Goal: Information Seeking & Learning: Learn about a topic

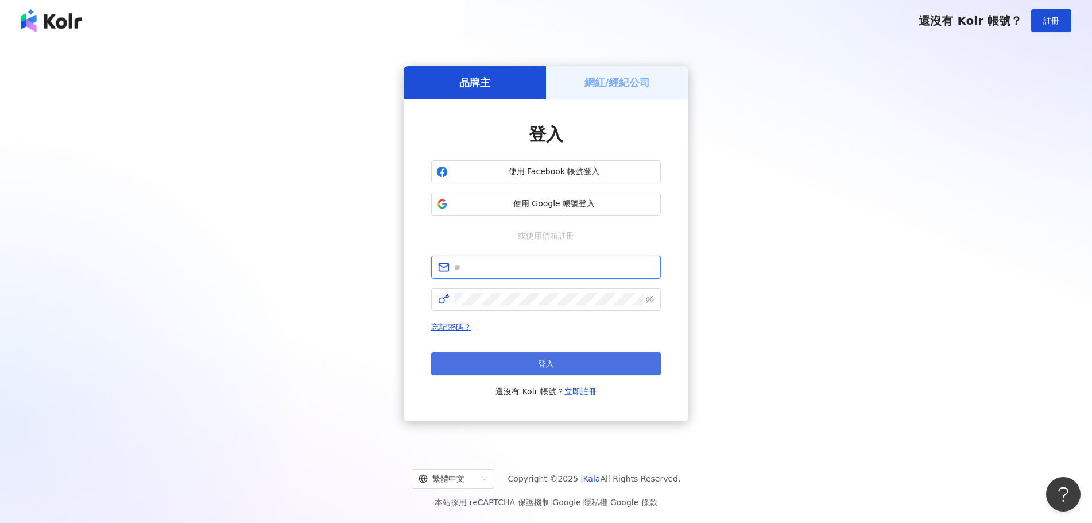
type input "**********"
click at [477, 370] on button "登入" at bounding box center [546, 363] width 230 height 23
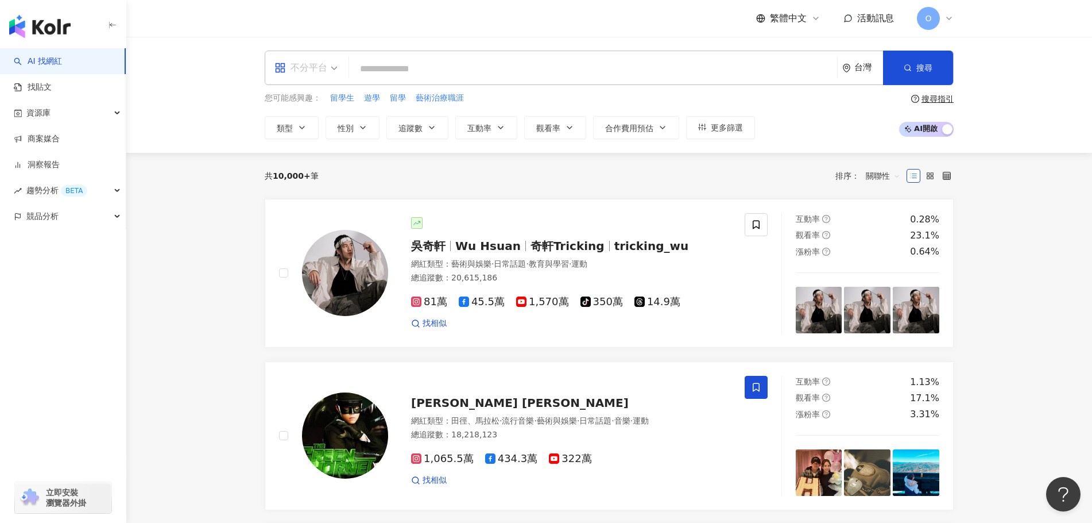
click at [335, 64] on span "不分平台" at bounding box center [306, 68] width 63 height 18
click at [326, 127] on div "Instagram" at bounding box center [309, 121] width 65 height 14
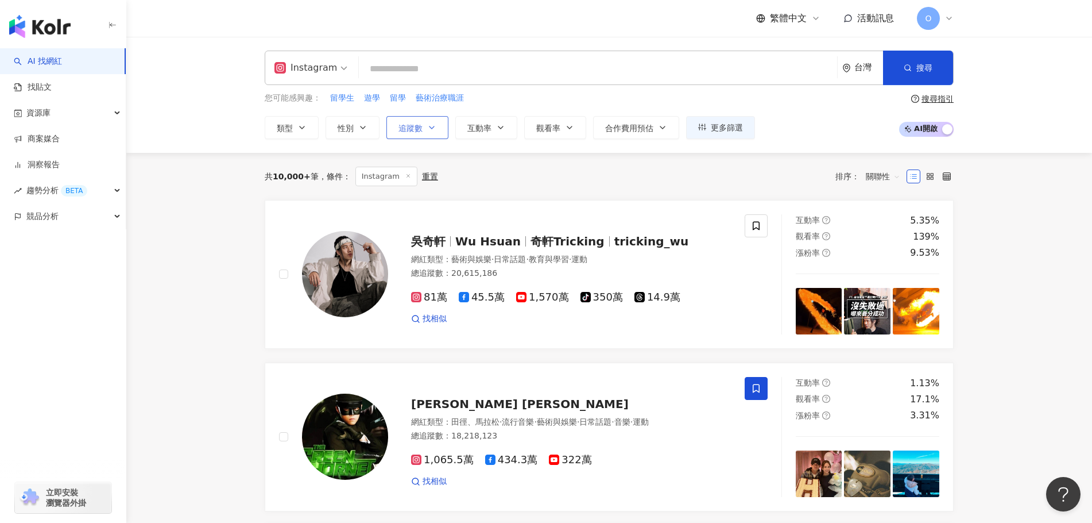
click at [438, 131] on button "追蹤數" at bounding box center [417, 127] width 62 height 23
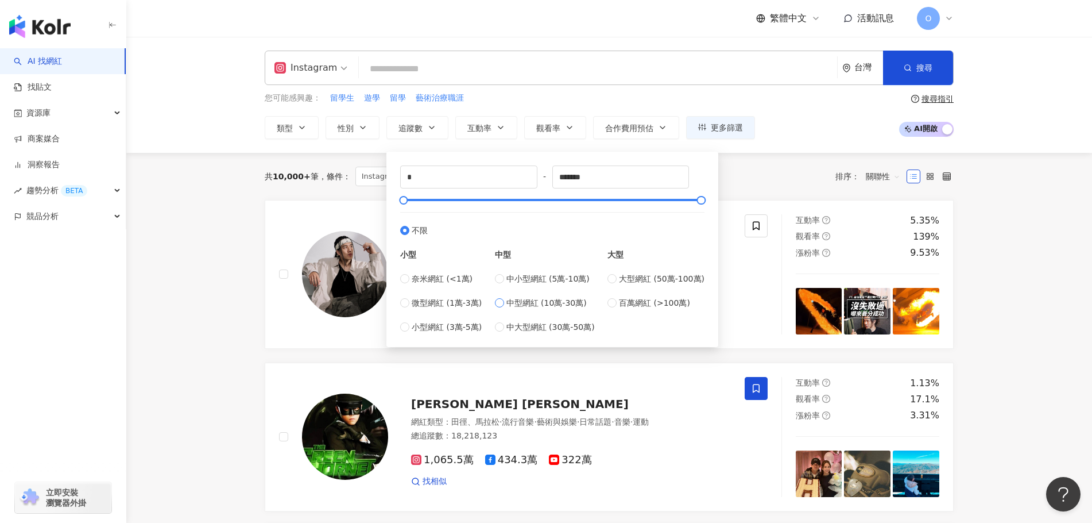
type input "******"
click at [565, 176] on input "******" at bounding box center [621, 177] width 136 height 22
type input "******"
click at [752, 174] on div "共 10,000+ 筆 條件 ： Instagram 重置 排序： 關聯性" at bounding box center [609, 177] width 689 height 20
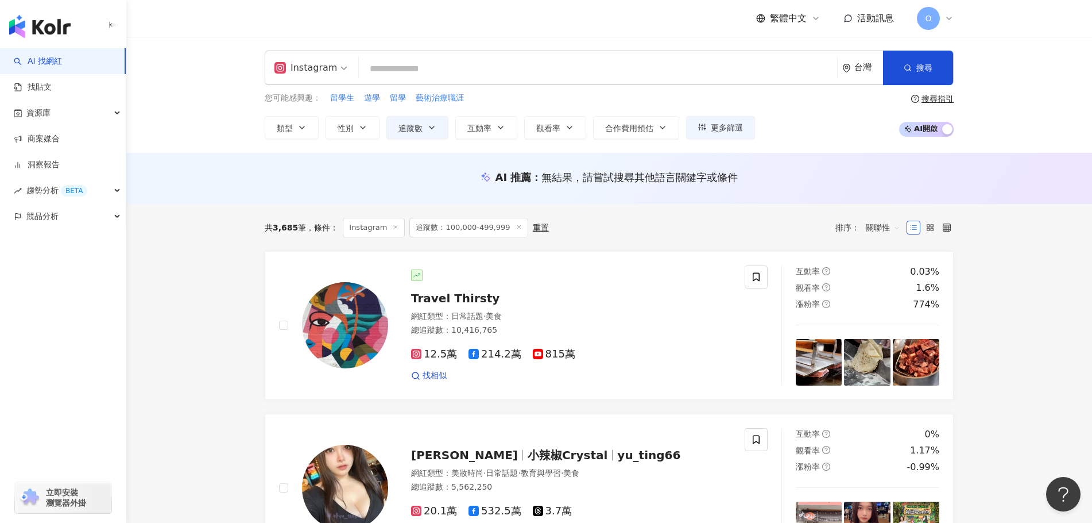
click at [488, 59] on input "search" at bounding box center [598, 69] width 469 height 22
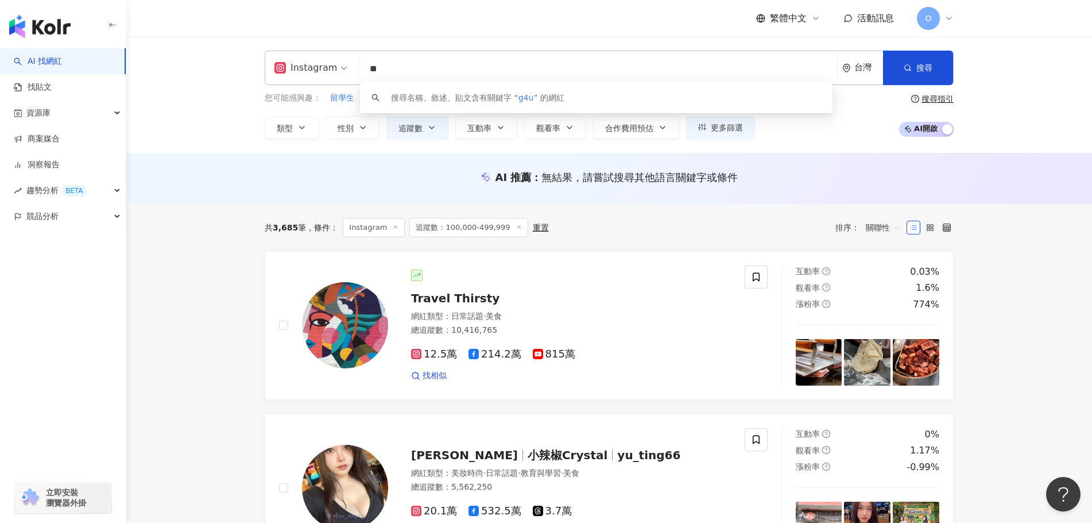
type input "*"
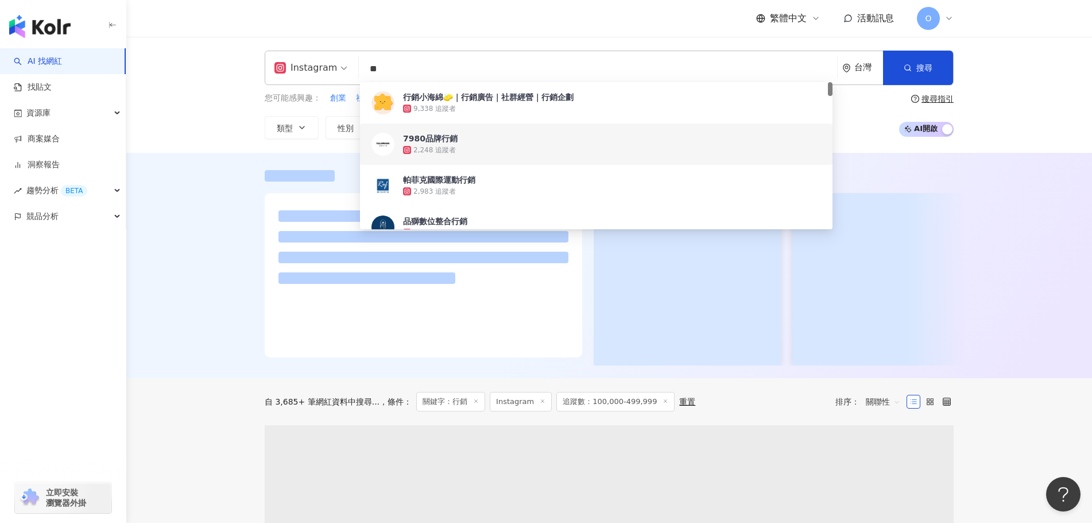
click at [213, 353] on div at bounding box center [609, 265] width 966 height 225
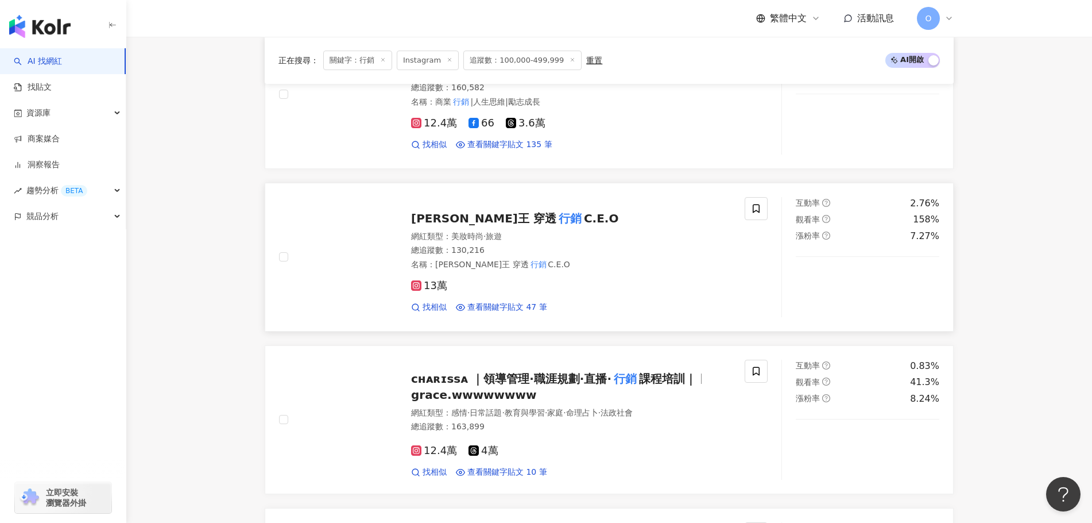
scroll to position [514, 0]
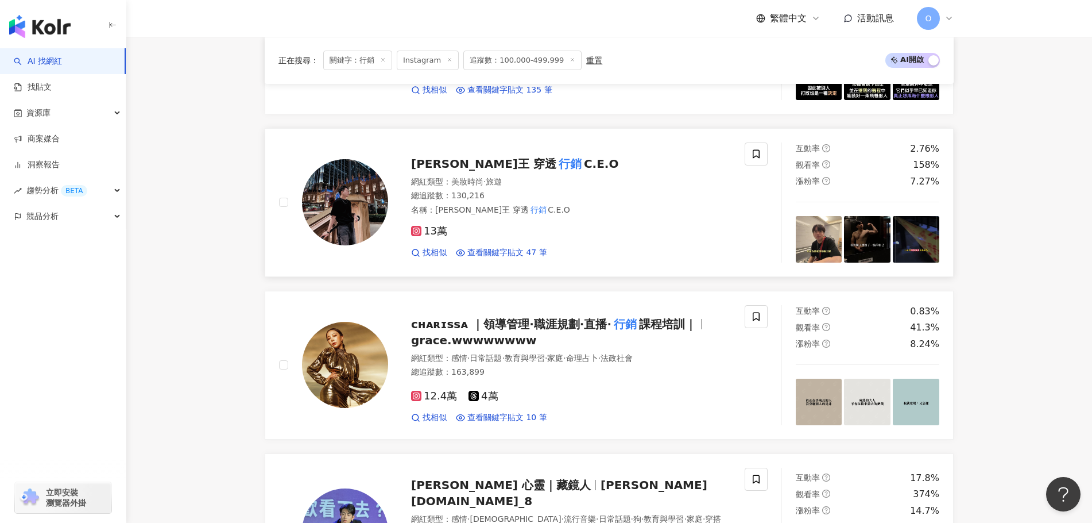
click at [556, 169] on mark "行銷" at bounding box center [570, 163] width 28 height 18
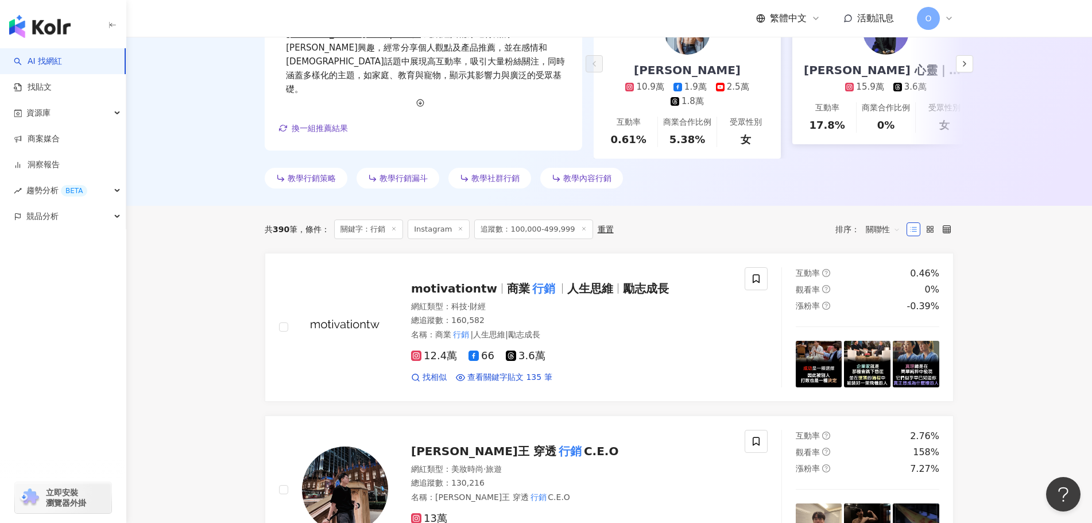
scroll to position [0, 0]
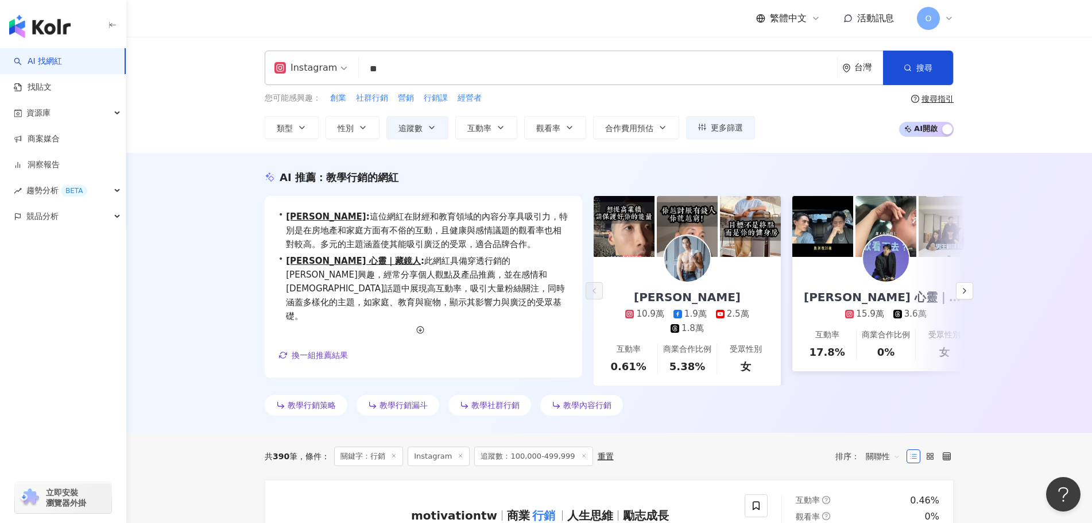
click at [467, 66] on input "**" at bounding box center [598, 69] width 469 height 22
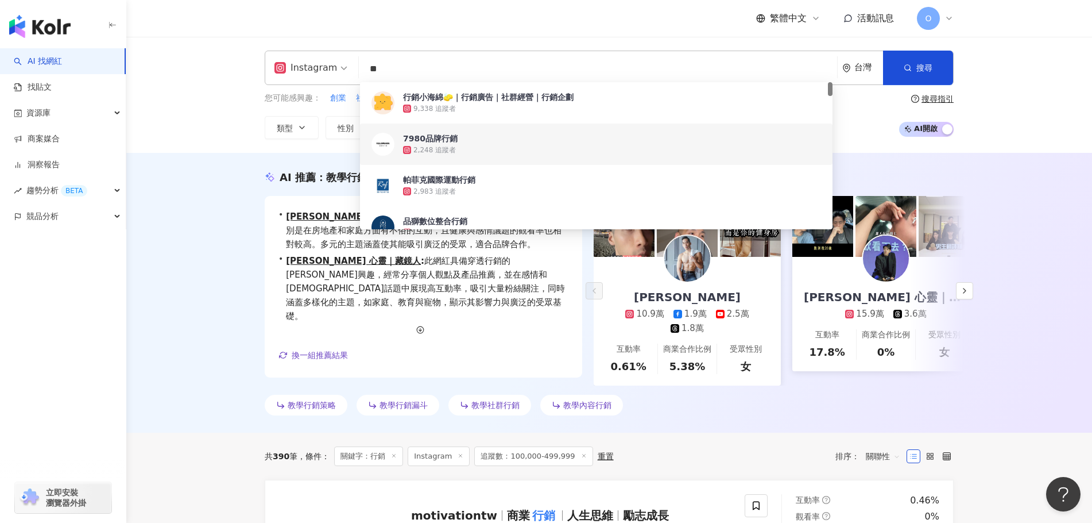
type input "*"
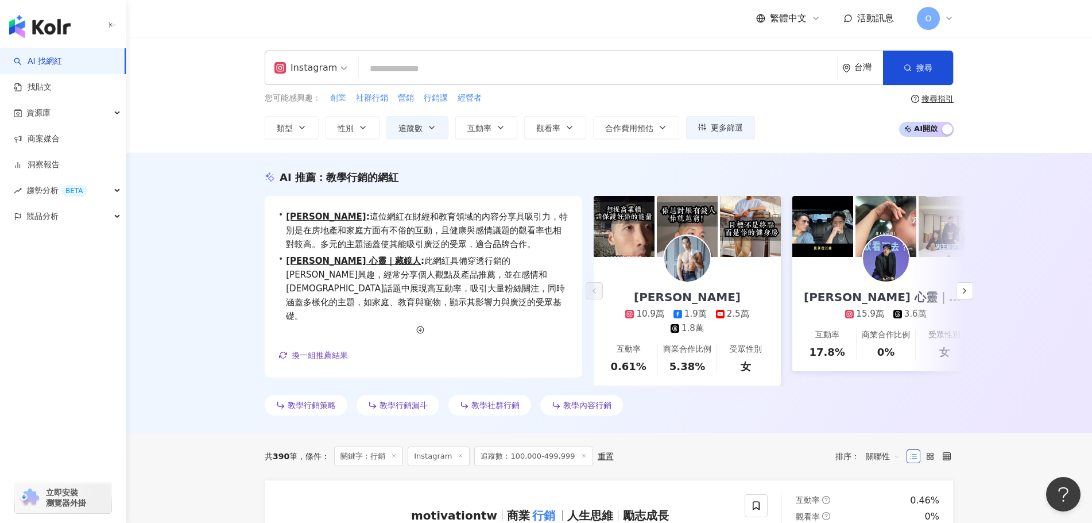
click at [336, 97] on span "創業" at bounding box center [338, 97] width 16 height 11
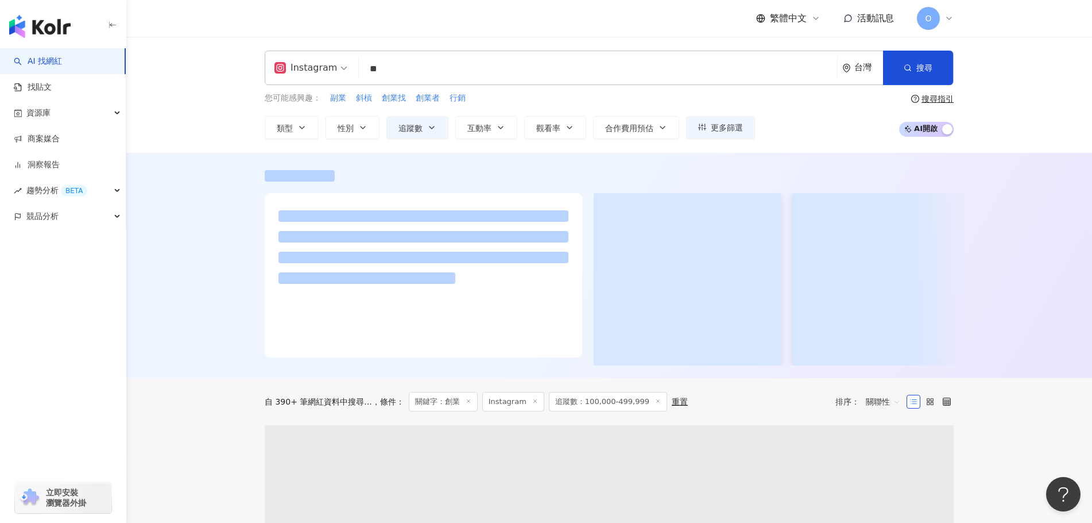
click at [495, 70] on input "**" at bounding box center [598, 69] width 469 height 22
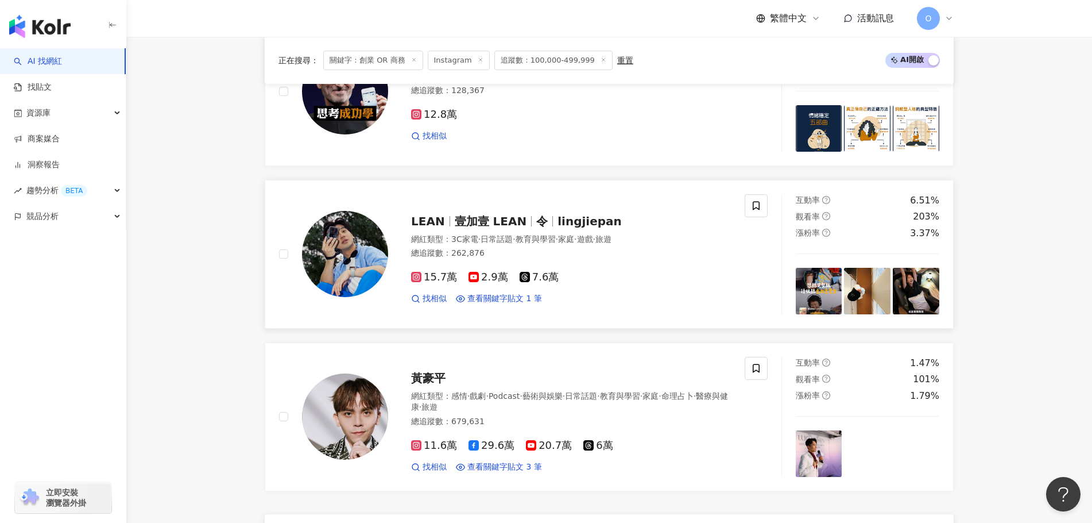
scroll to position [1959, 0]
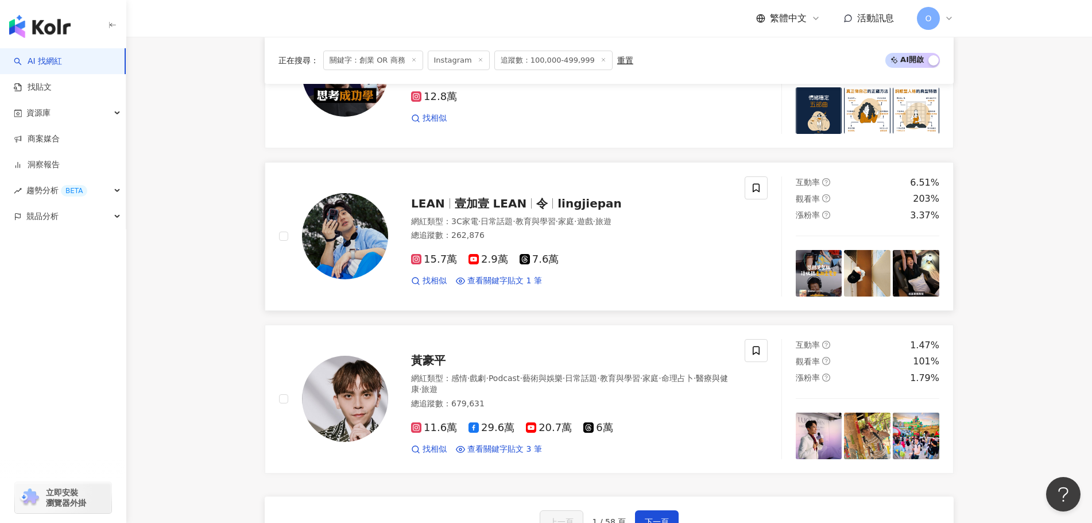
click at [560, 196] on span "lingjiepan" at bounding box center [590, 203] width 64 height 14
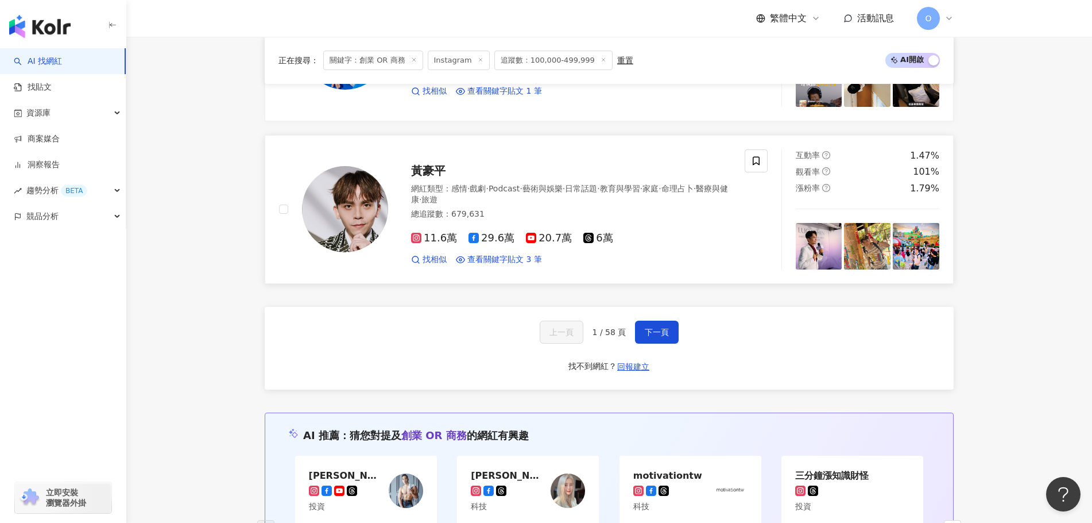
scroll to position [2189, 0]
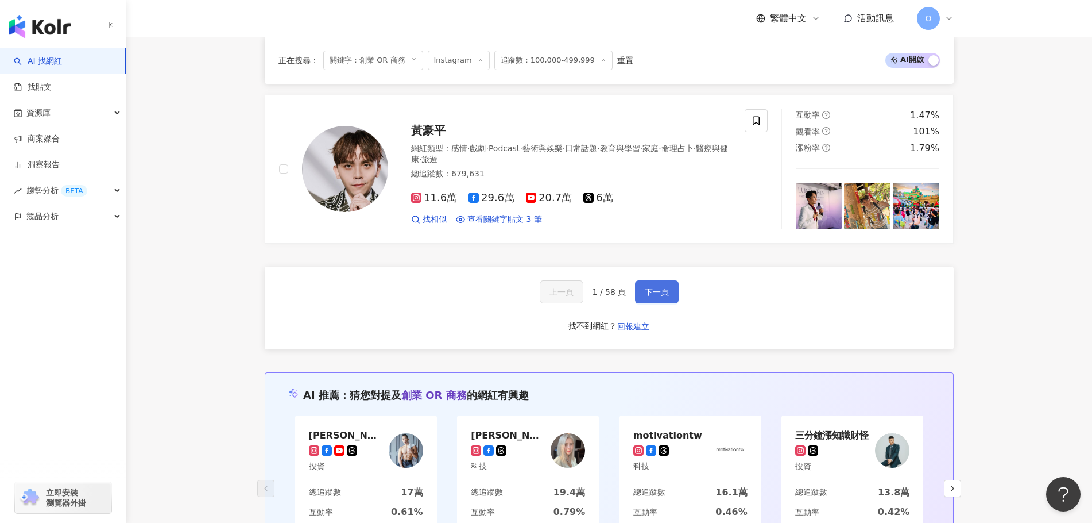
click at [648, 287] on span "下一頁" at bounding box center [657, 291] width 24 height 9
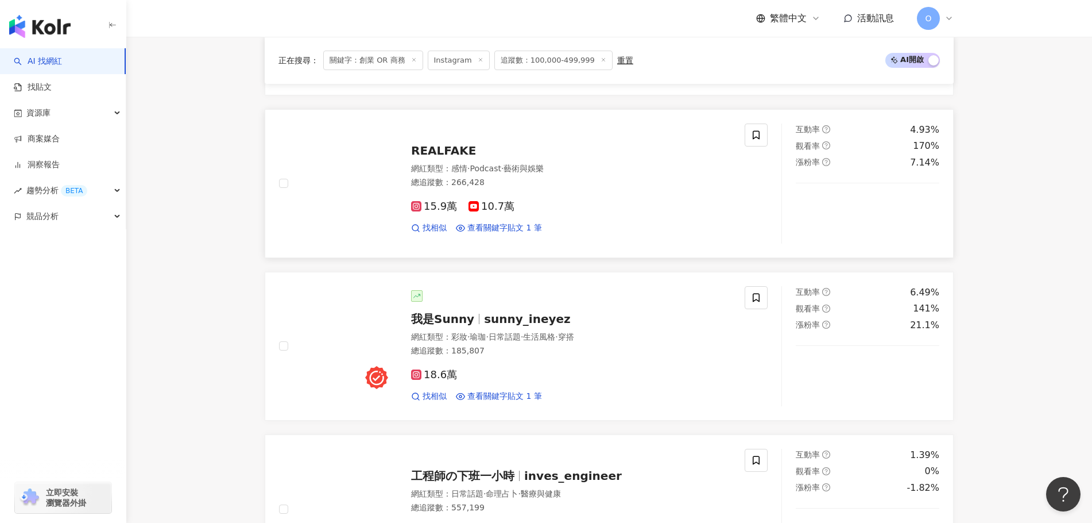
scroll to position [1149, 0]
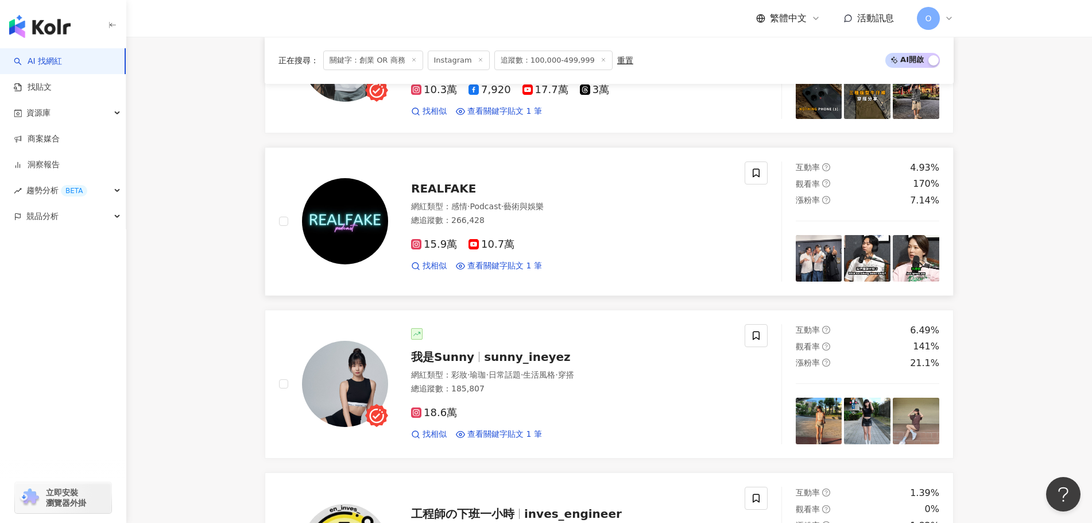
click at [457, 181] on span "REALFAKE" at bounding box center [443, 188] width 65 height 14
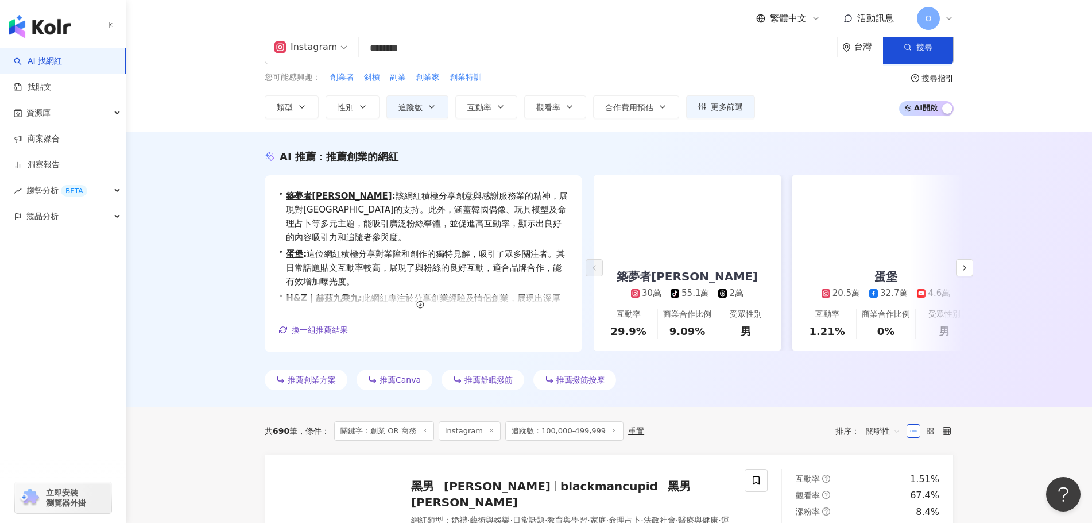
scroll to position [0, 0]
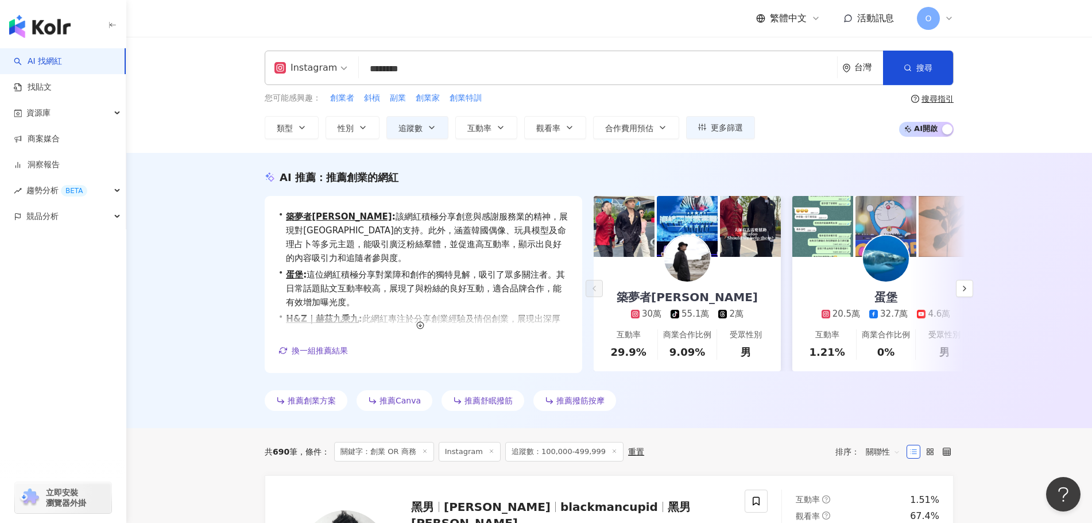
click at [740, 74] on input "********" at bounding box center [598, 69] width 469 height 22
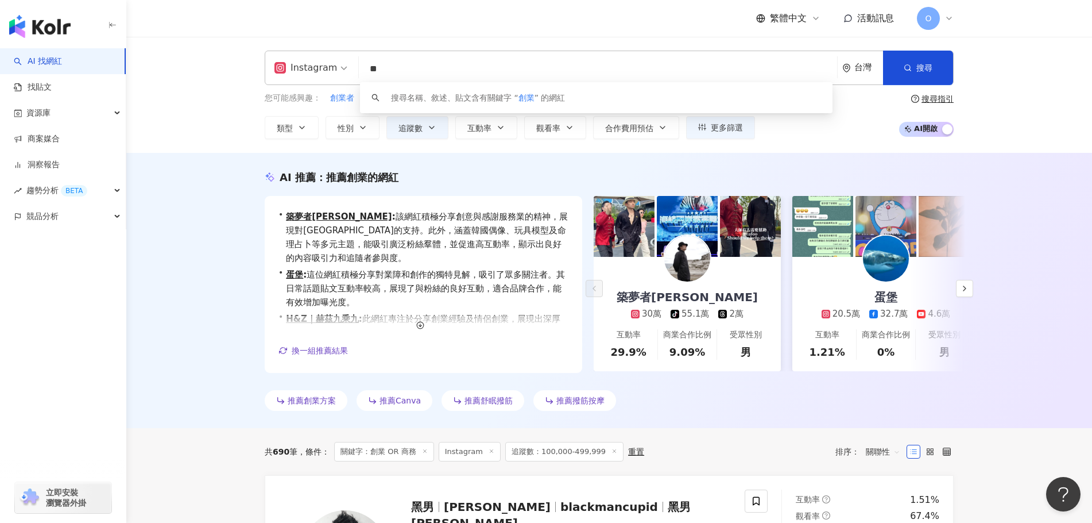
type input "*"
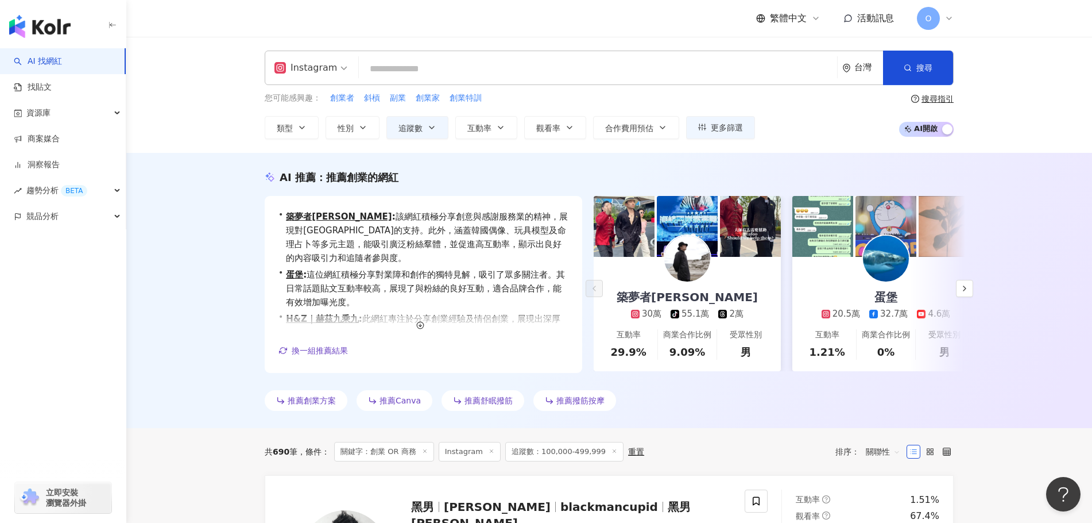
paste input "*****"
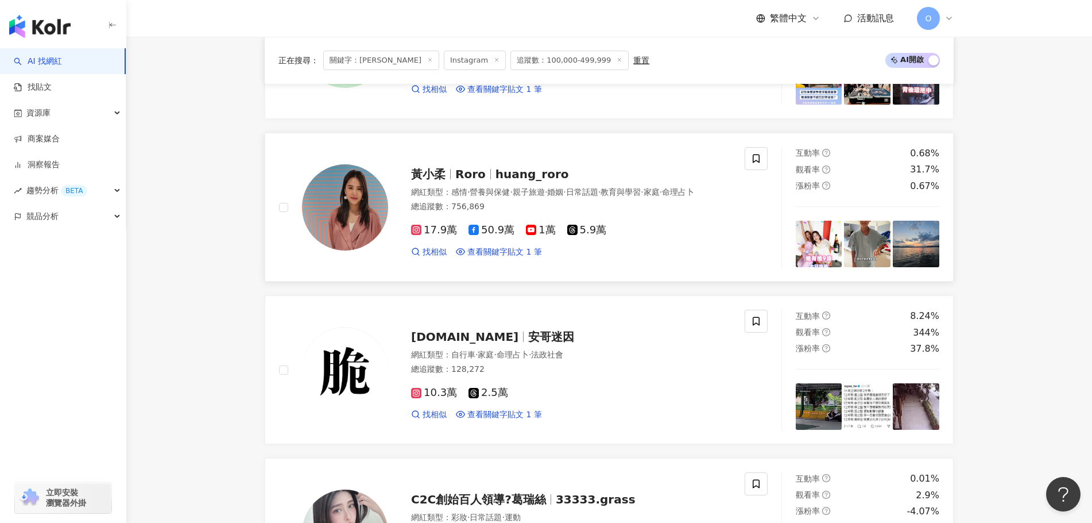
scroll to position [1835, 0]
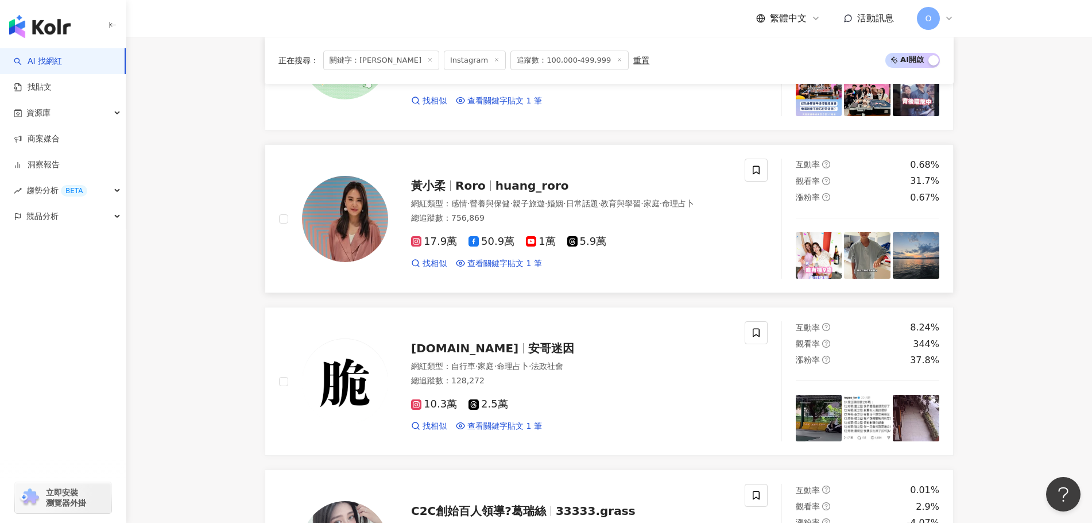
type input "*****"
click at [522, 179] on span "huang_roro" at bounding box center [533, 186] width 74 height 14
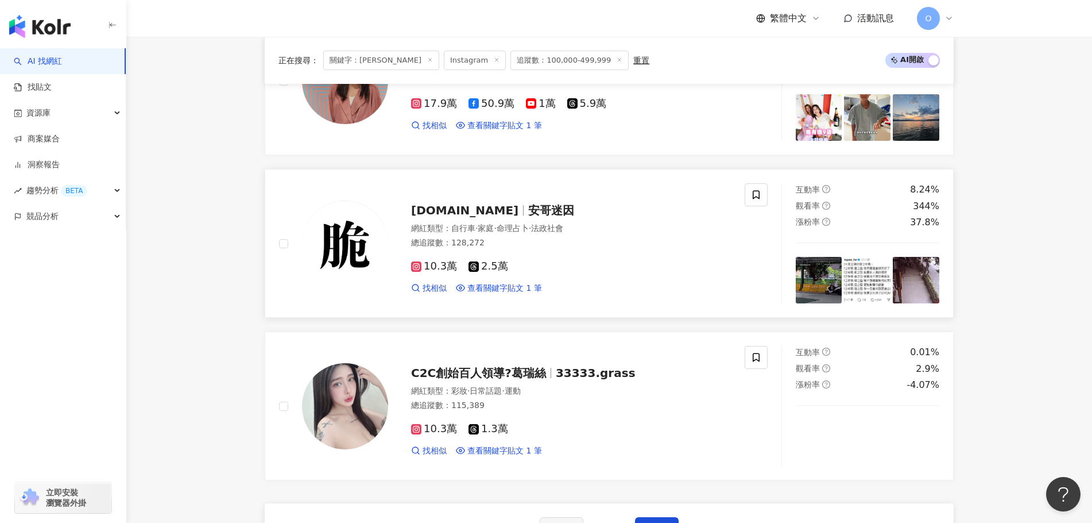
scroll to position [2237, 0]
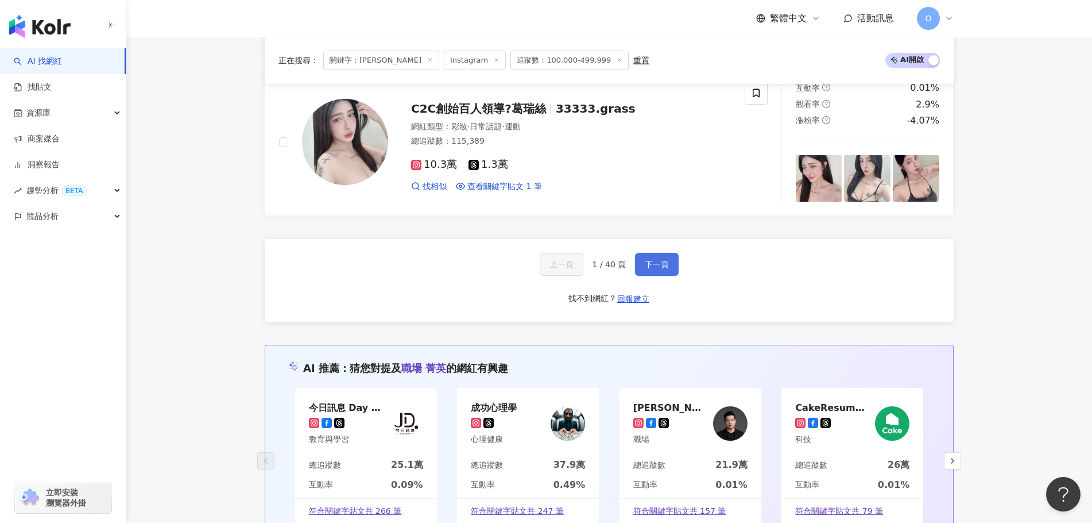
click at [652, 260] on span "下一頁" at bounding box center [657, 264] width 24 height 9
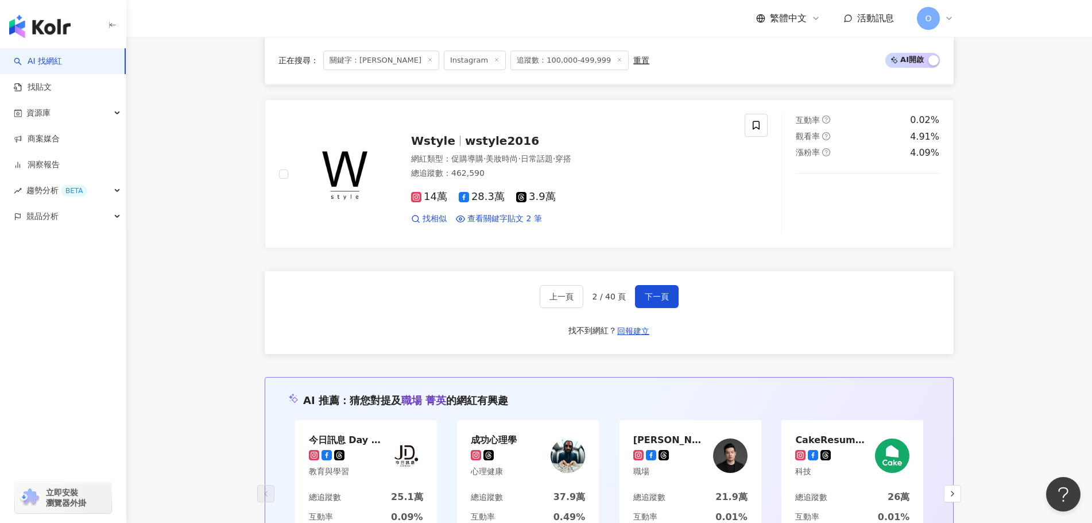
scroll to position [2179, 0]
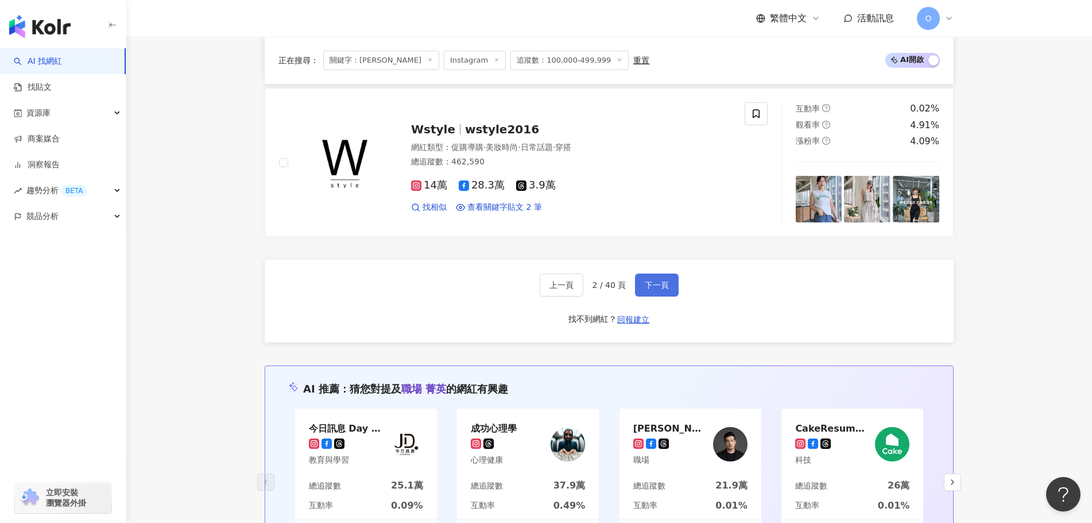
click at [664, 289] on span "下一頁" at bounding box center [657, 284] width 24 height 9
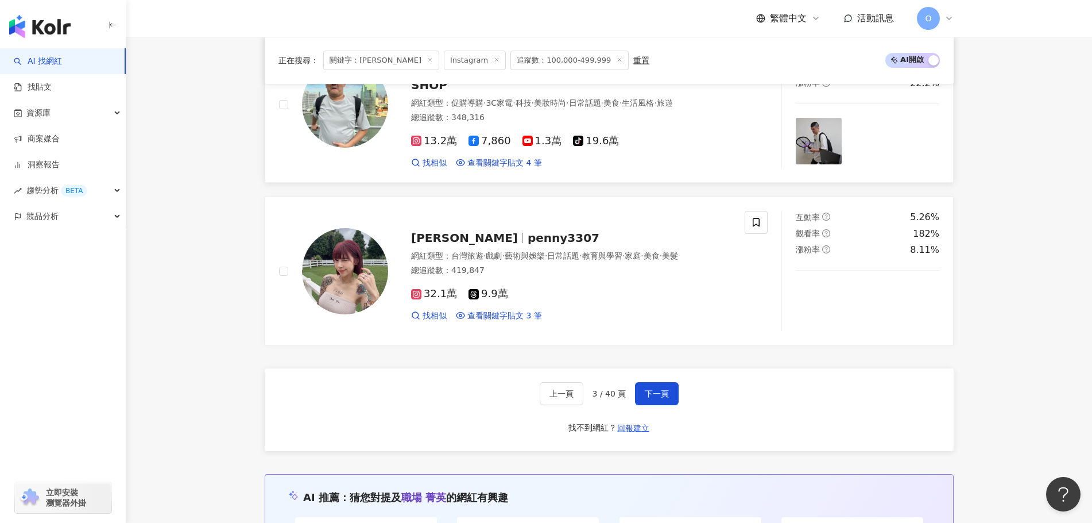
scroll to position [2182, 0]
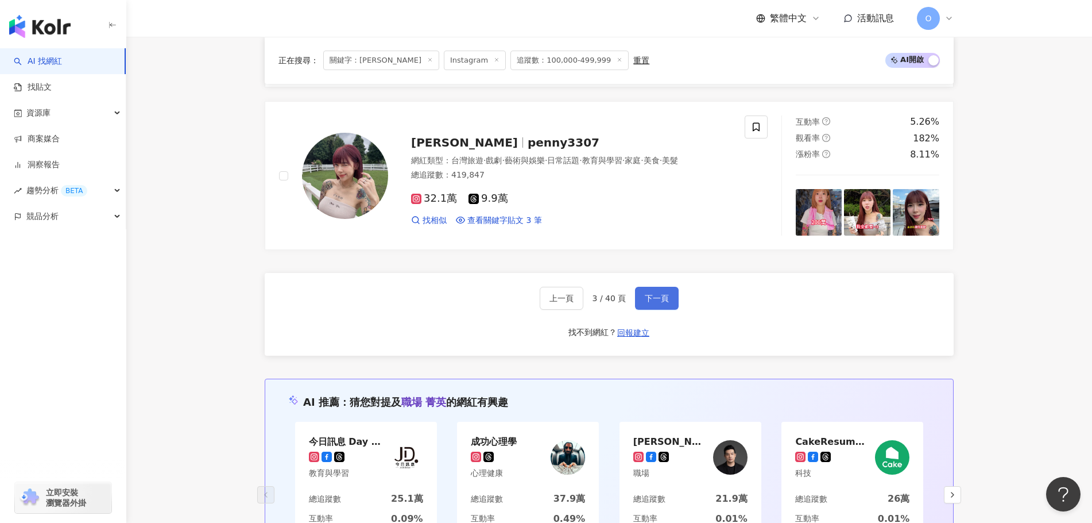
click at [659, 293] on span "下一頁" at bounding box center [657, 297] width 24 height 9
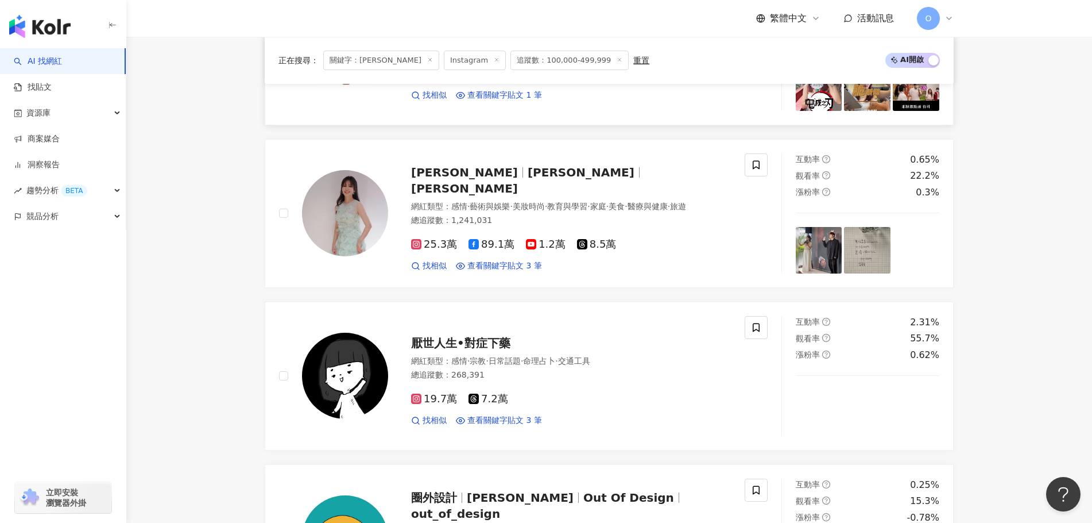
scroll to position [686, 0]
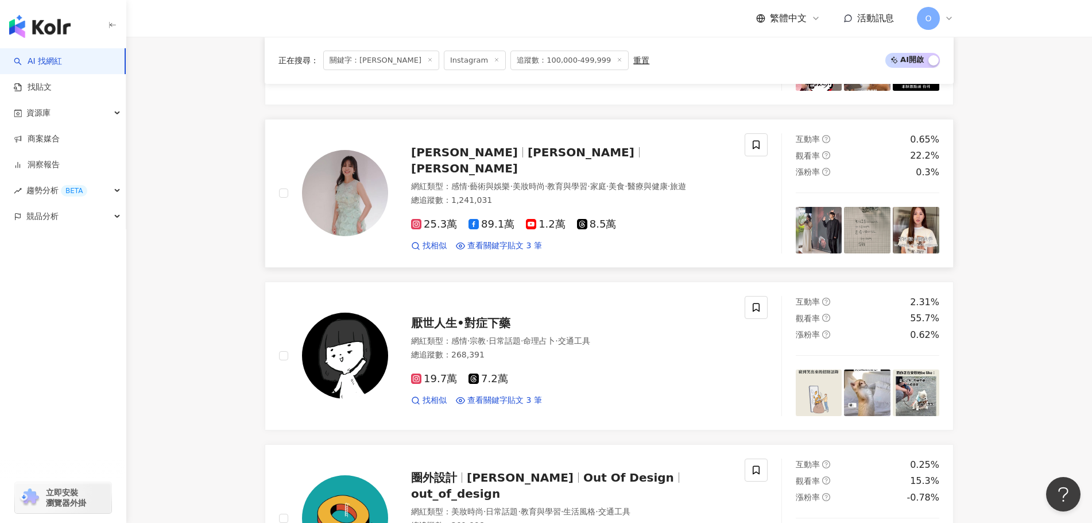
click at [496, 163] on span "Patty Wu" at bounding box center [464, 168] width 107 height 14
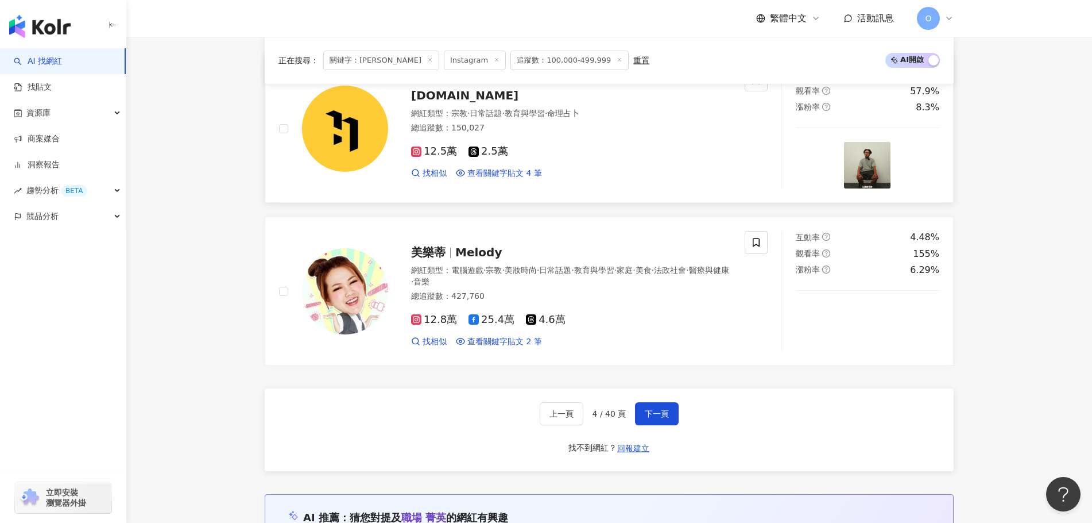
scroll to position [2064, 0]
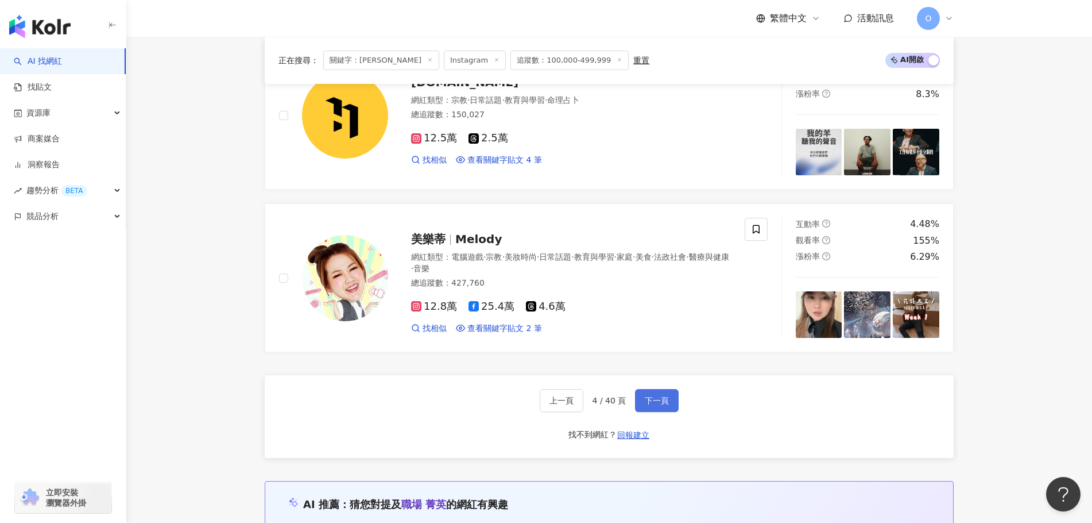
click at [667, 412] on button "下一頁" at bounding box center [657, 400] width 44 height 23
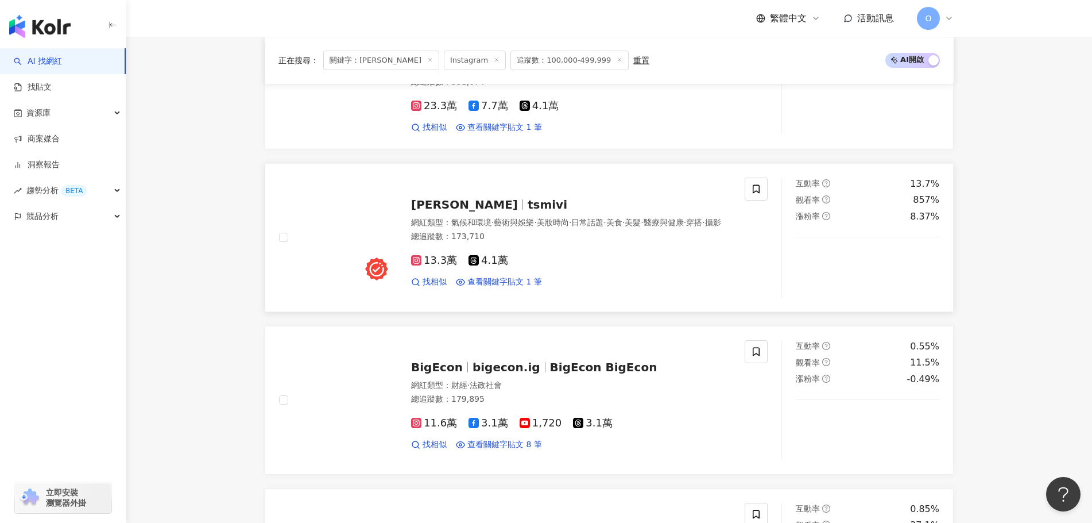
scroll to position [861, 0]
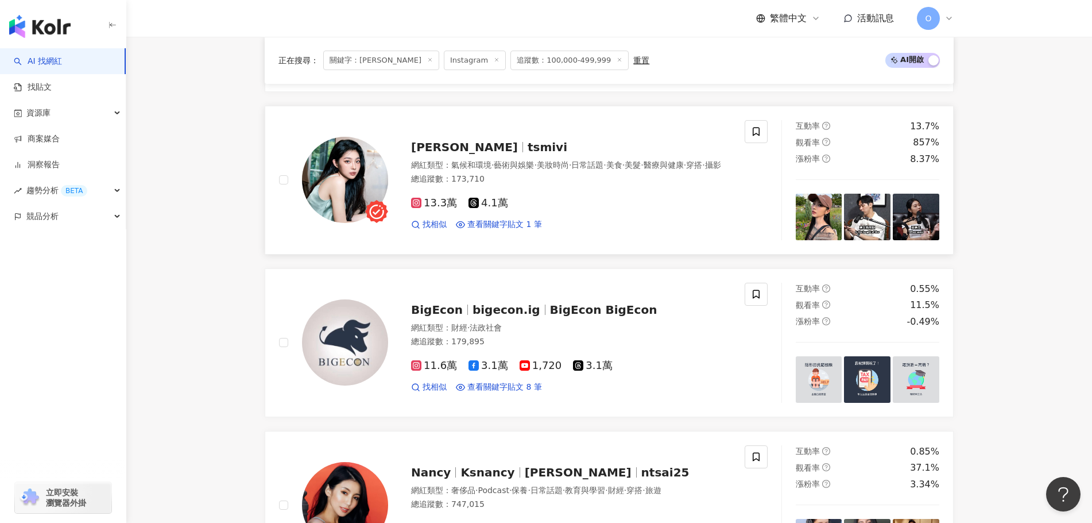
click at [528, 152] on span "tsmivi" at bounding box center [548, 147] width 40 height 14
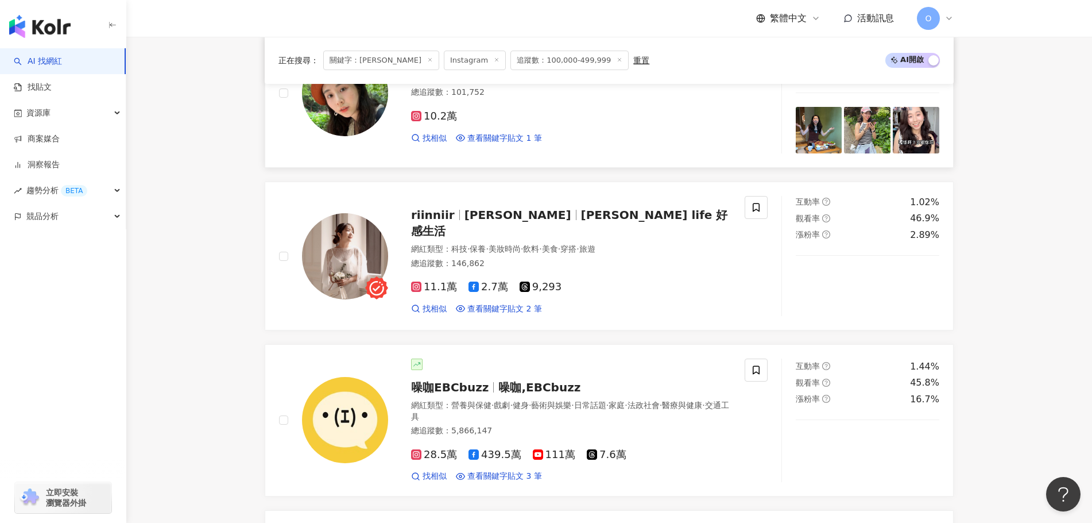
scroll to position [1321, 0]
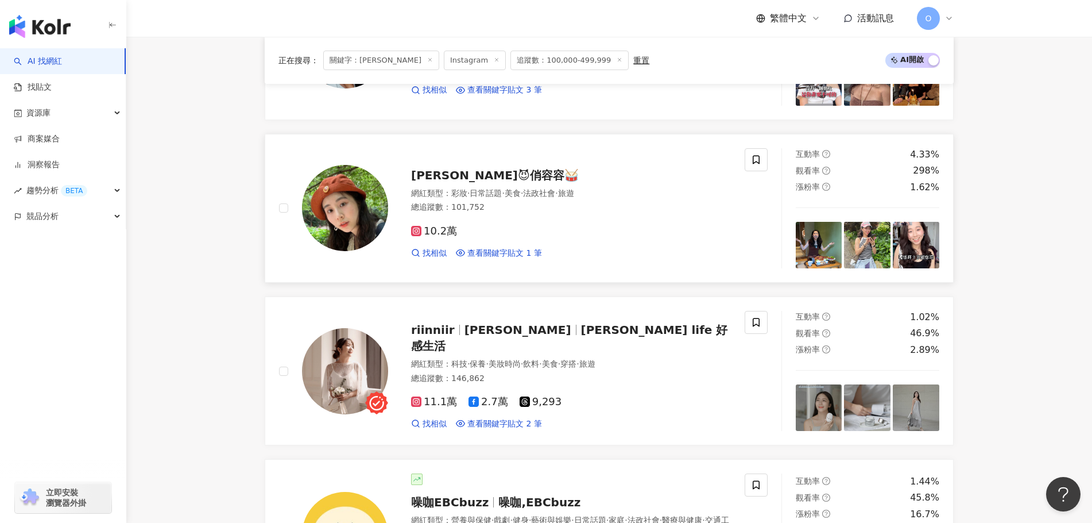
click at [537, 182] on span "Chill Yung Yung😈俏容容🥁" at bounding box center [495, 175] width 168 height 14
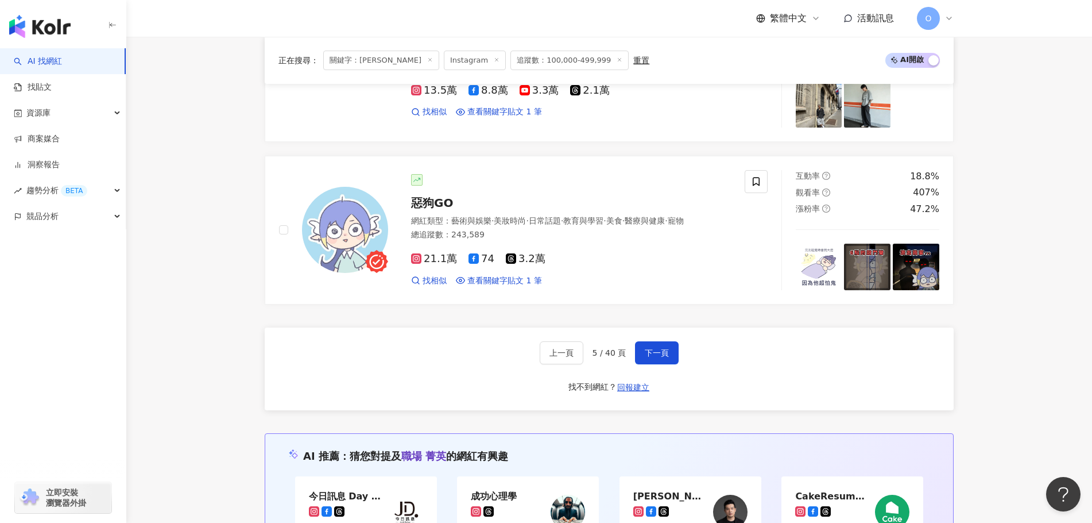
scroll to position [2125, 0]
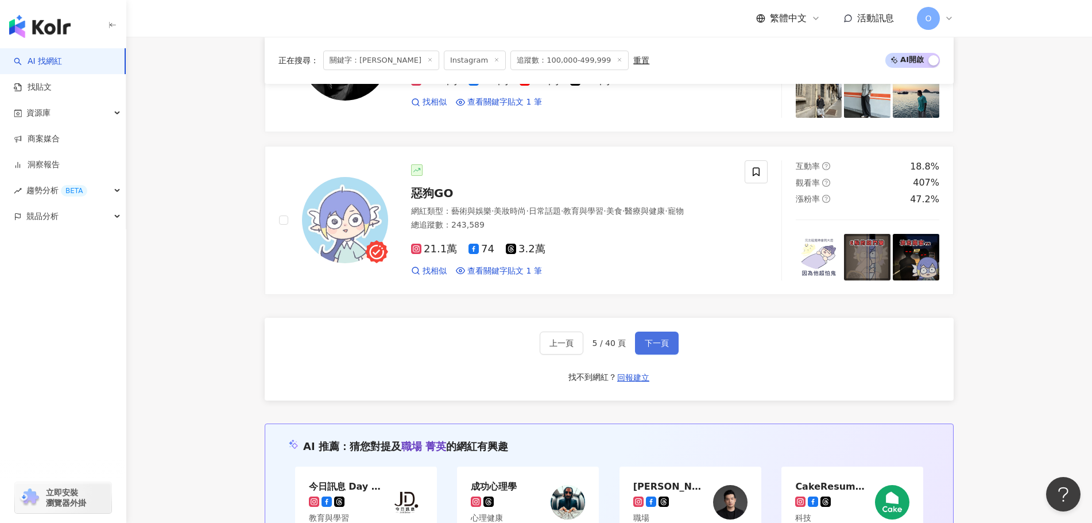
click at [664, 345] on button "下一頁" at bounding box center [657, 342] width 44 height 23
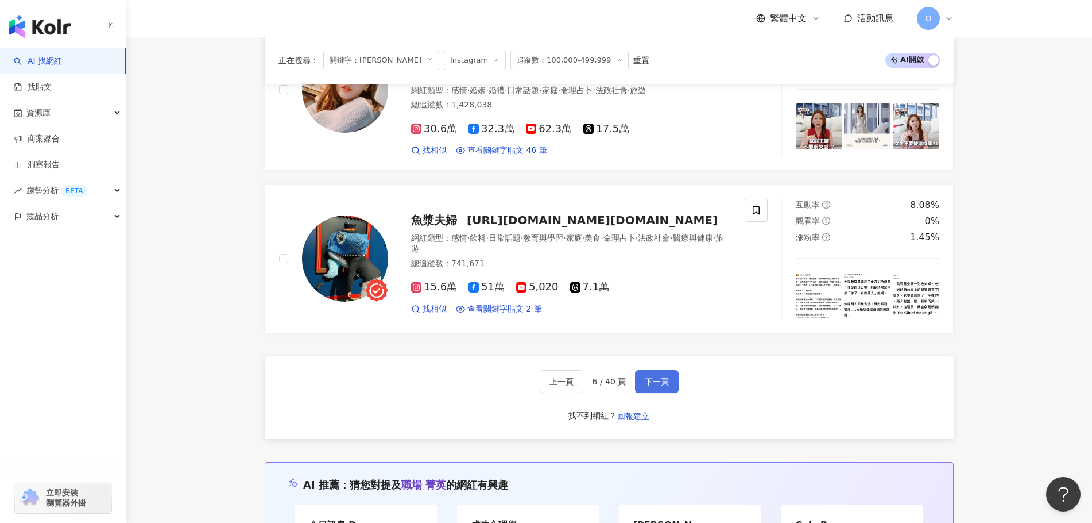
click at [661, 377] on span "下一頁" at bounding box center [657, 381] width 24 height 9
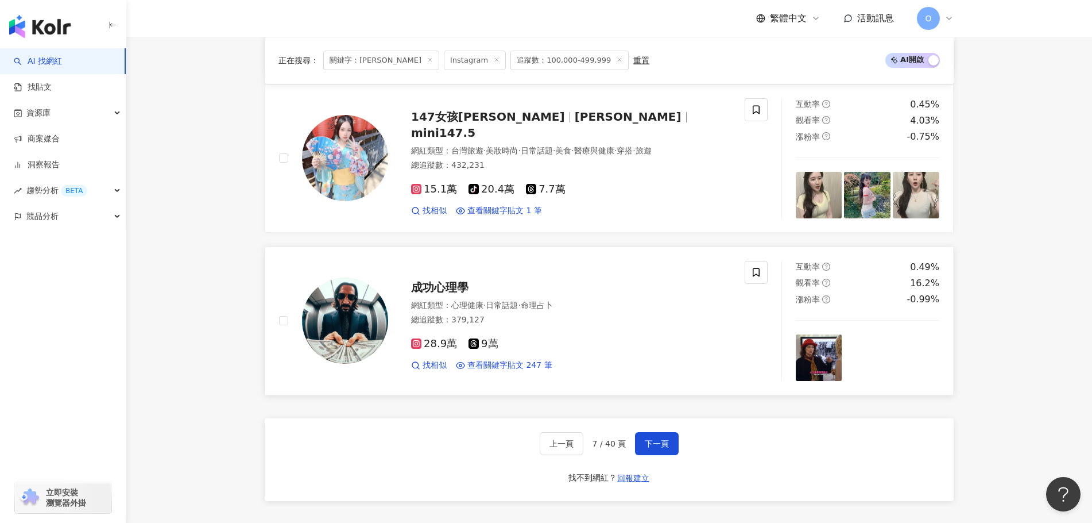
scroll to position [2067, 0]
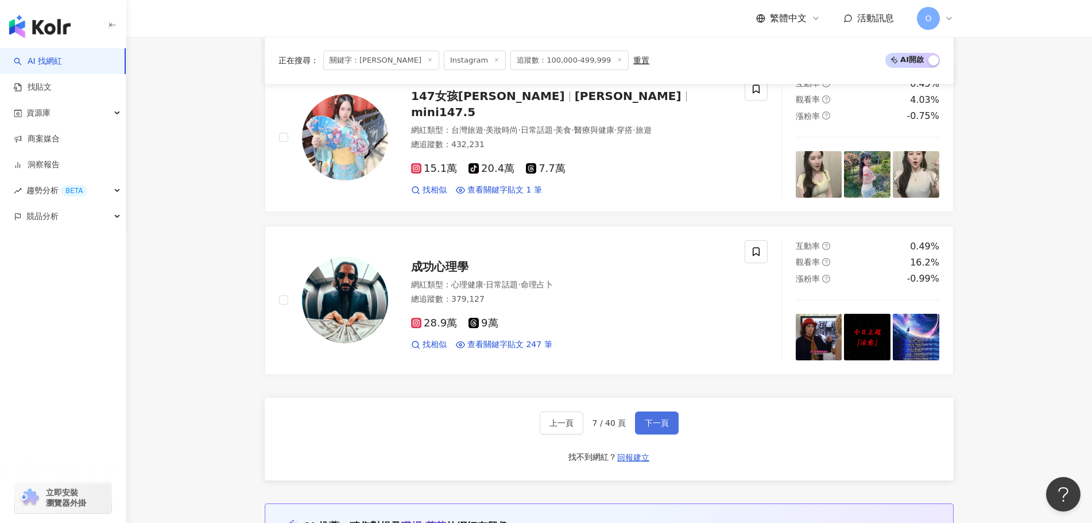
click at [665, 411] on button "下一頁" at bounding box center [657, 422] width 44 height 23
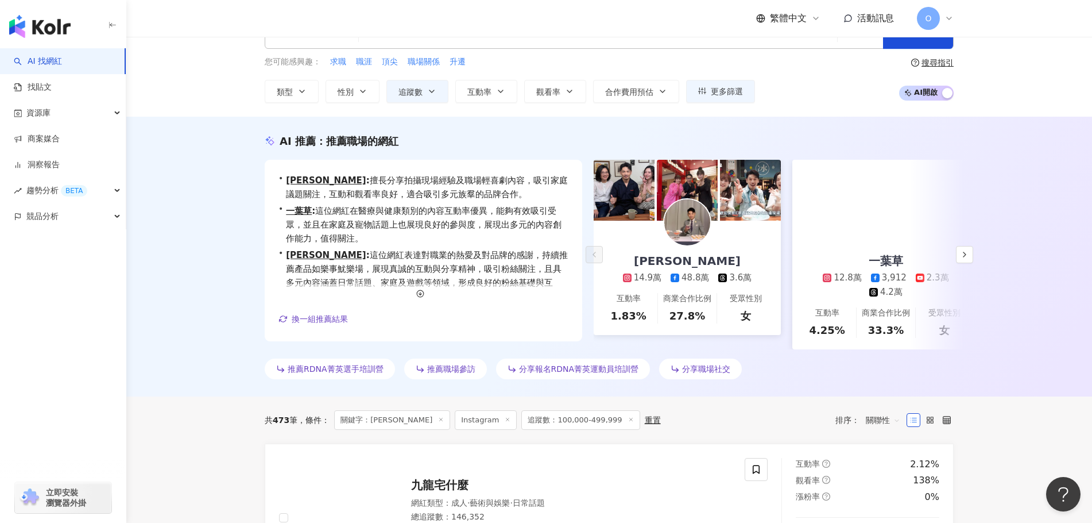
scroll to position [0, 0]
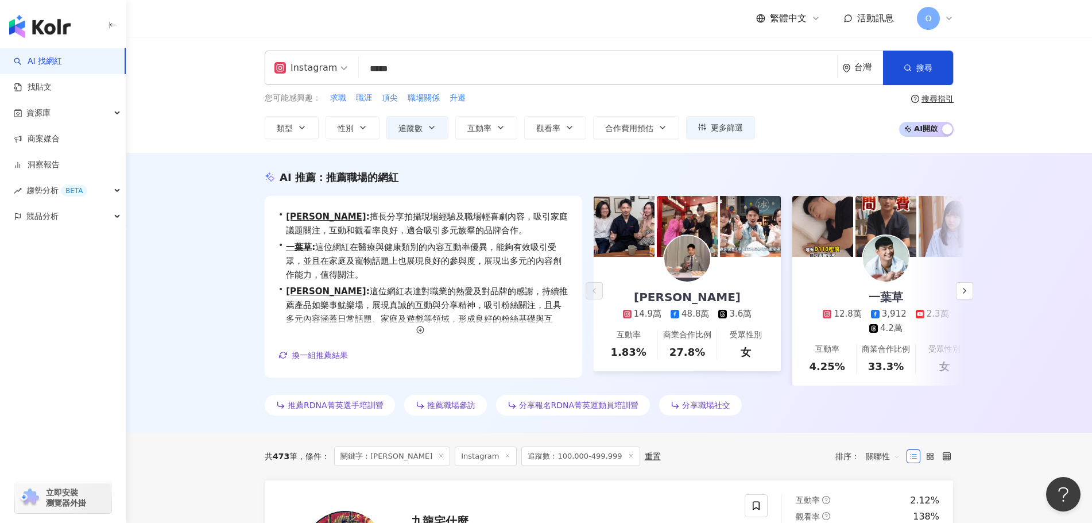
click at [457, 74] on input "*****" at bounding box center [598, 69] width 469 height 22
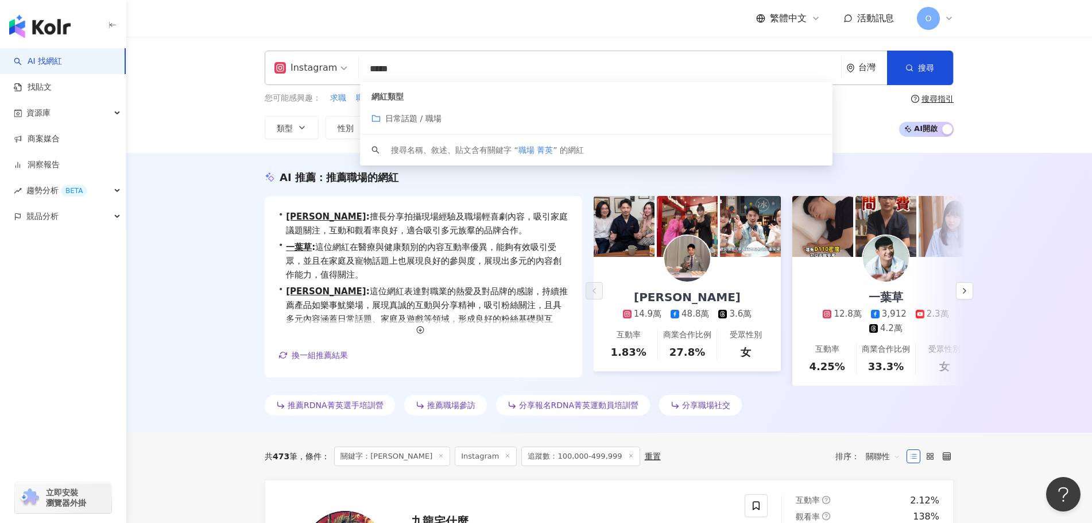
drag, startPoint x: 457, startPoint y: 74, endPoint x: 360, endPoint y: 69, distance: 97.2
click at [364, 69] on input "*****" at bounding box center [600, 69] width 473 height 22
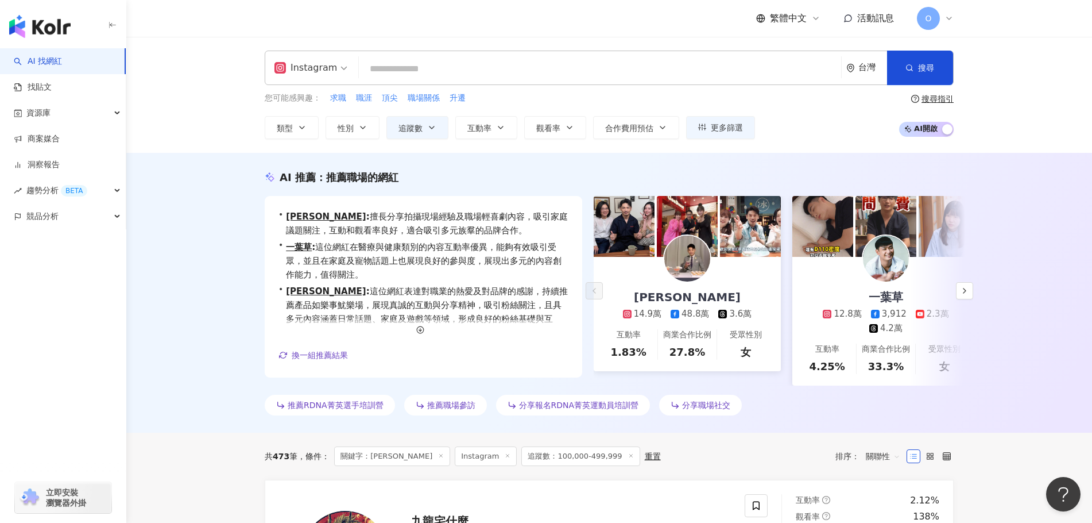
paste input "*****"
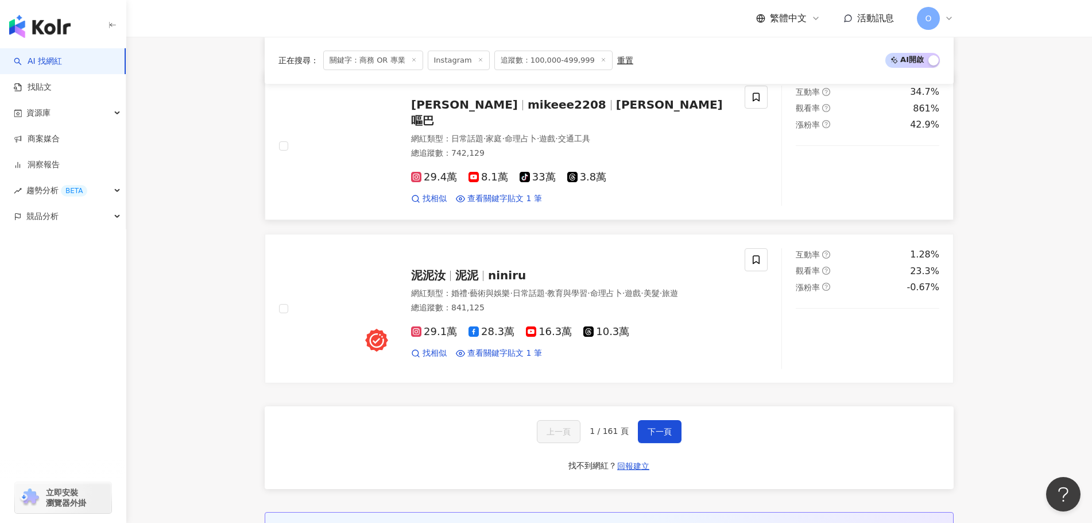
scroll to position [1942, 0]
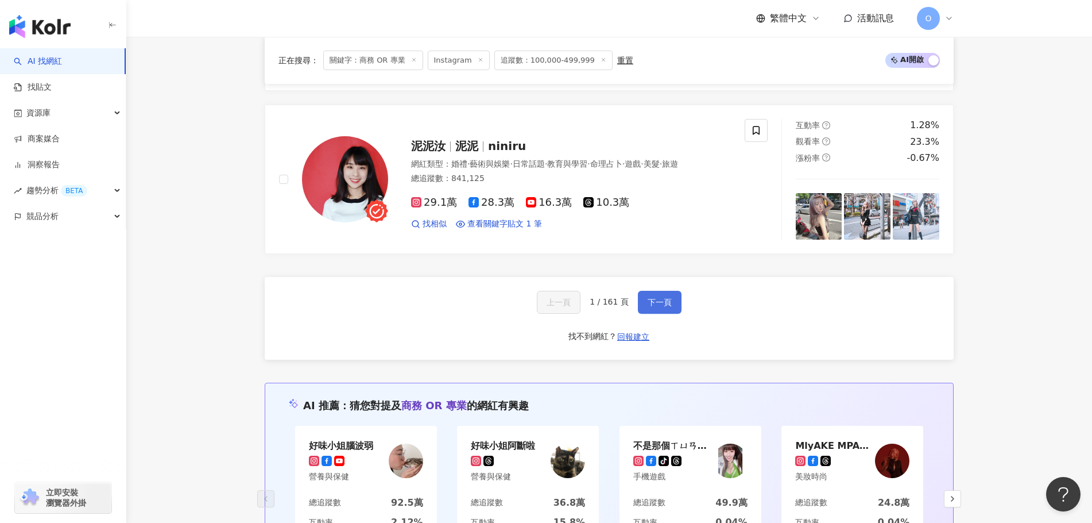
click at [667, 297] on span "下一頁" at bounding box center [660, 301] width 24 height 9
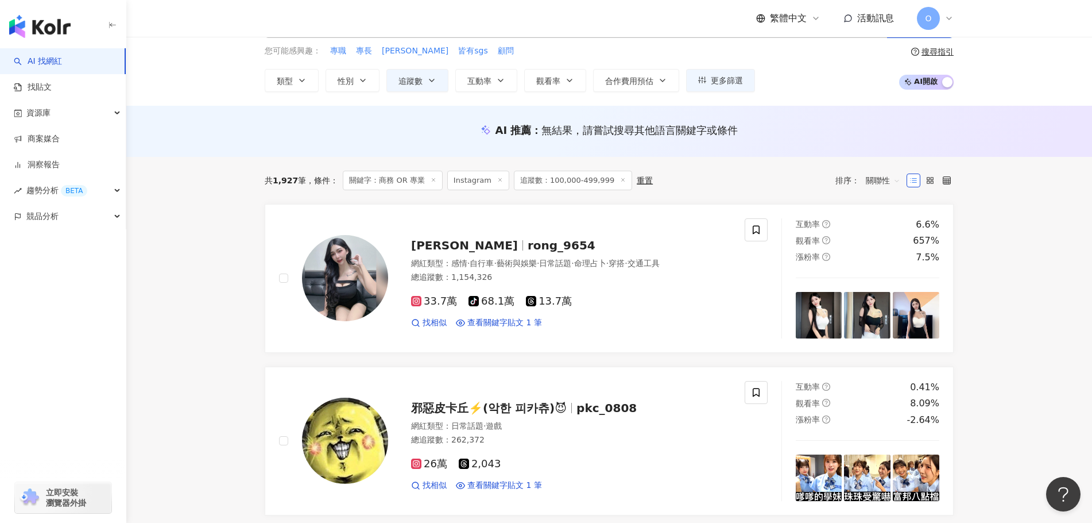
scroll to position [44, 0]
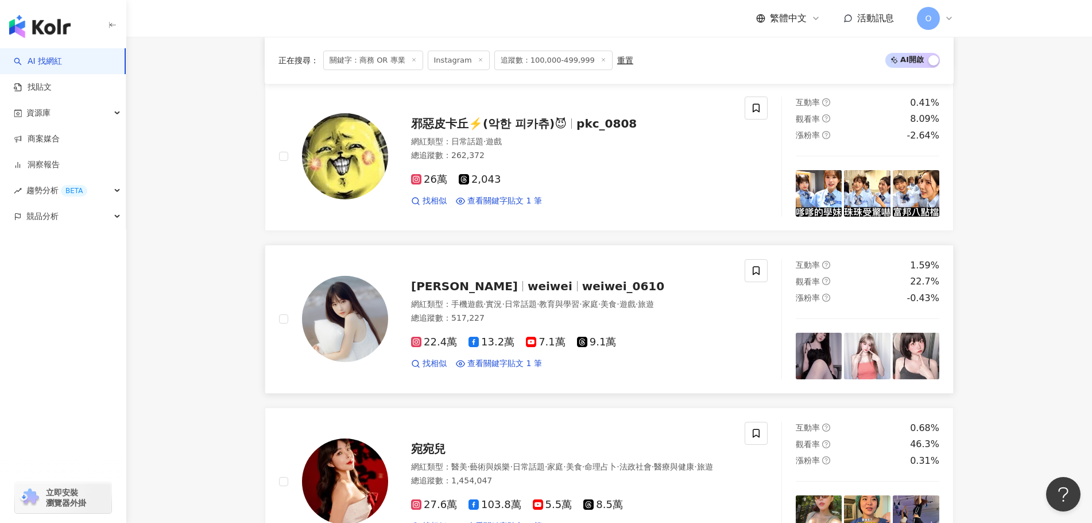
drag, startPoint x: 706, startPoint y: 286, endPoint x: 699, endPoint y: 304, distance: 19.6
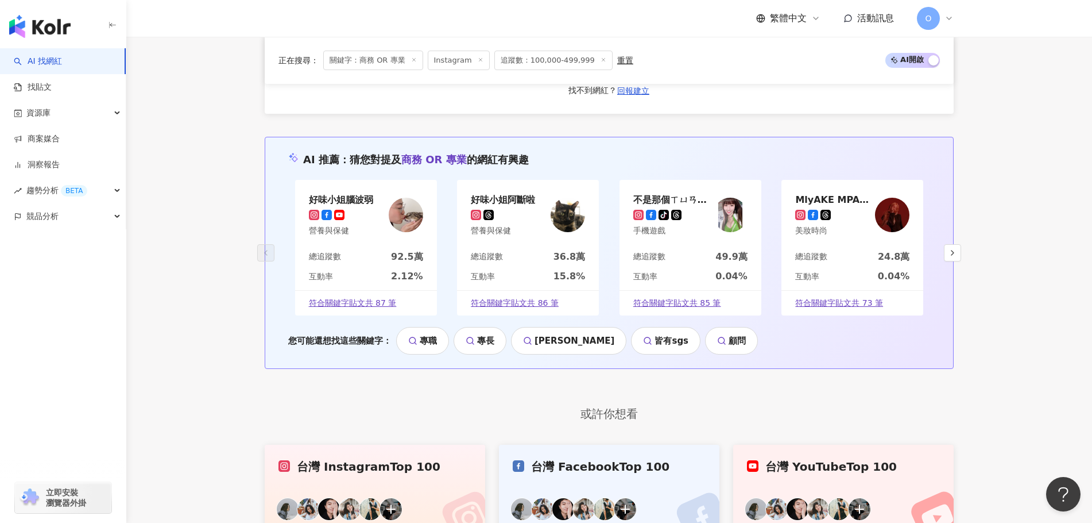
scroll to position [2031, 0]
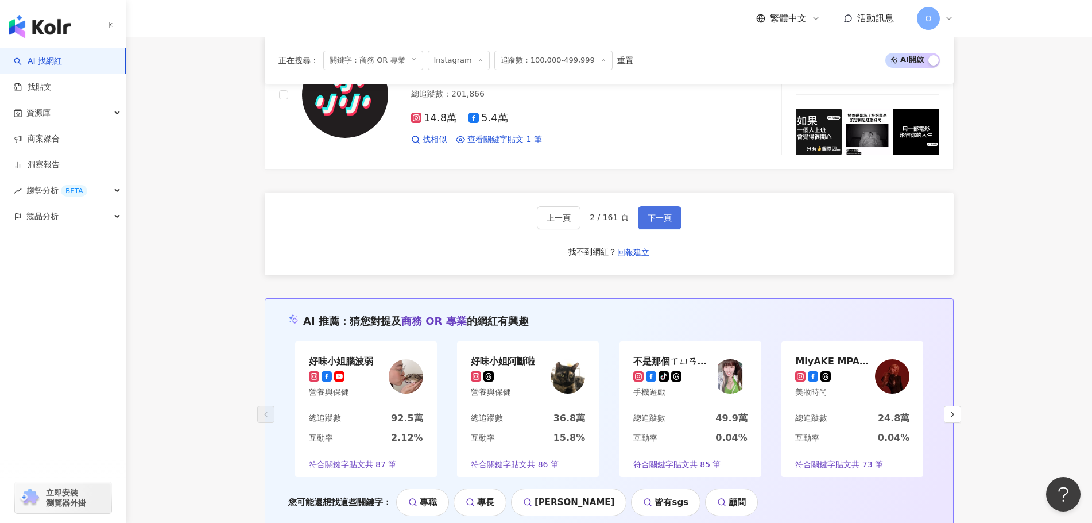
click at [662, 213] on span "下一頁" at bounding box center [660, 217] width 24 height 9
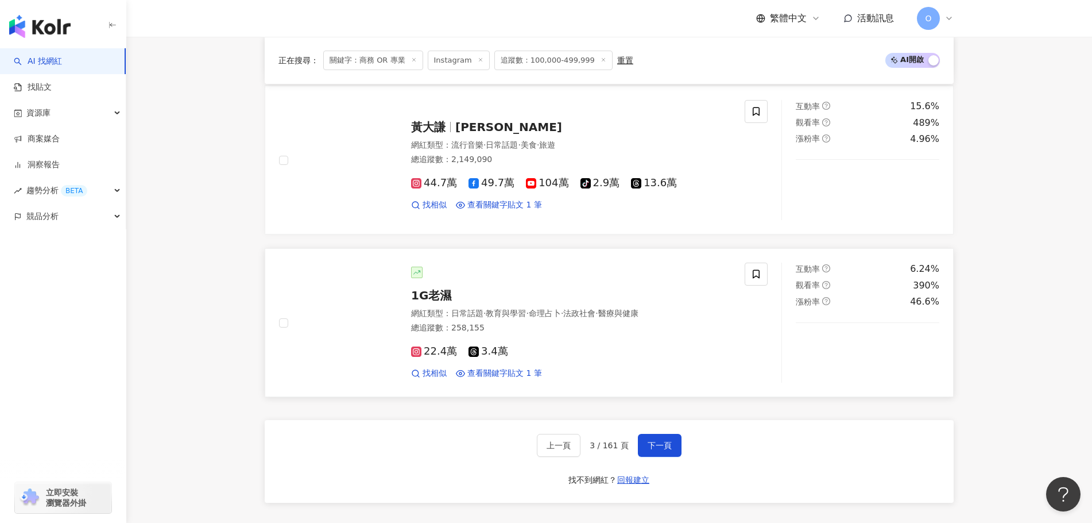
scroll to position [1780, 0]
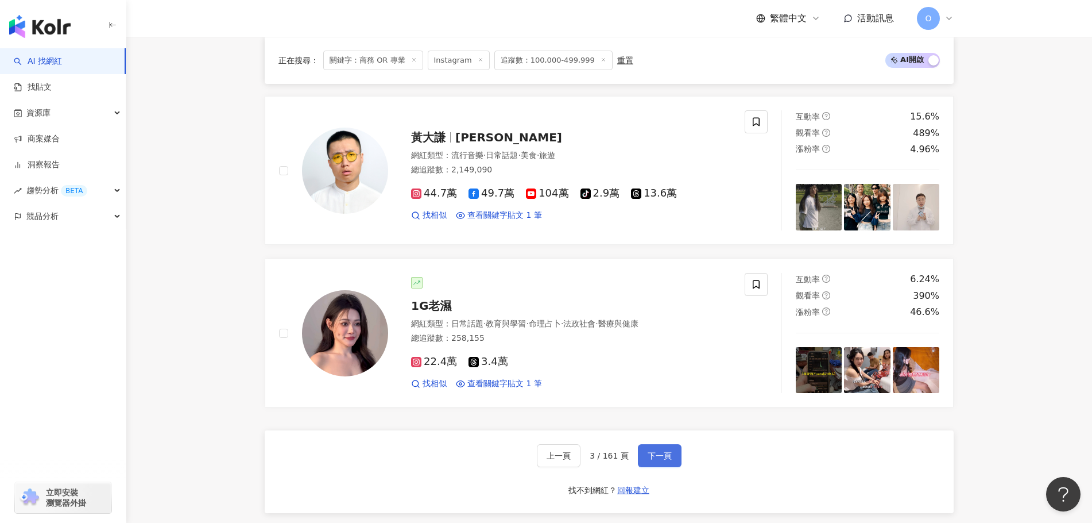
click at [648, 451] on span "下一頁" at bounding box center [660, 455] width 24 height 9
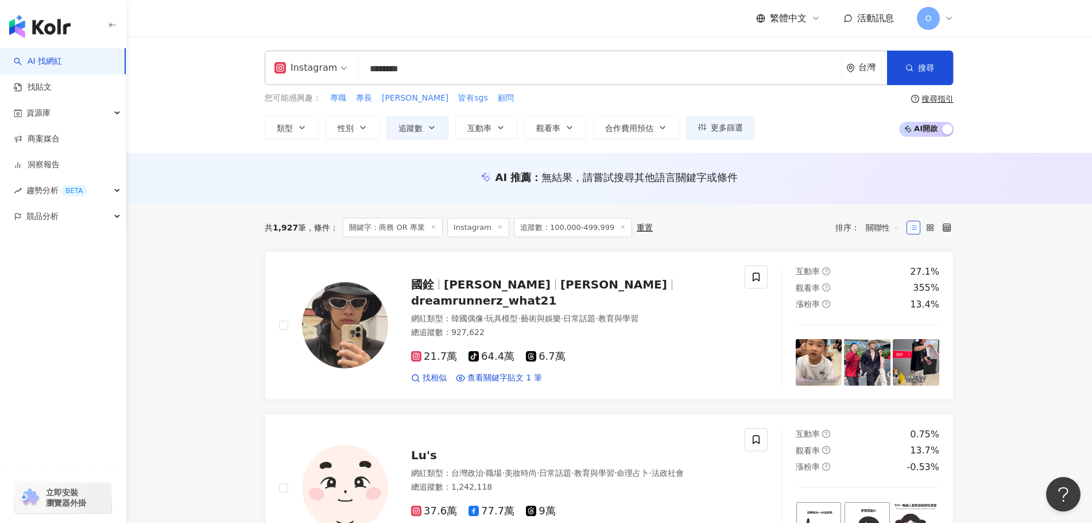
scroll to position [0, 0]
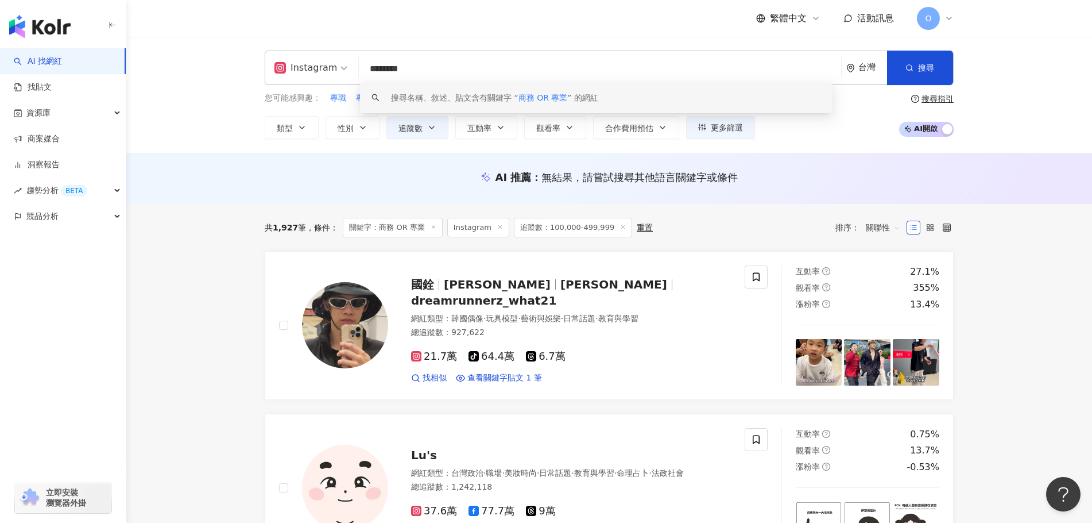
drag, startPoint x: 428, startPoint y: 72, endPoint x: 358, endPoint y: 72, distance: 70.1
click at [358, 72] on div "Instagram ******** 台灣 搜尋 keyword 搜尋名稱、敘述、貼文含有關鍵字 “ 商務 OR 專業 ” 的網紅" at bounding box center [609, 68] width 689 height 34
paste input "search"
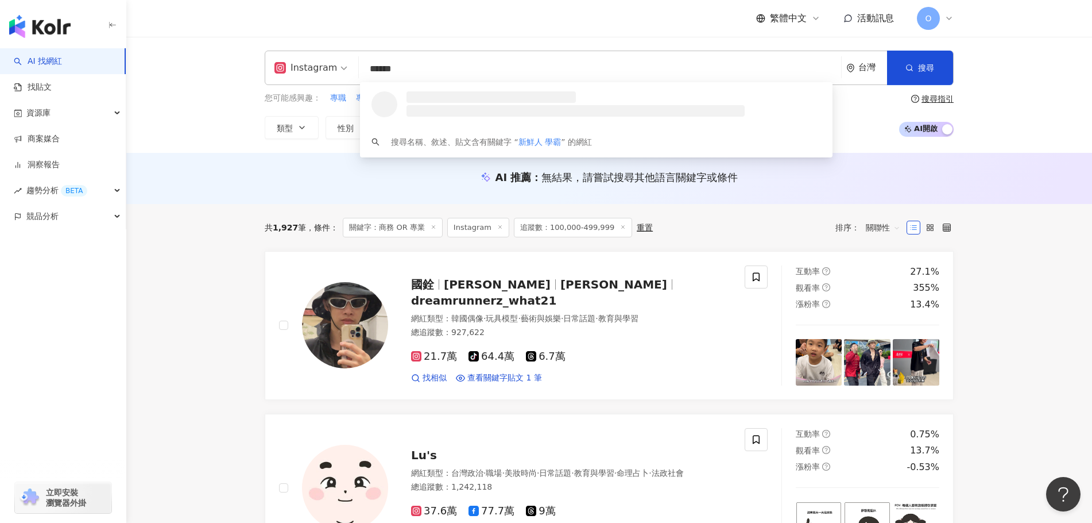
click at [394, 67] on input "******" at bounding box center [600, 69] width 473 height 22
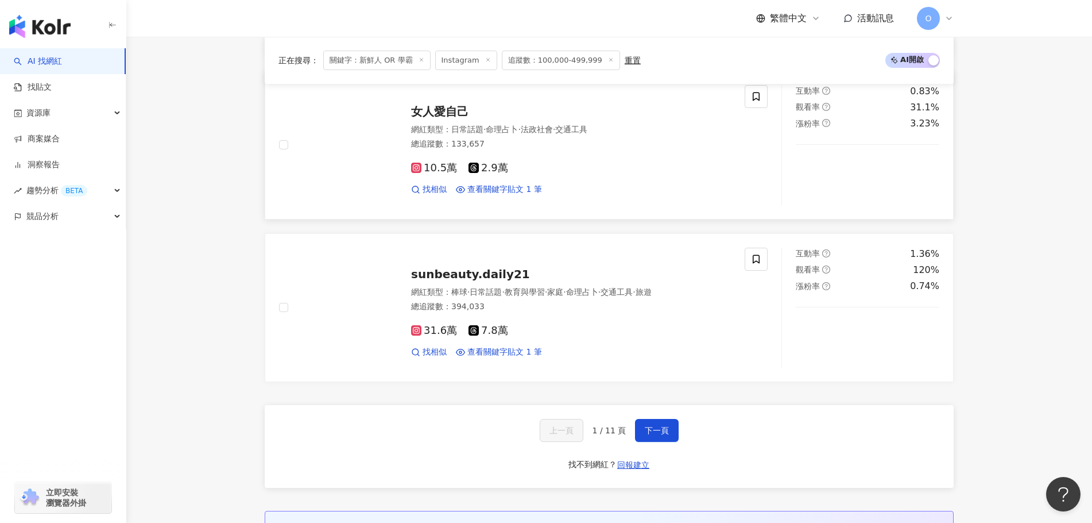
scroll to position [2067, 0]
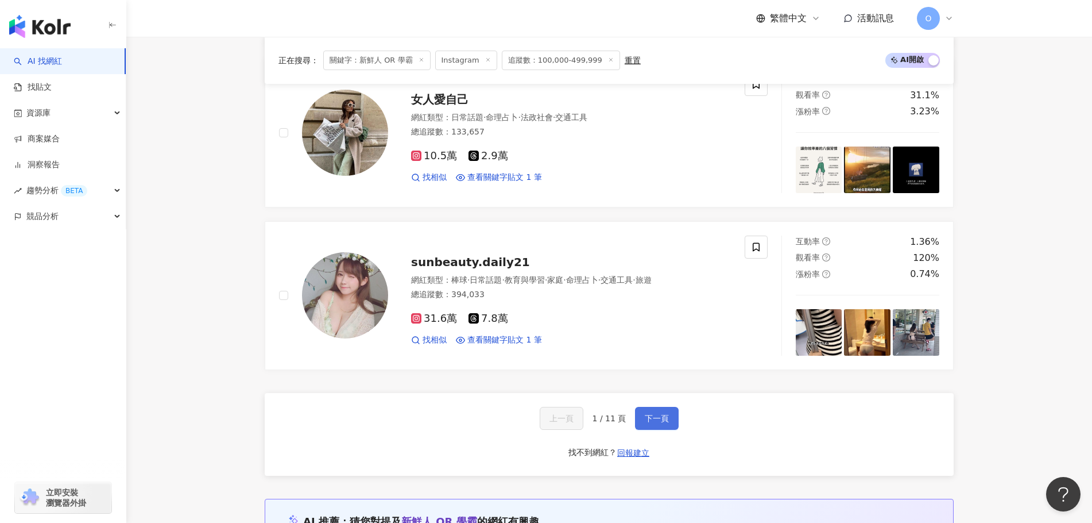
click at [645, 413] on span "下一頁" at bounding box center [657, 417] width 24 height 9
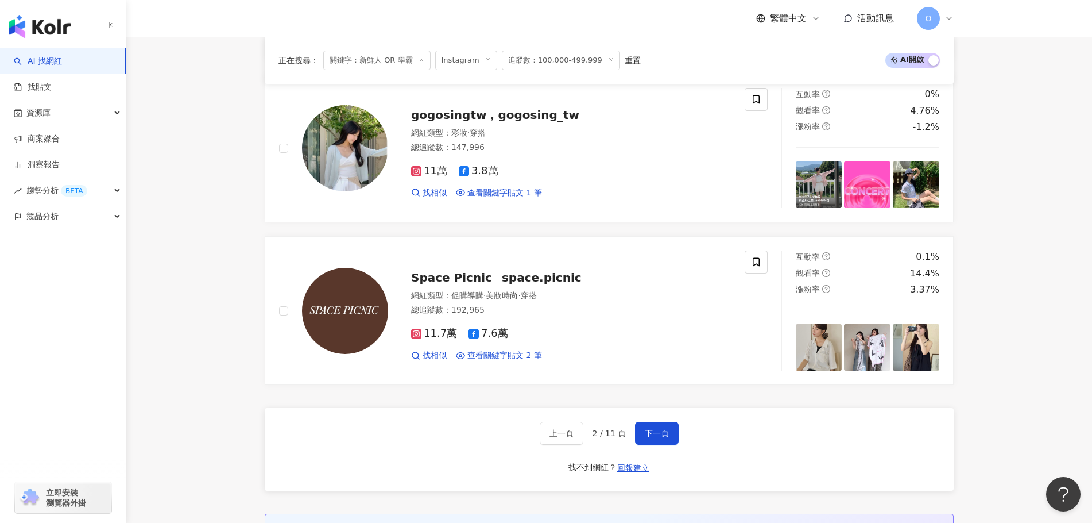
scroll to position [2131, 0]
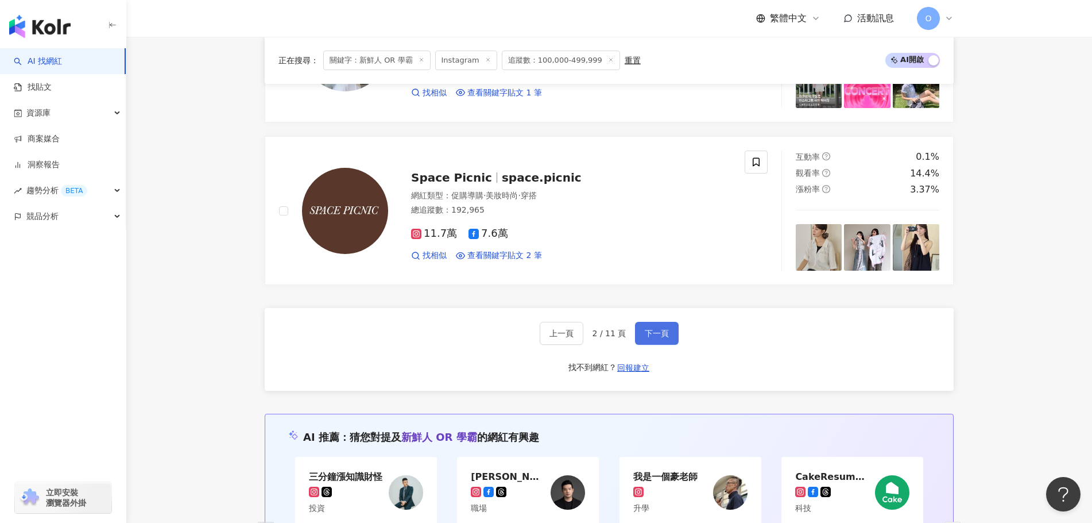
click at [646, 338] on span "下一頁" at bounding box center [657, 332] width 24 height 9
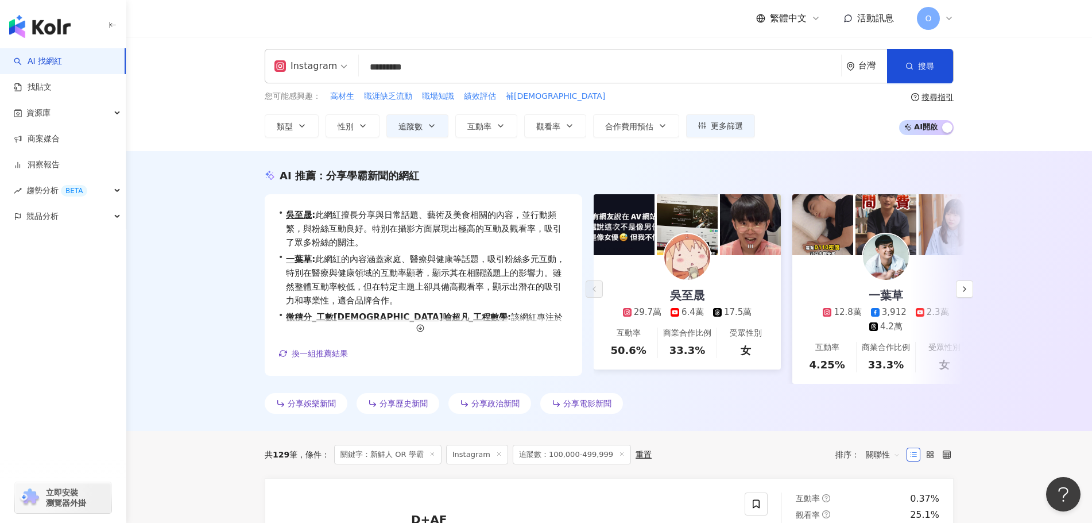
scroll to position [0, 0]
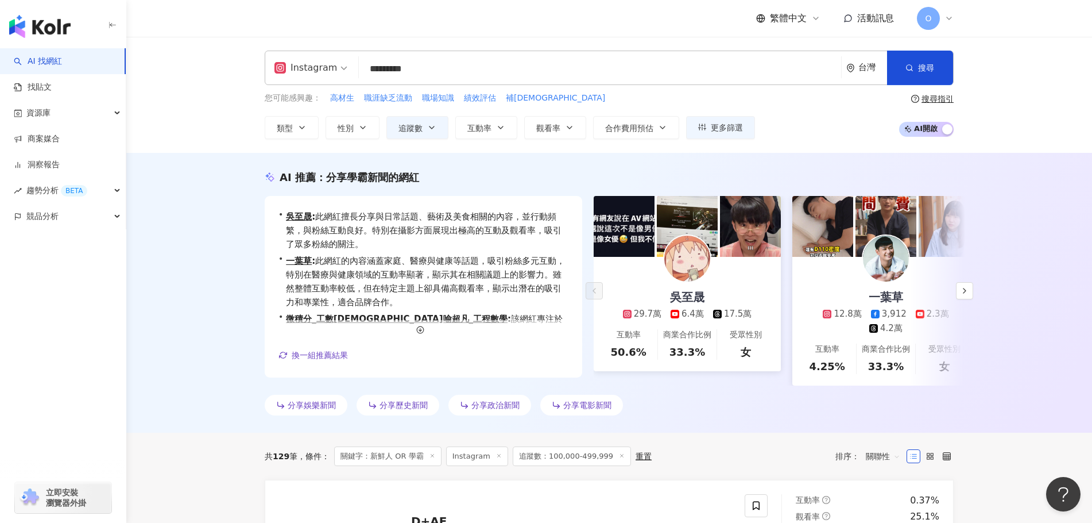
click at [768, 69] on input "*********" at bounding box center [600, 69] width 473 height 22
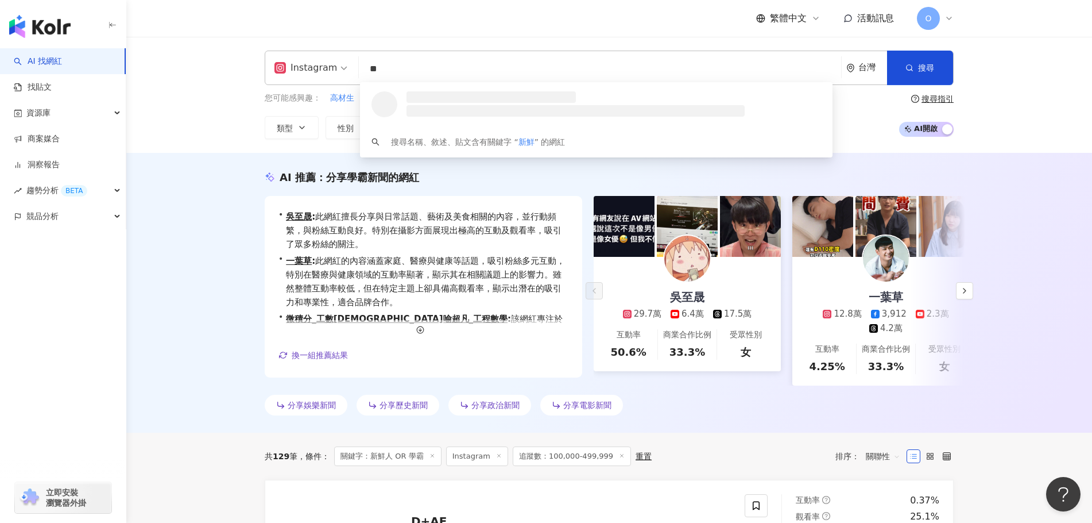
type input "*"
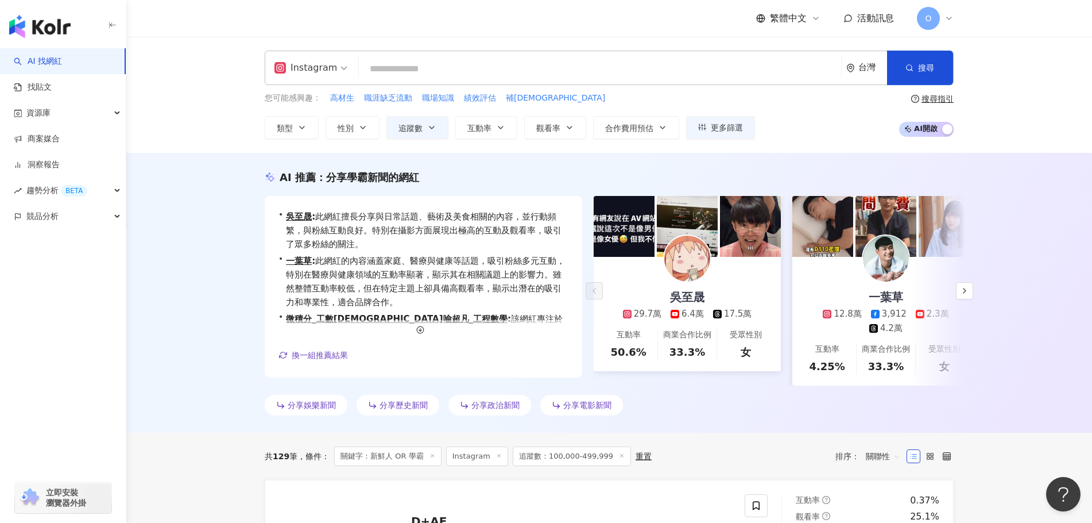
paste input "******"
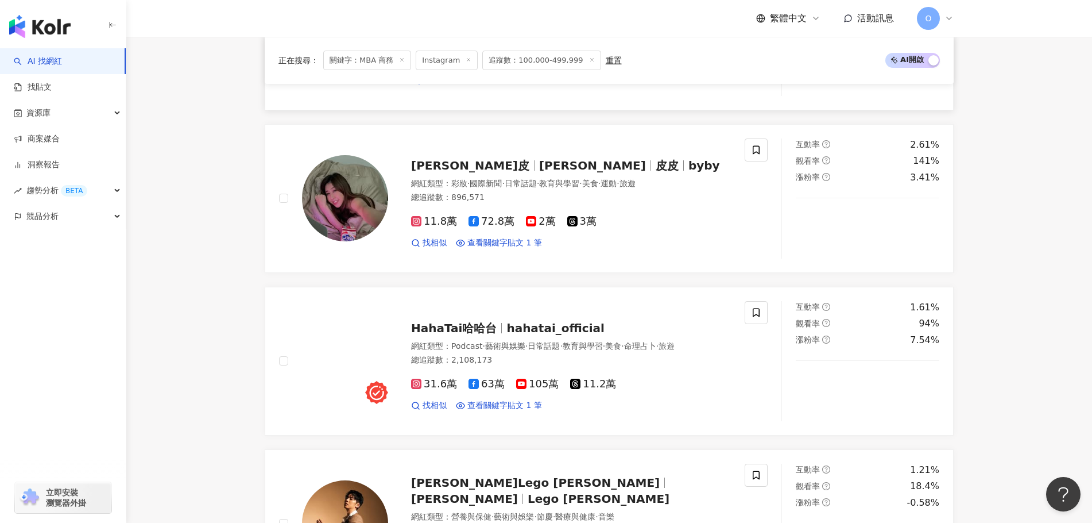
scroll to position [47, 0]
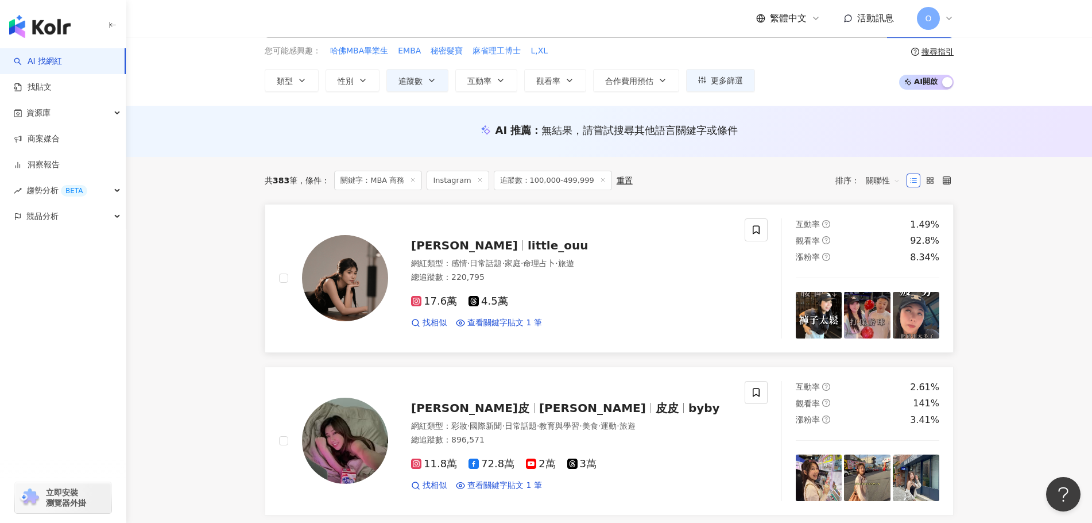
click at [528, 244] on span "little_ouu" at bounding box center [558, 245] width 60 height 14
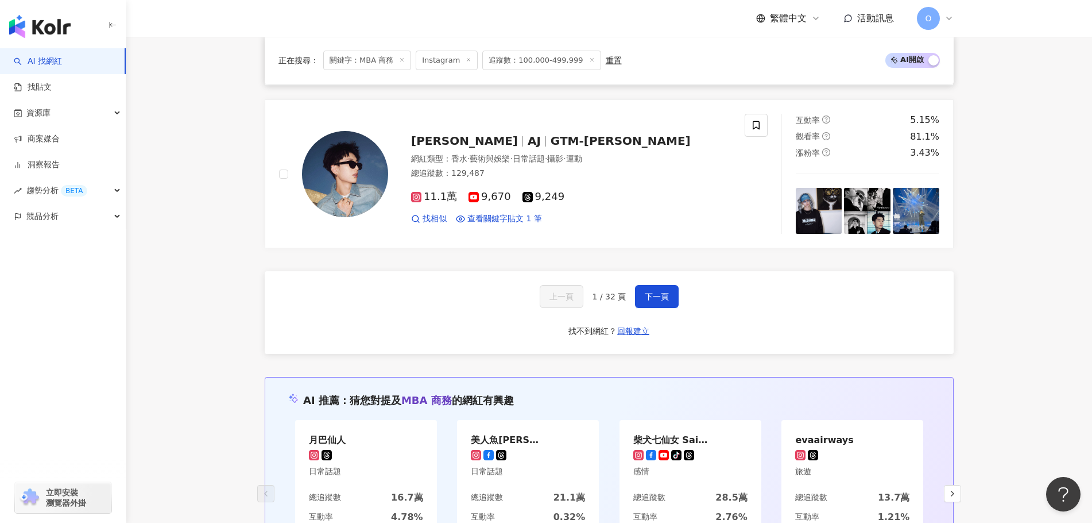
scroll to position [1942, 0]
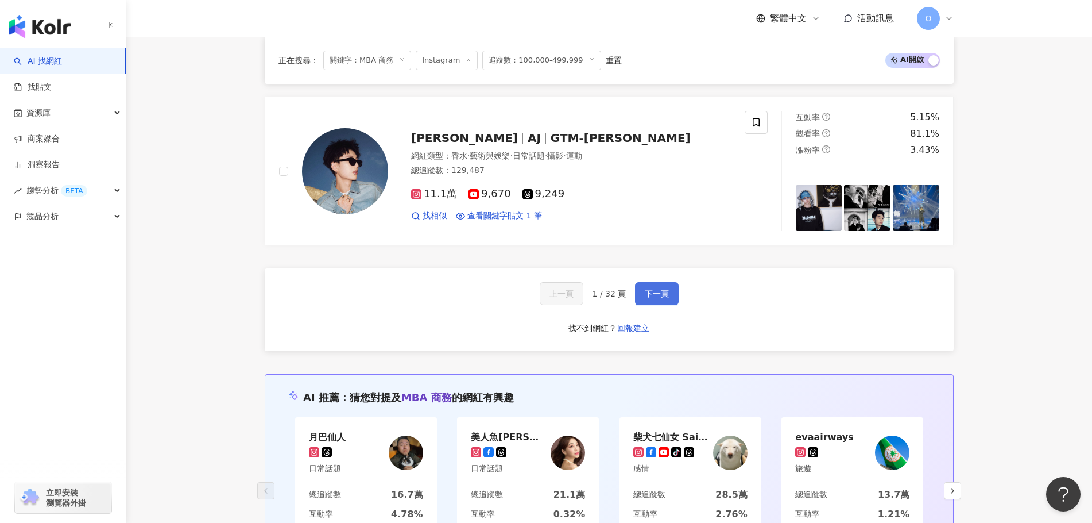
click at [659, 291] on span "下一頁" at bounding box center [657, 293] width 24 height 9
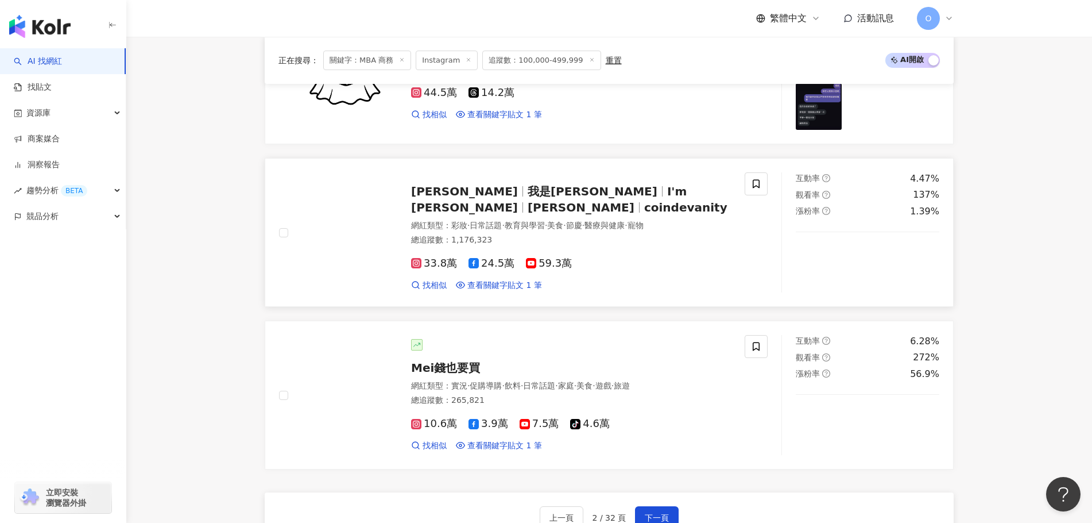
scroll to position [1723, 0]
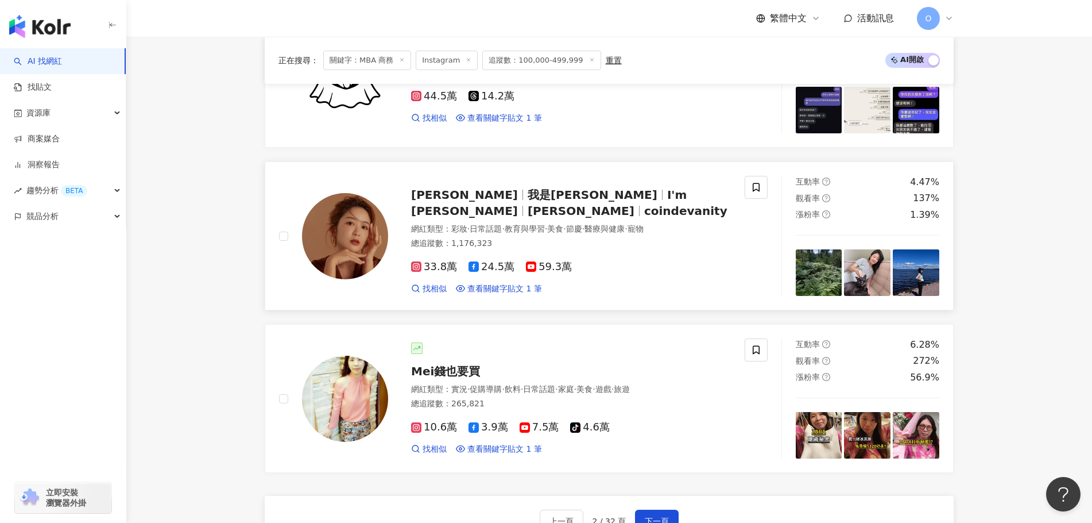
click at [562, 202] on span "I'm Charlie" at bounding box center [549, 203] width 276 height 30
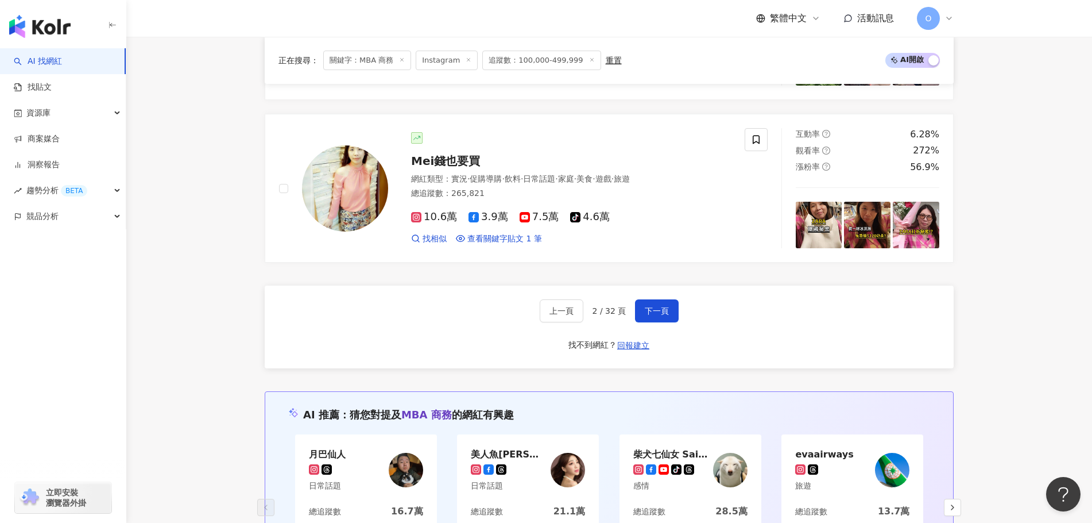
scroll to position [1953, 0]
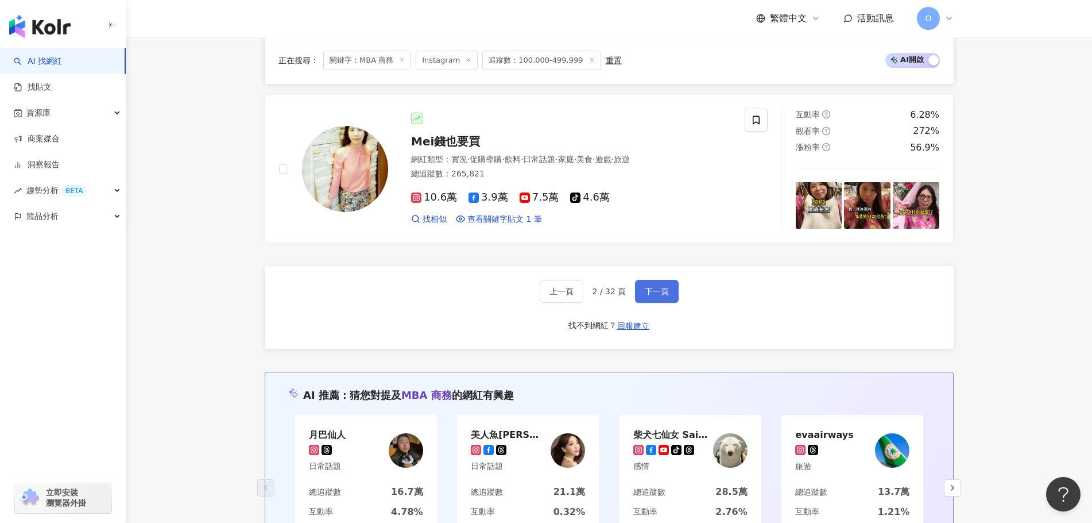
click at [643, 292] on button "下一頁" at bounding box center [657, 291] width 44 height 23
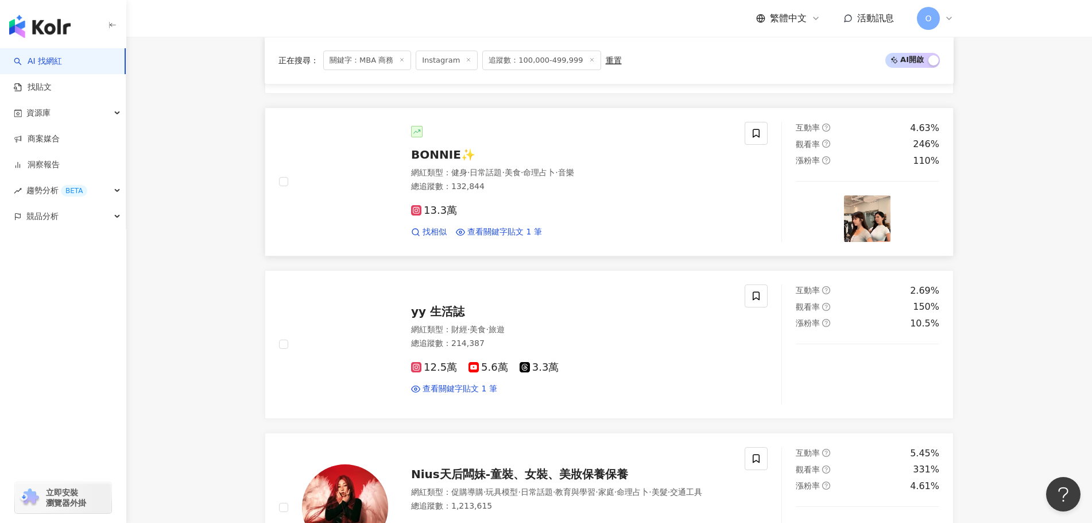
scroll to position [641, 0]
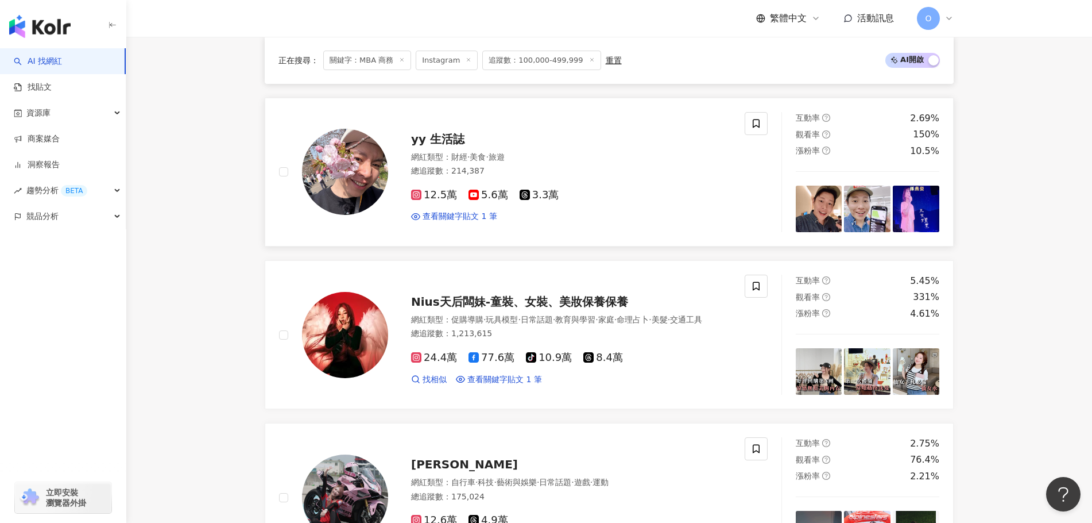
click at [436, 146] on span "yy 生活誌" at bounding box center [437, 139] width 53 height 14
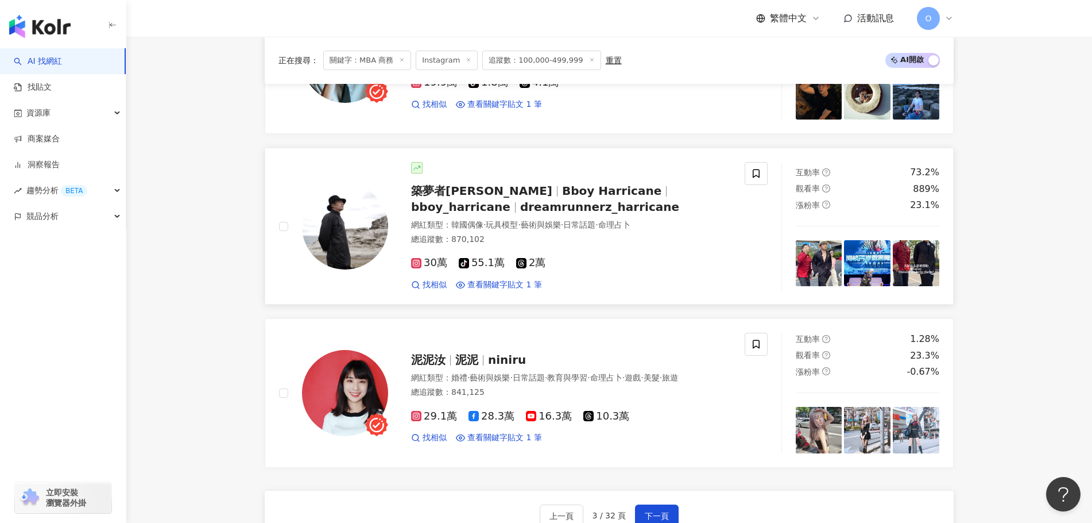
scroll to position [1732, 0]
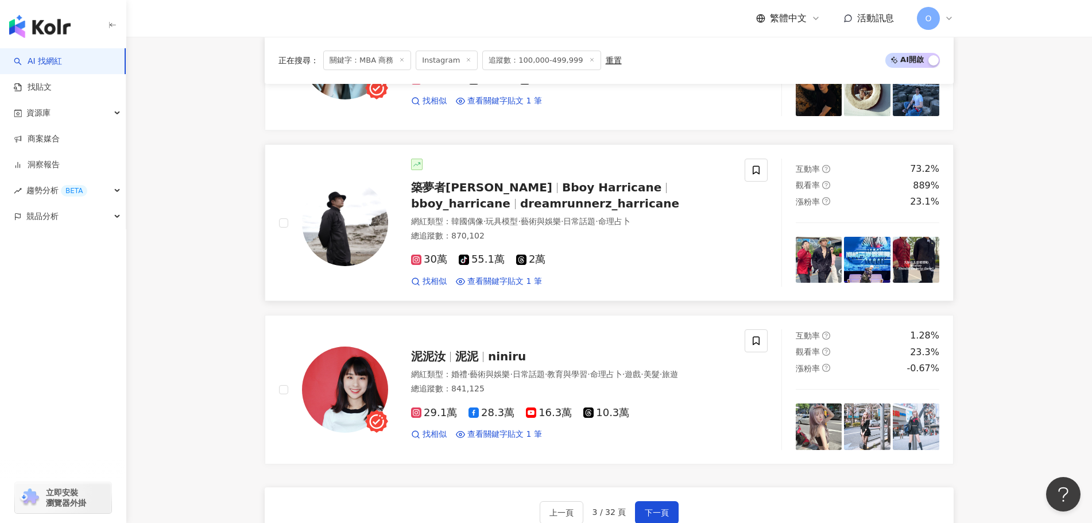
click at [562, 180] on span "Bboy Harricane" at bounding box center [611, 187] width 99 height 14
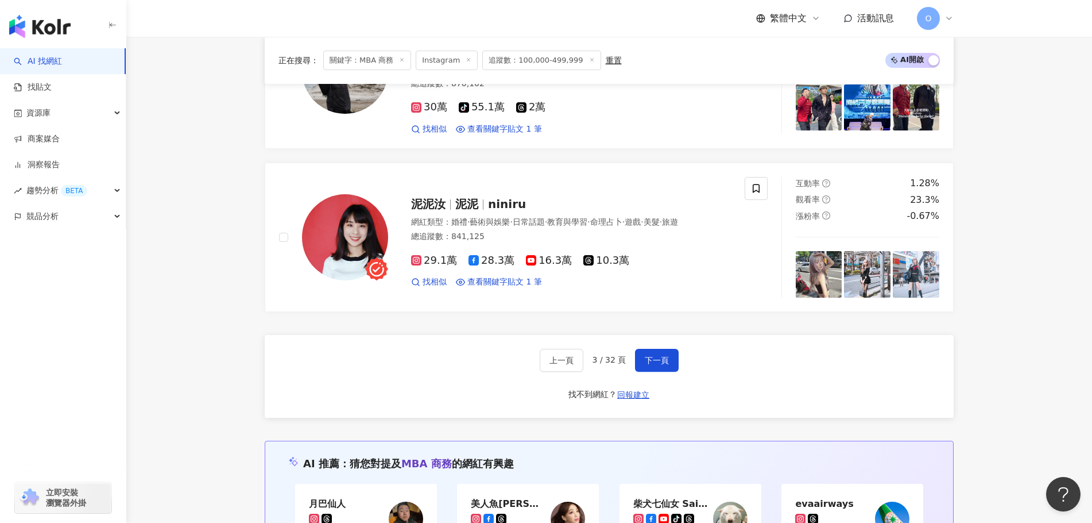
scroll to position [1904, 0]
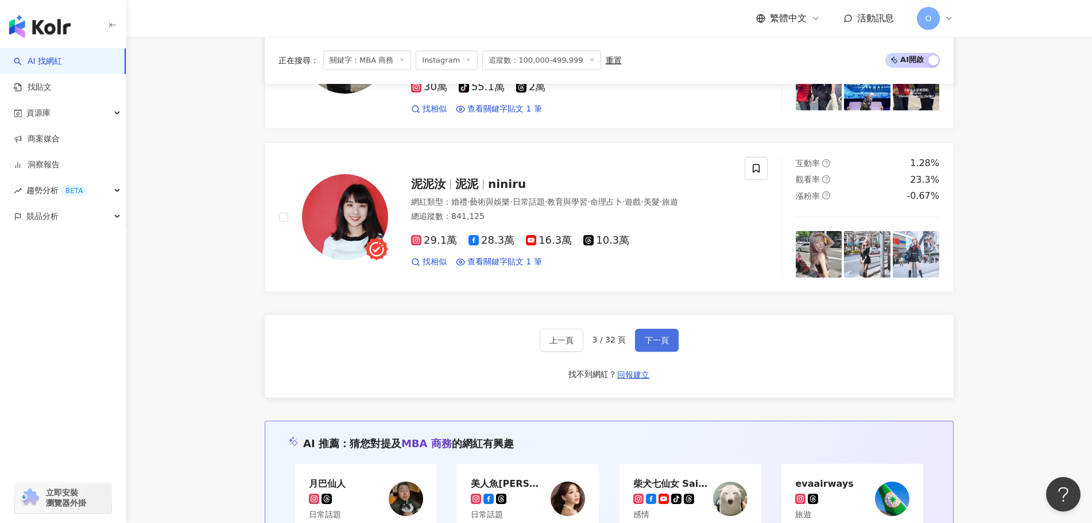
click at [656, 338] on span "下一頁" at bounding box center [657, 339] width 24 height 9
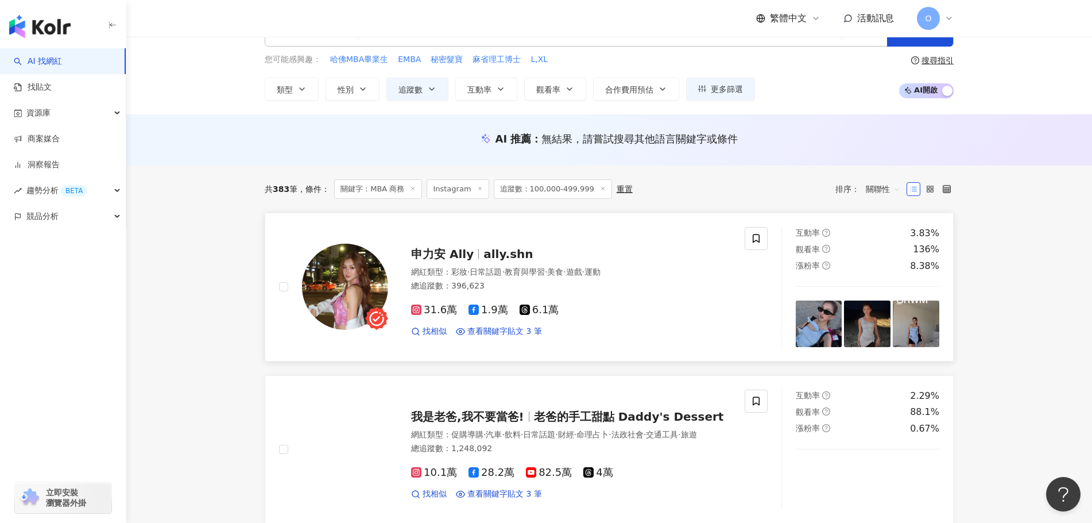
scroll to position [0, 0]
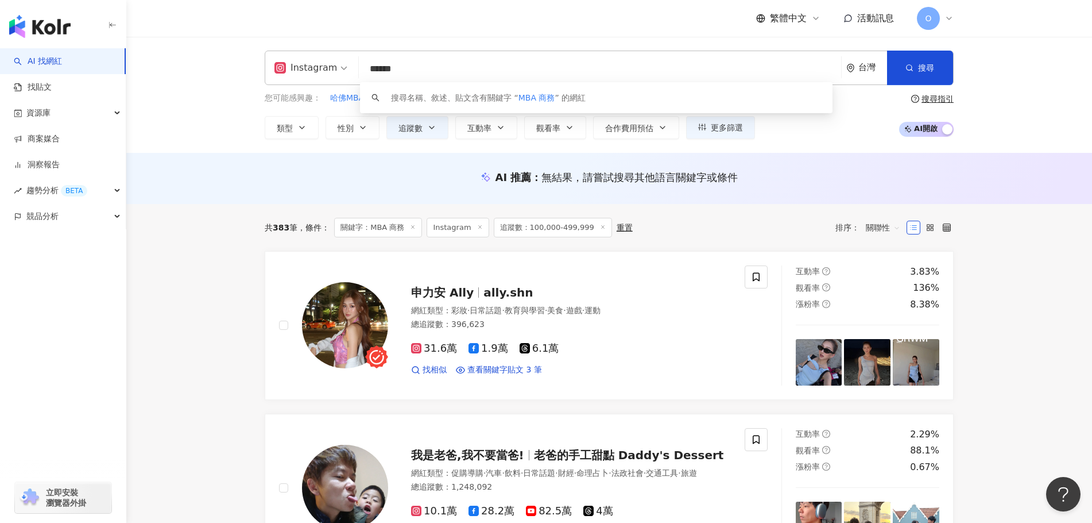
drag, startPoint x: 648, startPoint y: 73, endPoint x: 535, endPoint y: 75, distance: 113.2
click at [535, 75] on input "******" at bounding box center [600, 69] width 473 height 22
type input "*"
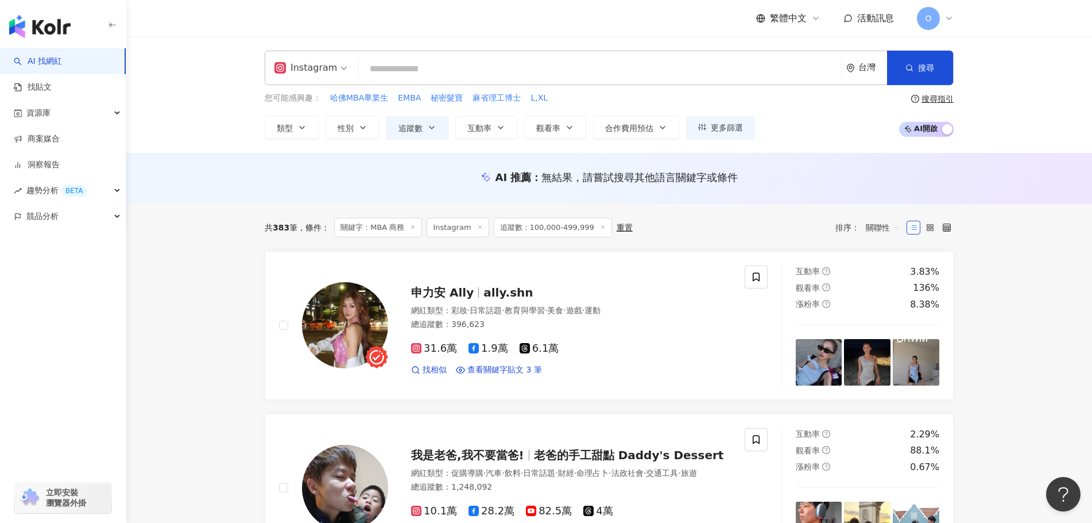
paste input "**********"
type input "**********"
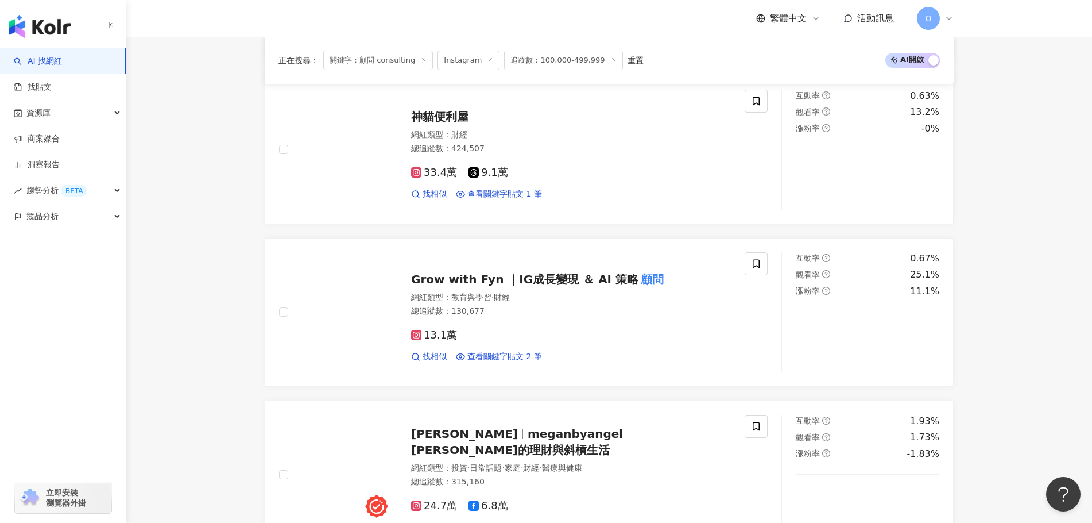
scroll to position [1895, 0]
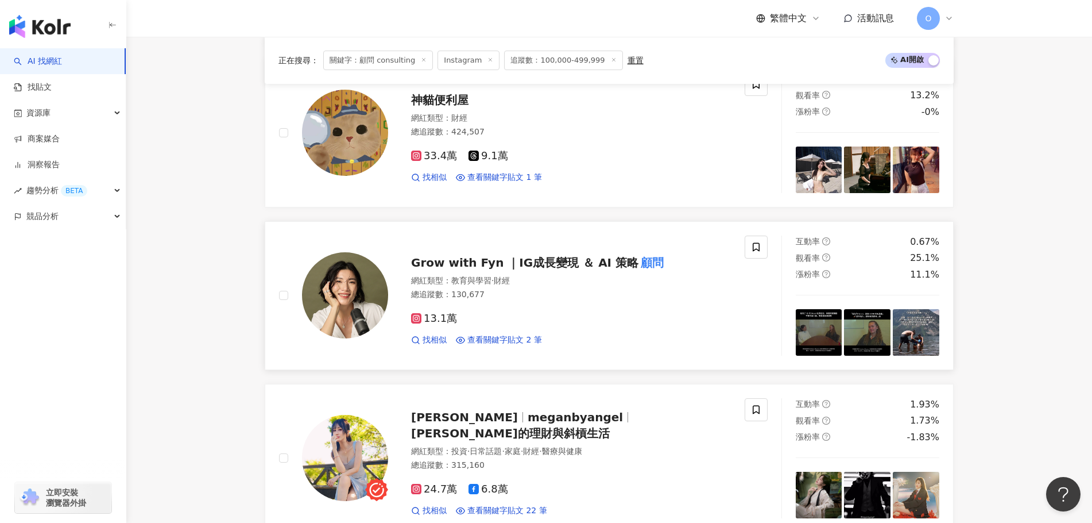
click at [554, 256] on span "Grow with Fyn ｜IG成長變現 ＆ AI 策略" at bounding box center [524, 263] width 227 height 14
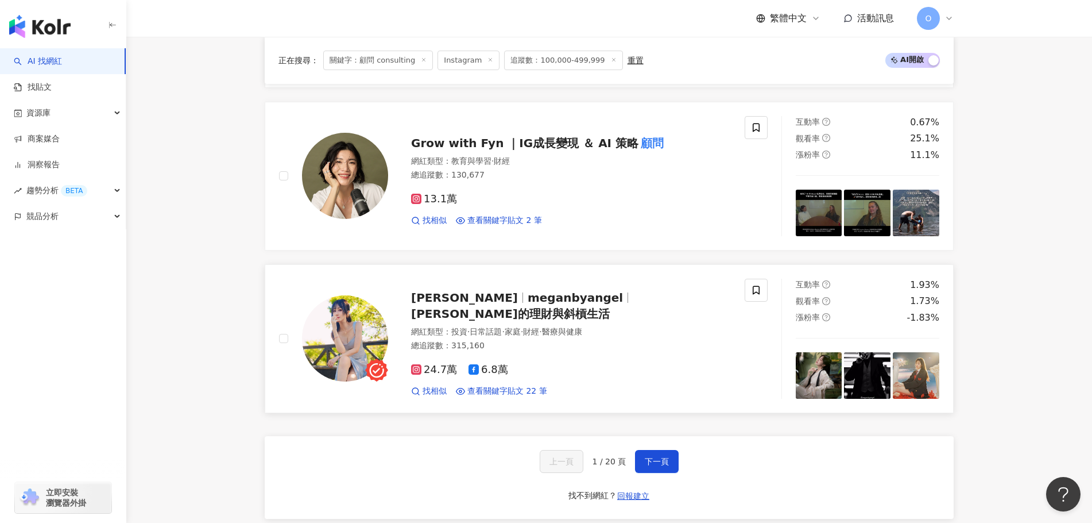
scroll to position [2125, 0]
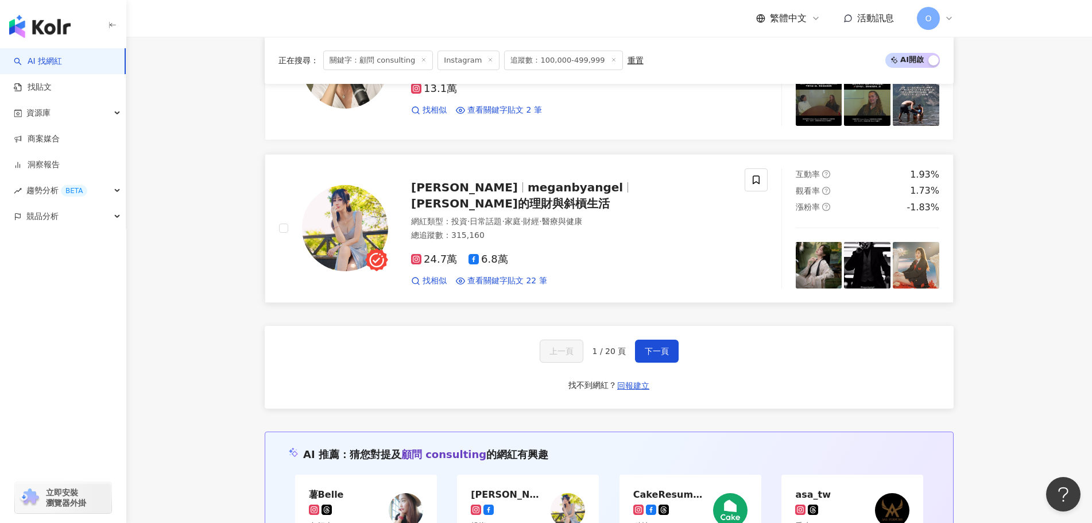
click at [610, 196] on span "Megan安琪兒的理財與斜槓生活" at bounding box center [510, 203] width 199 height 14
click at [664, 346] on span "下一頁" at bounding box center [657, 350] width 24 height 9
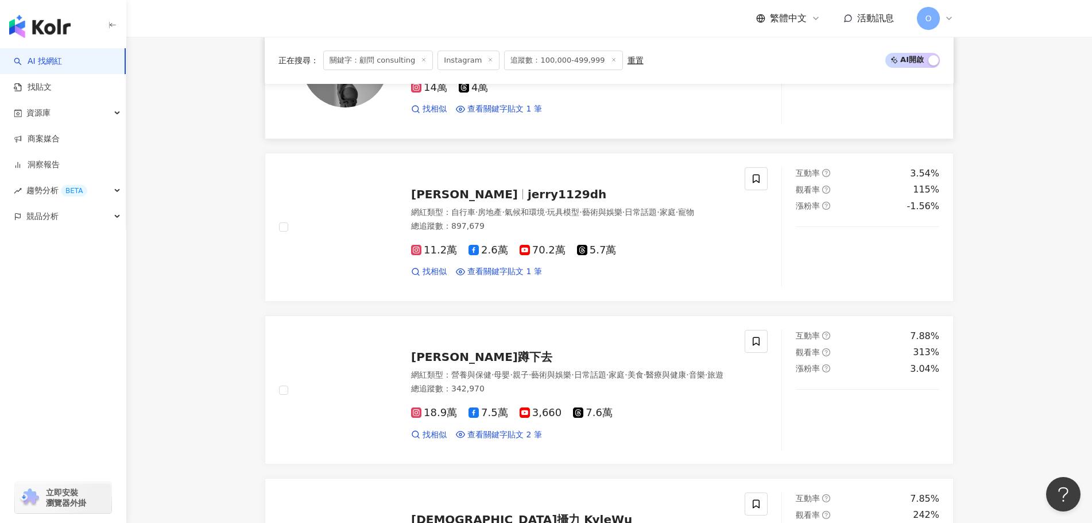
scroll to position [519, 0]
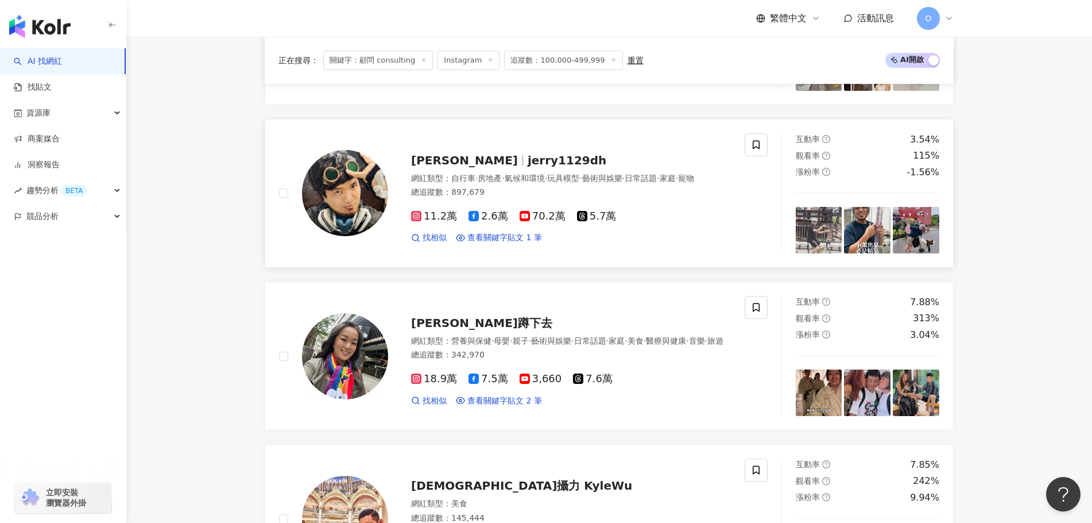
click at [462, 163] on div "黃小潔 jerry1129dh 網紅類型 ： 自行車 · 房地產 · 氣候和環境 · 玩具模型 · 藝術與娛樂 · 日常話題 · 家庭 · 寵物 總追蹤數 ：…" at bounding box center [559, 193] width 343 height 100
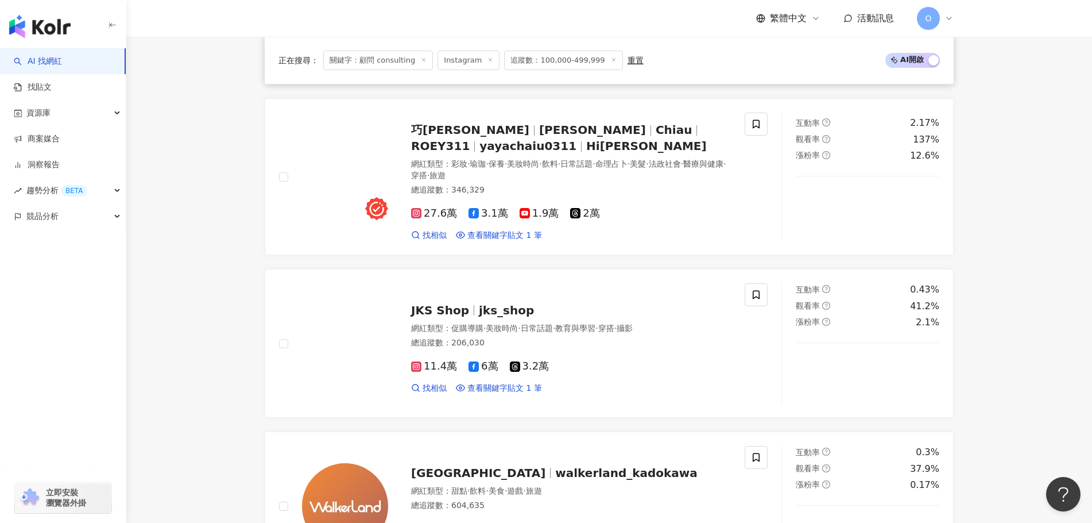
scroll to position [2069, 0]
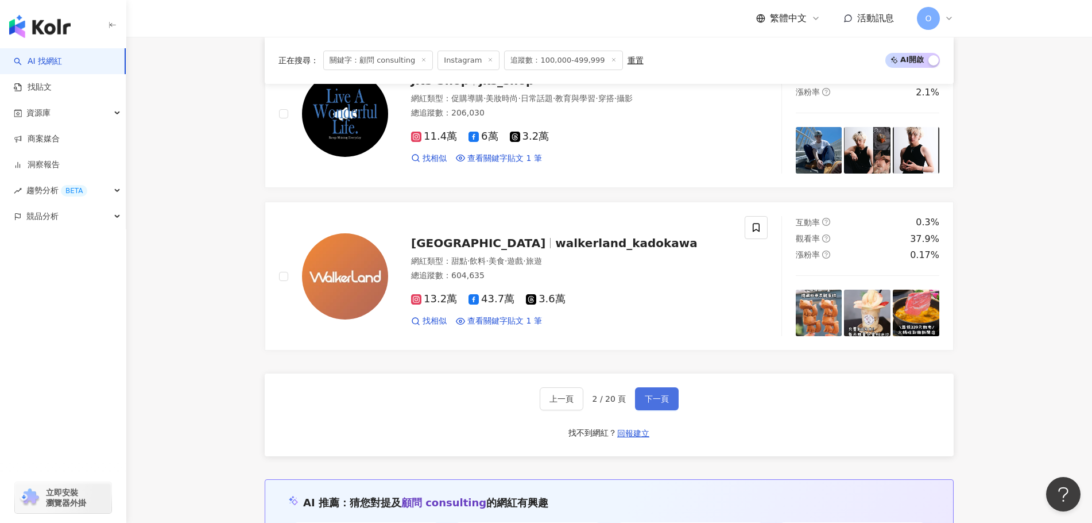
click at [670, 394] on button "下一頁" at bounding box center [657, 398] width 44 height 23
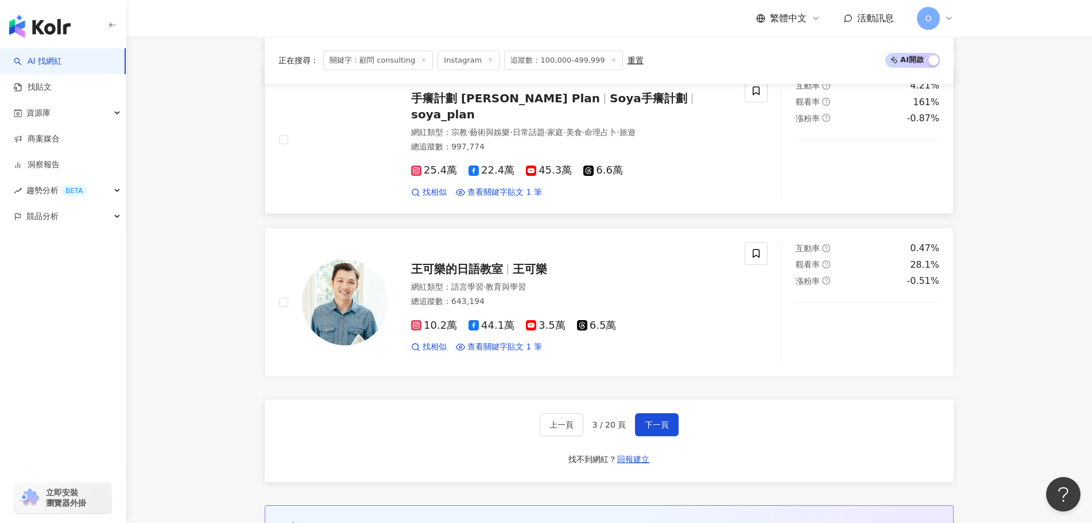
scroll to position [2062, 0]
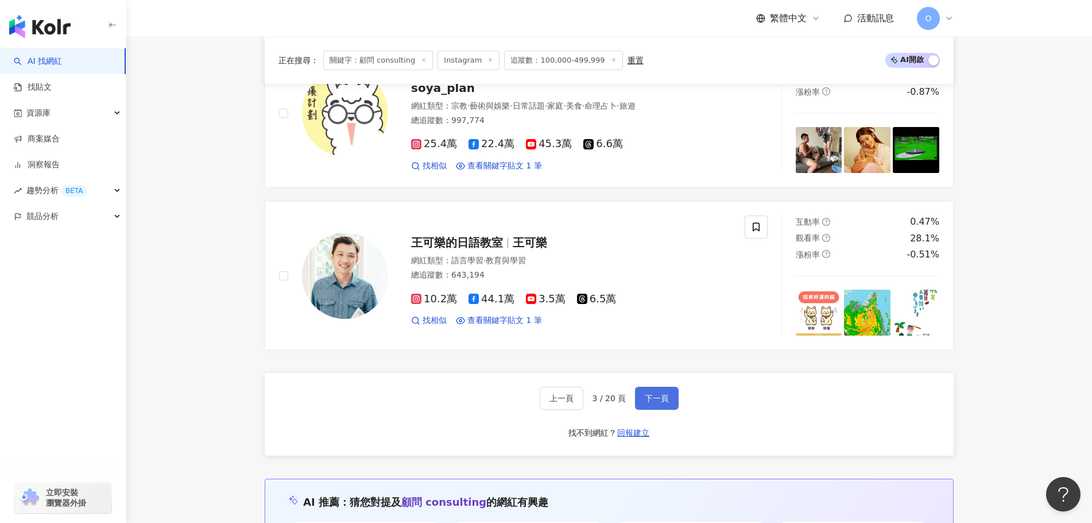
click at [660, 395] on span "下一頁" at bounding box center [657, 397] width 24 height 9
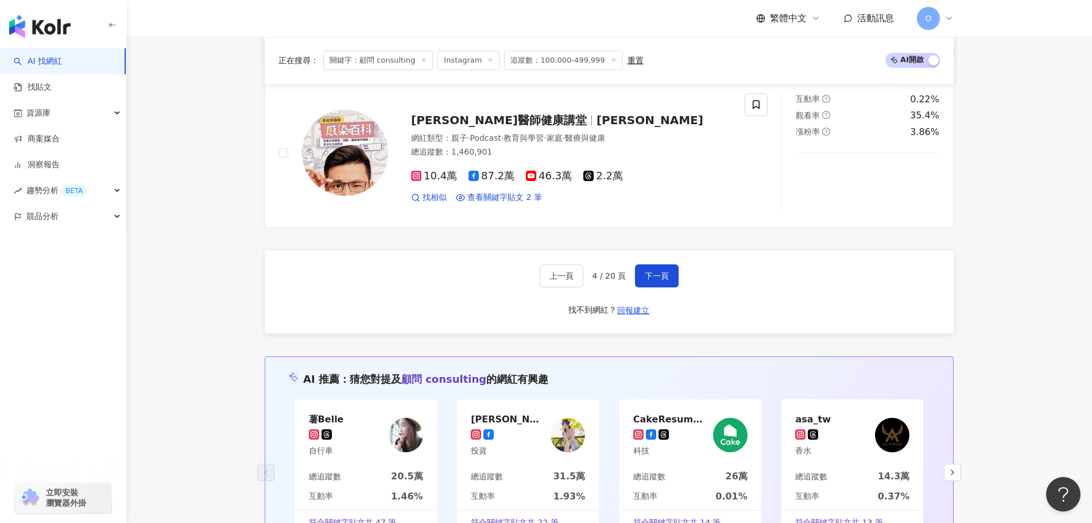
scroll to position [2243, 0]
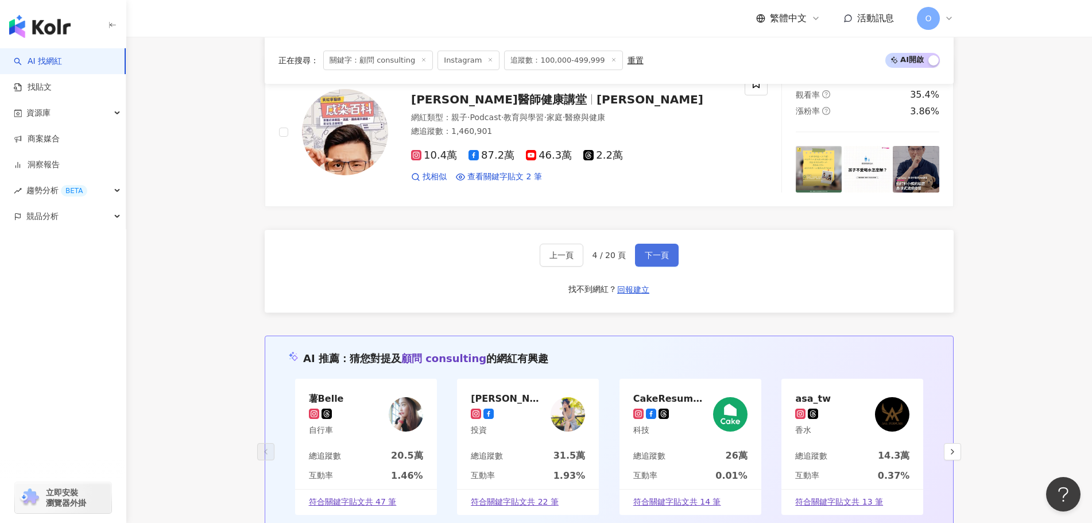
click at [658, 243] on button "下一頁" at bounding box center [657, 254] width 44 height 23
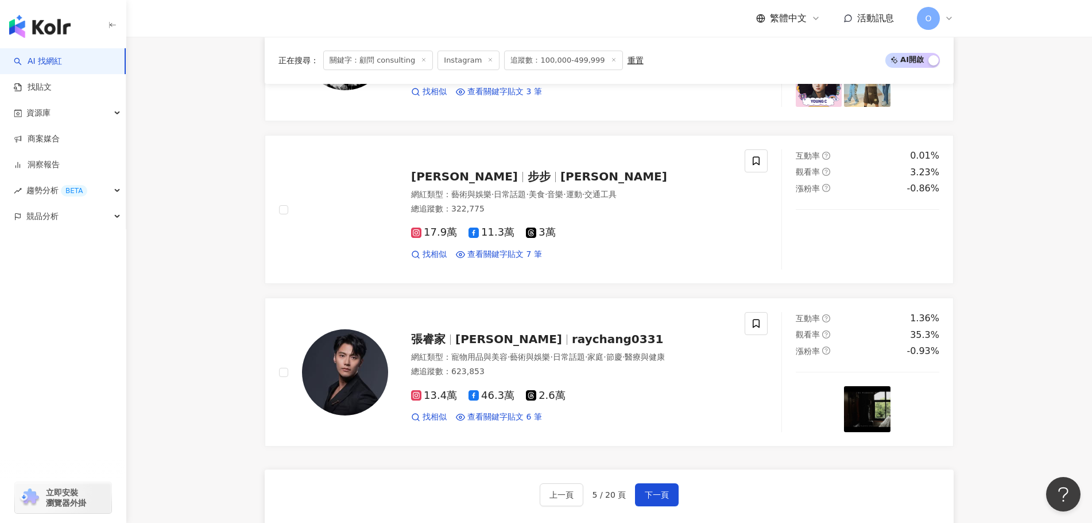
scroll to position [2080, 0]
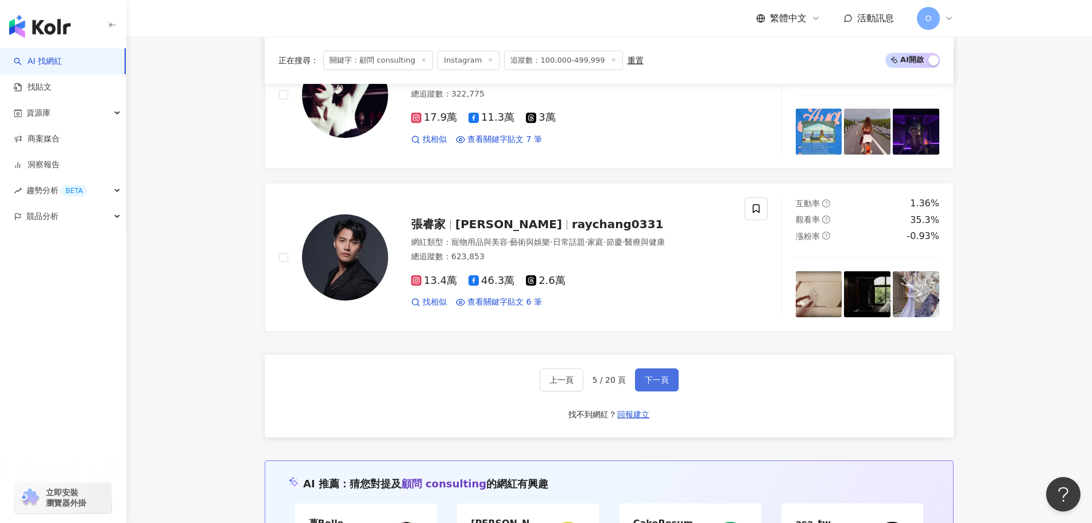
click at [663, 383] on span "下一頁" at bounding box center [657, 379] width 24 height 9
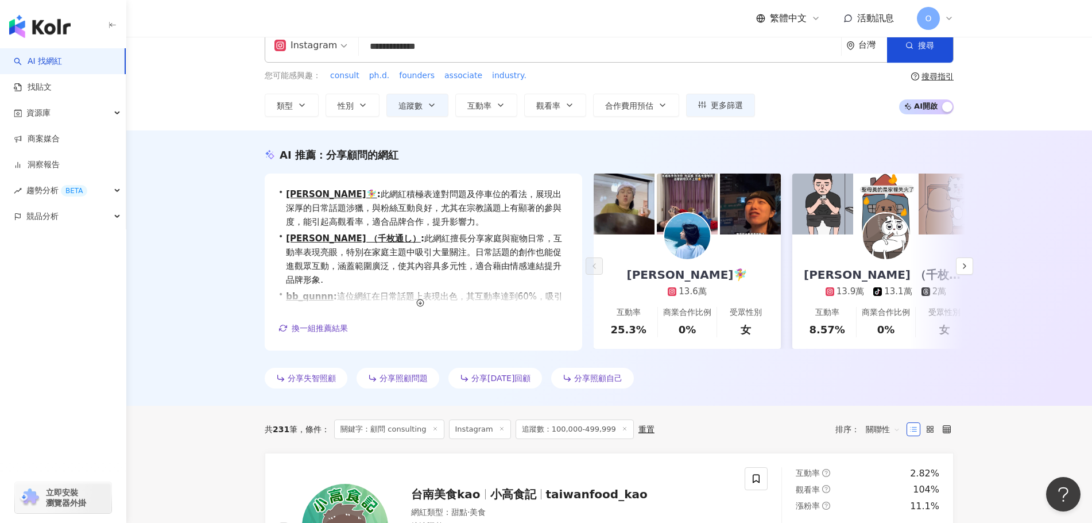
scroll to position [0, 0]
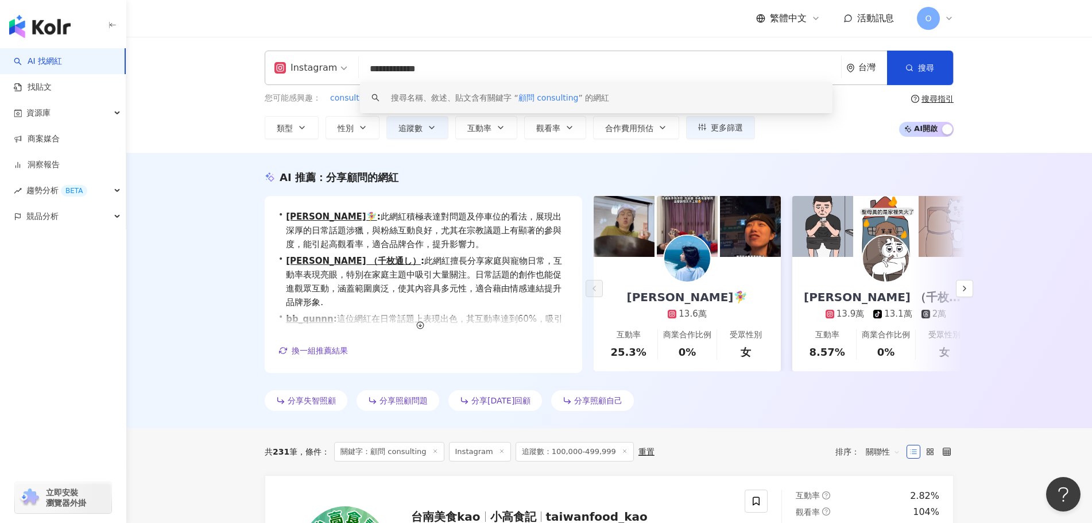
drag, startPoint x: 444, startPoint y: 73, endPoint x: 354, endPoint y: 60, distance: 91.0
click at [354, 60] on div "**********" at bounding box center [609, 68] width 689 height 34
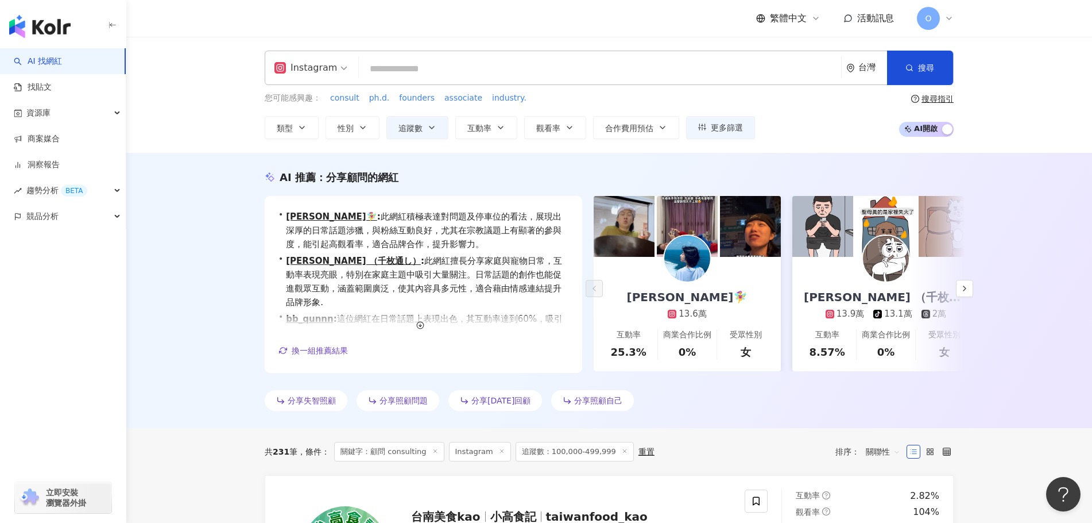
paste input "*******"
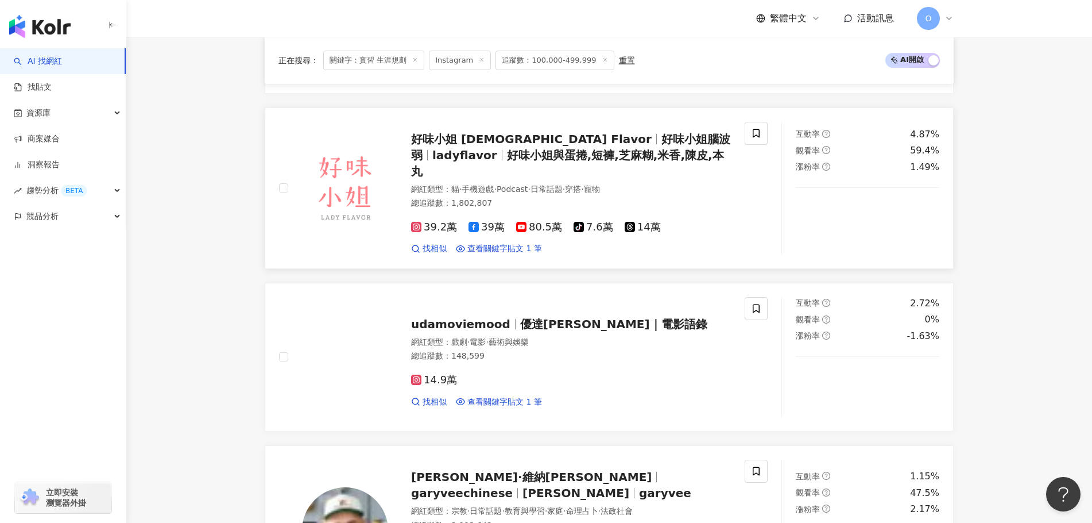
scroll to position [804, 0]
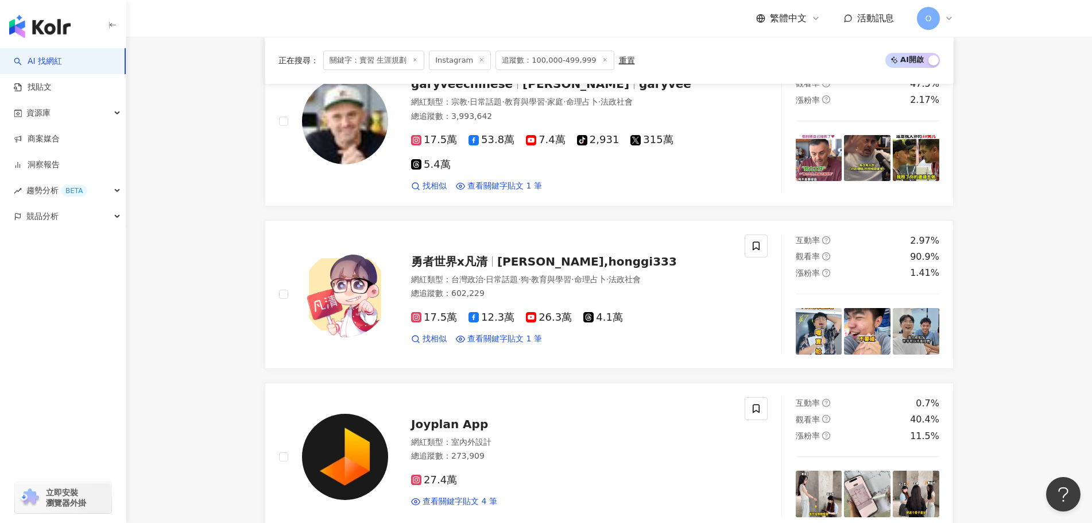
type input "*******"
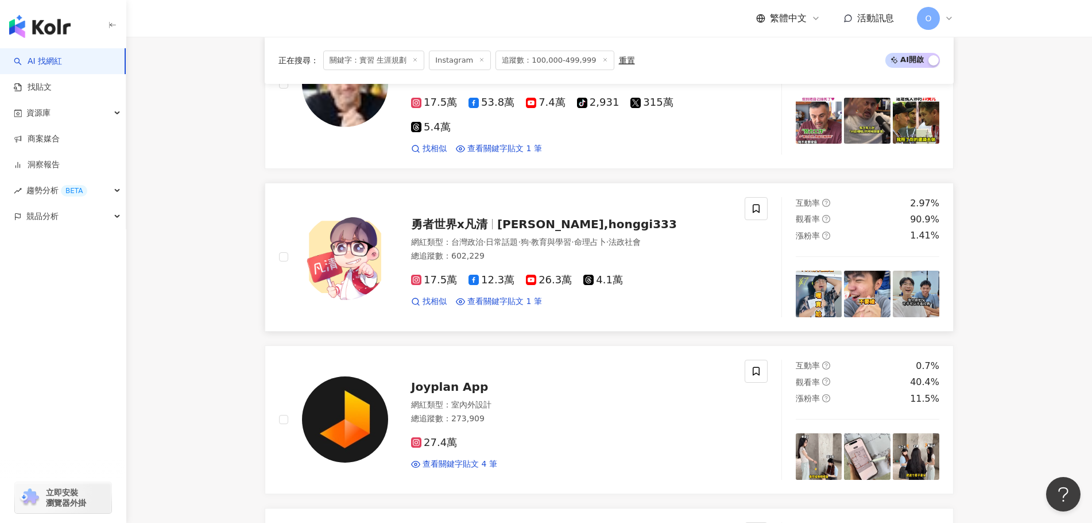
scroll to position [1263, 0]
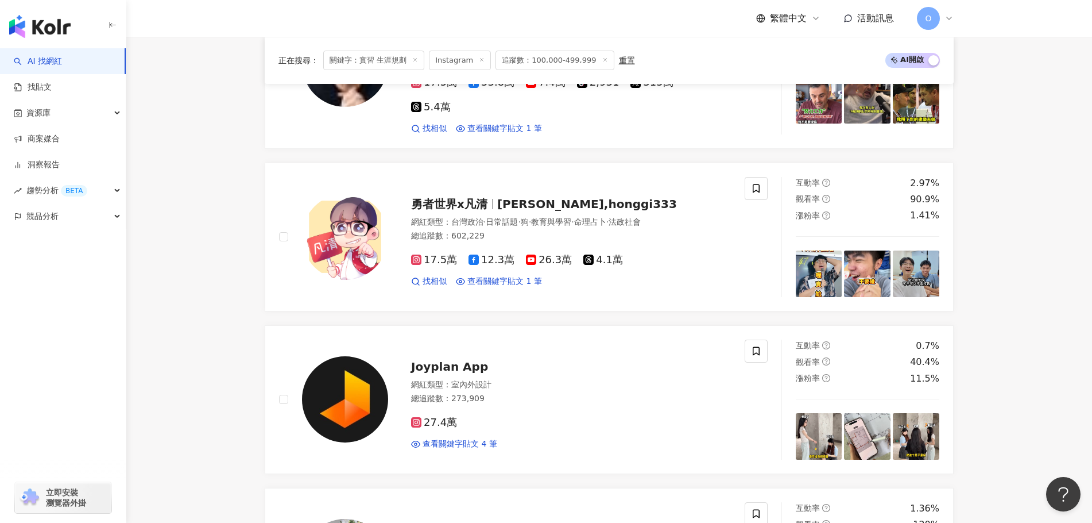
drag, startPoint x: 621, startPoint y: 281, endPoint x: 1014, endPoint y: 287, distance: 392.3
click at [1014, 287] on main "Instagram ******* 台灣 搜尋 loading 搜尋名稱、敘述、貼文含有關鍵字 “ 實習 生涯規劃 ” 的網紅 您可能感興趣： 靈活工作 實習…" at bounding box center [609, 130] width 966 height 2714
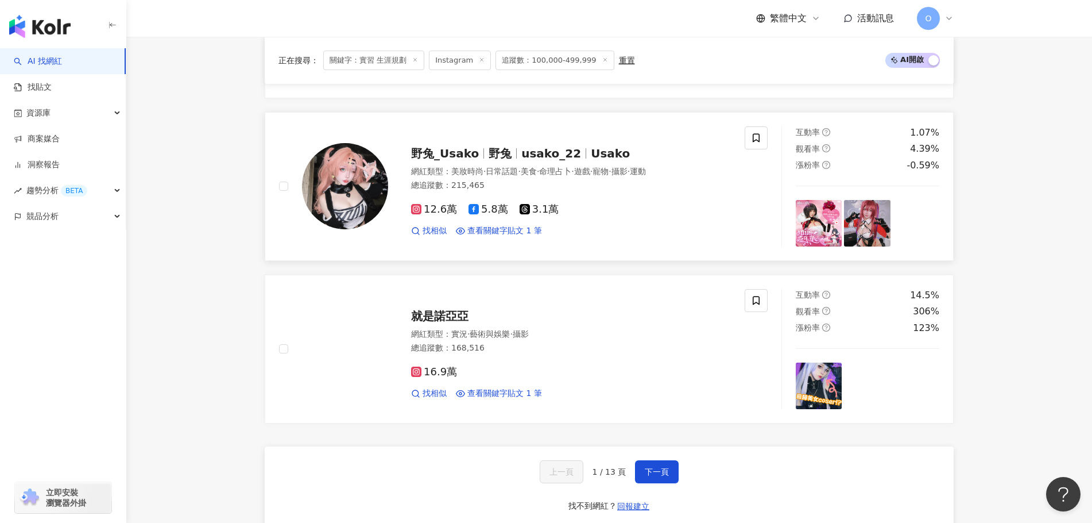
scroll to position [1895, 0]
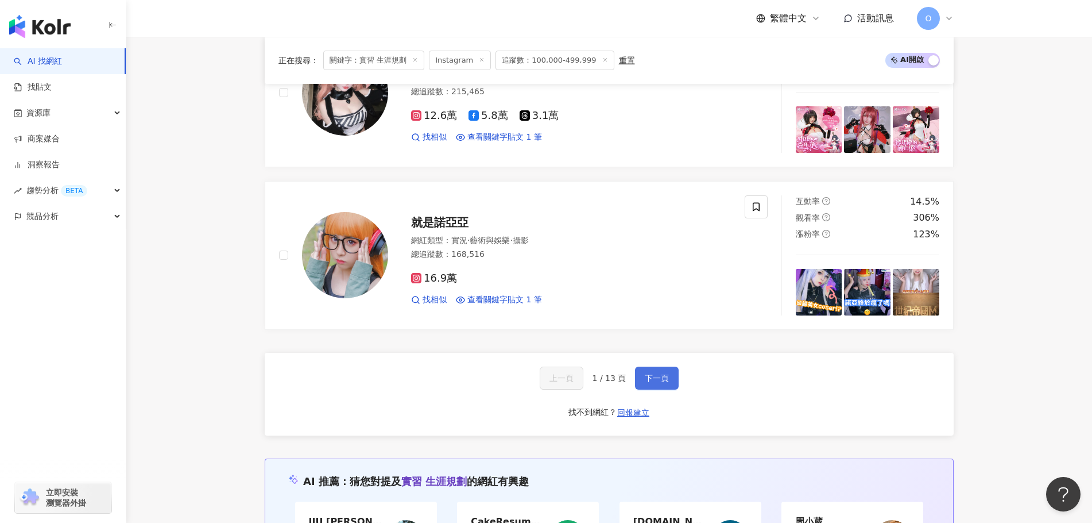
click at [659, 373] on span "下一頁" at bounding box center [657, 377] width 24 height 9
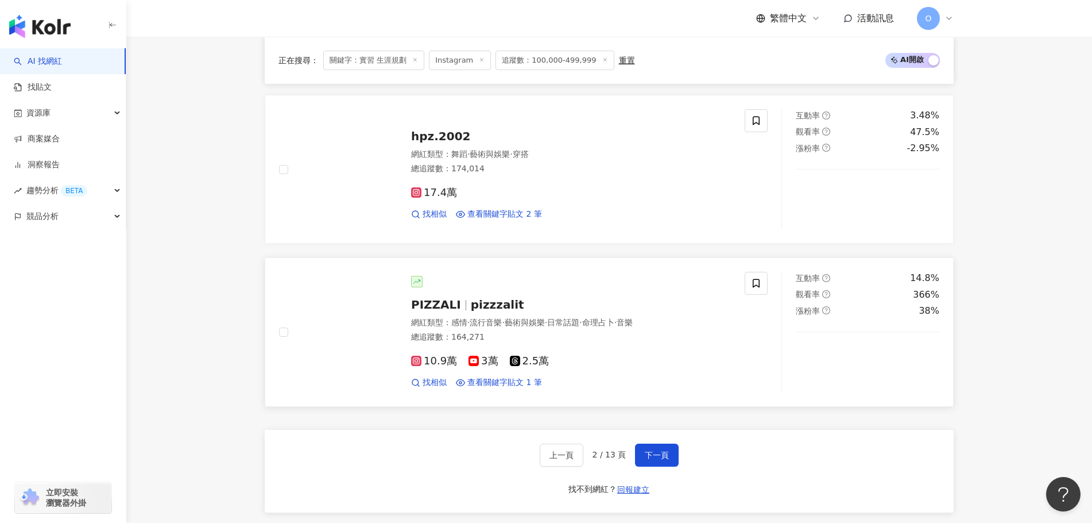
scroll to position [1950, 0]
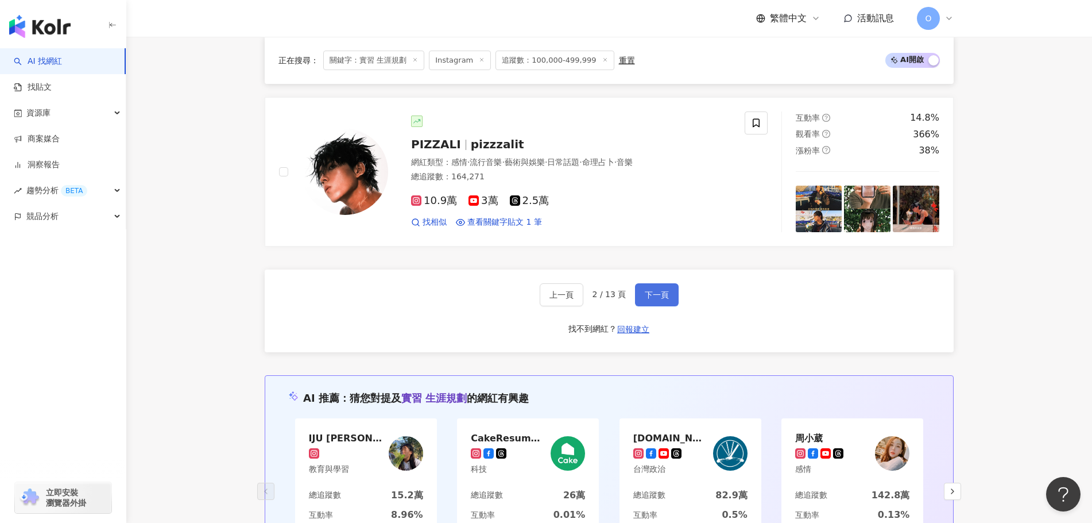
click at [663, 290] on span "下一頁" at bounding box center [657, 294] width 24 height 9
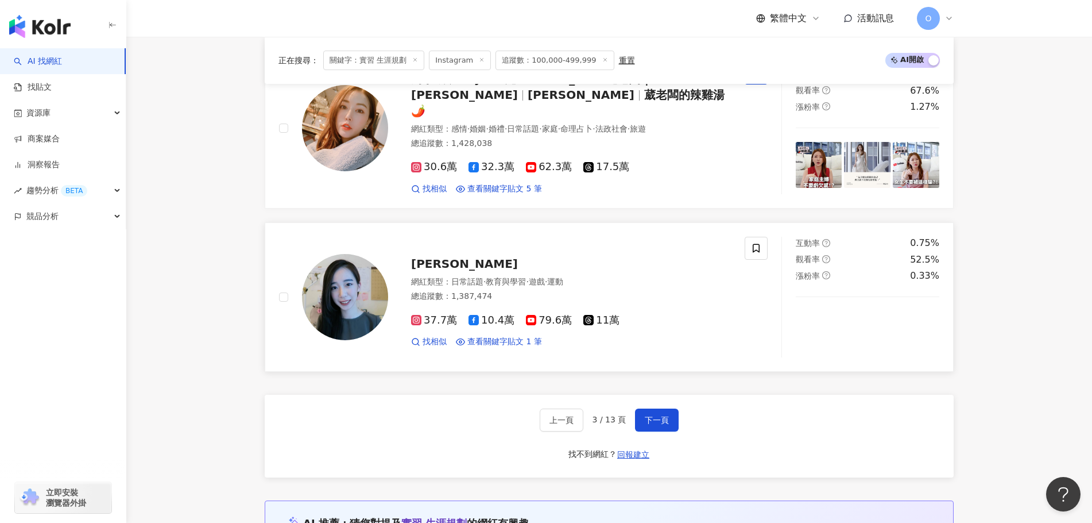
scroll to position [1844, 0]
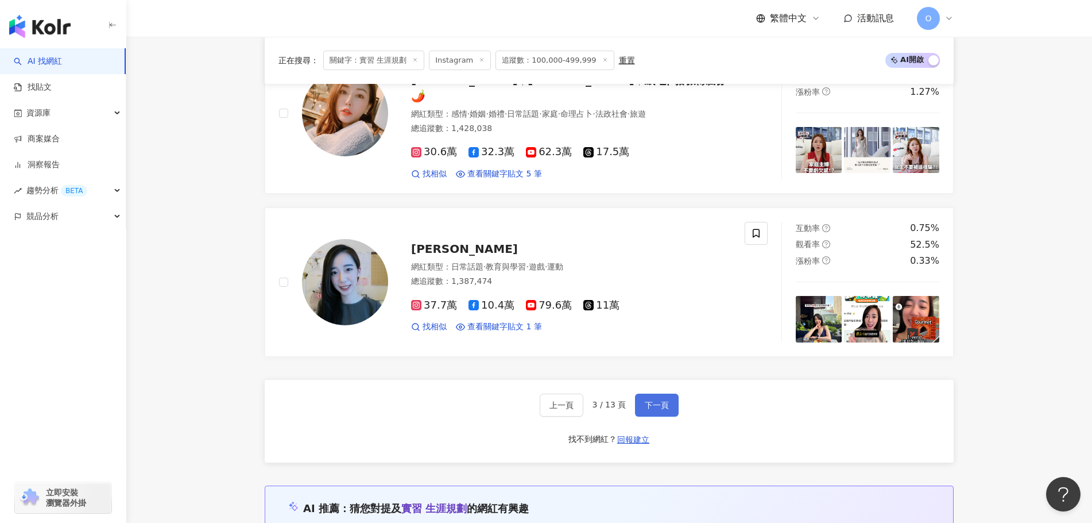
click at [664, 400] on span "下一頁" at bounding box center [657, 404] width 24 height 9
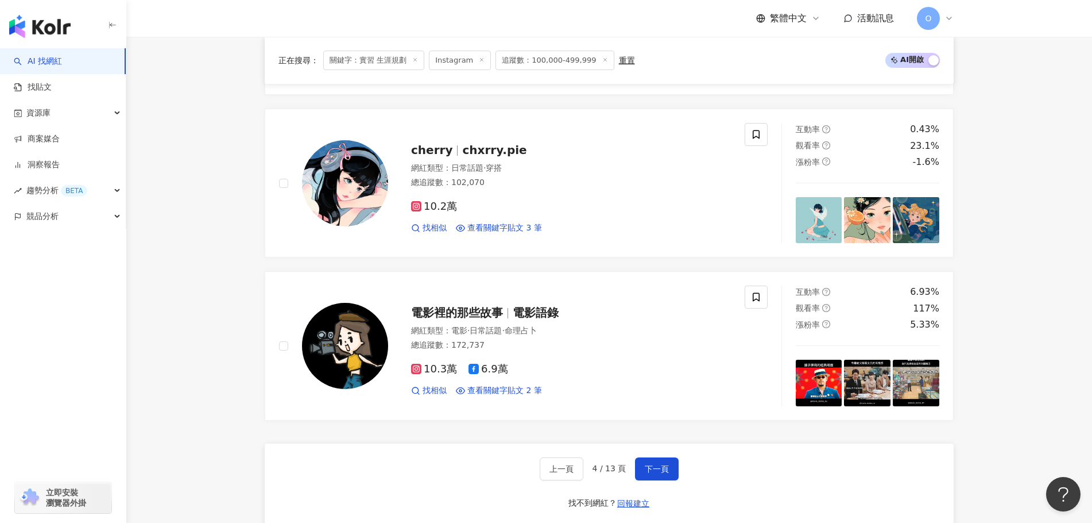
scroll to position [1838, 0]
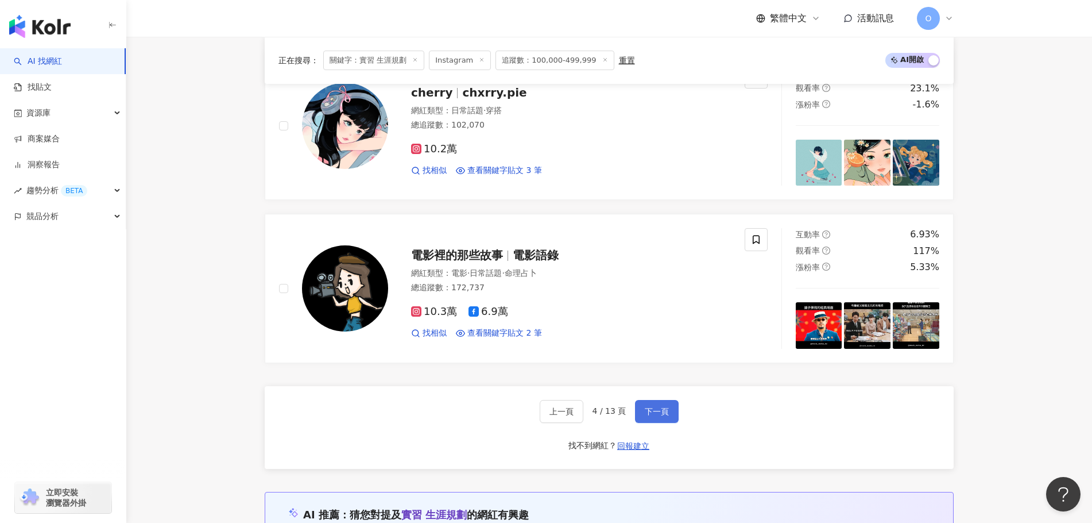
click at [664, 407] on span "下一頁" at bounding box center [657, 411] width 24 height 9
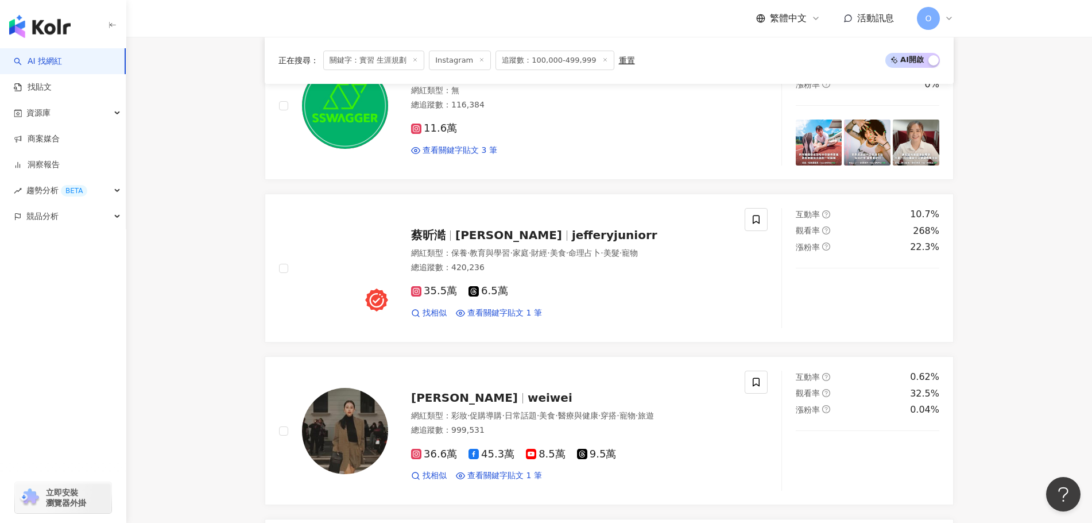
scroll to position [1551, 0]
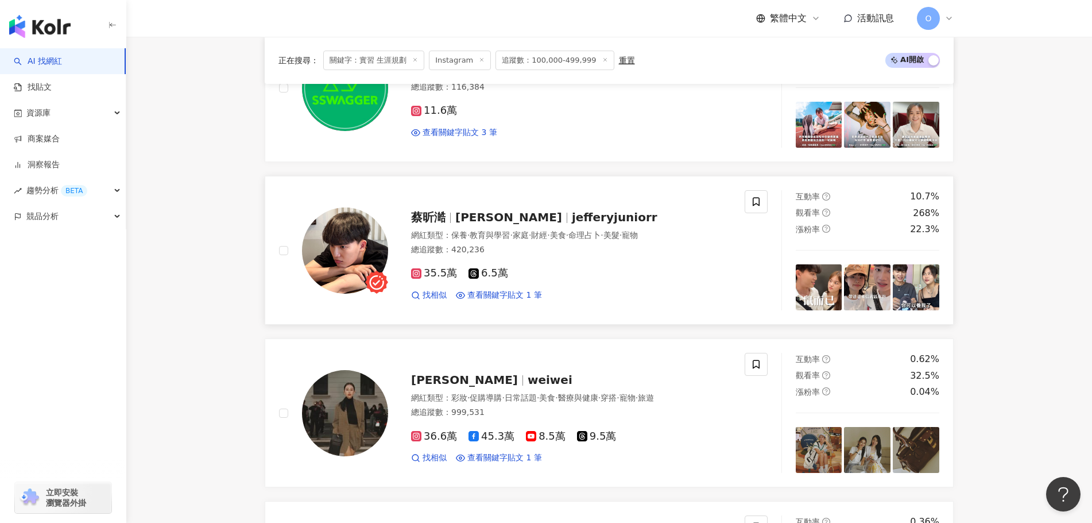
click at [590, 210] on span "jefferyjuniorr" at bounding box center [615, 217] width 86 height 14
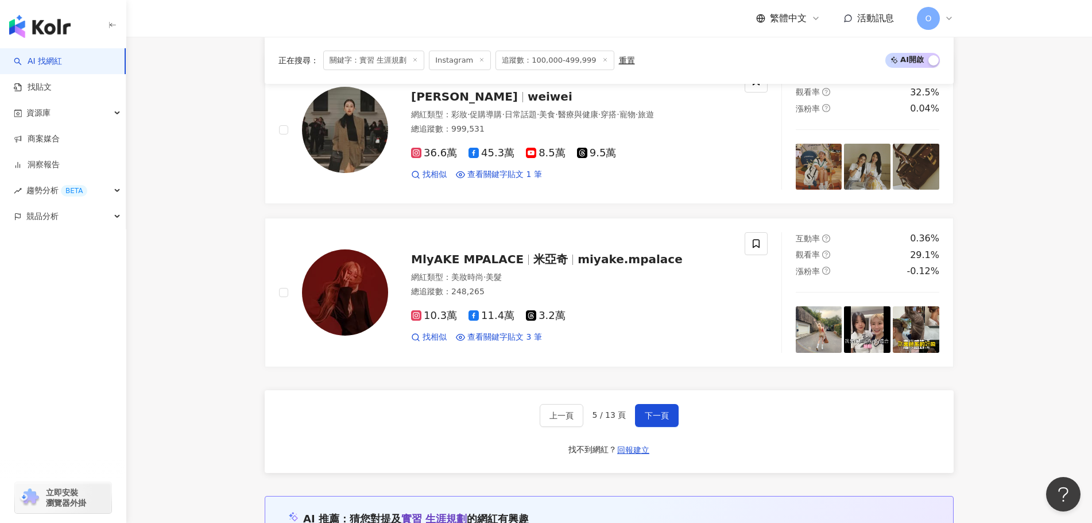
scroll to position [1780, 0]
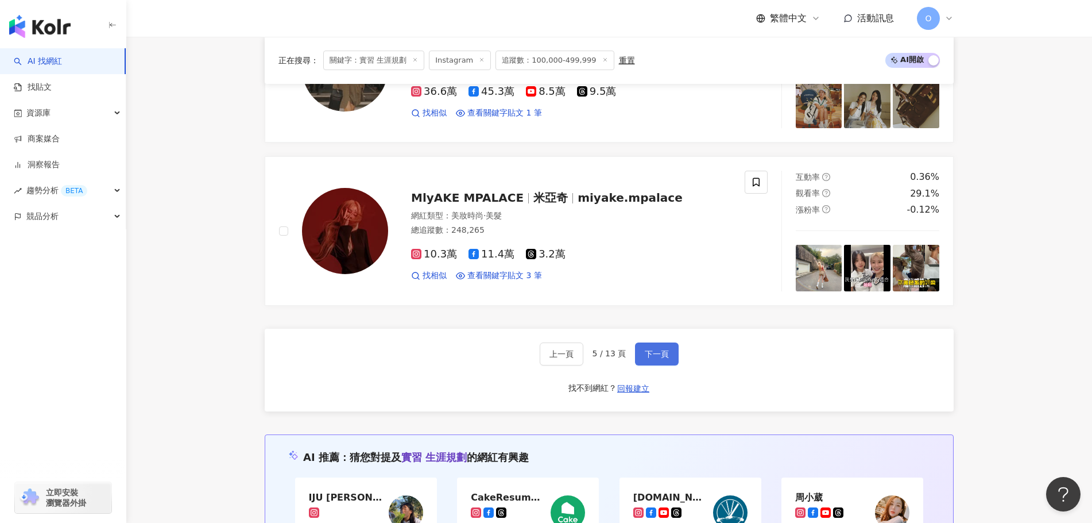
click at [660, 349] on span "下一頁" at bounding box center [657, 353] width 24 height 9
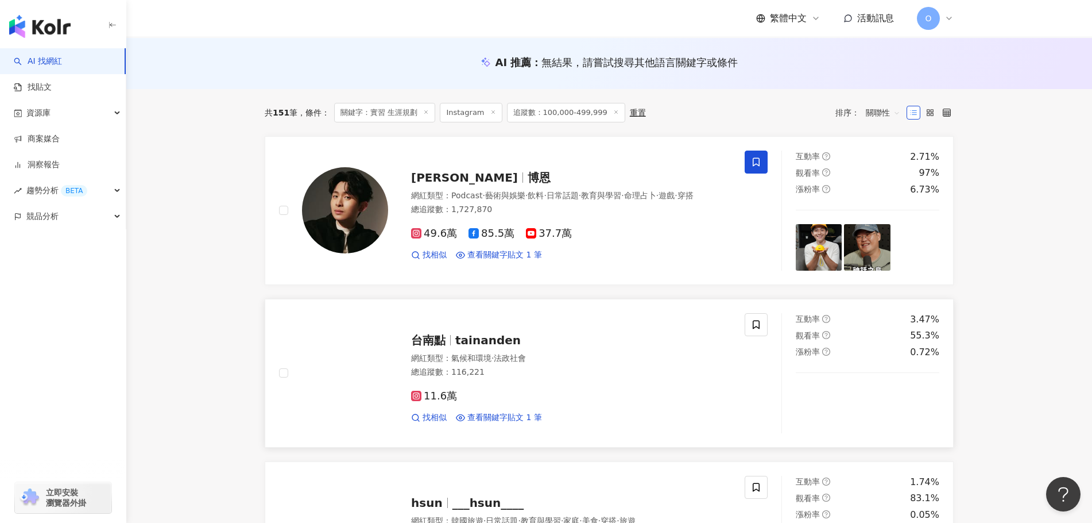
scroll to position [0, 0]
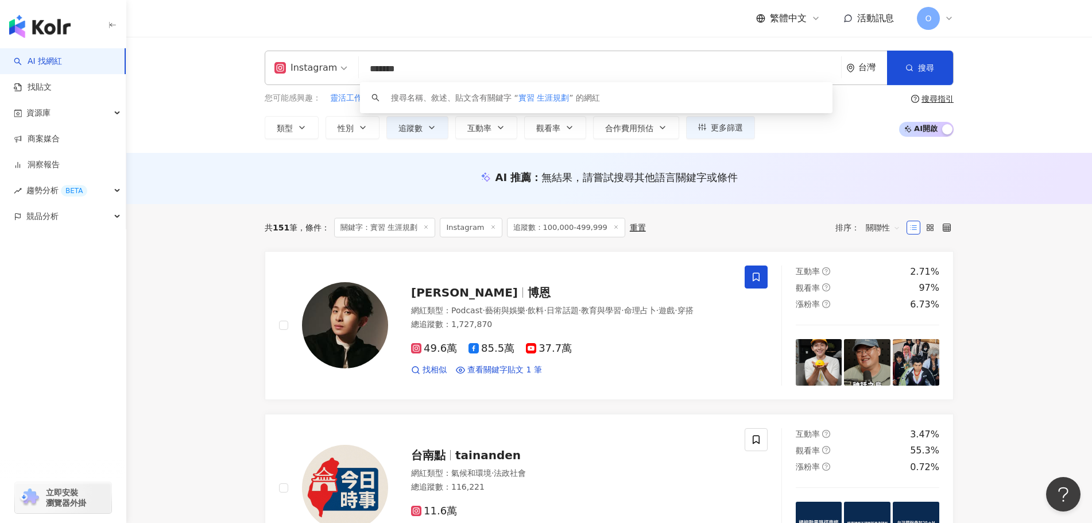
drag, startPoint x: 484, startPoint y: 67, endPoint x: 358, endPoint y: 63, distance: 125.8
click at [358, 63] on div "Instagram ******* 台灣 搜尋 keyword 搜尋名稱、敘述、貼文含有關鍵字 “ 實習 生涯規劃 ” 的網紅" at bounding box center [609, 68] width 689 height 34
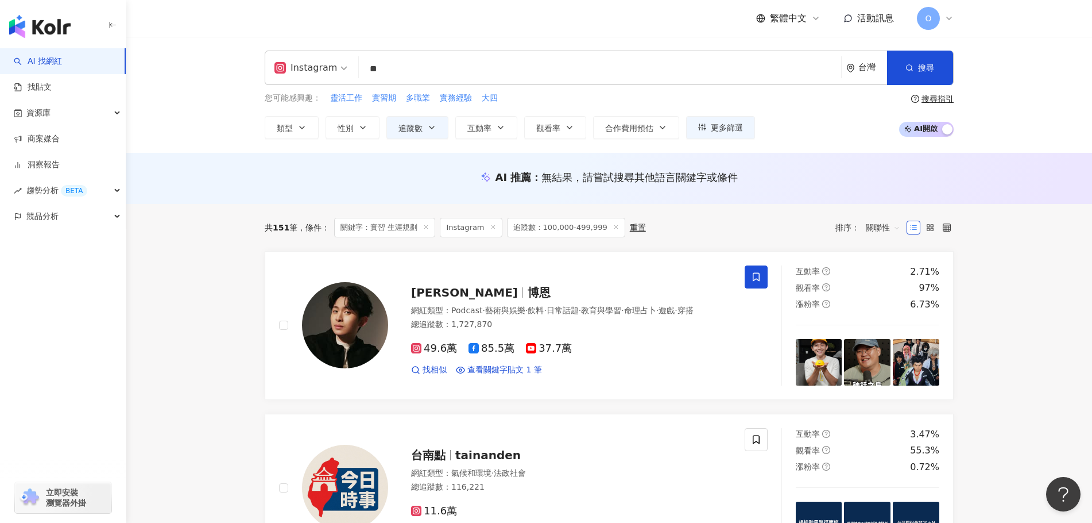
type input "*"
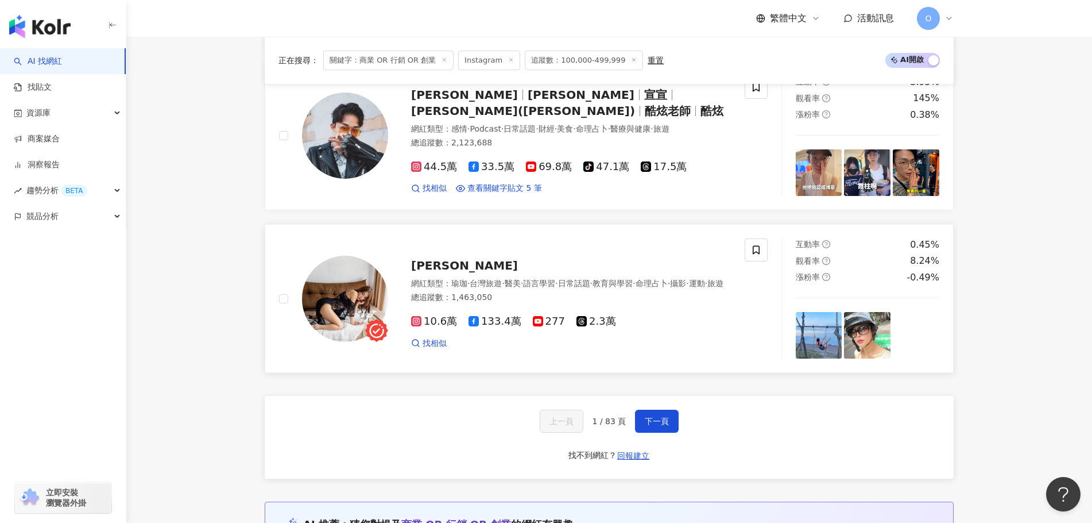
scroll to position [2087, 0]
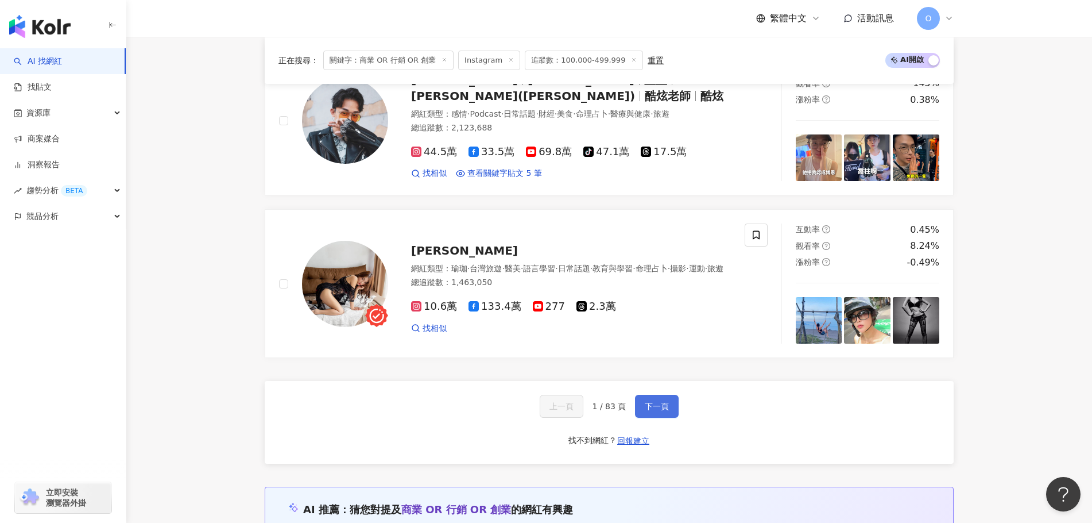
click at [659, 401] on span "下一頁" at bounding box center [657, 405] width 24 height 9
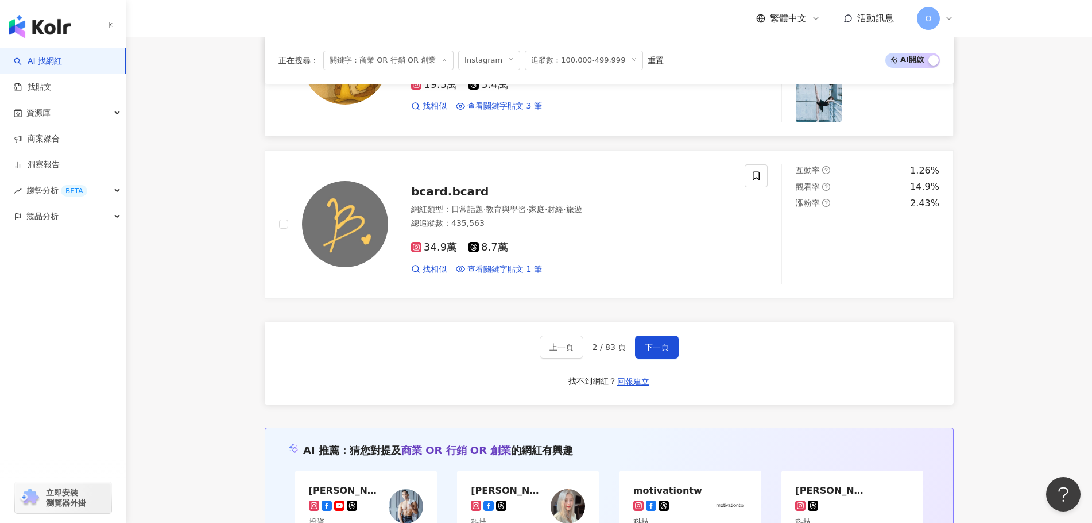
scroll to position [2142, 0]
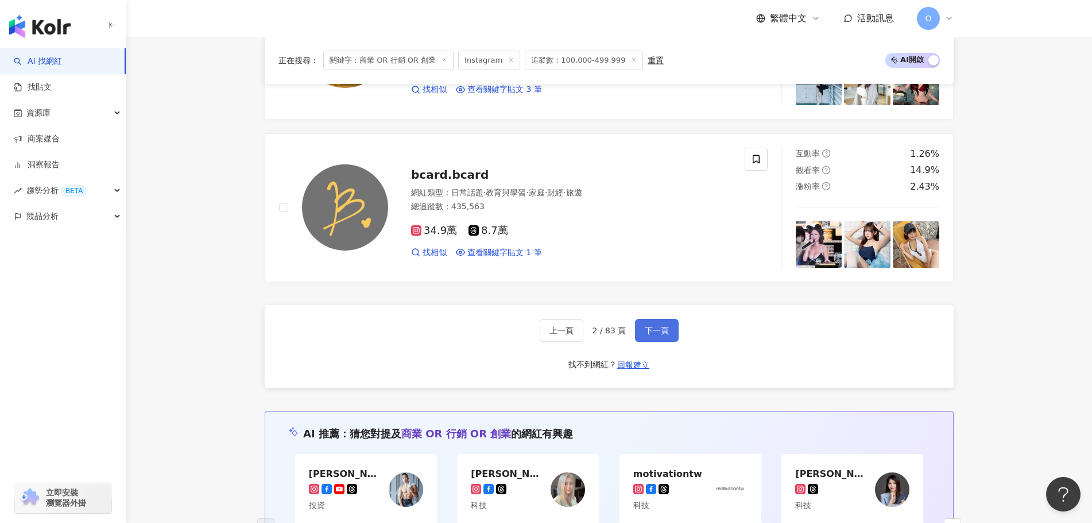
click at [655, 335] on span "下一頁" at bounding box center [657, 330] width 24 height 9
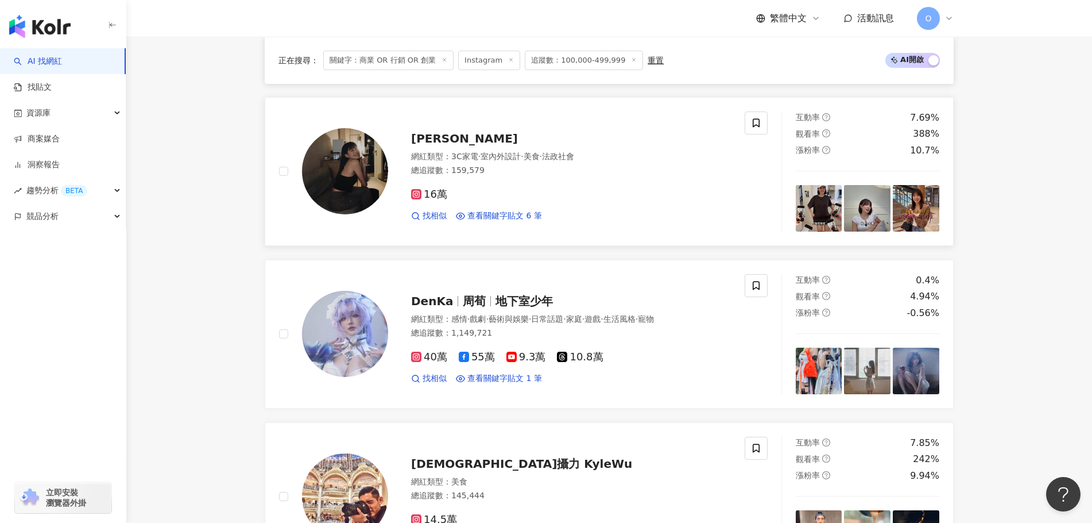
scroll to position [517, 0]
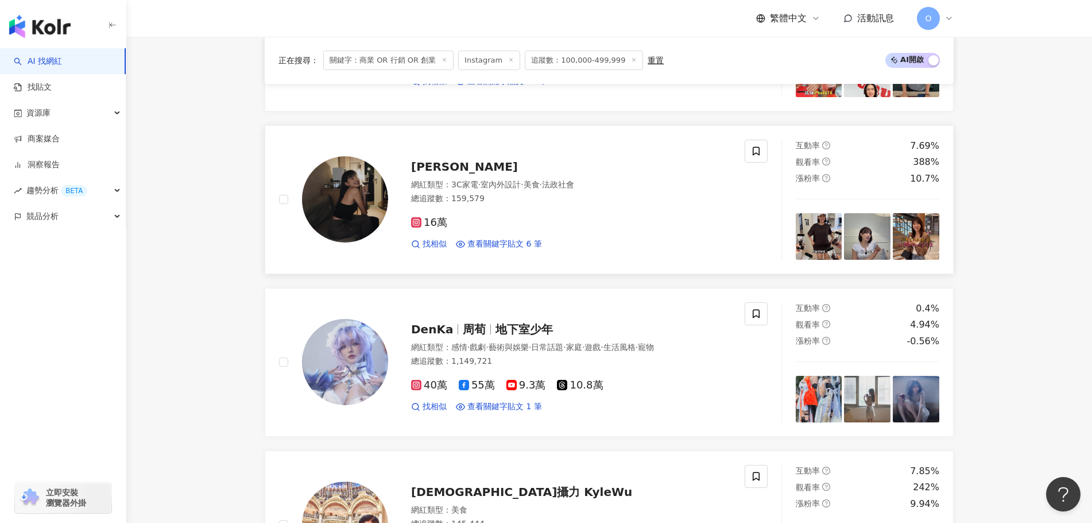
click at [462, 172] on span "Lisa Sung" at bounding box center [464, 167] width 107 height 14
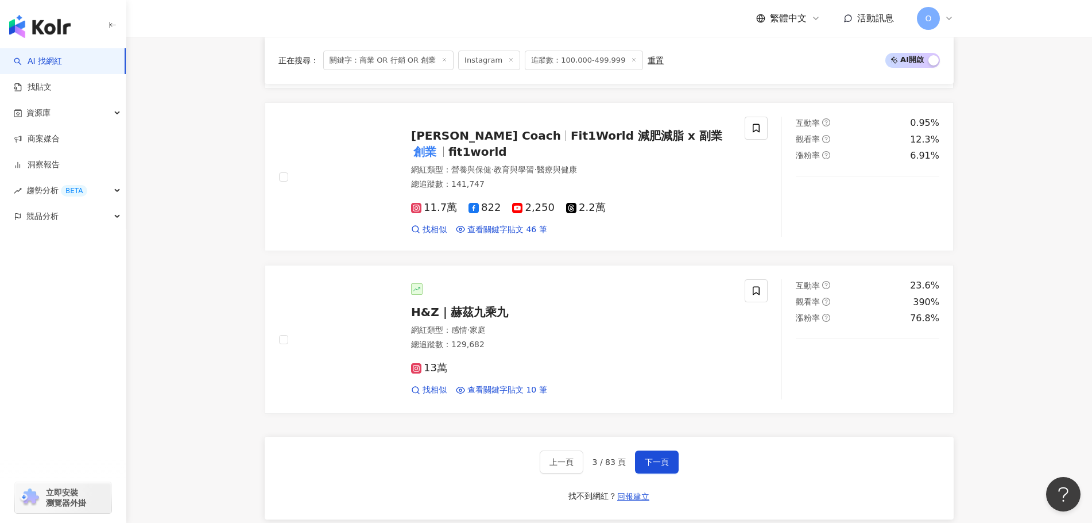
scroll to position [2010, 0]
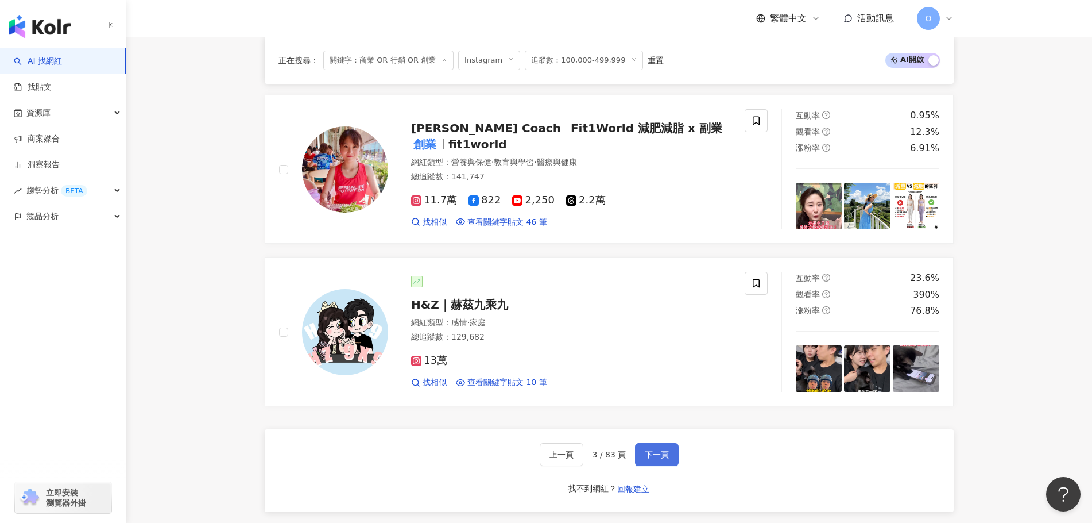
click at [657, 459] on span "下一頁" at bounding box center [657, 454] width 24 height 9
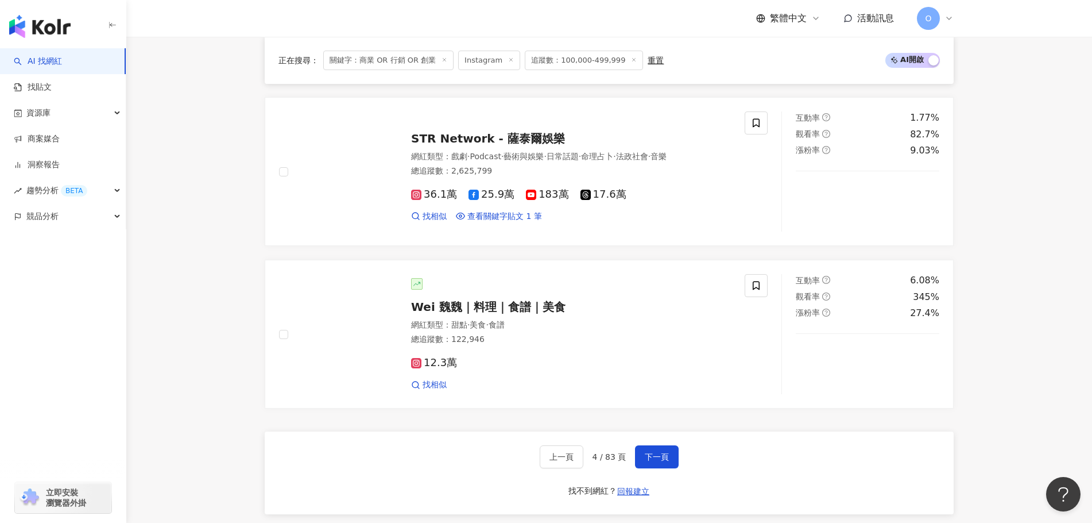
scroll to position [2134, 0]
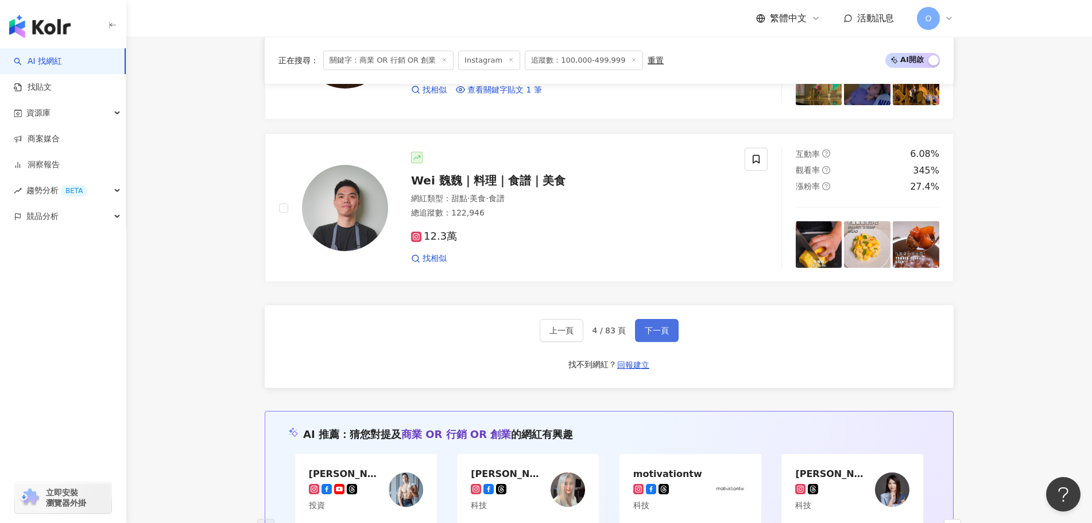
click at [657, 335] on span "下一頁" at bounding box center [657, 330] width 24 height 9
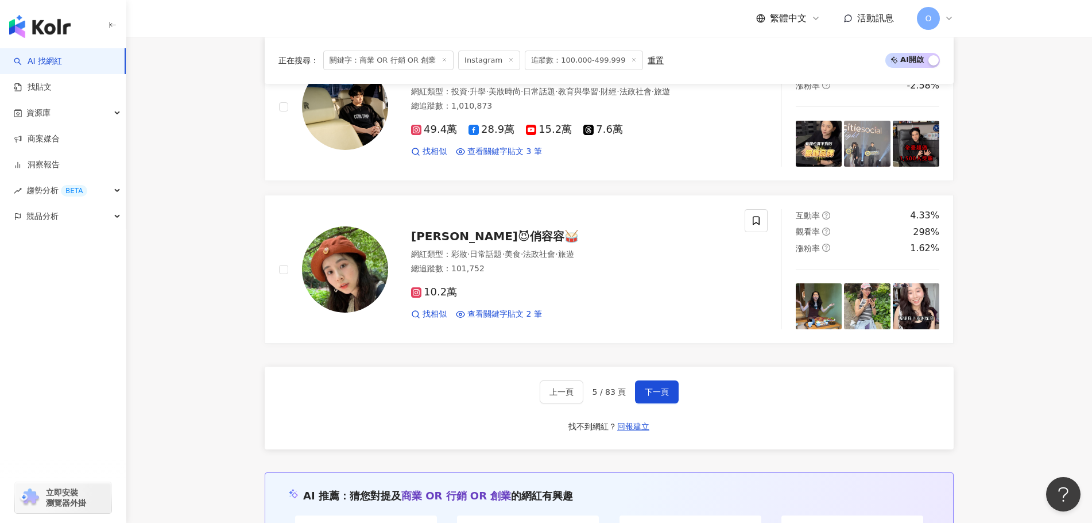
scroll to position [2143, 0]
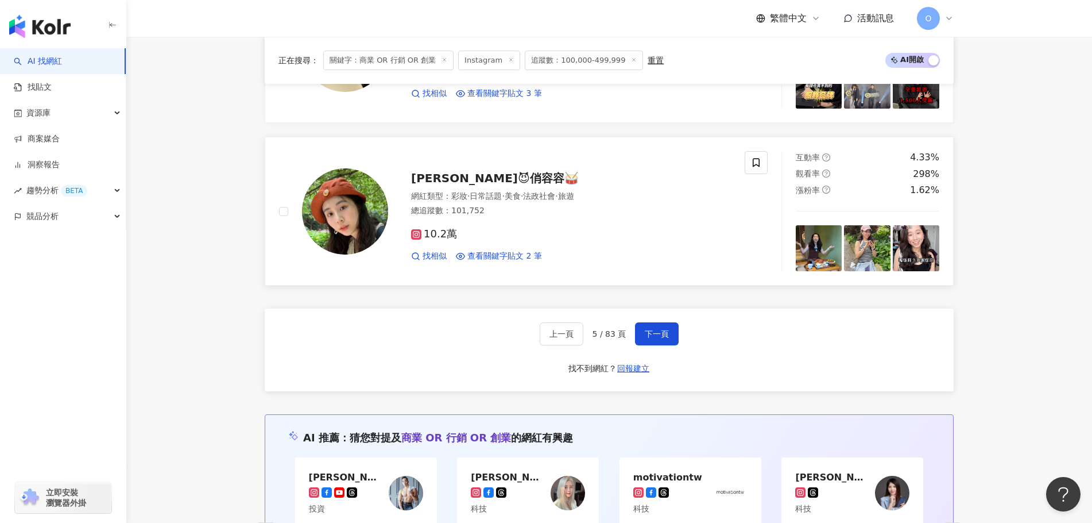
click at [527, 176] on span "Chill Yung Yung😈俏容容🥁" at bounding box center [495, 178] width 168 height 14
click at [654, 330] on span "下一頁" at bounding box center [657, 333] width 24 height 9
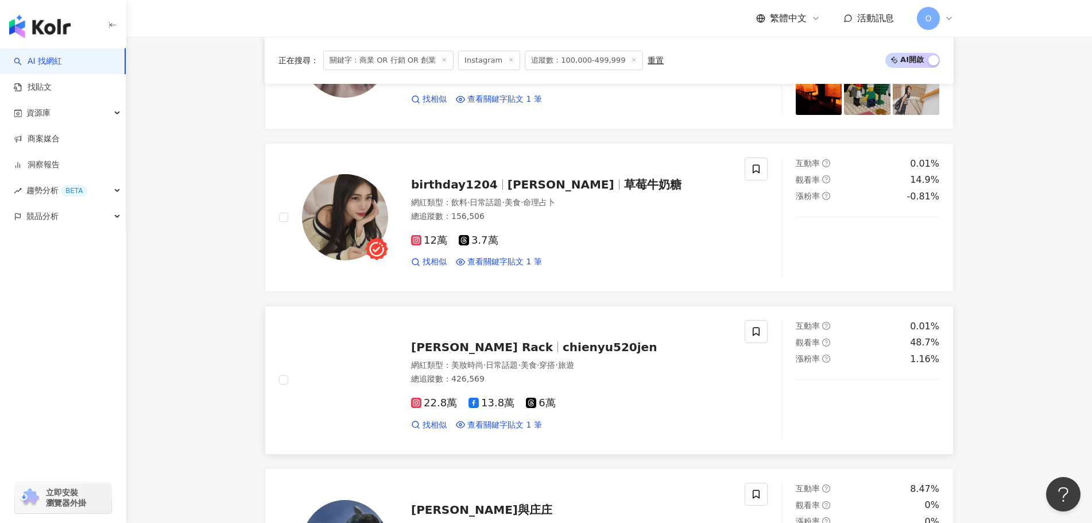
scroll to position [1149, 0]
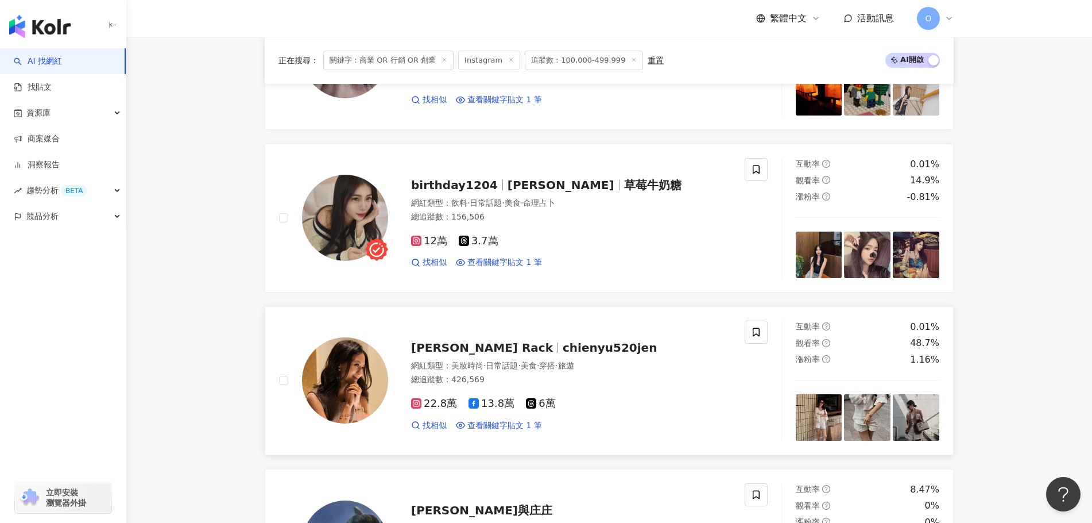
click at [563, 354] on span "chienyu520jen" at bounding box center [610, 348] width 94 height 14
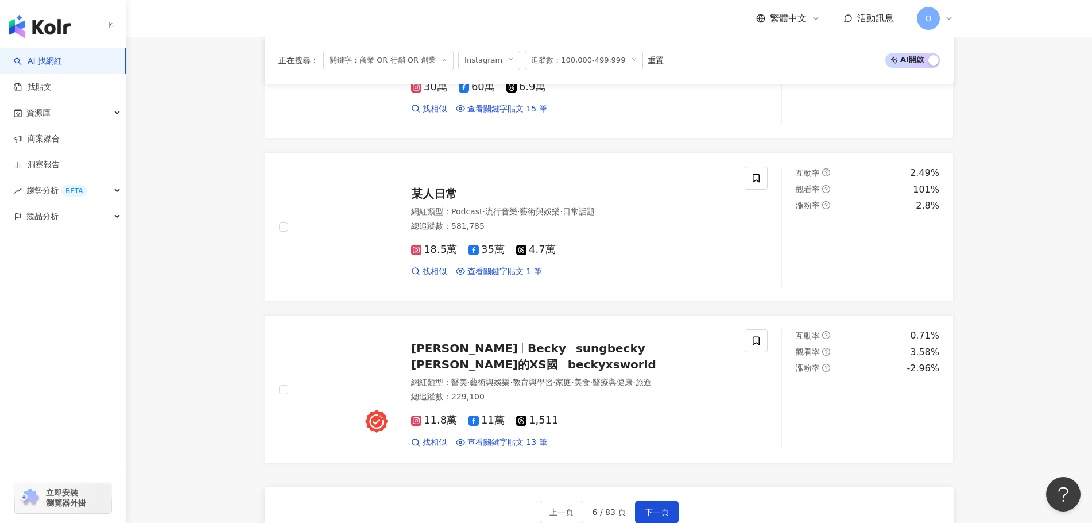
scroll to position [2125, 0]
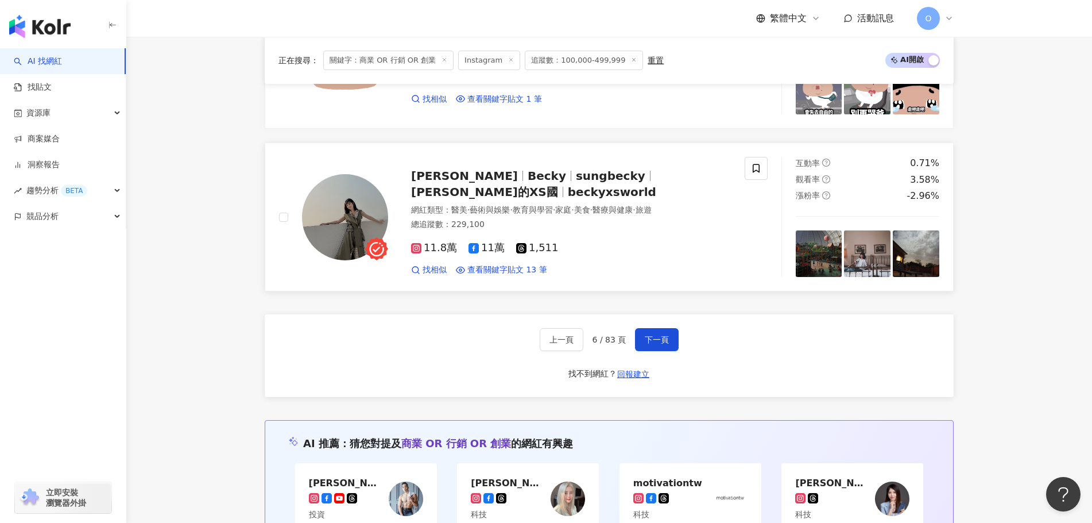
click at [558, 187] on span "貝姬的XS國" at bounding box center [484, 192] width 147 height 14
click at [652, 342] on button "下一頁" at bounding box center [657, 339] width 44 height 23
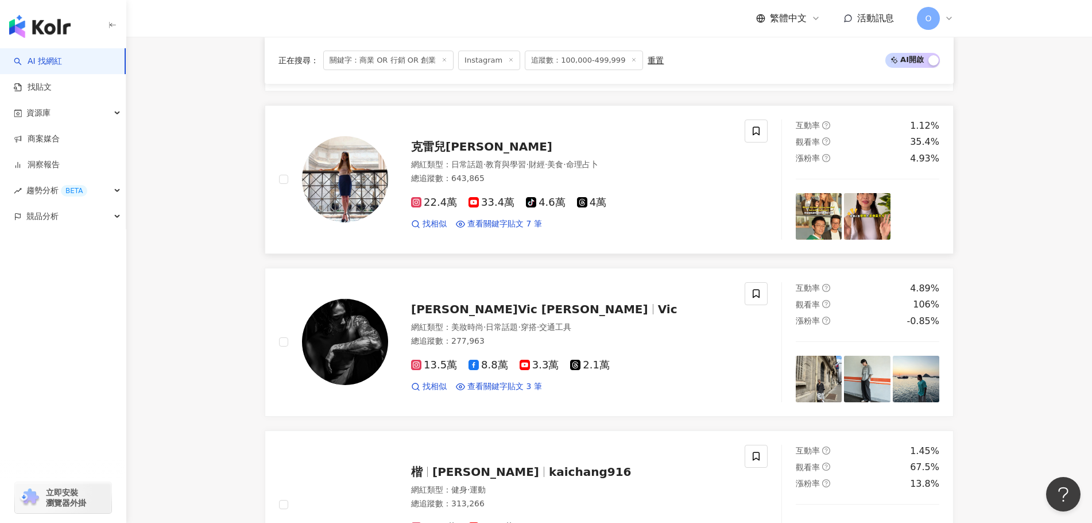
scroll to position [517, 0]
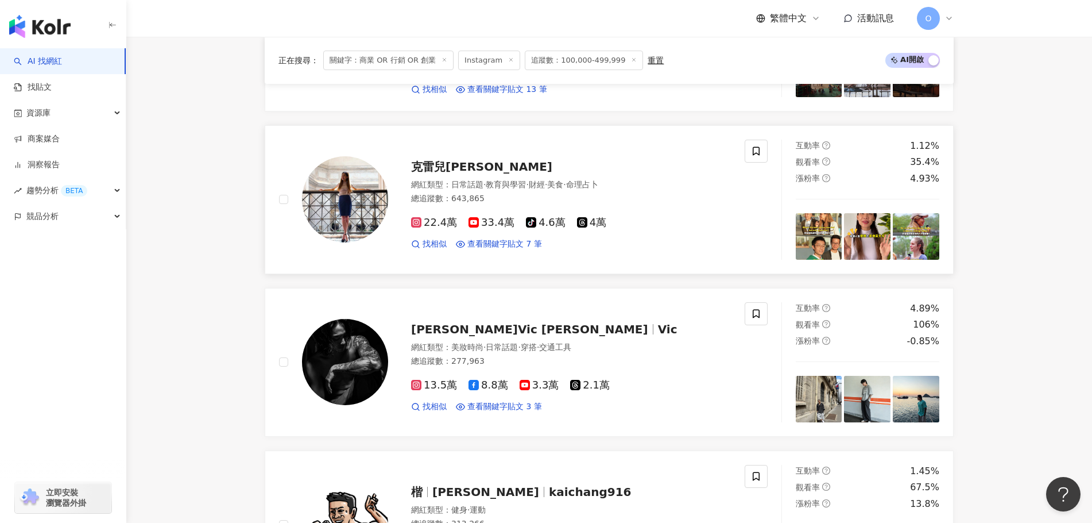
click at [457, 173] on span "克雷兒Claire" at bounding box center [481, 167] width 141 height 14
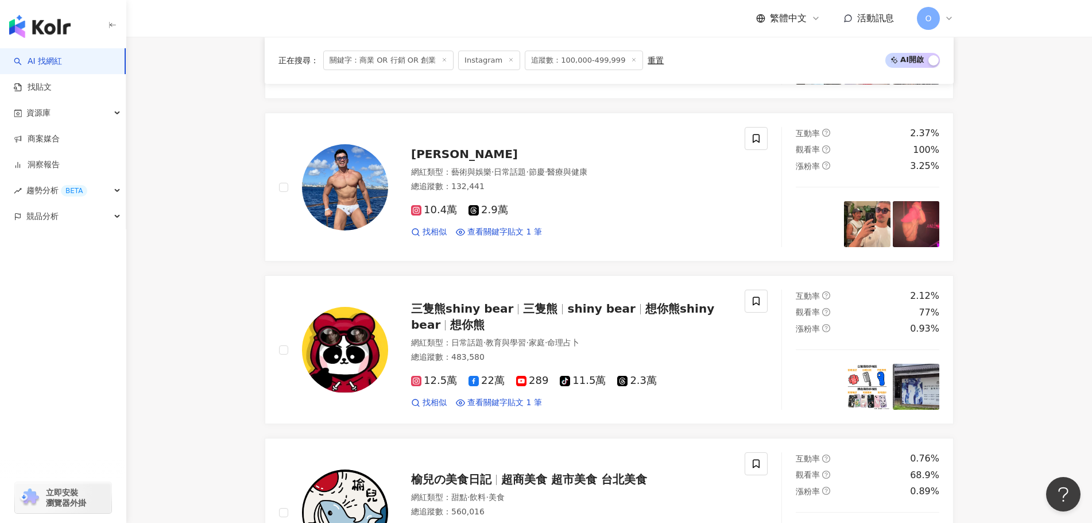
scroll to position [2067, 0]
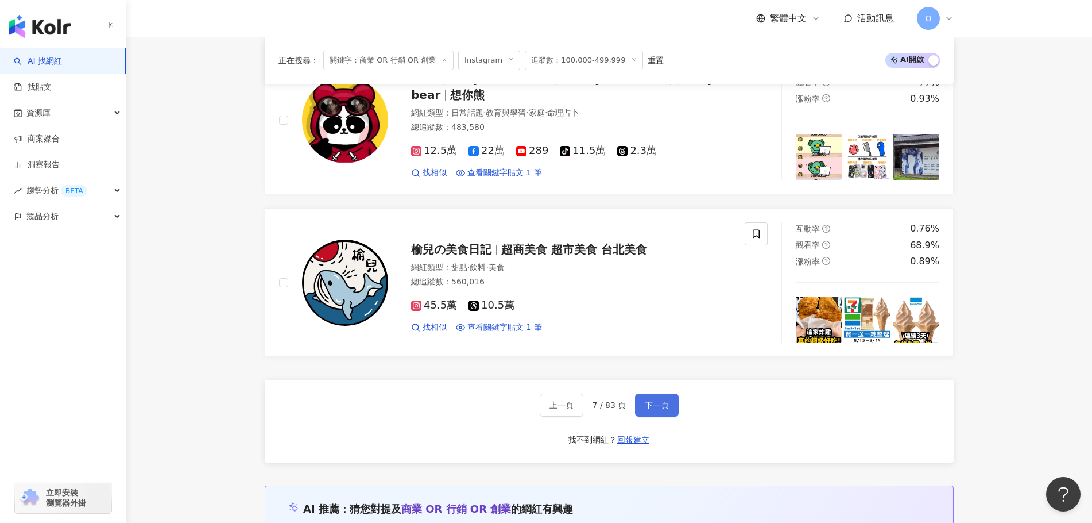
click at [668, 415] on button "下一頁" at bounding box center [657, 404] width 44 height 23
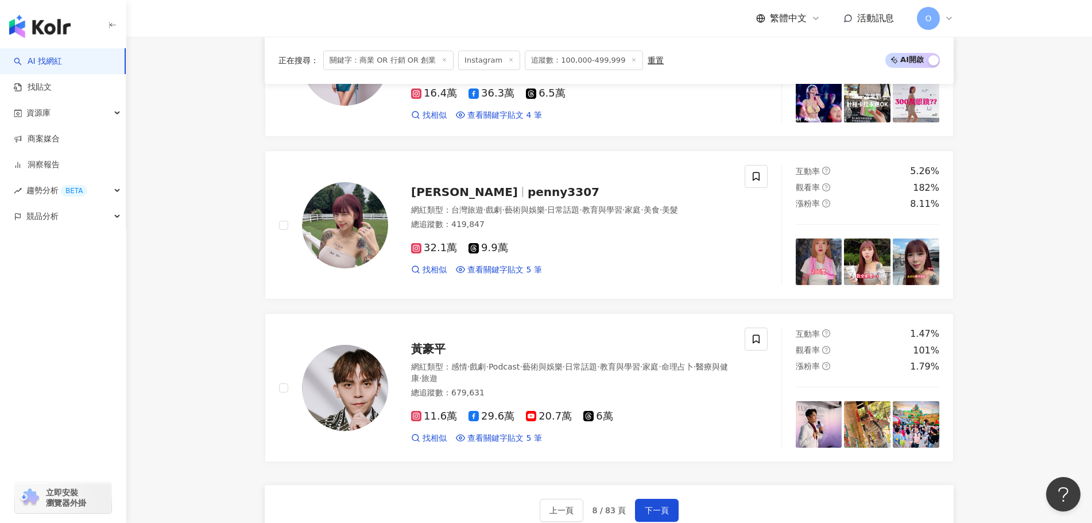
scroll to position [1991, 0]
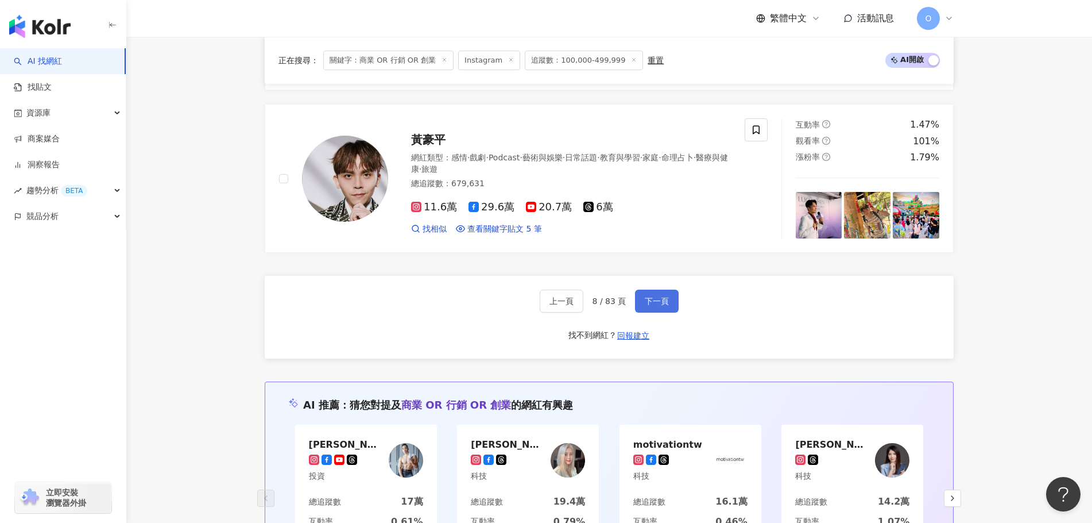
click at [661, 312] on button "下一頁" at bounding box center [657, 300] width 44 height 23
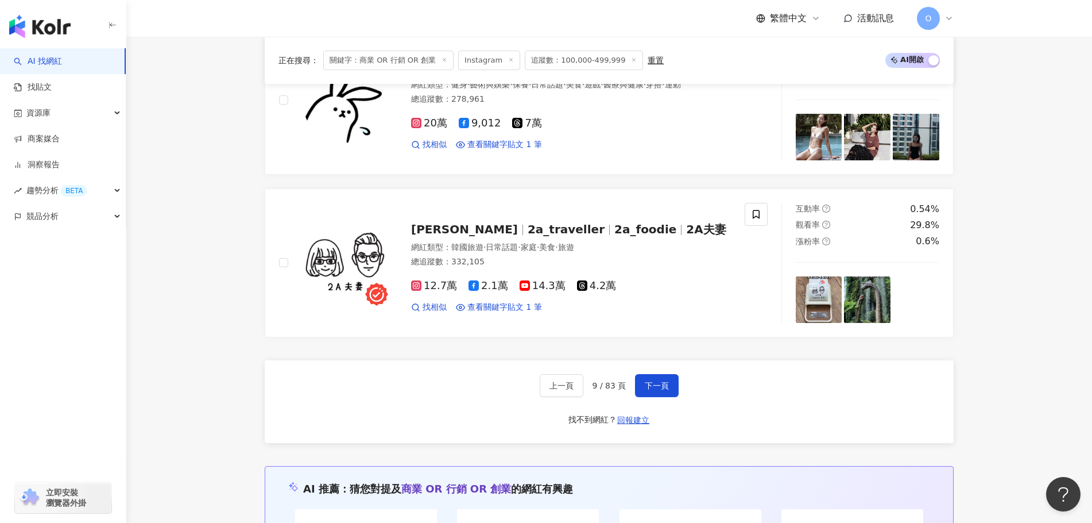
scroll to position [2106, 0]
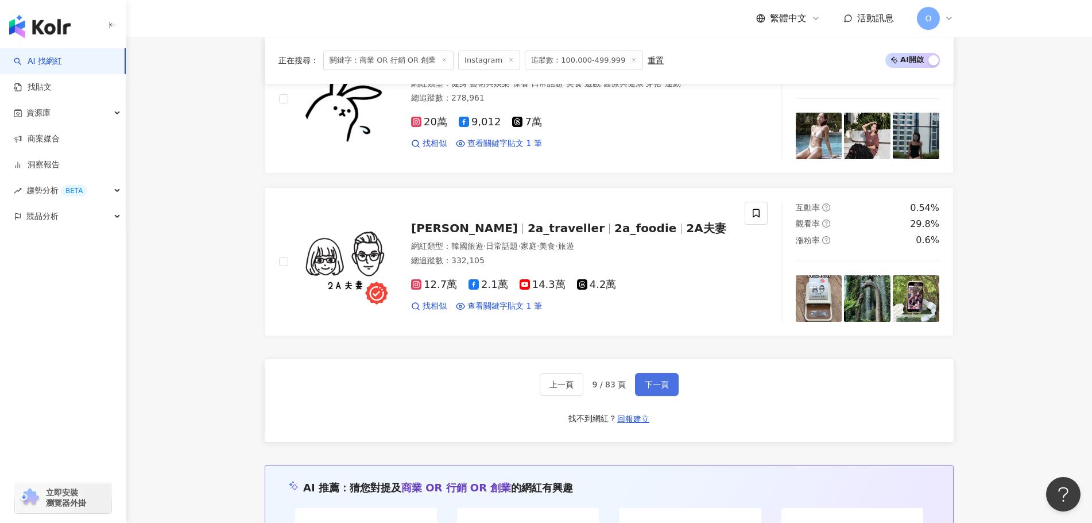
click at [658, 373] on button "下一頁" at bounding box center [657, 384] width 44 height 23
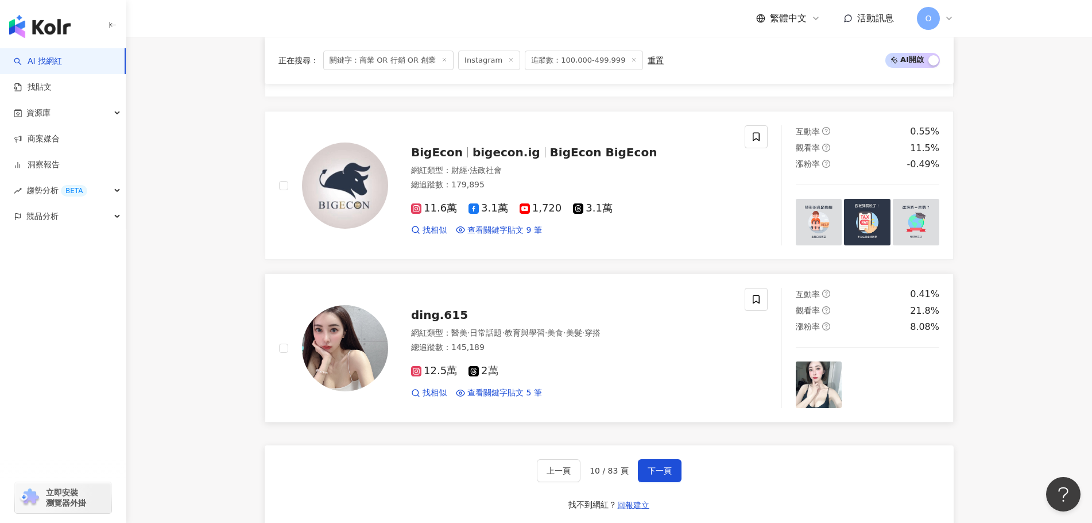
scroll to position [2000, 0]
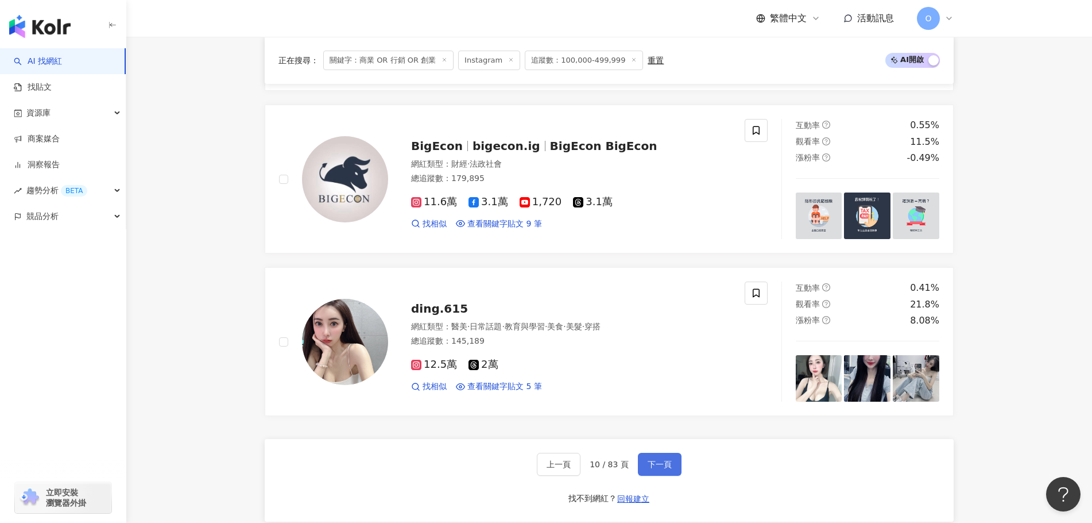
click at [676, 470] on button "下一頁" at bounding box center [660, 464] width 44 height 23
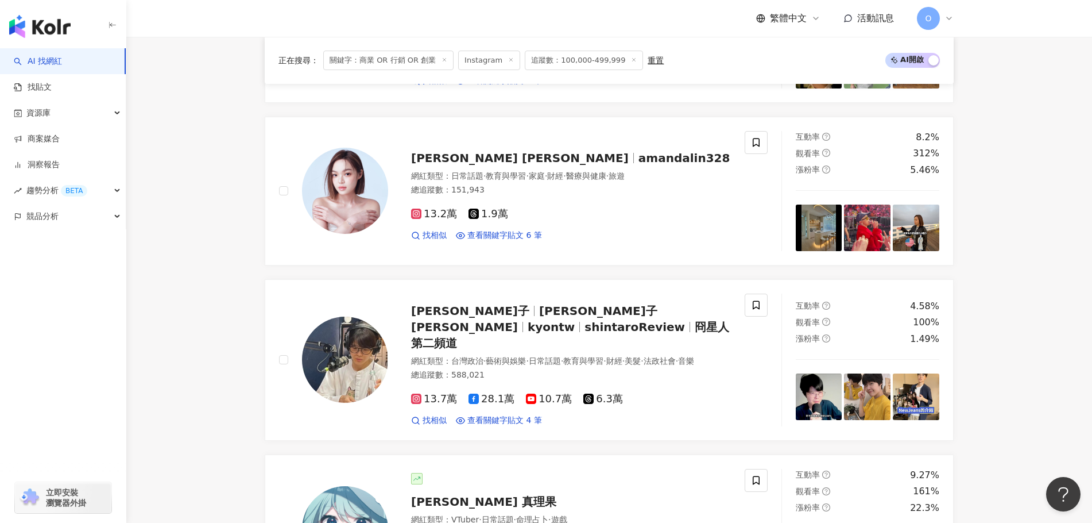
scroll to position [689, 0]
click at [639, 164] on span "amandalin328" at bounding box center [685, 157] width 92 height 14
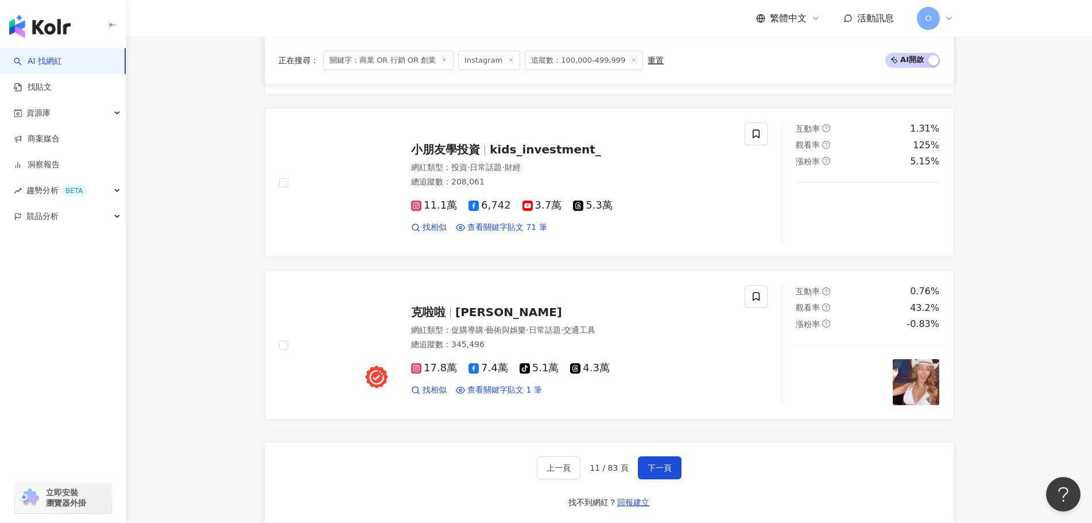
scroll to position [2067, 0]
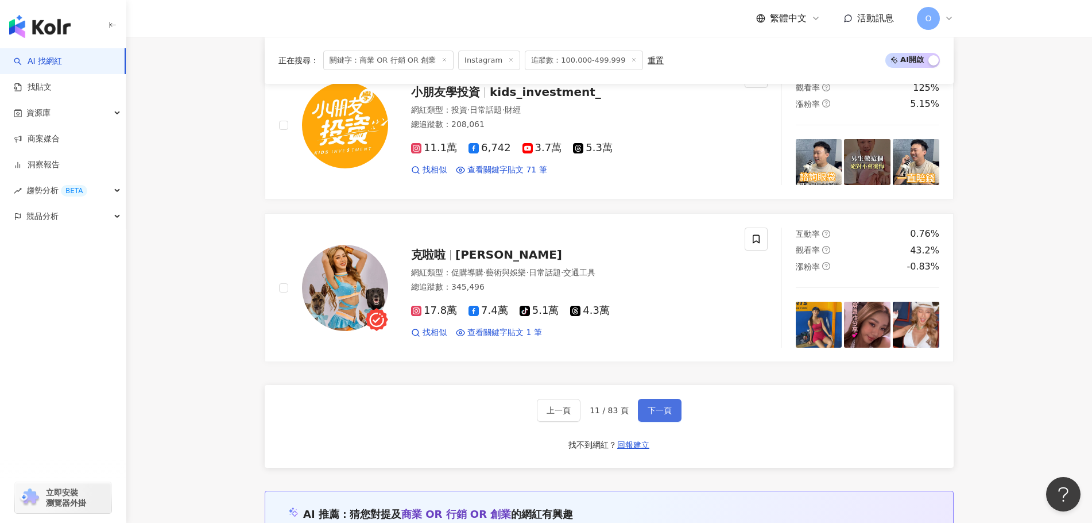
click at [671, 413] on button "下一頁" at bounding box center [660, 410] width 44 height 23
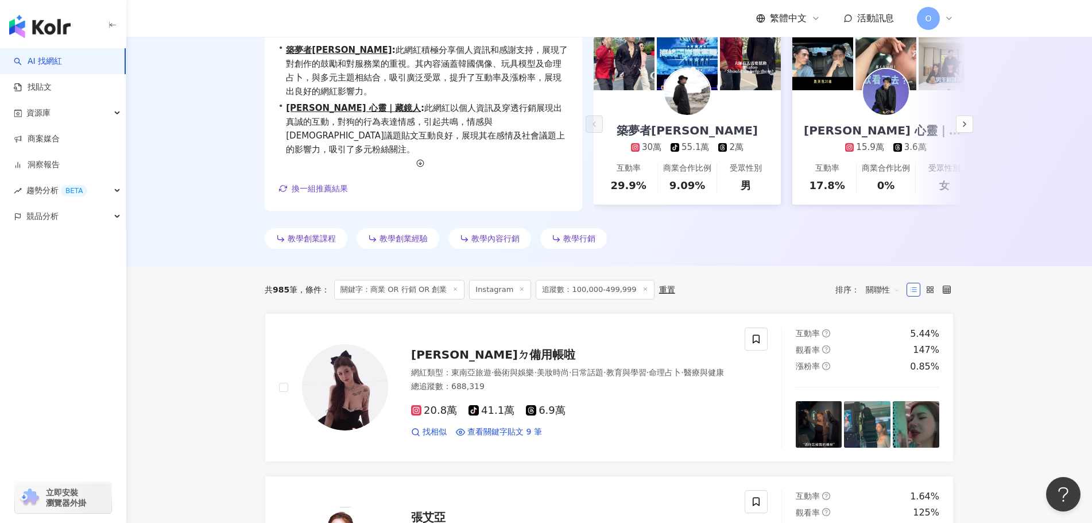
scroll to position [0, 0]
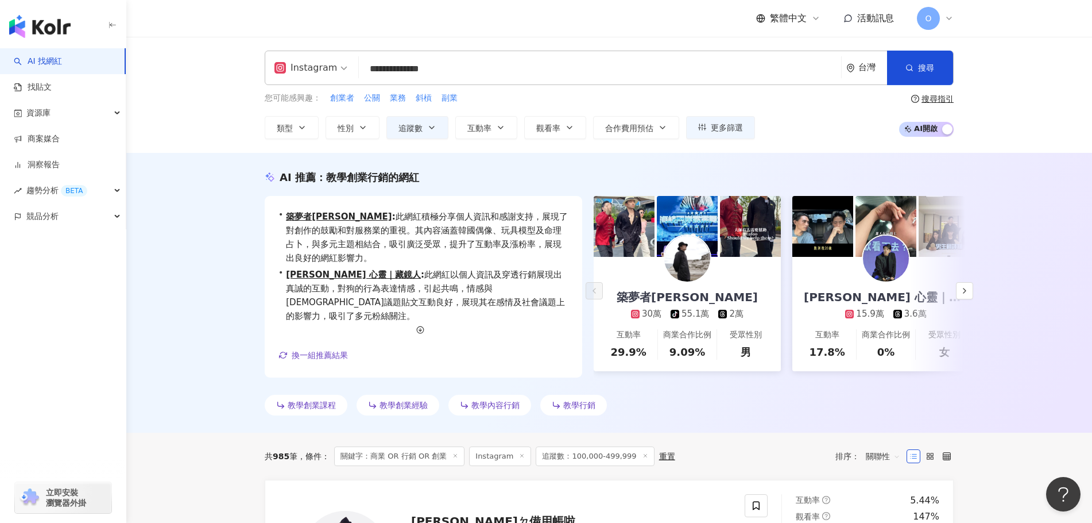
click at [782, 65] on input "**********" at bounding box center [600, 69] width 473 height 22
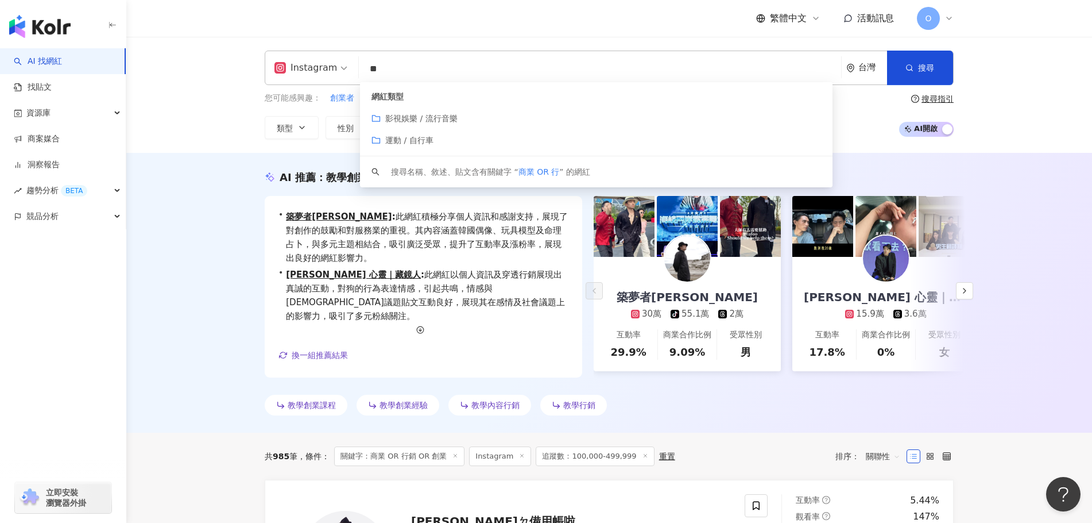
type input "*"
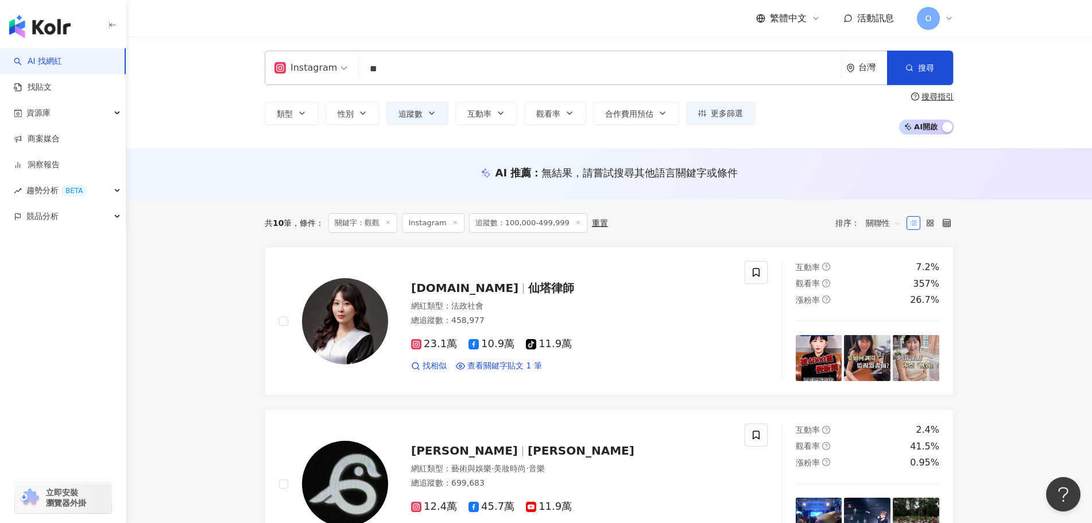
click at [419, 71] on input "**" at bounding box center [600, 69] width 473 height 22
click at [370, 68] on input "**" at bounding box center [600, 69] width 473 height 22
click at [403, 71] on input "**" at bounding box center [600, 69] width 473 height 22
click at [389, 73] on input "**" at bounding box center [600, 69] width 473 height 22
type input "*"
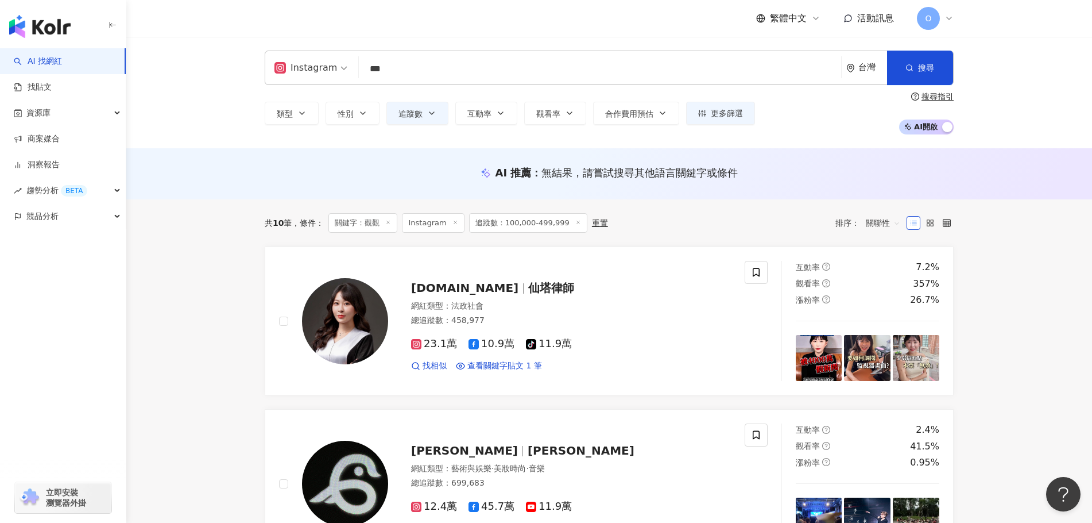
type input "*"
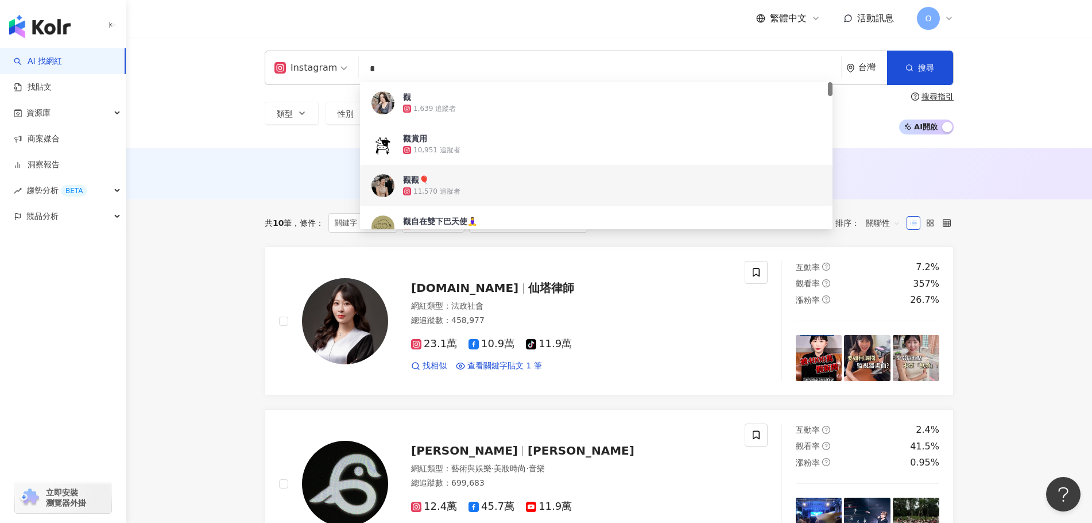
click at [398, 184] on div "觀觀🎈 11,570 追蹤者" at bounding box center [596, 185] width 473 height 41
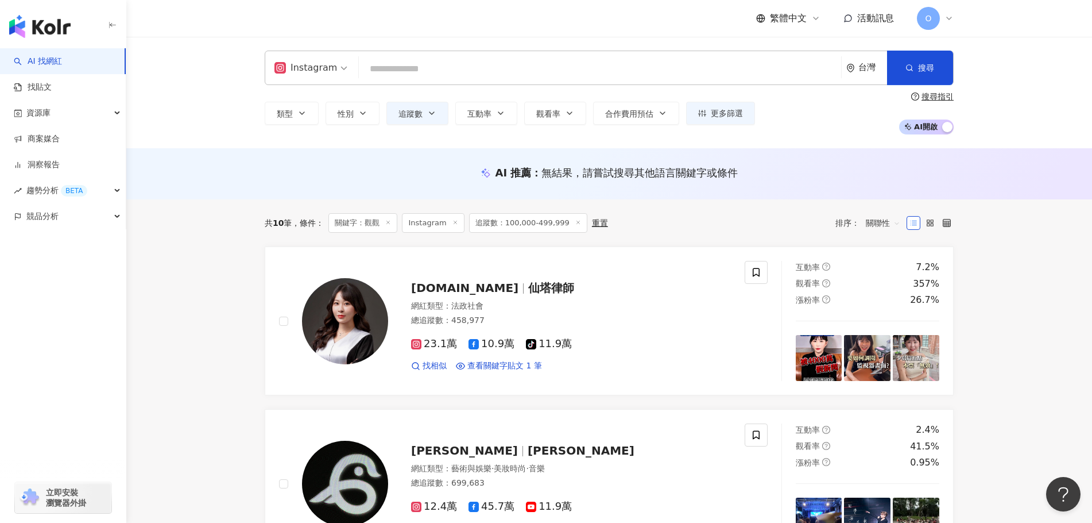
click at [443, 60] on input "search" at bounding box center [600, 69] width 473 height 22
paste input "**********"
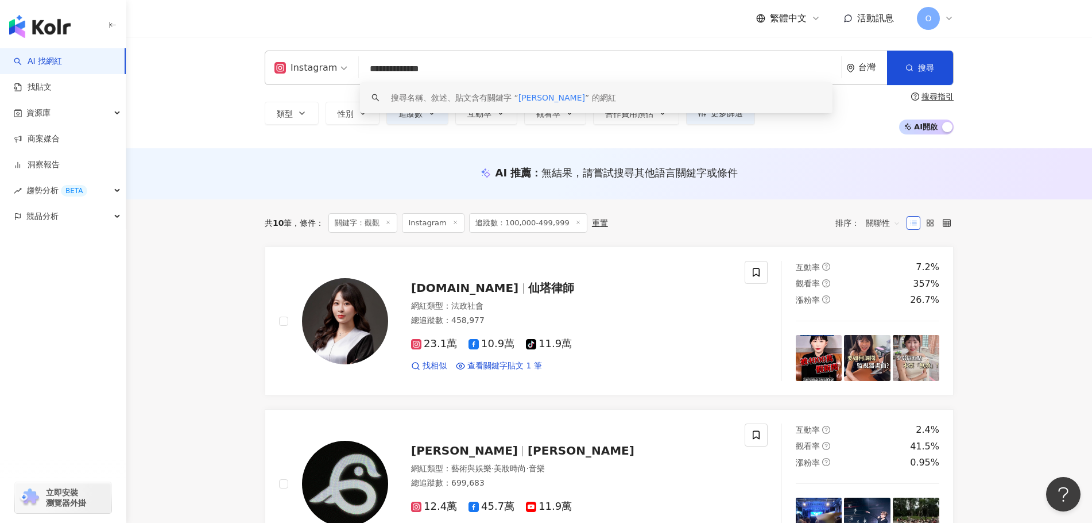
click at [432, 65] on input "**********" at bounding box center [600, 69] width 473 height 22
click at [428, 68] on input "**********" at bounding box center [600, 69] width 473 height 22
click at [537, 99] on span "Enrique Concor" at bounding box center [552, 97] width 67 height 9
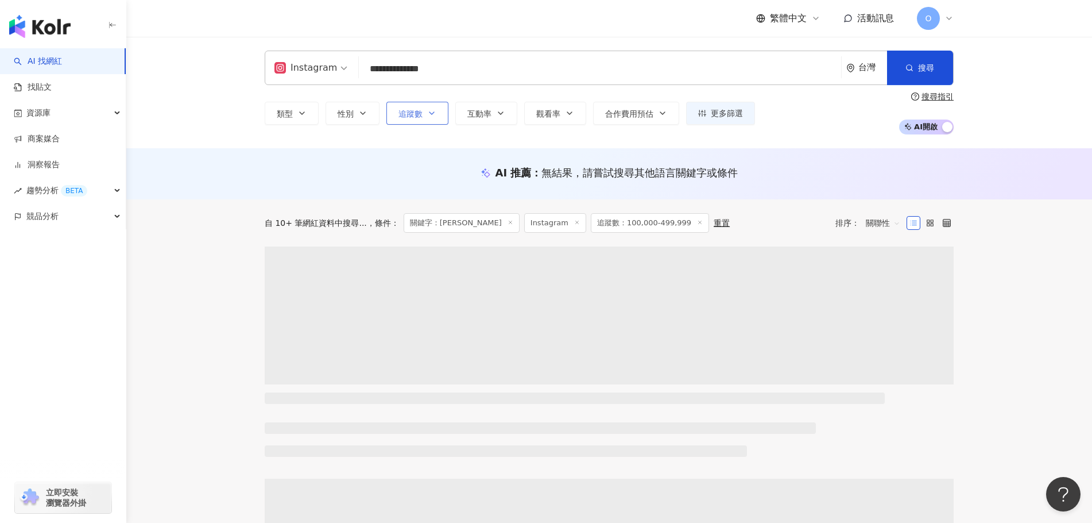
type input "**********"
click at [430, 110] on icon "button" at bounding box center [431, 113] width 9 height 9
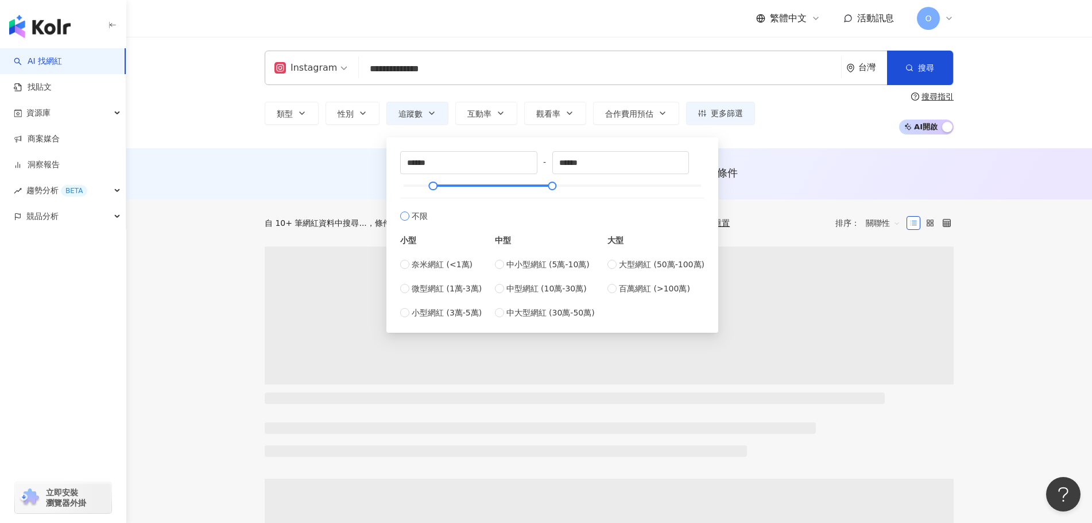
click at [409, 218] on label "不限" at bounding box center [552, 210] width 304 height 25
type input "*"
type input "*******"
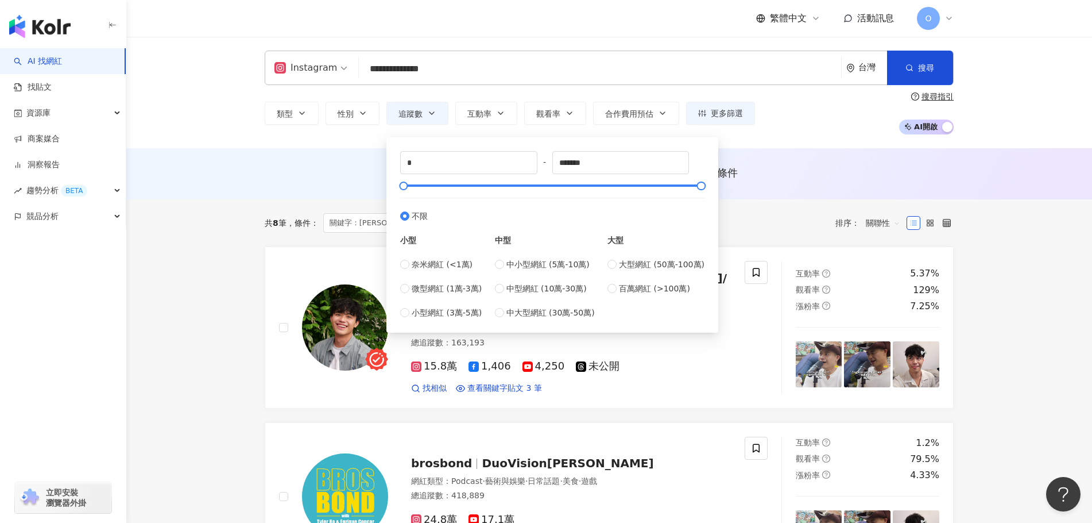
click at [785, 200] on div "共 8 筆 條件 ： 關鍵字：Enrique Concor Instagram 追蹤數：100,000-499,999 重置 排序： 關聯性" at bounding box center [609, 222] width 689 height 47
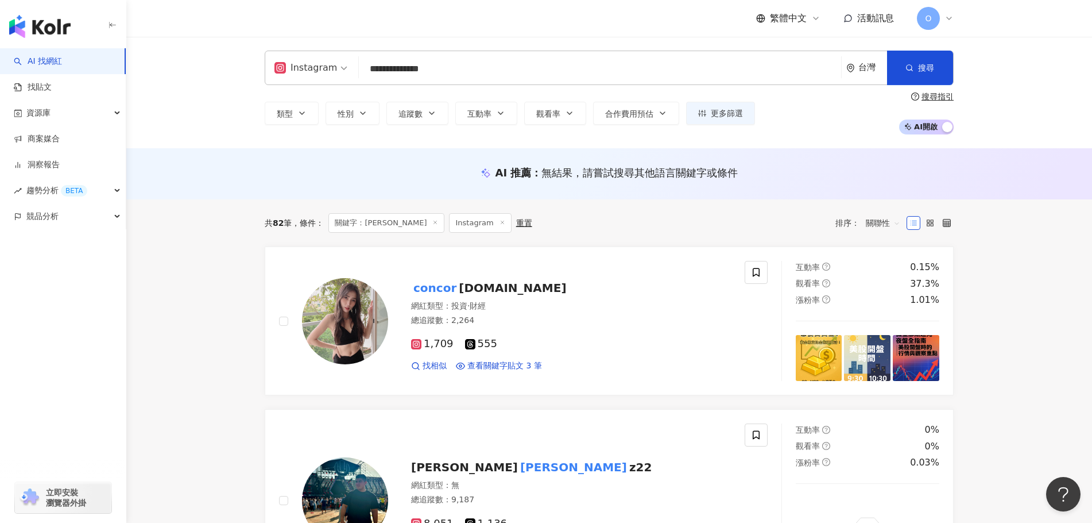
click at [475, 54] on div "**********" at bounding box center [609, 68] width 689 height 34
click at [474, 66] on input "**********" at bounding box center [600, 69] width 473 height 22
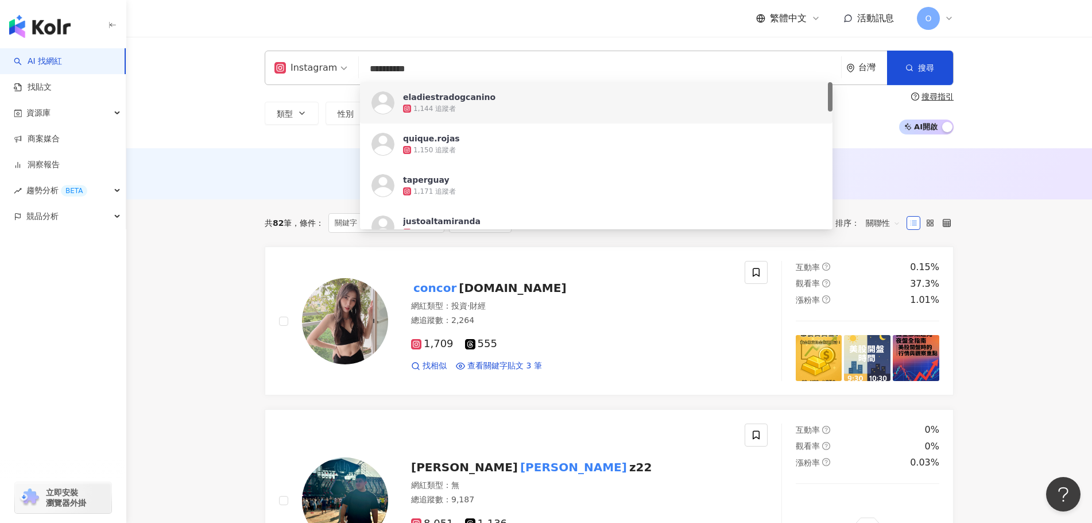
type input "**********"
drag, startPoint x: 462, startPoint y: 70, endPoint x: 348, endPoint y: 65, distance: 114.4
click at [348, 65] on div "**********" at bounding box center [609, 68] width 689 height 34
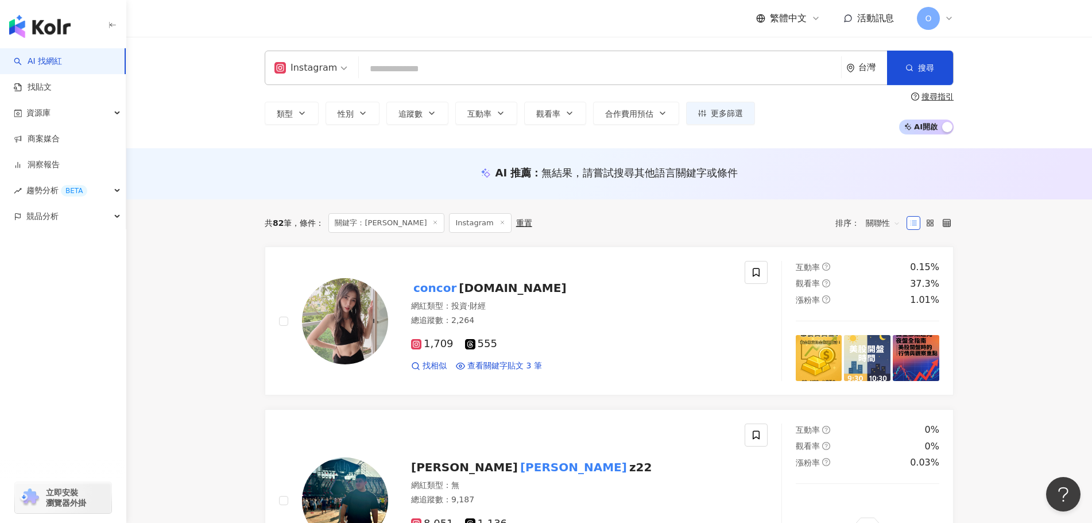
paste input "**********"
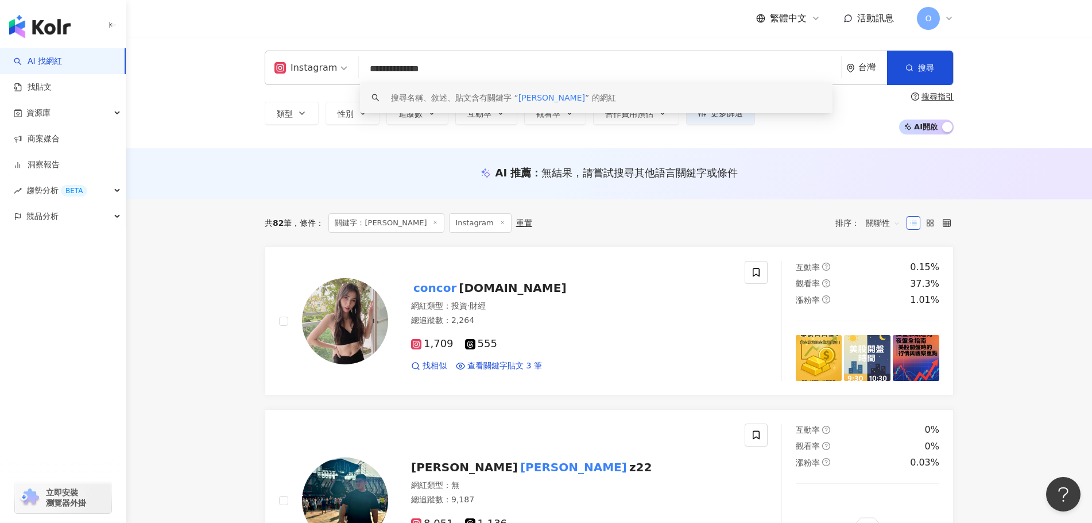
type input "**********"
drag, startPoint x: 474, startPoint y: 72, endPoint x: 349, endPoint y: 65, distance: 125.4
click at [349, 65] on div "**********" at bounding box center [609, 68] width 689 height 34
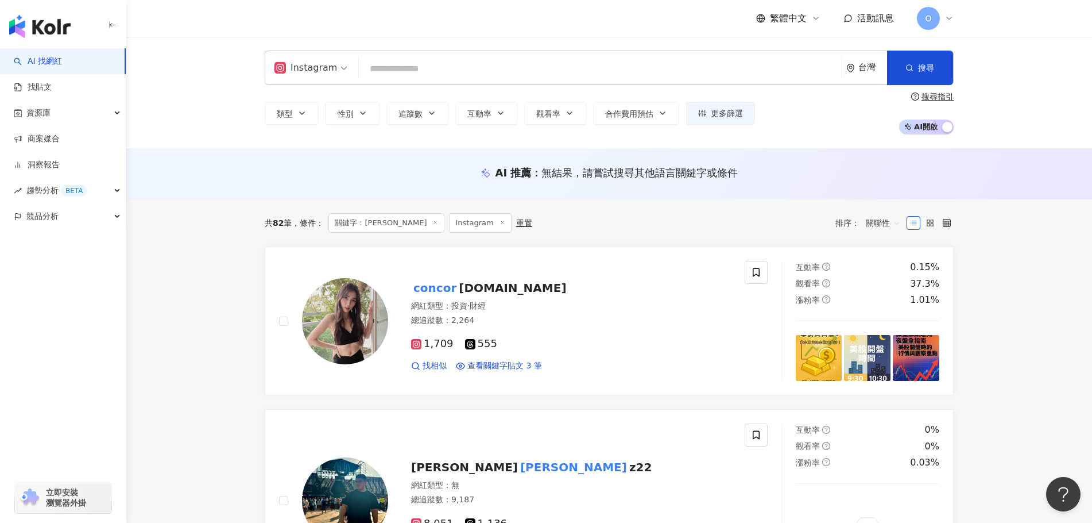
paste input "*********"
type input "*********"
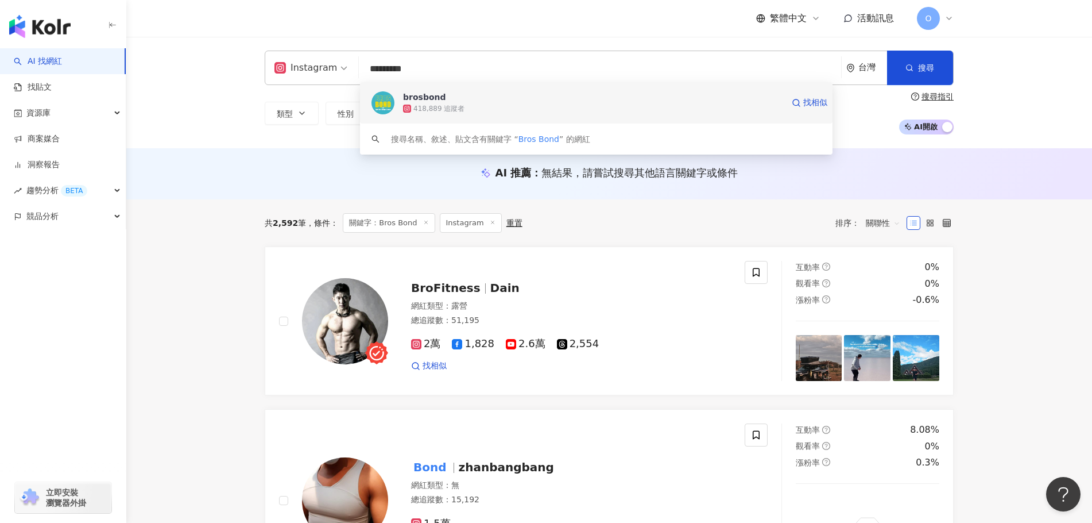
click at [395, 107] on div "brosbond 418,889 追蹤者 找相似" at bounding box center [596, 102] width 473 height 41
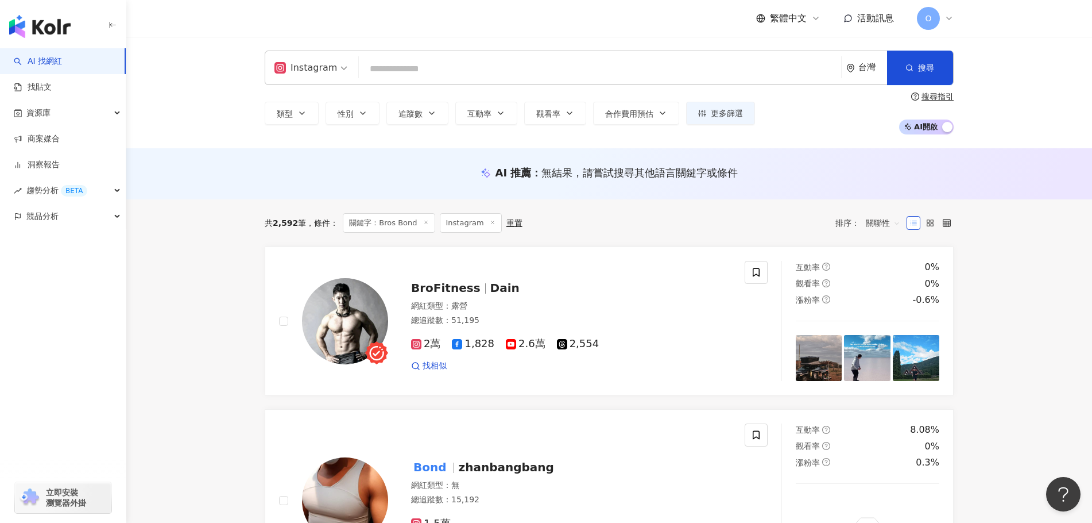
click at [535, 79] on input "search" at bounding box center [600, 69] width 473 height 22
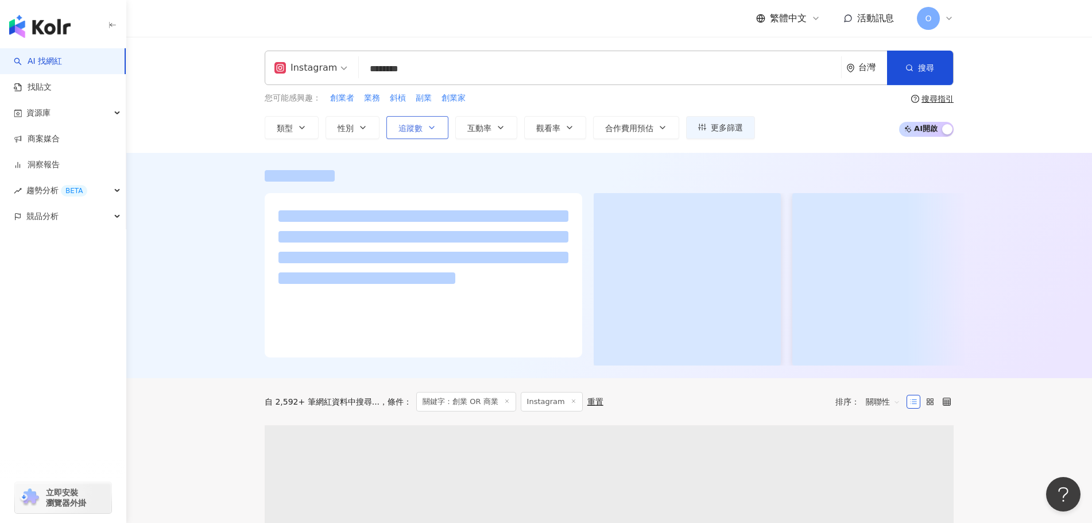
type input "********"
click at [432, 132] on button "追蹤數" at bounding box center [417, 127] width 62 height 23
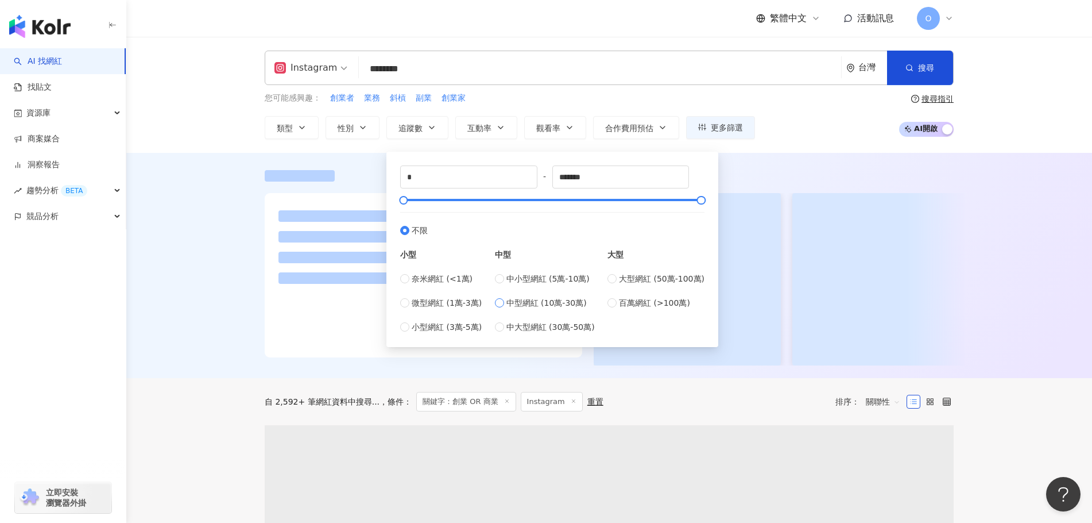
type input "******"
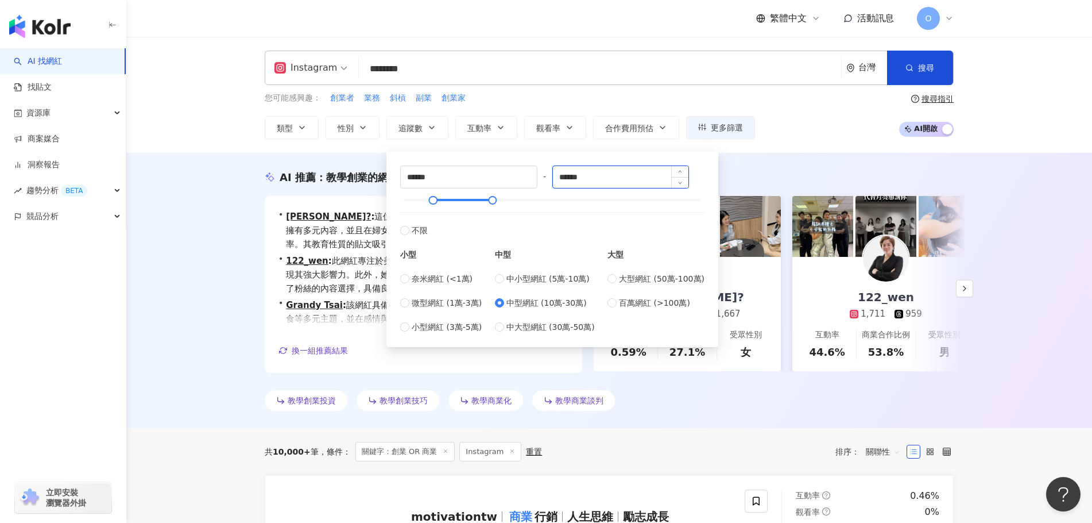
click at [566, 179] on input "******" at bounding box center [621, 177] width 136 height 22
type input "******"
click at [762, 163] on div "AI 推薦 ： 教學創業的網紅 • Vivian? : 這位網紅專注於營養與保健、醫療與健康等話題，擁有多元內容，並且在婦女醫學與家庭等領域中展示出良好的互動…" at bounding box center [609, 290] width 966 height 275
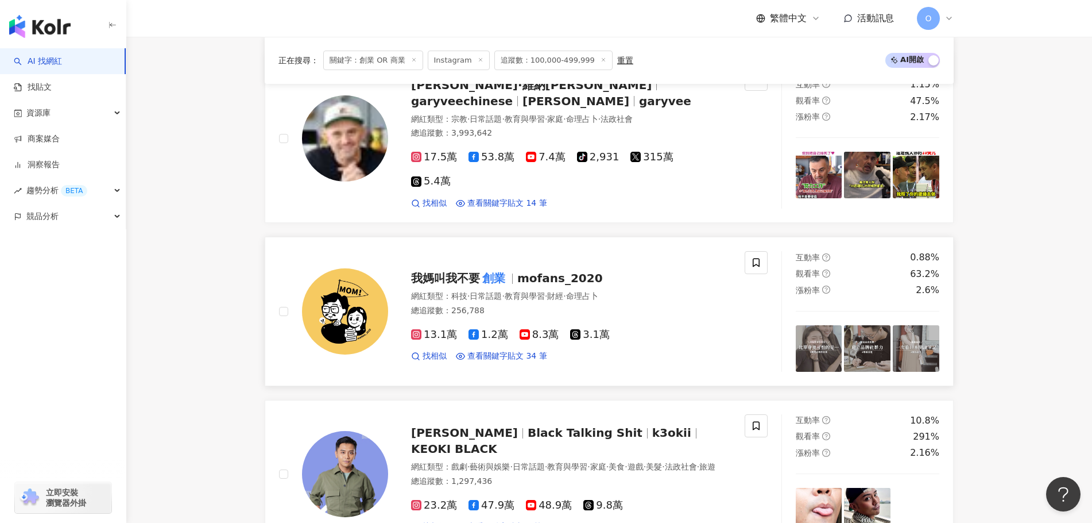
scroll to position [996, 0]
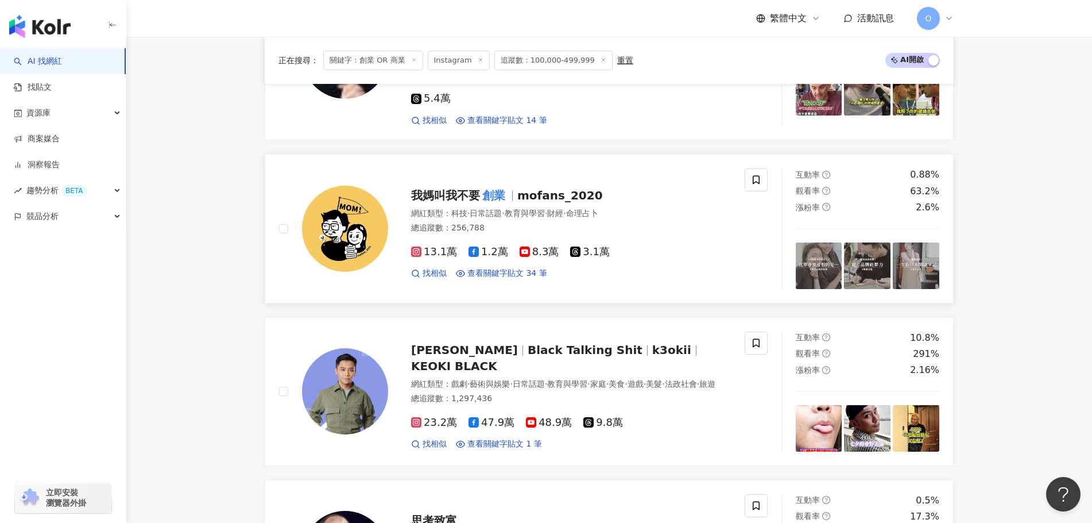
click at [485, 186] on mark "創業" at bounding box center [494, 195] width 28 height 18
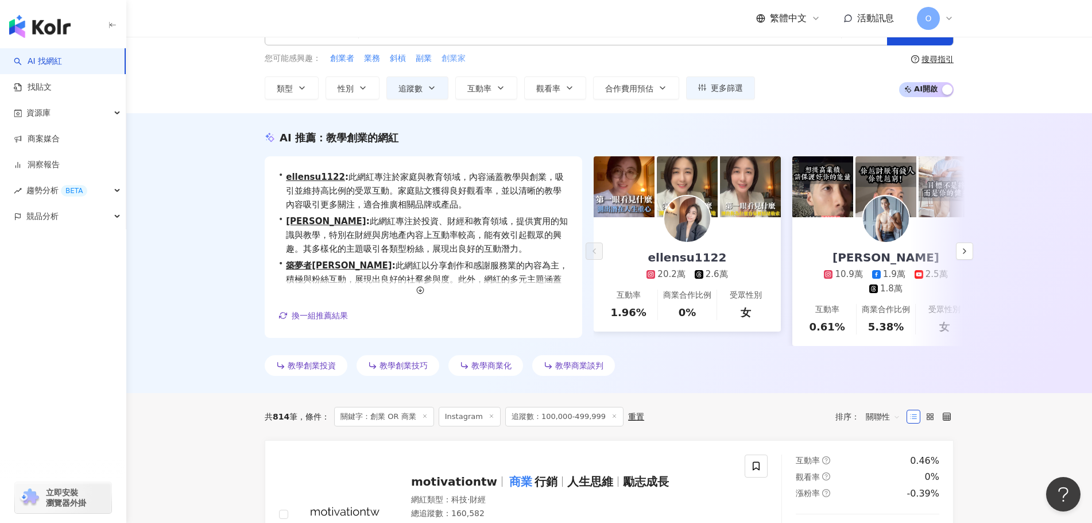
scroll to position [0, 0]
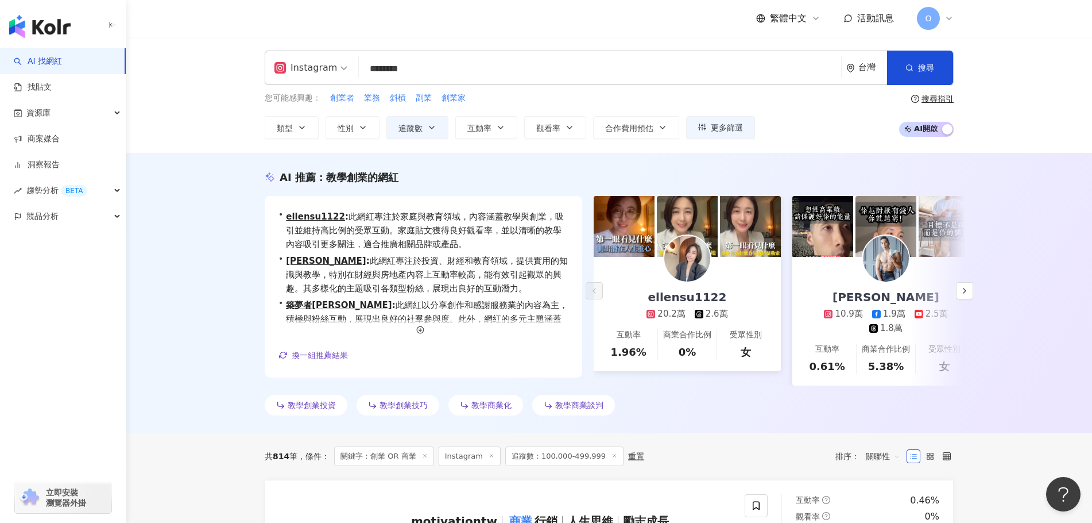
click at [502, 79] on input "********" at bounding box center [600, 69] width 473 height 22
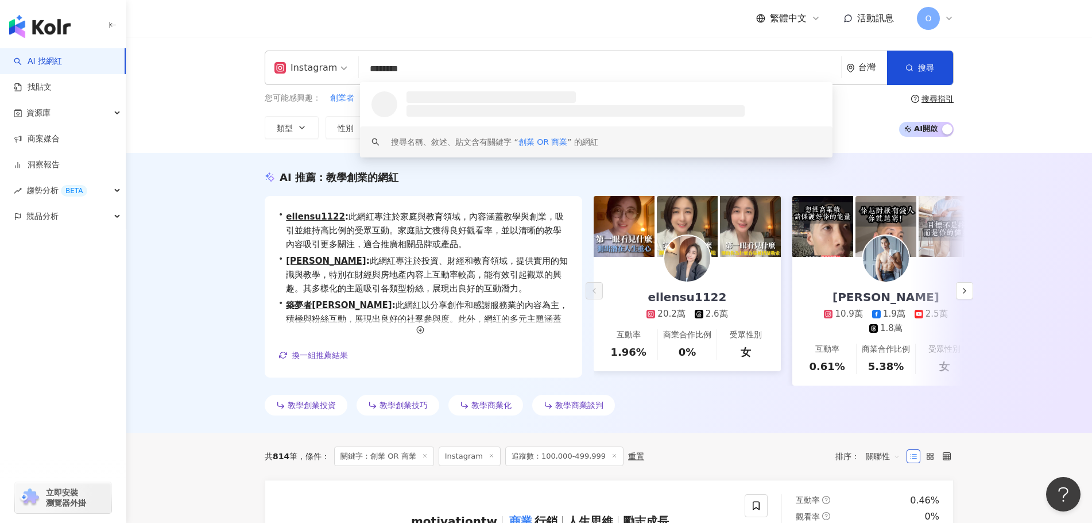
drag, startPoint x: 420, startPoint y: 64, endPoint x: 404, endPoint y: 64, distance: 15.5
click at [404, 64] on input "********" at bounding box center [600, 69] width 473 height 22
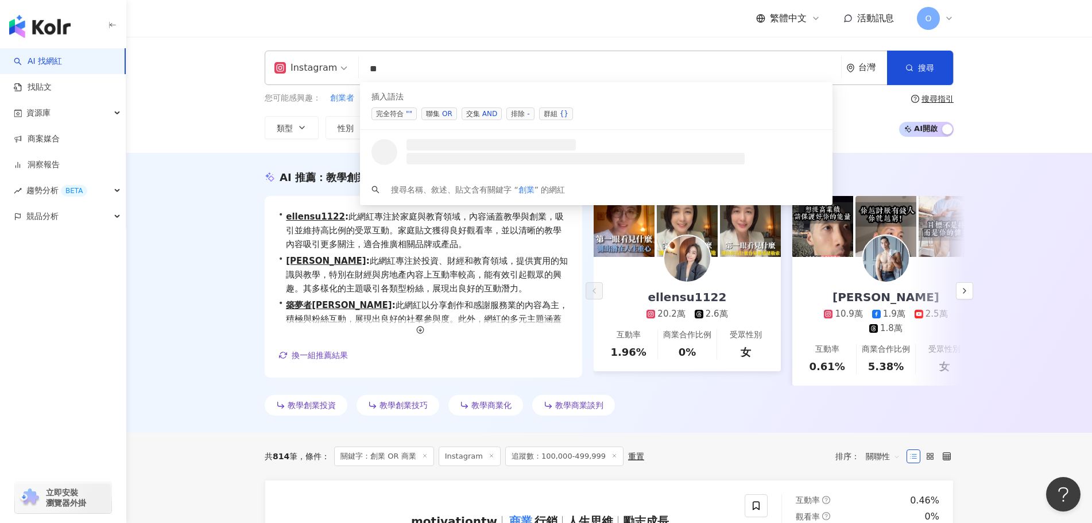
type input "*"
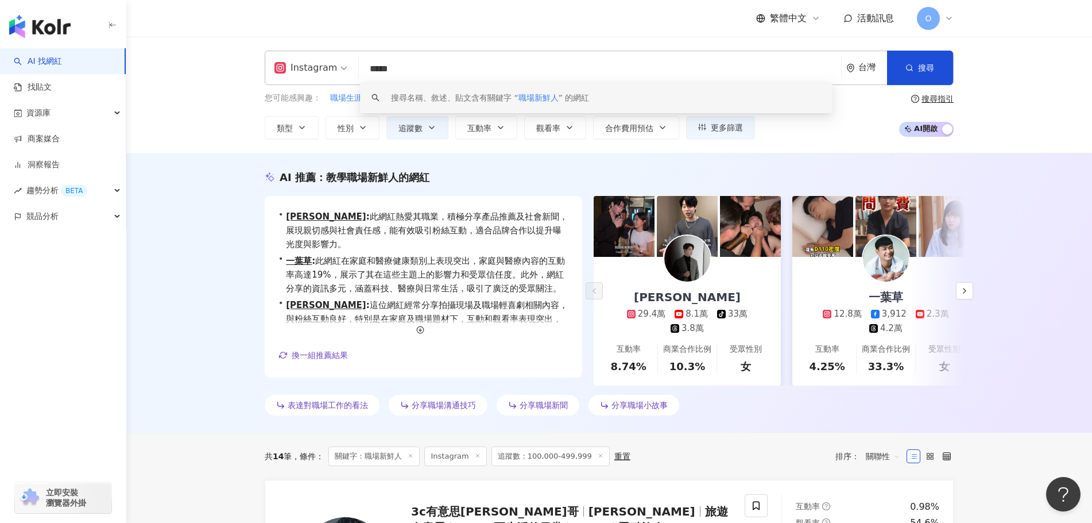
drag, startPoint x: 427, startPoint y: 64, endPoint x: 363, endPoint y: 57, distance: 64.8
click at [363, 57] on div "Instagram ***** 台灣 搜尋 keyword 搜尋名稱、敘述、貼文含有關鍵字 “ 職場新鮮人 ” 的網紅" at bounding box center [609, 68] width 689 height 34
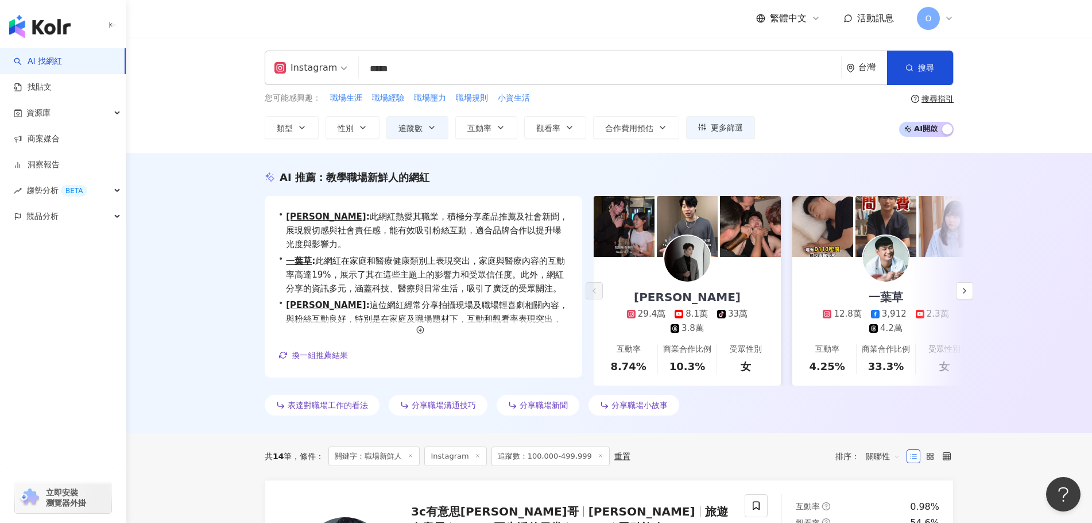
click at [408, 99] on div "Instagram ***** 台灣 搜尋 keyword 搜尋名稱、敘述、貼文含有關鍵字 “ 職場新鮮人 ” 的網紅 您可能感興趣： 職場生涯 職場經驗 職…" at bounding box center [609, 95] width 735 height 88
click at [518, 53] on div "Instagram ***** 台灣 搜尋 keyword 搜尋名稱、敘述、貼文含有關鍵字 “ 職場新鮮人 ” 的網紅" at bounding box center [609, 68] width 689 height 34
click at [355, 97] on span "職場生涯" at bounding box center [346, 97] width 32 height 11
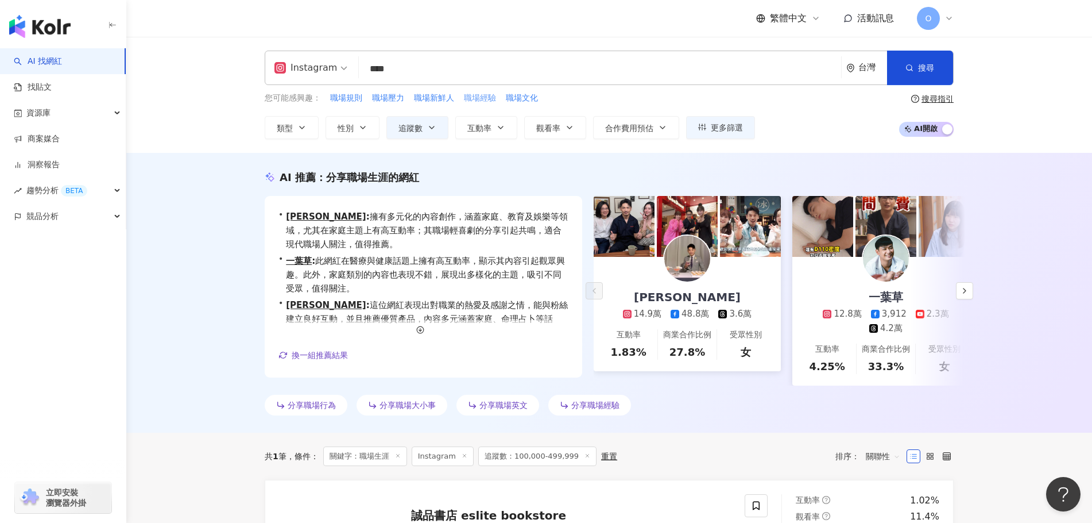
click at [478, 95] on span "職場經驗" at bounding box center [480, 97] width 32 height 11
type input "****"
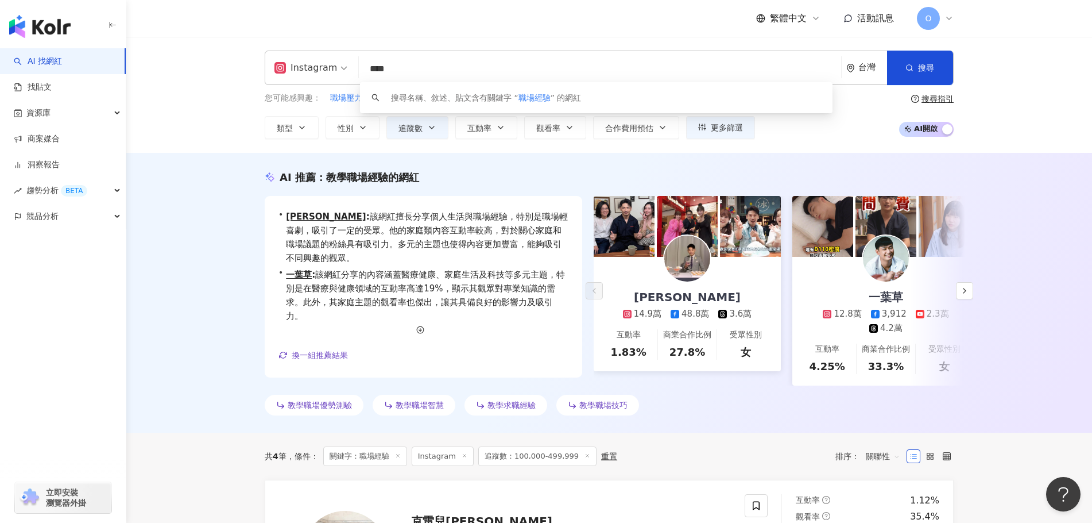
drag, startPoint x: 520, startPoint y: 72, endPoint x: 236, endPoint y: 63, distance: 284.4
click at [236, 63] on div "Instagram **** 台灣 搜尋 keyword 搜尋名稱、敘述、貼文含有關鍵字 “ 職場經驗 ” 的網紅 您可能感興趣： 職場壓力 職場規則 職場生…" at bounding box center [609, 95] width 966 height 116
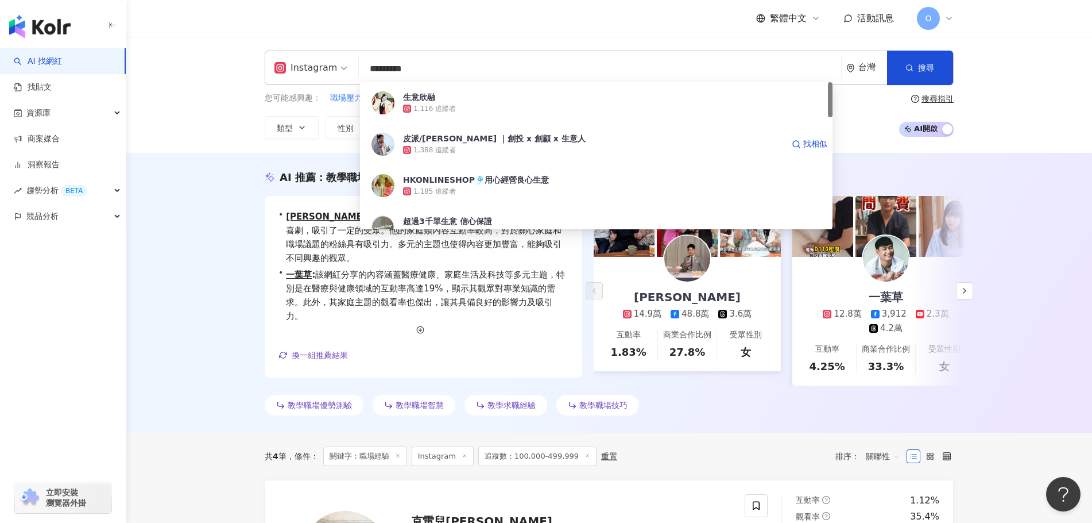
type input "********"
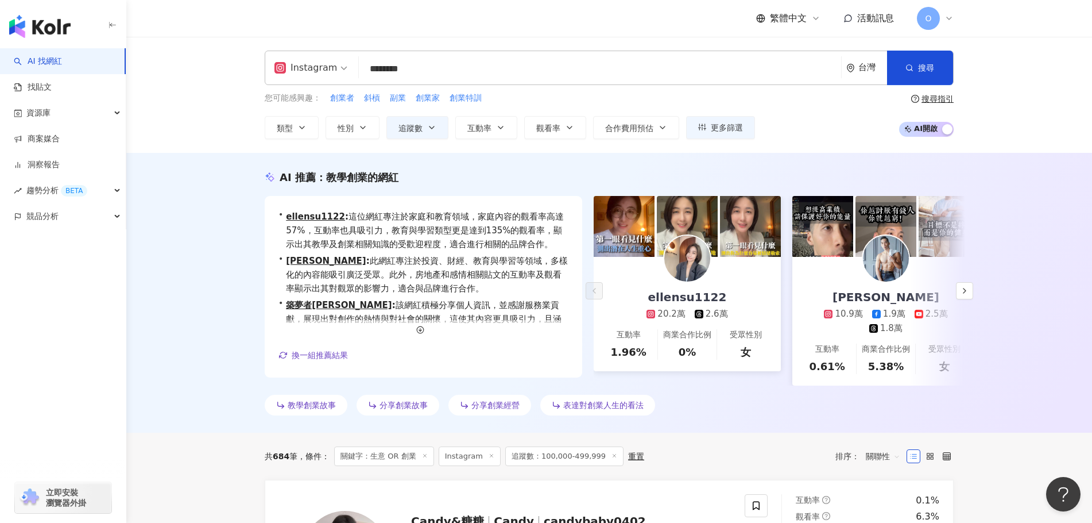
drag, startPoint x: 637, startPoint y: 71, endPoint x: 347, endPoint y: 66, distance: 289.5
click at [347, 66] on div "Instagram 生意 OR 創業 ******** 台灣 搜尋 loading 搜尋名稱、敘述、貼文含有關鍵字 “ 生意 OR 創業 ” 的網紅" at bounding box center [609, 68] width 689 height 34
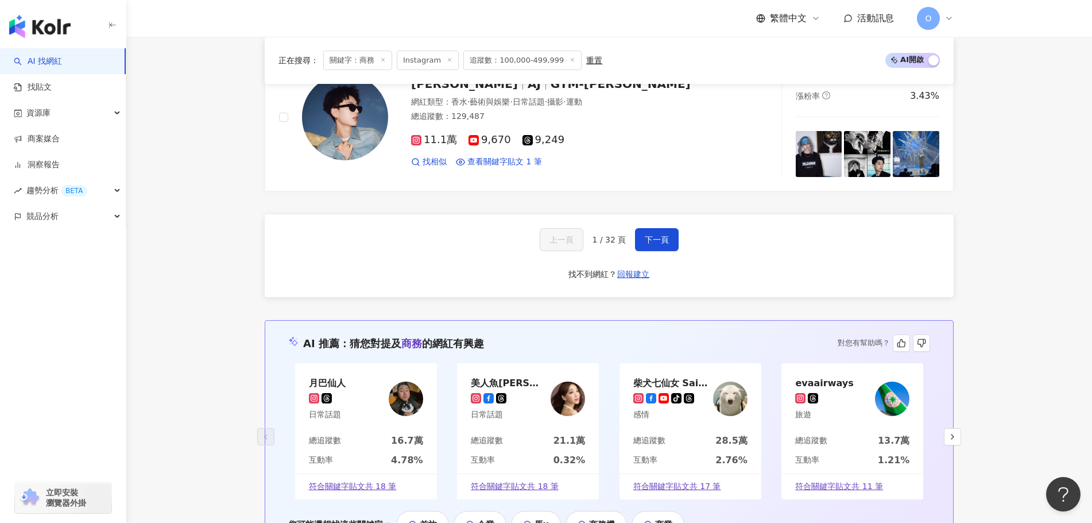
scroll to position [2125, 0]
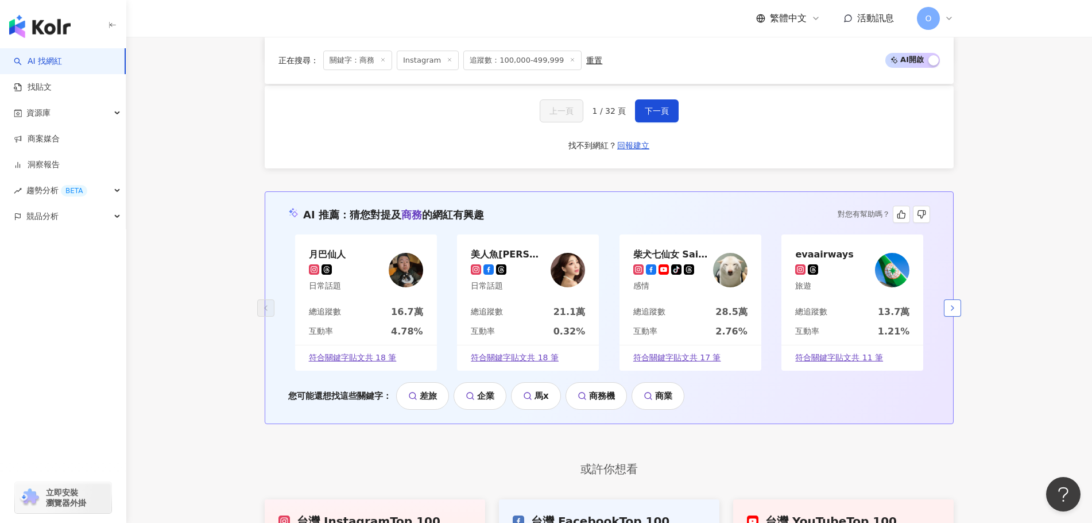
click at [952, 308] on icon "button" at bounding box center [952, 307] width 9 height 9
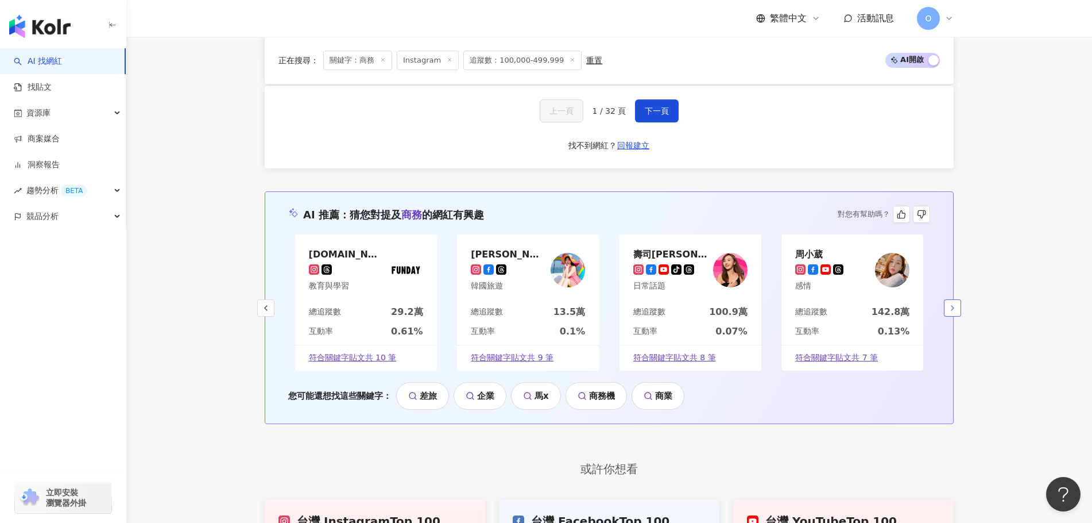
click at [952, 308] on icon "button" at bounding box center [952, 307] width 9 height 9
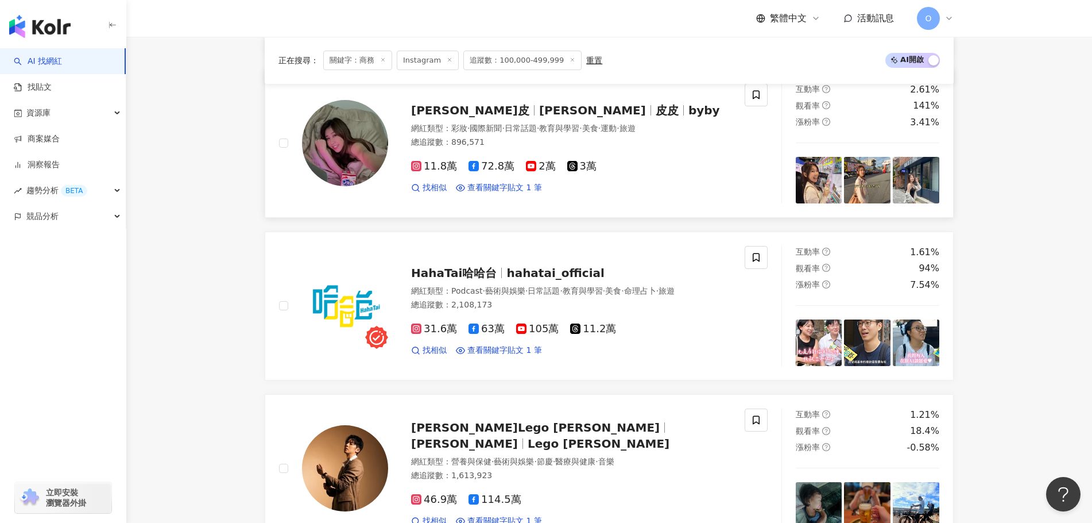
scroll to position [0, 0]
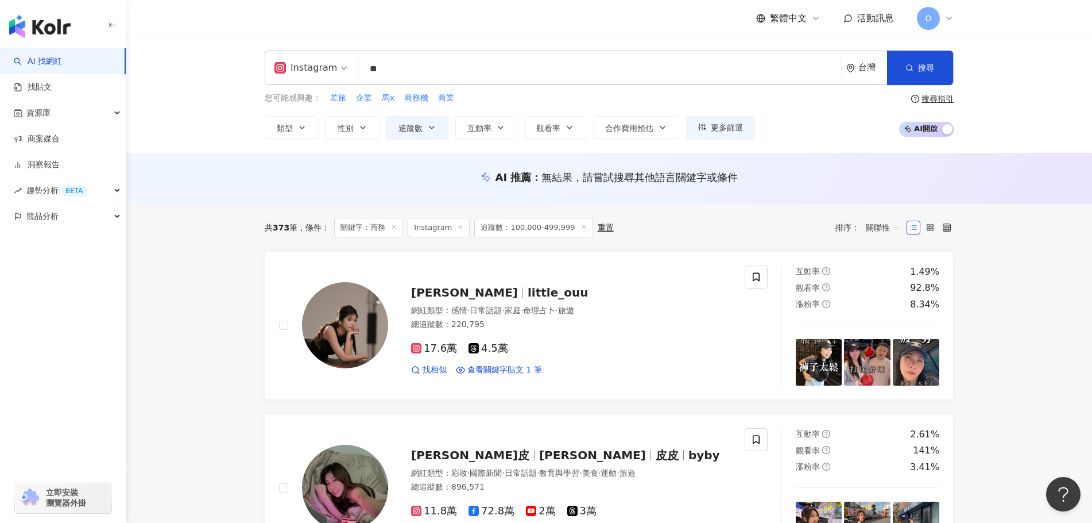
click at [544, 82] on div "Instagram ** 台灣 搜尋 b09d2894-ccbc-4fef-9fa0-8db49f4c6281 Joy商務中心 2,276 追蹤者 商務艙 B…" at bounding box center [609, 68] width 689 height 34
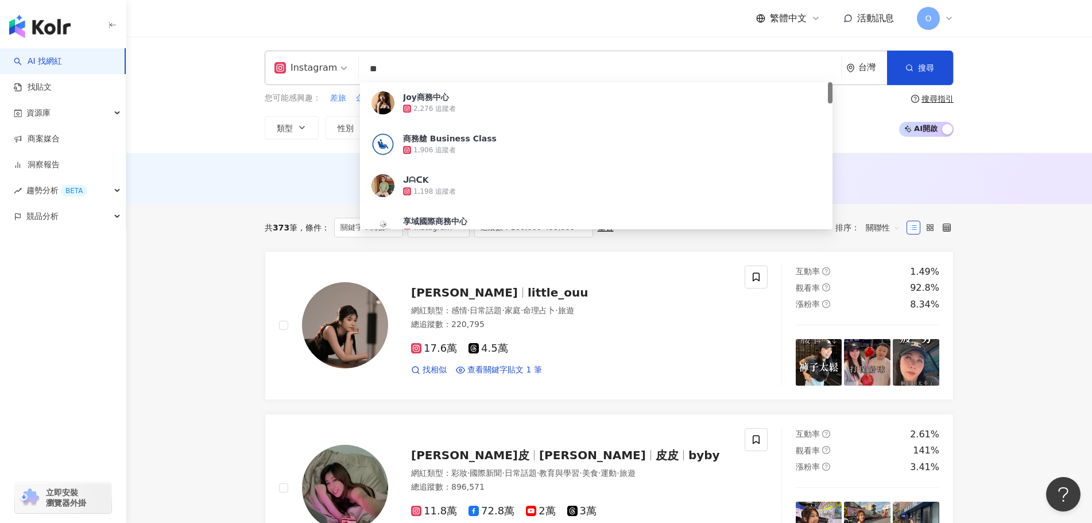
click at [546, 75] on input "**" at bounding box center [600, 69] width 473 height 22
type input "*"
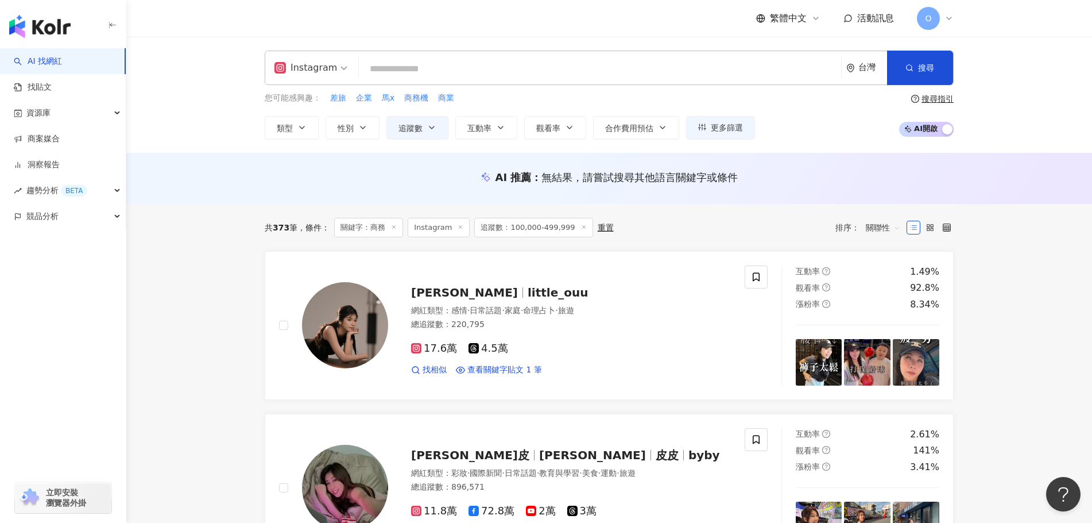
paste input "**********"
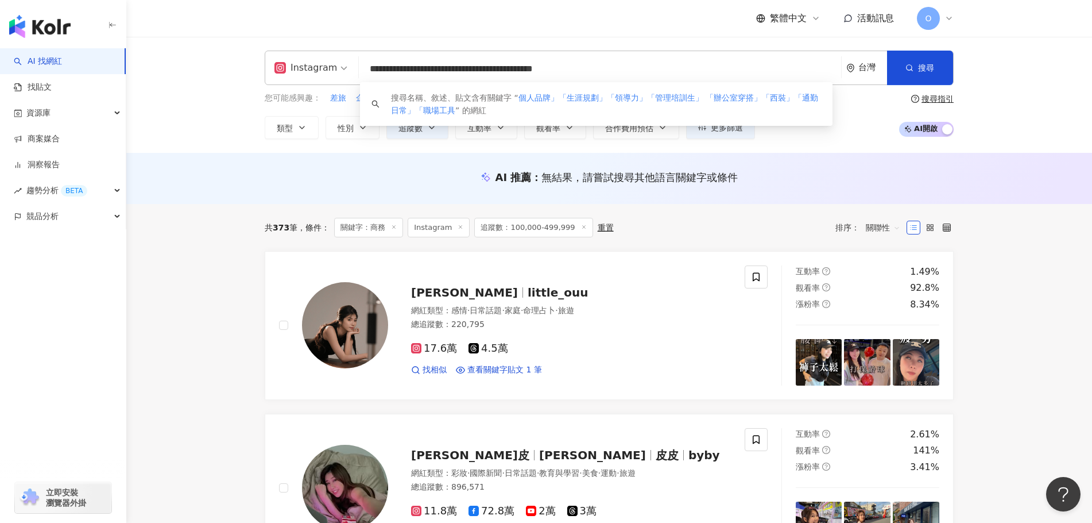
click at [417, 67] on input "**********" at bounding box center [600, 69] width 473 height 22
click at [472, 72] on input "**********" at bounding box center [600, 69] width 473 height 22
click at [515, 71] on input "**********" at bounding box center [600, 69] width 473 height 22
drag, startPoint x: 729, startPoint y: 71, endPoint x: 519, endPoint y: 75, distance: 210.2
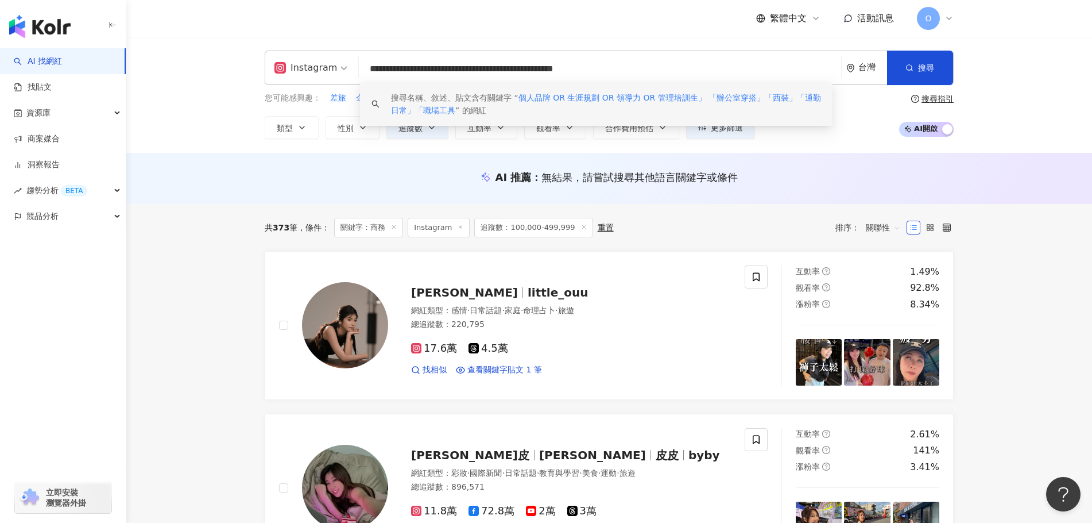
click at [519, 75] on input "**********" at bounding box center [600, 69] width 473 height 22
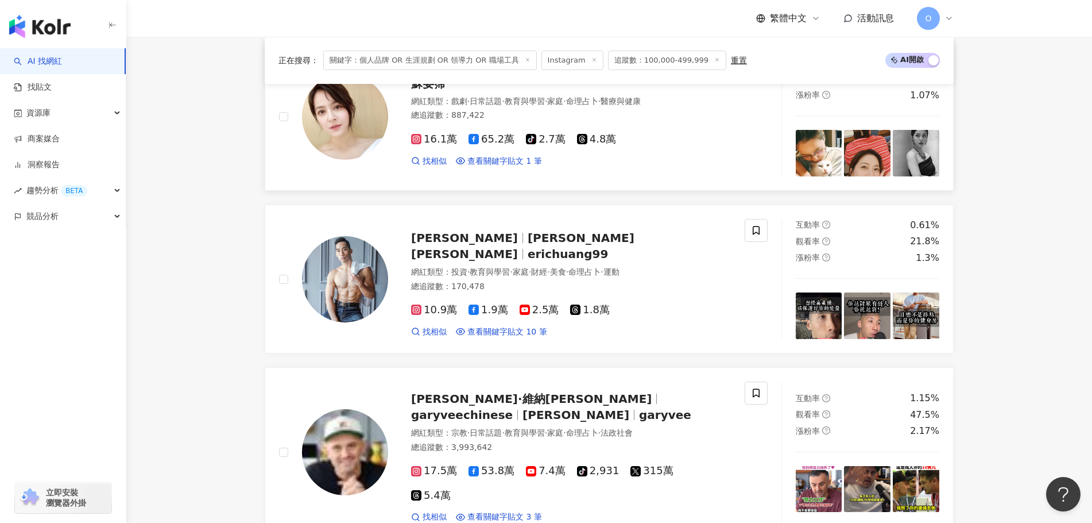
scroll to position [861, 0]
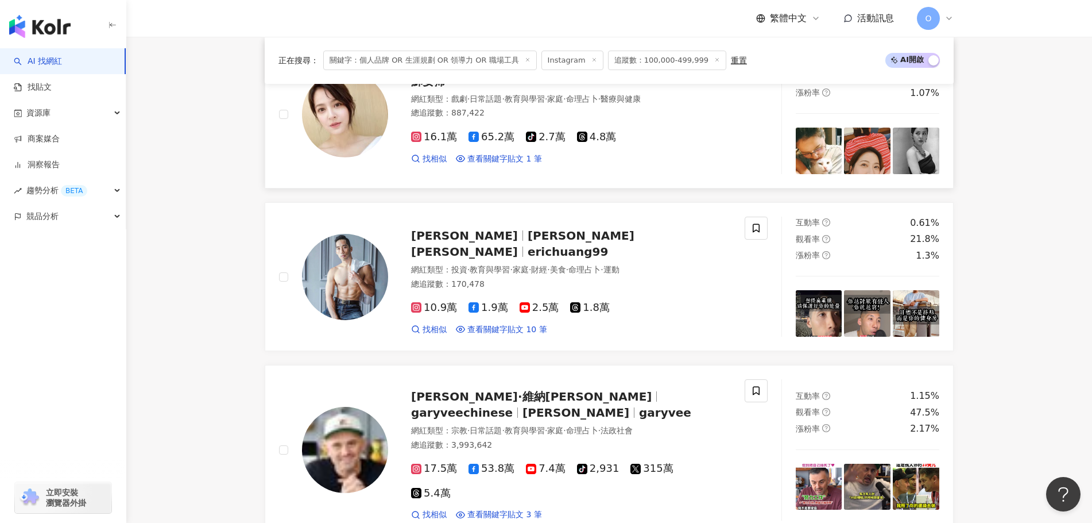
type input "**********"
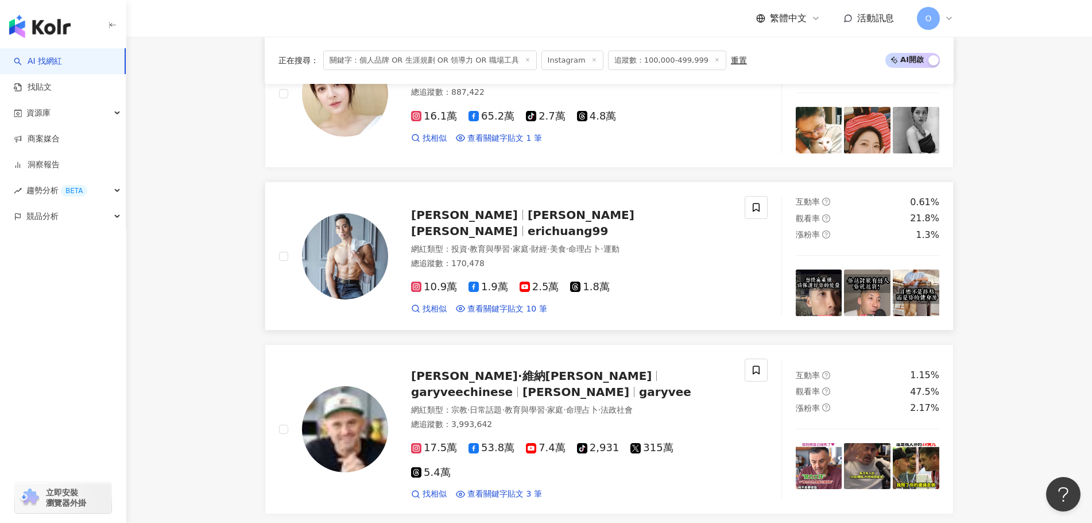
scroll to position [919, 0]
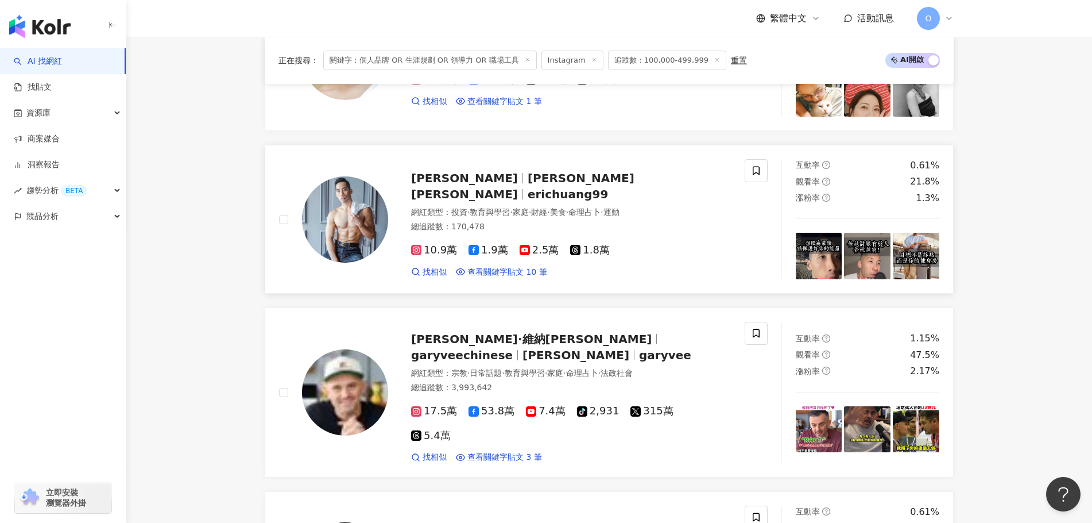
drag, startPoint x: 615, startPoint y: 237, endPoint x: 714, endPoint y: 222, distance: 100.0
click at [714, 222] on div "總追蹤數 ： 170,478" at bounding box center [571, 226] width 320 height 11
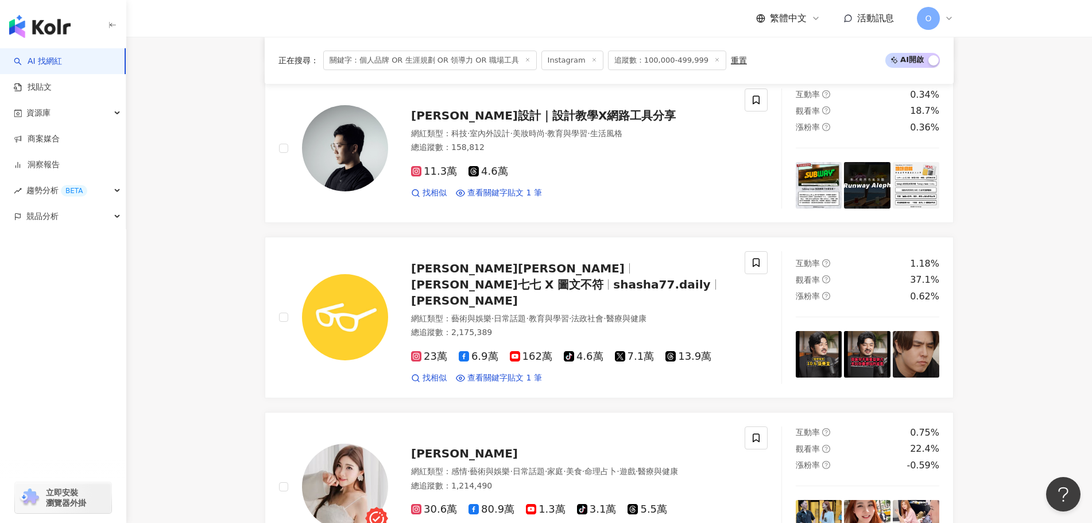
scroll to position [1551, 0]
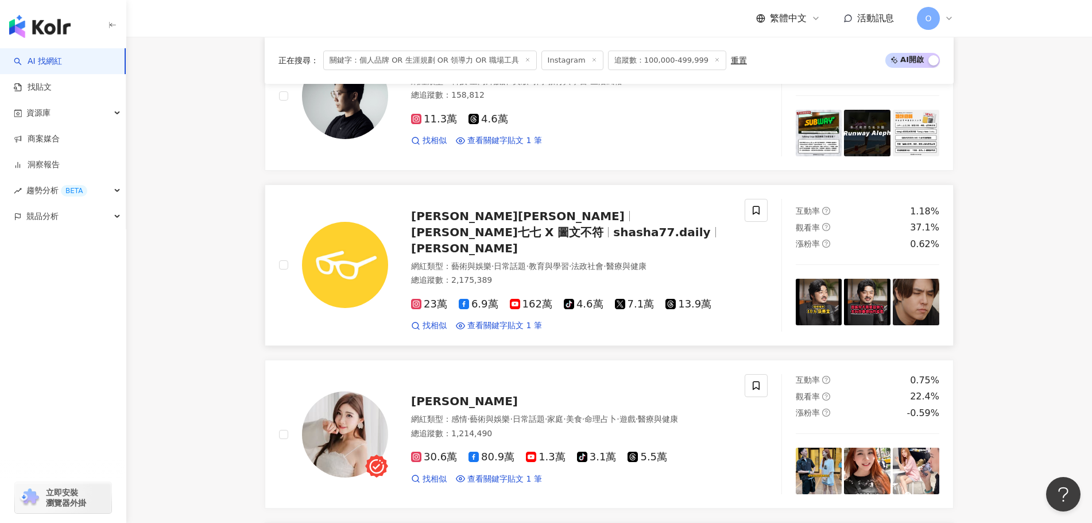
click at [615, 225] on span "shasha77.daily" at bounding box center [661, 232] width 97 height 14
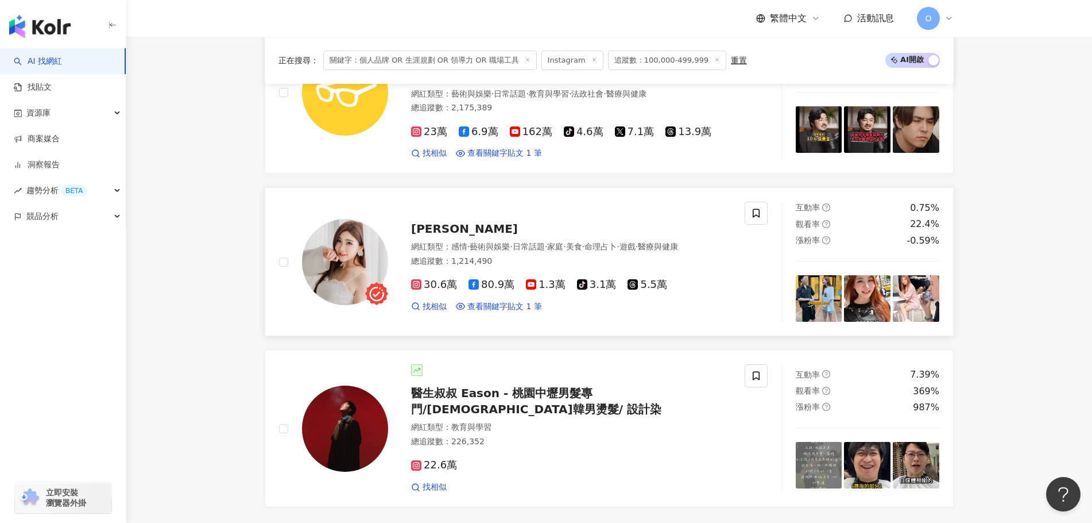
scroll to position [1895, 0]
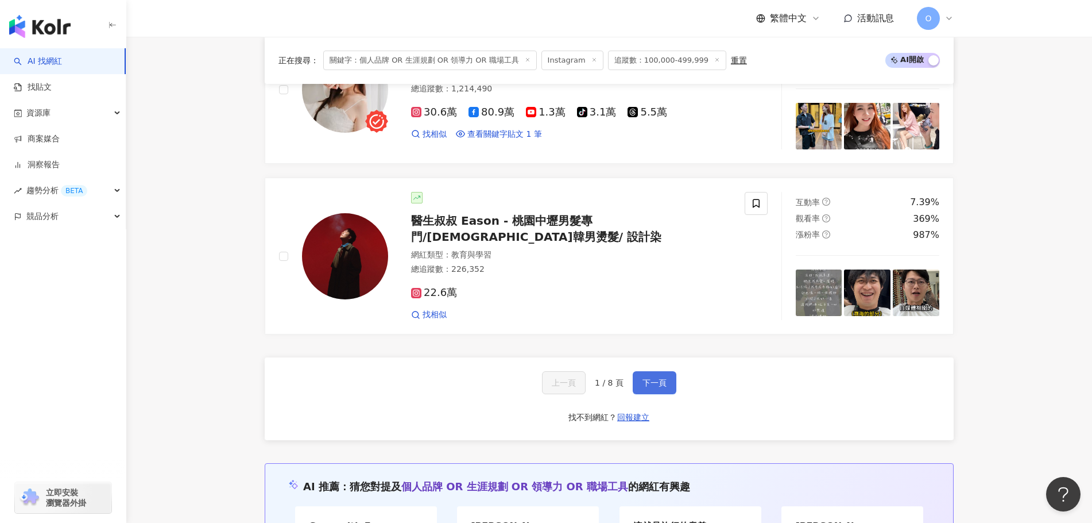
click at [665, 378] on span "下一頁" at bounding box center [655, 382] width 24 height 9
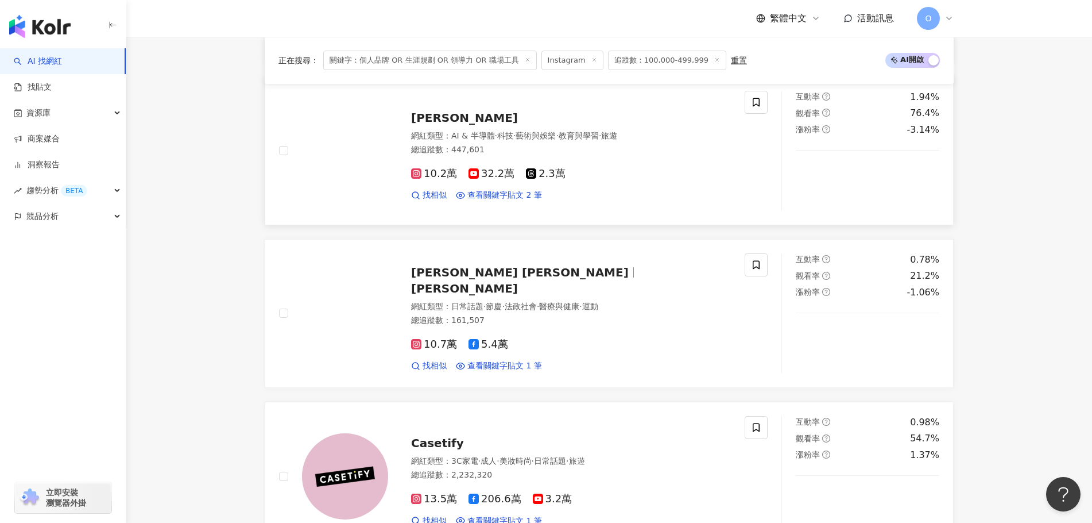
scroll to position [517, 0]
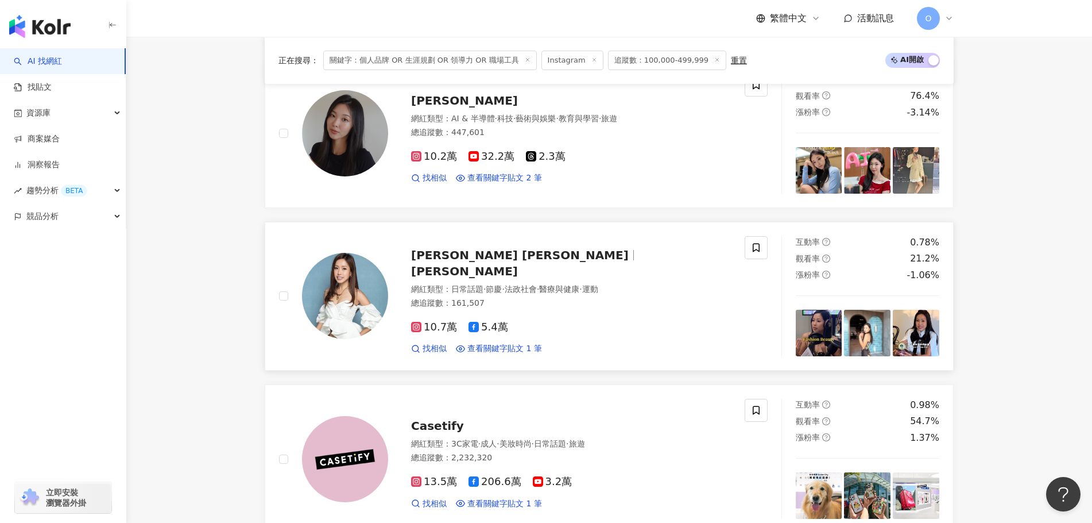
click at [505, 267] on span "于長君" at bounding box center [464, 271] width 107 height 14
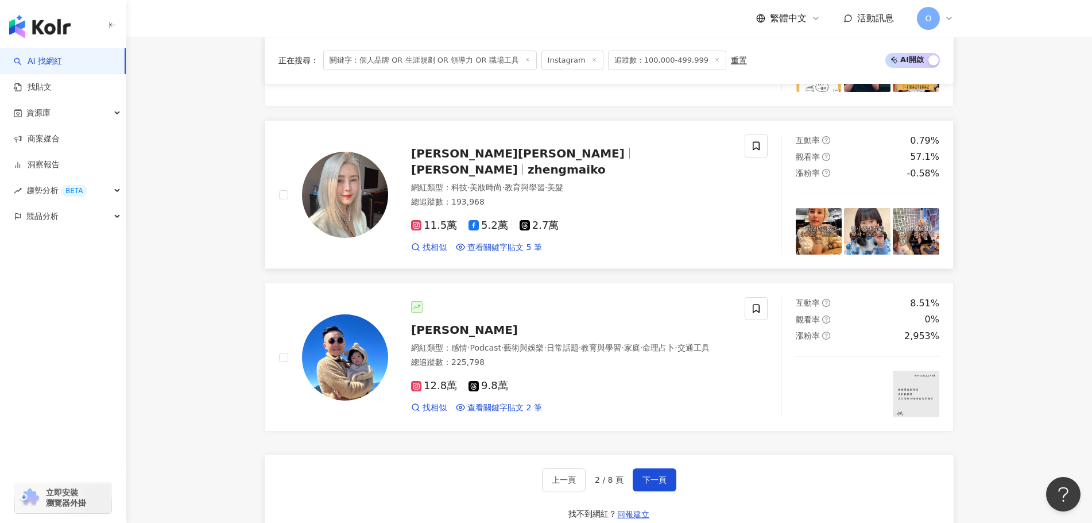
scroll to position [1953, 0]
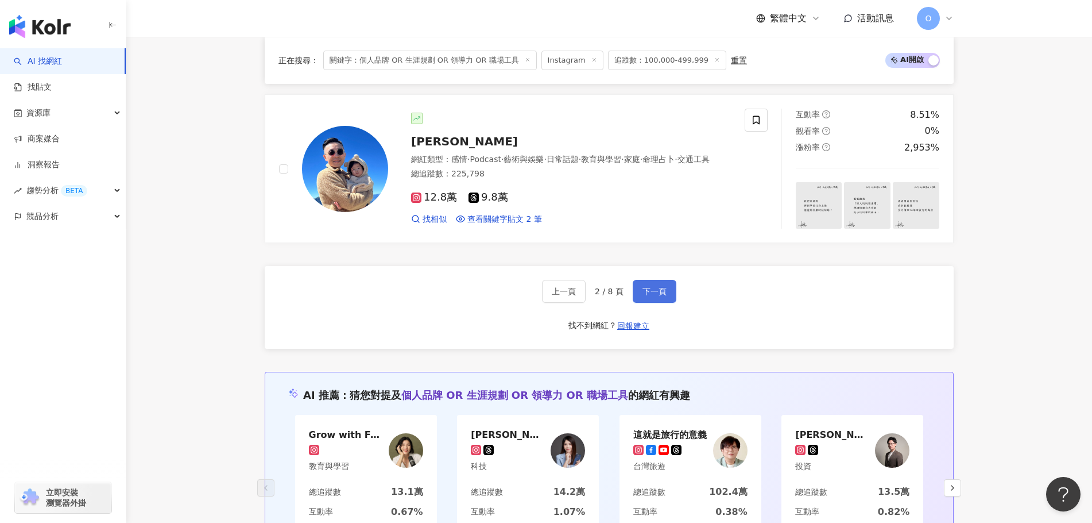
click at [659, 292] on button "下一頁" at bounding box center [655, 291] width 44 height 23
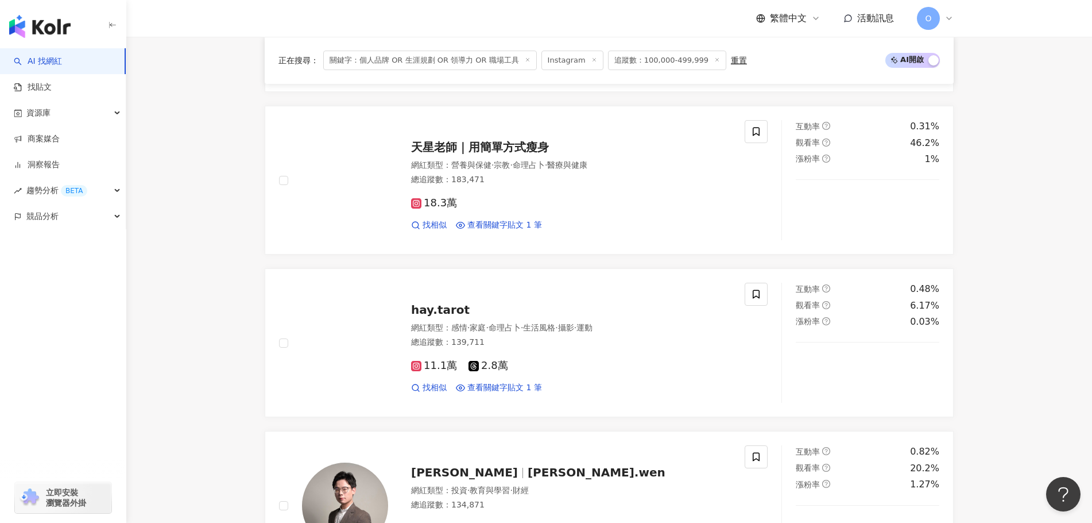
scroll to position [1780, 0]
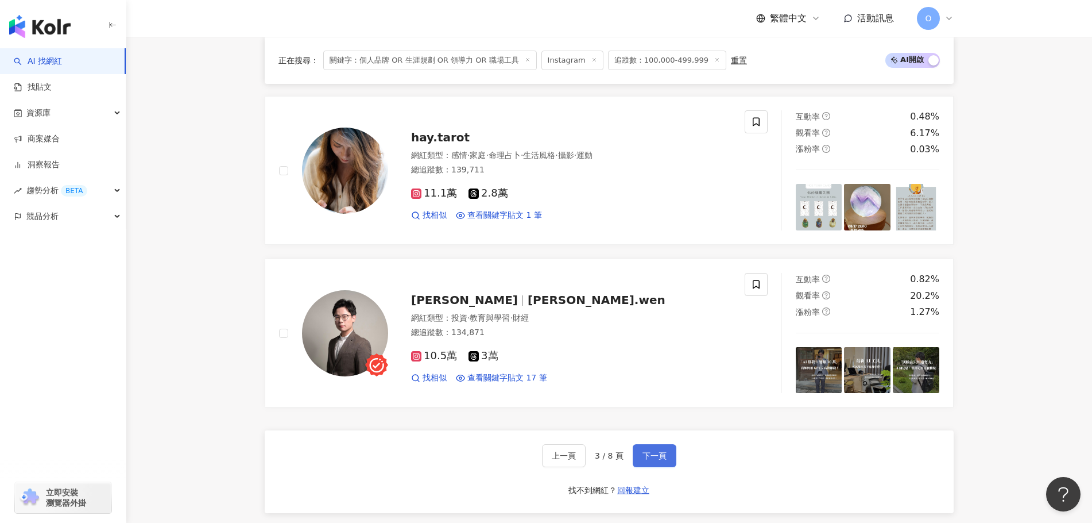
click at [643, 451] on span "下一頁" at bounding box center [655, 455] width 24 height 9
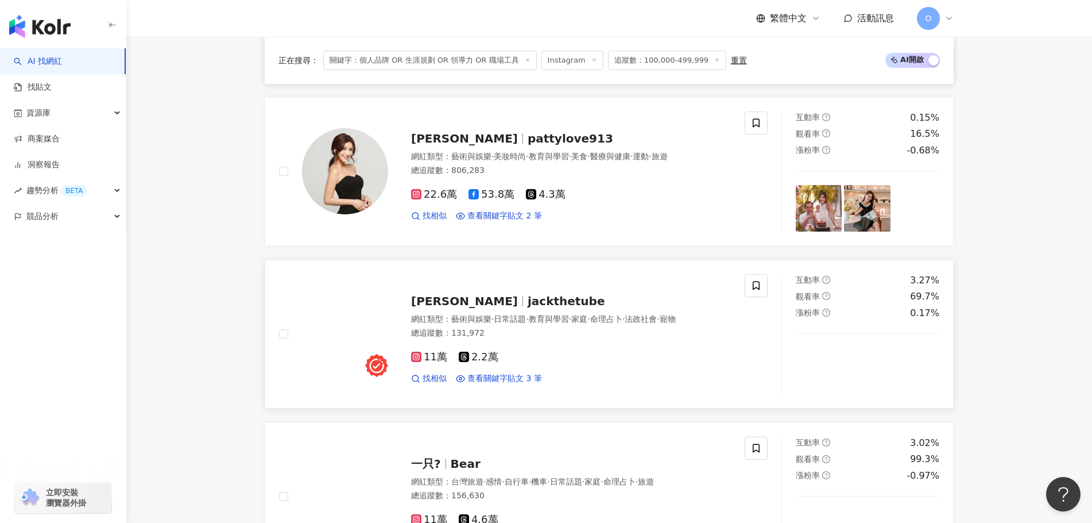
scroll to position [345, 0]
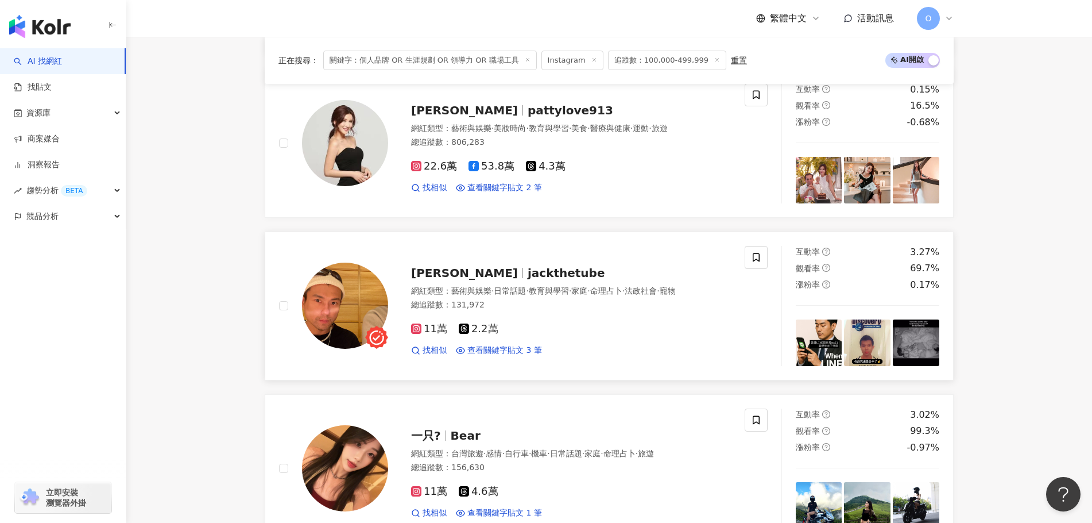
click at [528, 268] on span "jackthetube" at bounding box center [567, 273] width 78 height 14
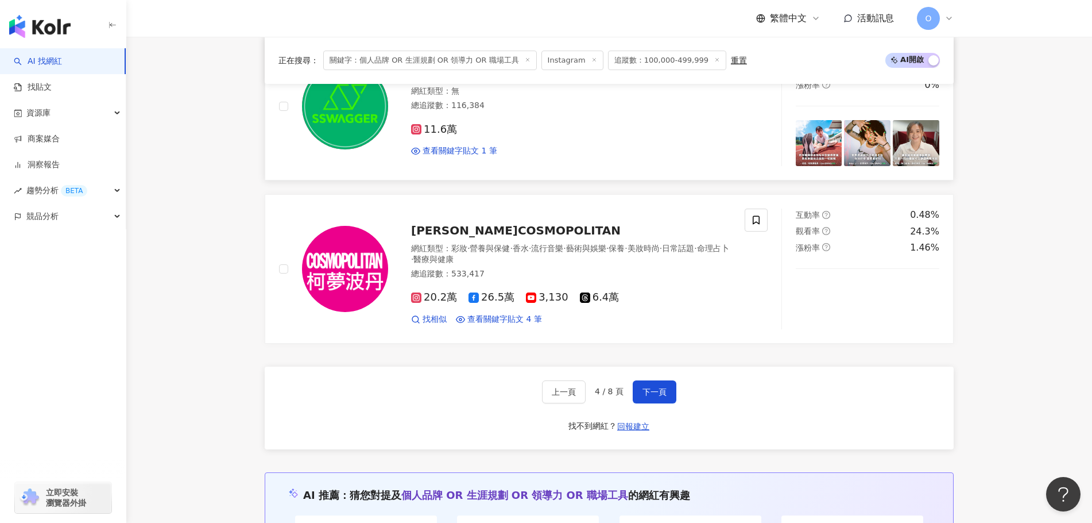
scroll to position [1895, 0]
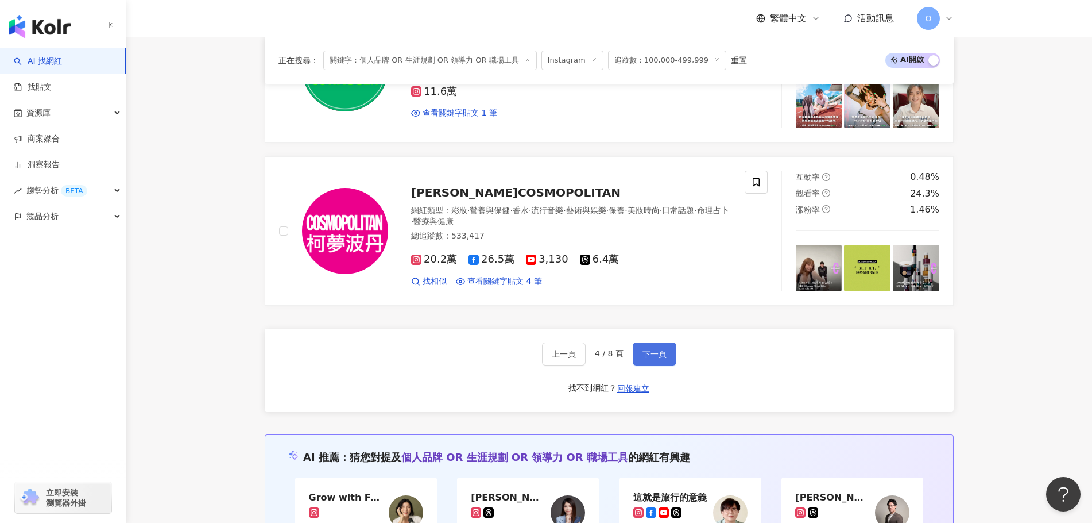
click at [646, 349] on span "下一頁" at bounding box center [655, 353] width 24 height 9
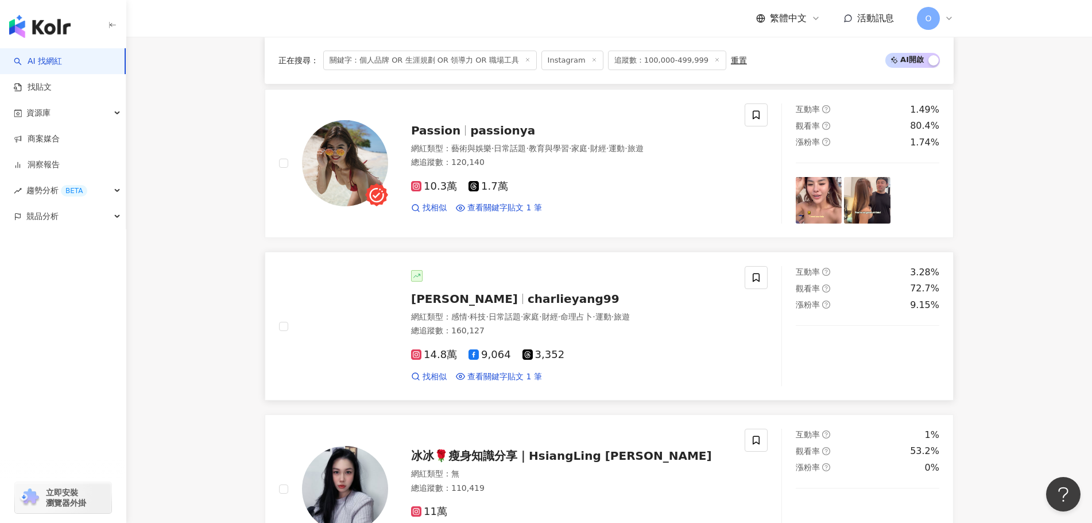
scroll to position [517, 0]
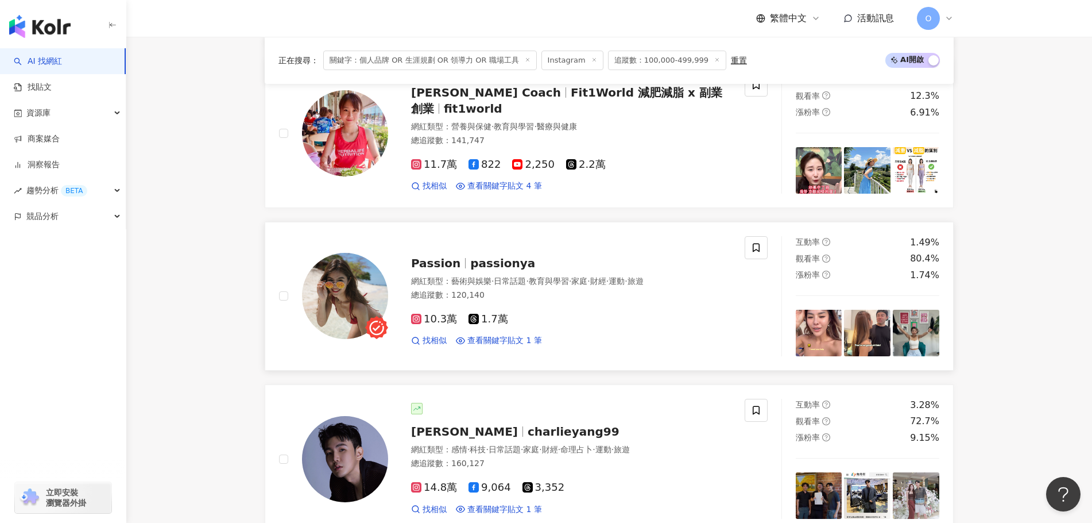
click at [502, 261] on span "passionya" at bounding box center [502, 263] width 65 height 14
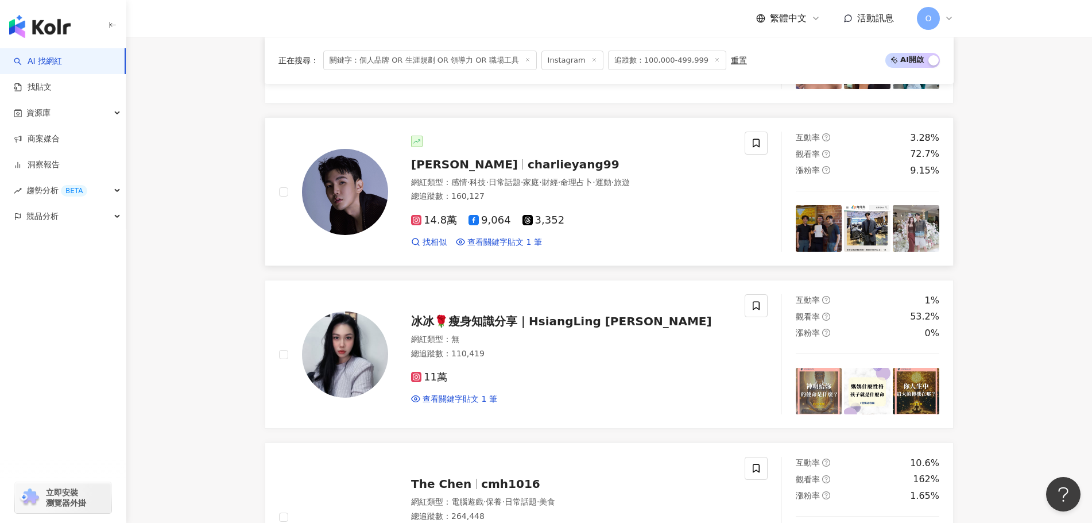
scroll to position [804, 0]
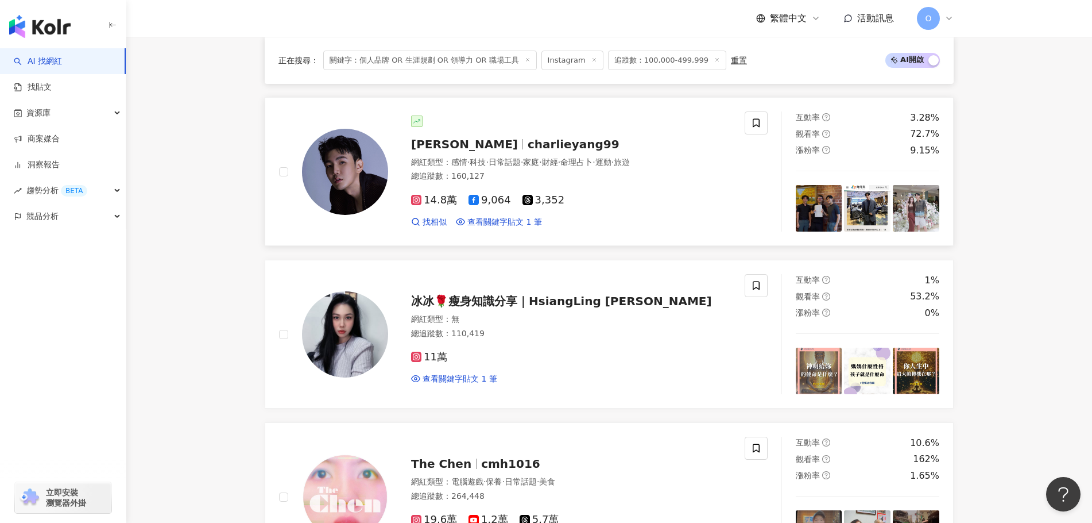
click at [528, 140] on span "charlieyang99" at bounding box center [574, 144] width 92 height 14
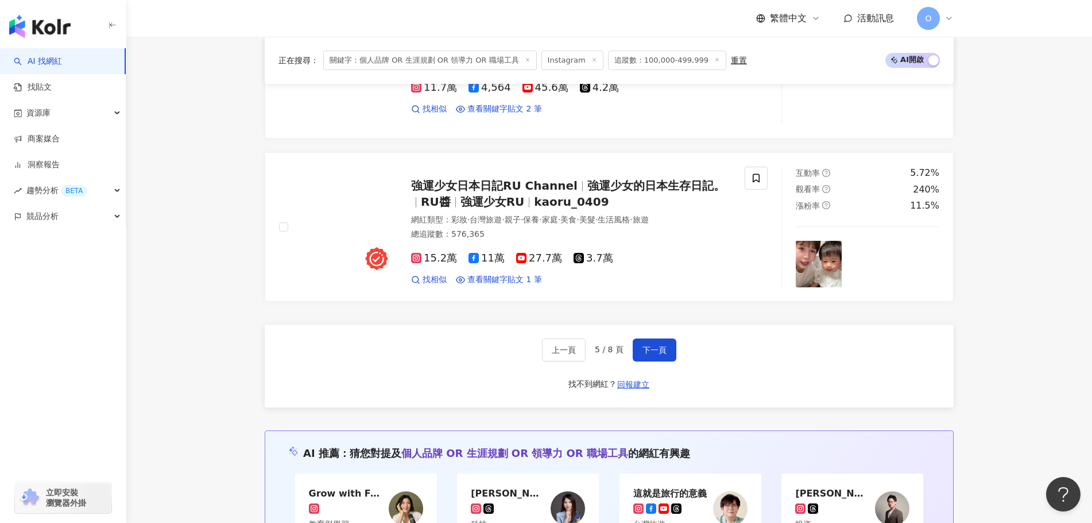
scroll to position [1895, 0]
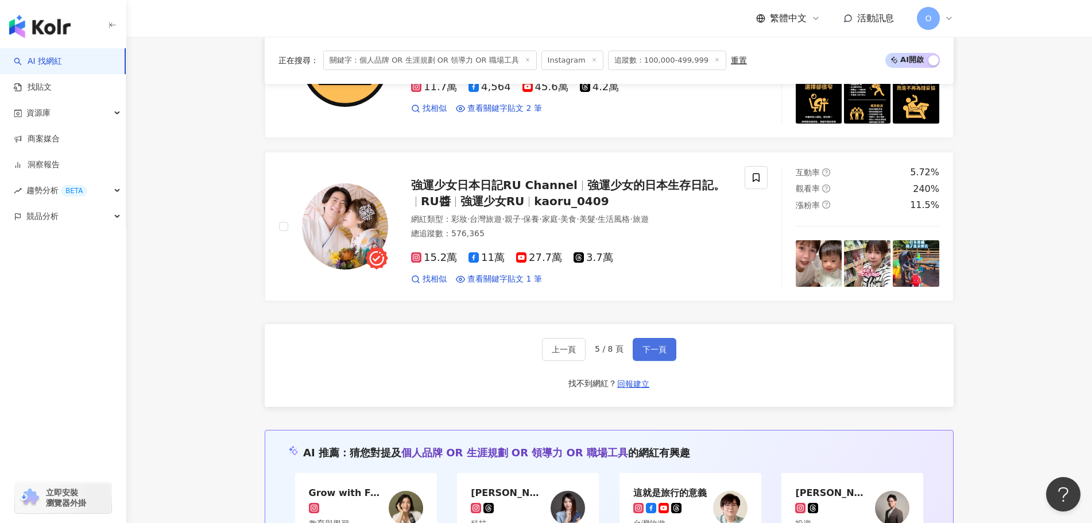
click at [671, 358] on button "下一頁" at bounding box center [655, 349] width 44 height 23
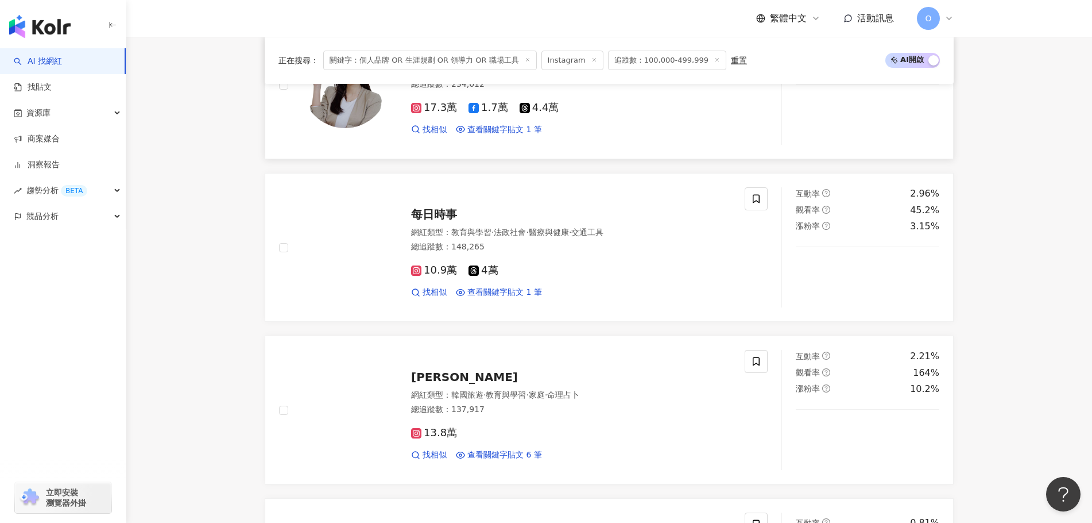
scroll to position [1608, 0]
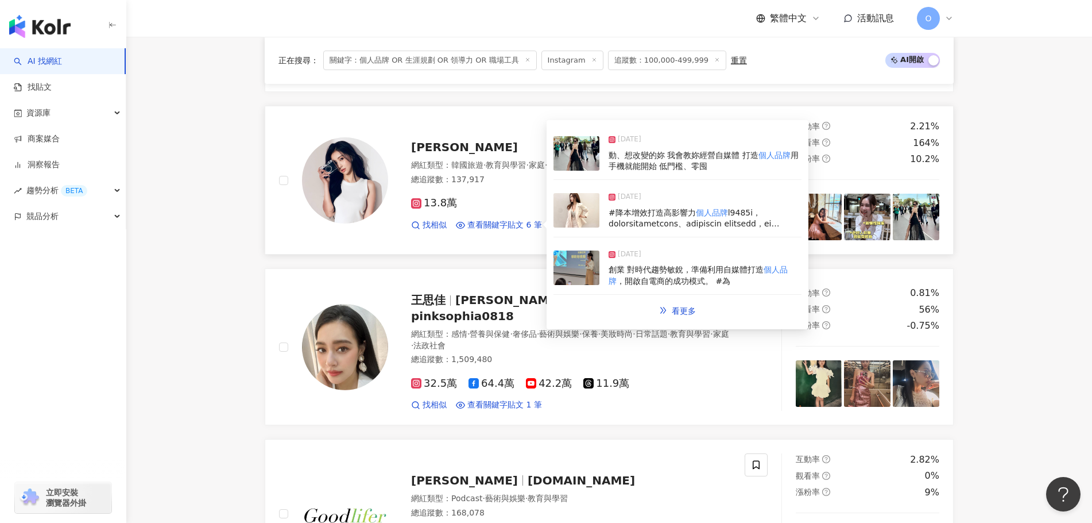
click at [433, 142] on span "黃沛妍" at bounding box center [464, 147] width 107 height 14
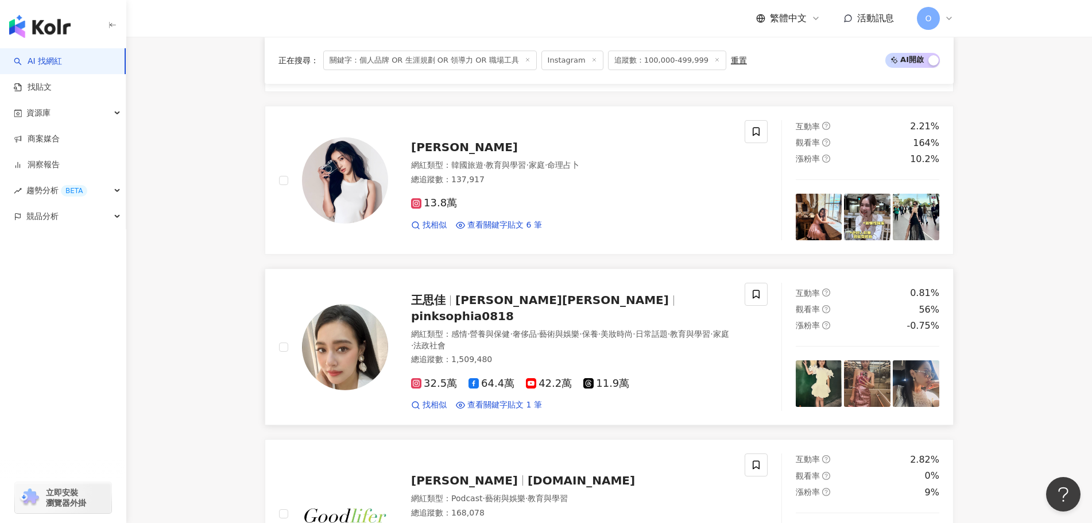
click at [612, 368] on div "32.5萬 64.4萬 42.2萬 11.9萬 找相似 查看關鍵字貼文 1 筆" at bounding box center [571, 389] width 320 height 42
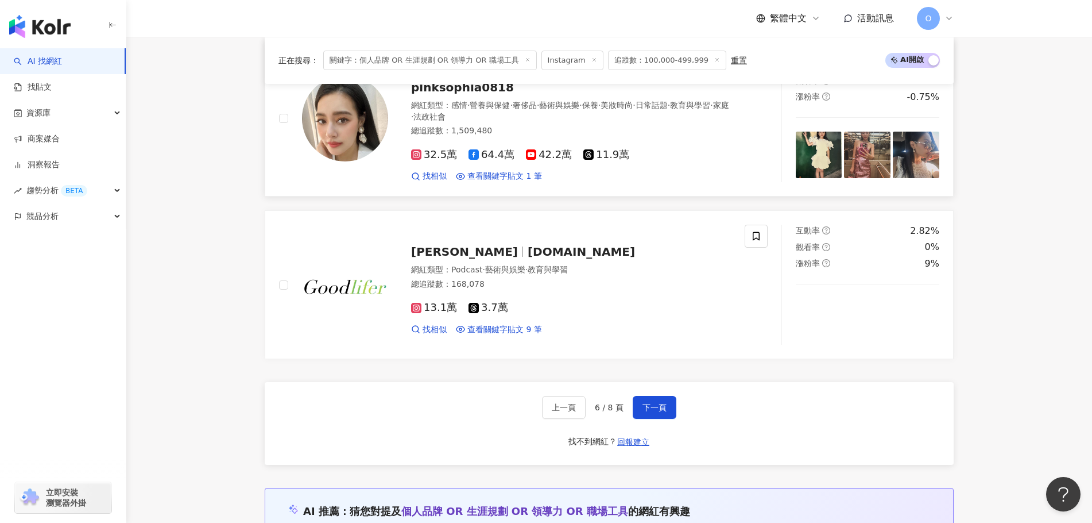
scroll to position [1838, 0]
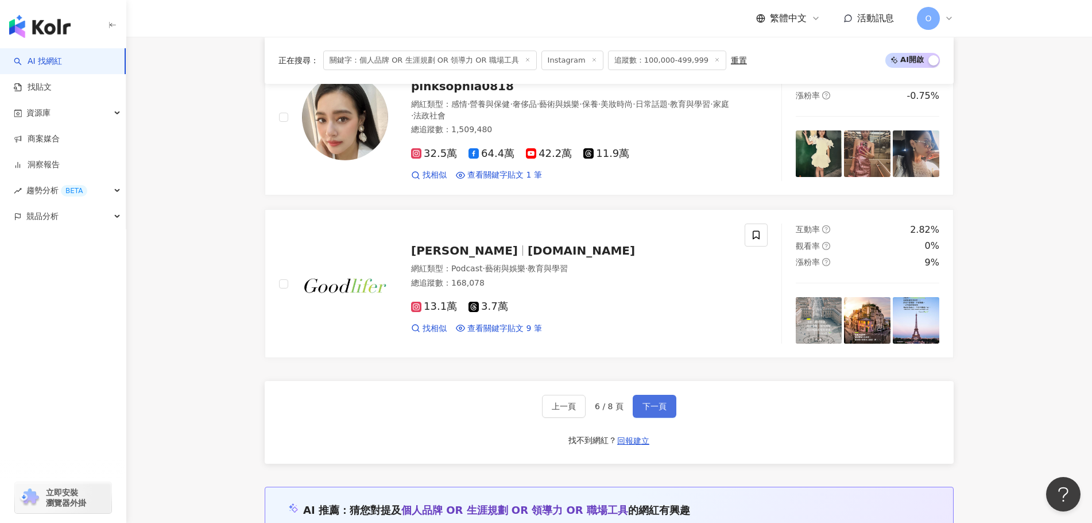
click at [666, 397] on button "下一頁" at bounding box center [655, 406] width 44 height 23
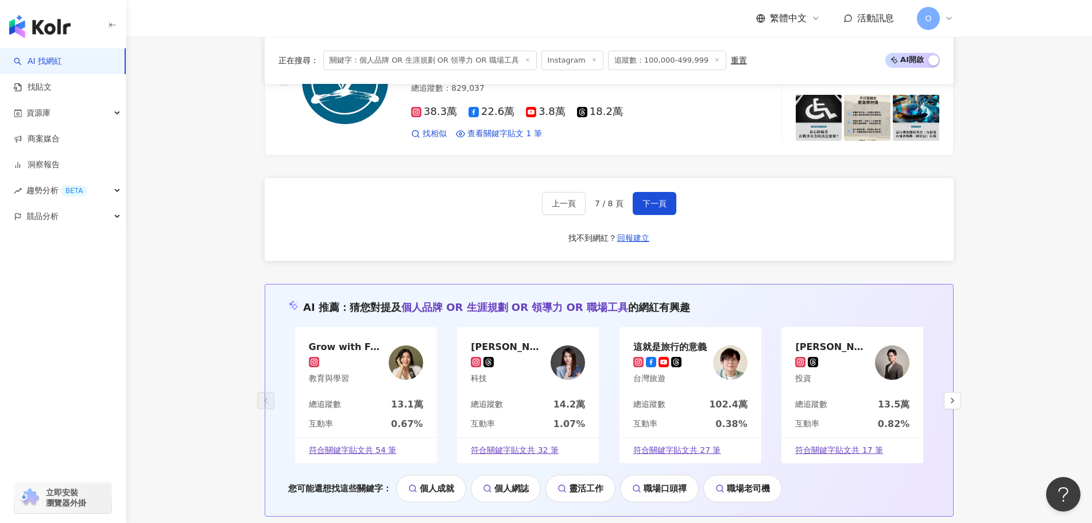
scroll to position [2031, 0]
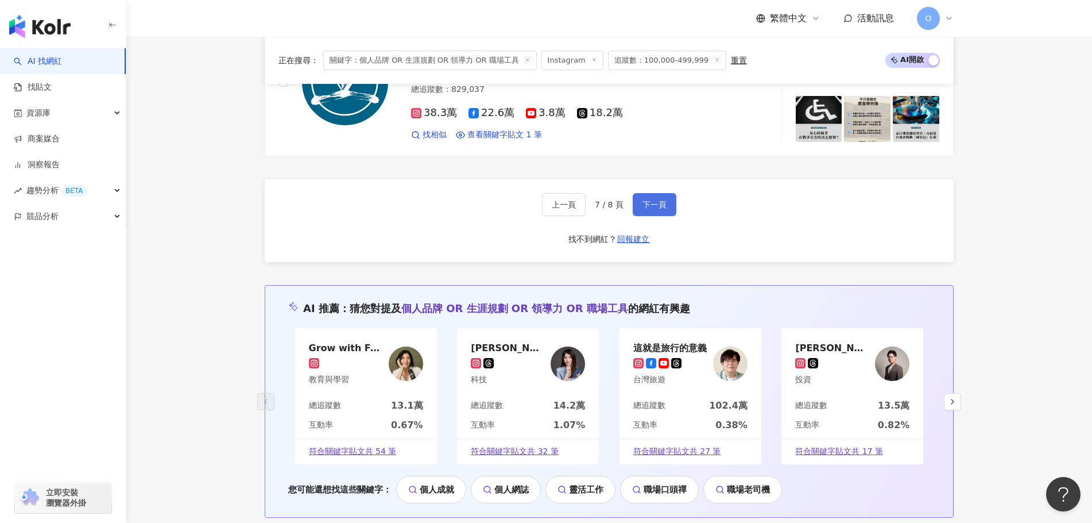
click at [662, 202] on span "下一頁" at bounding box center [655, 204] width 24 height 9
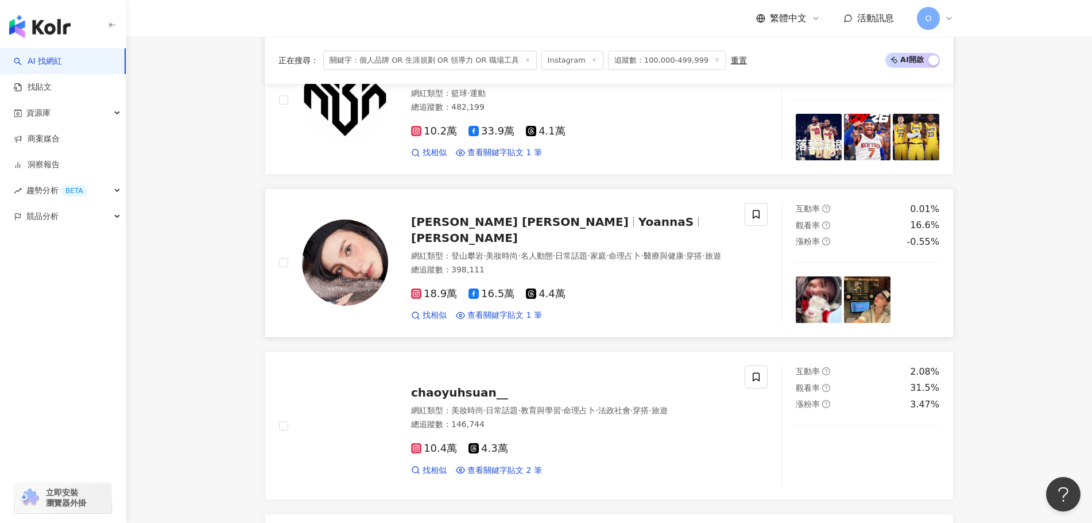
scroll to position [287, 0]
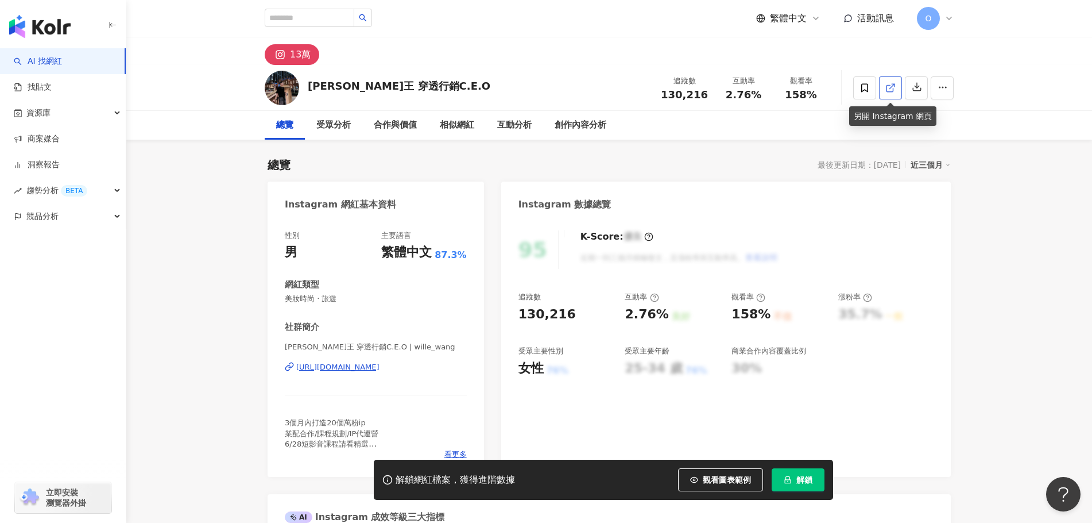
click at [893, 90] on icon at bounding box center [890, 88] width 6 height 6
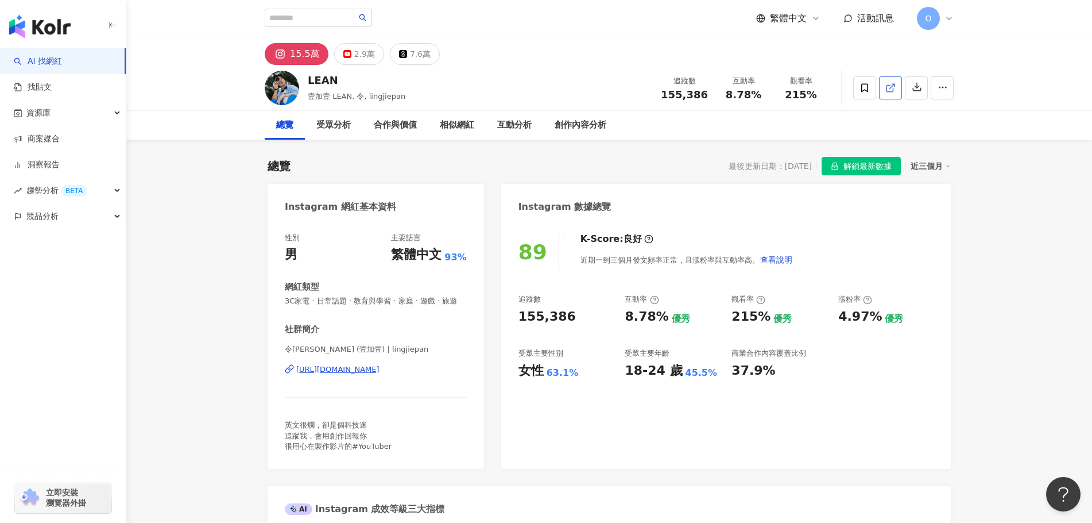
click at [896, 90] on link at bounding box center [890, 87] width 23 height 23
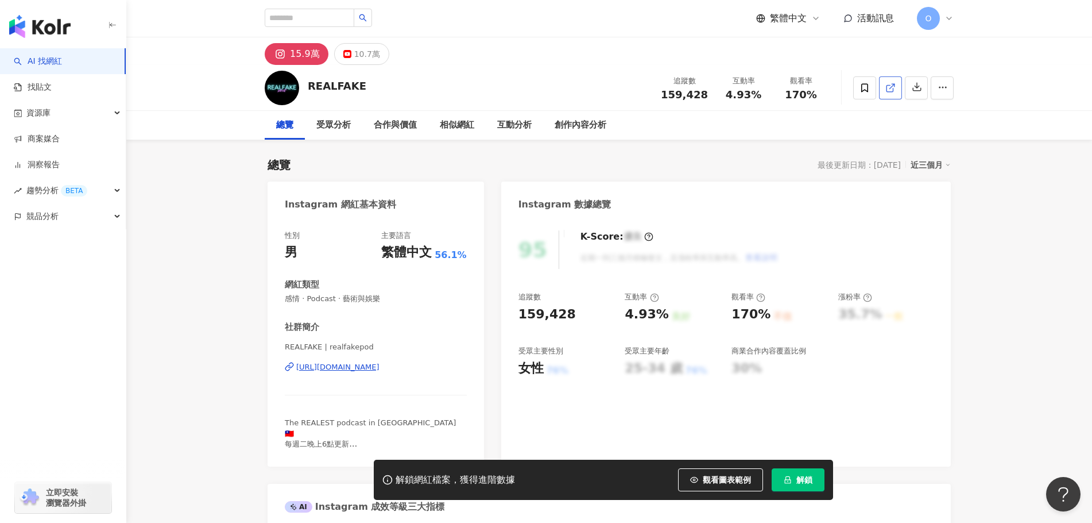
click at [895, 95] on link at bounding box center [890, 87] width 23 height 23
drag, startPoint x: 310, startPoint y: 90, endPoint x: 374, endPoint y: 86, distance: 63.9
click at [374, 86] on div "REALFAKE 追蹤數 159,428 互動率 4.93% 觀看率 170%" at bounding box center [609, 87] width 735 height 45
copy div "REALFAKE"
click at [644, 64] on div "15.9萬 10.7萬" at bounding box center [609, 51] width 735 height 28
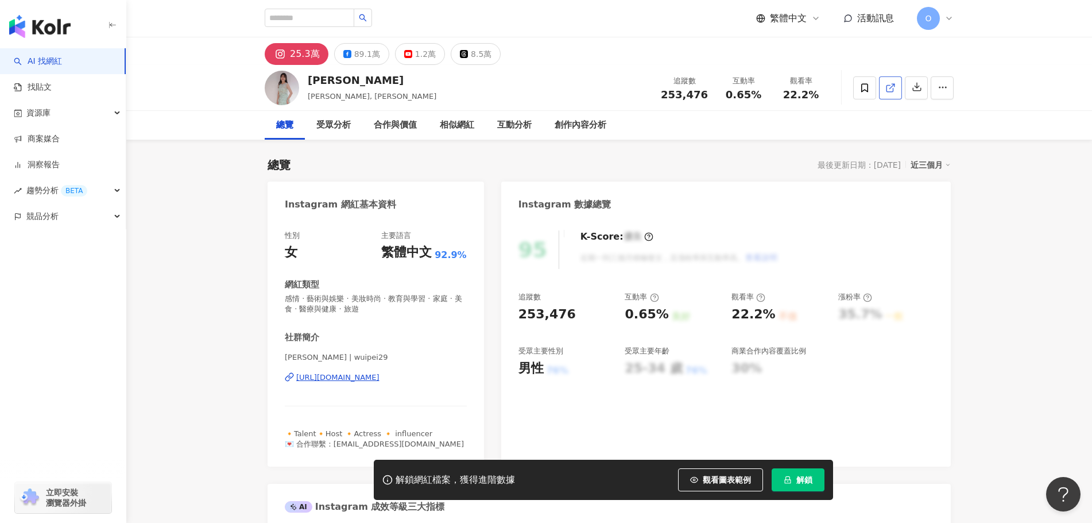
click at [893, 84] on polyline at bounding box center [893, 85] width 3 height 3
drag, startPoint x: 331, startPoint y: 77, endPoint x: 311, endPoint y: 78, distance: 20.1
click at [311, 78] on div "[PERSON_NAME]" at bounding box center [372, 80] width 129 height 14
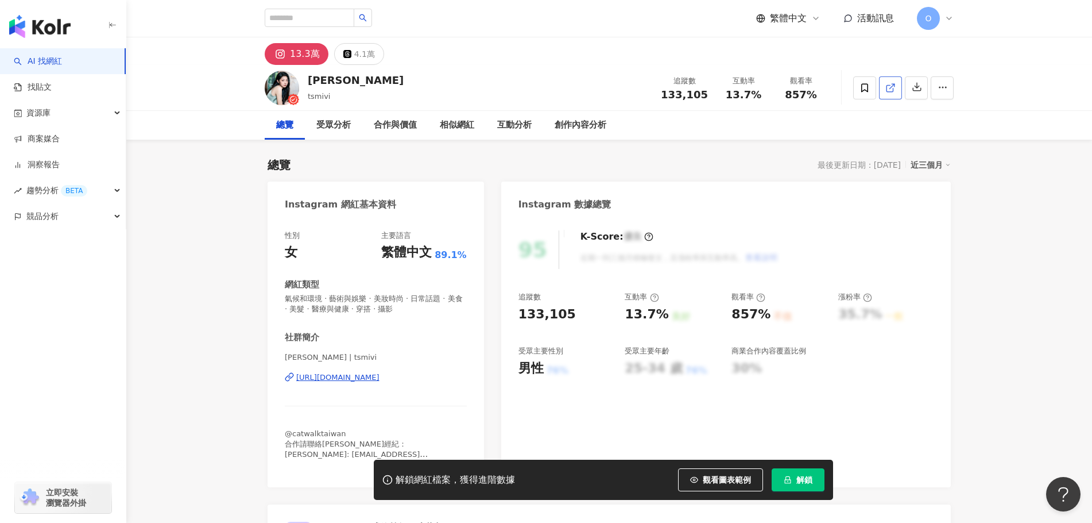
click at [889, 87] on icon at bounding box center [891, 88] width 10 height 10
drag, startPoint x: 311, startPoint y: 79, endPoint x: 333, endPoint y: 78, distance: 21.8
click at [333, 78] on div "蔡旻 tsmivi 追蹤數 133,105 互動率 13.7% 觀看率 857%" at bounding box center [609, 87] width 735 height 45
copy div "蔡旻"
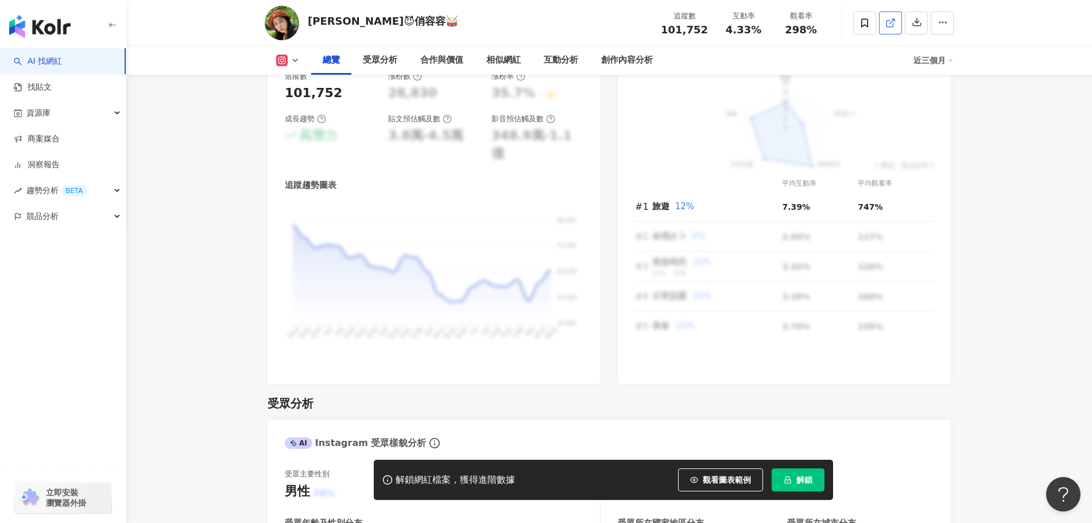
scroll to position [57, 0]
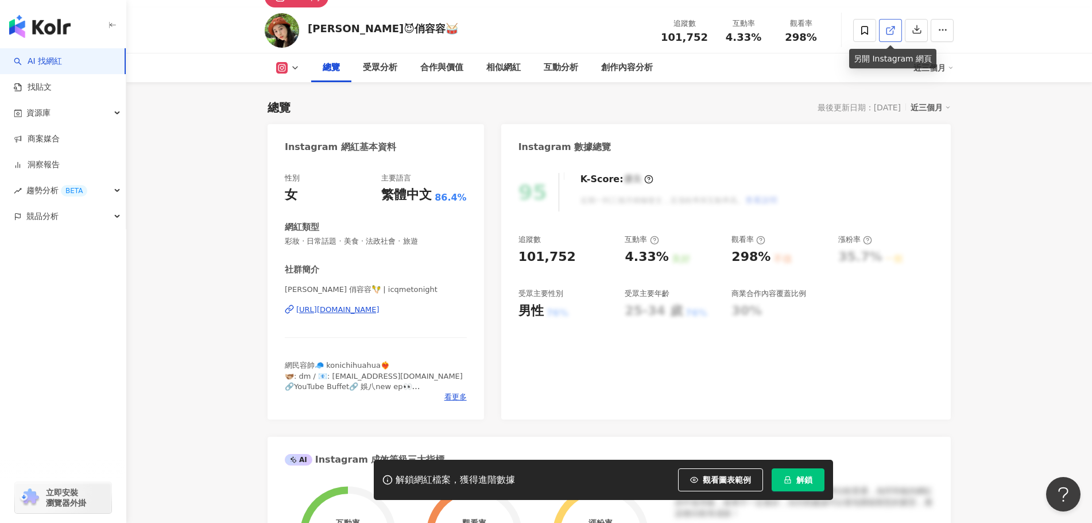
click at [897, 30] on link at bounding box center [890, 30] width 23 height 23
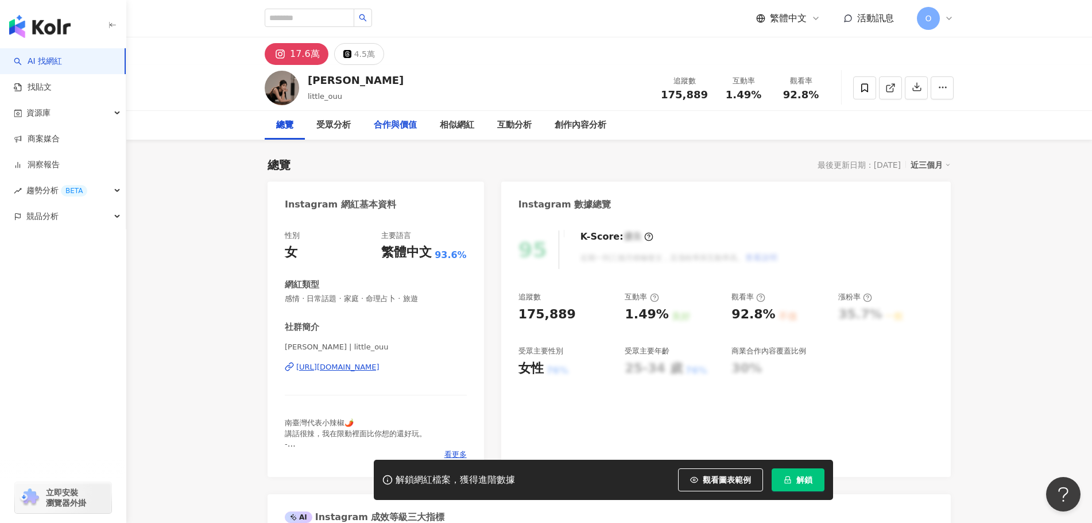
click at [456, 123] on div "相似網紅" at bounding box center [457, 125] width 34 height 14
click at [462, 124] on div "相似網紅" at bounding box center [457, 125] width 34 height 14
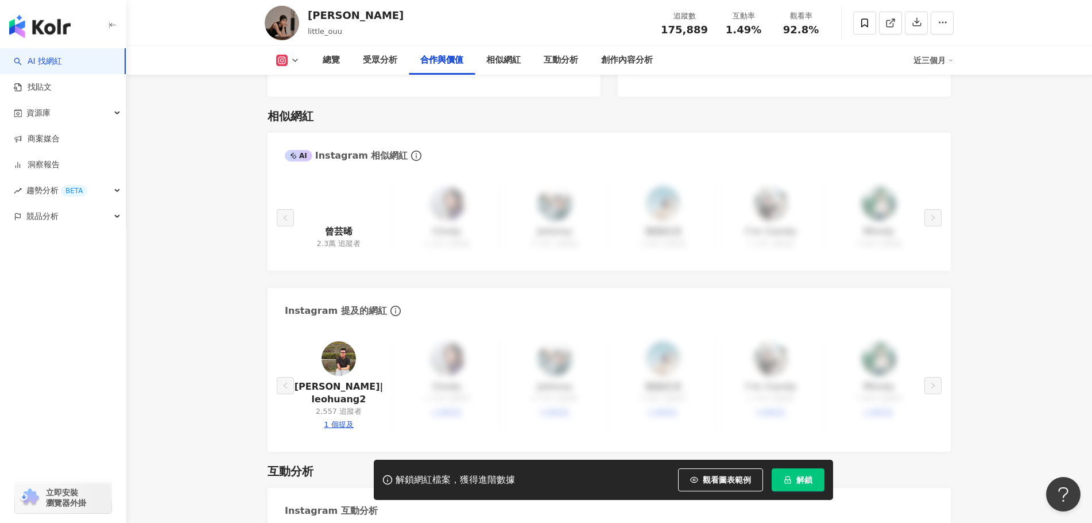
scroll to position [1881, 0]
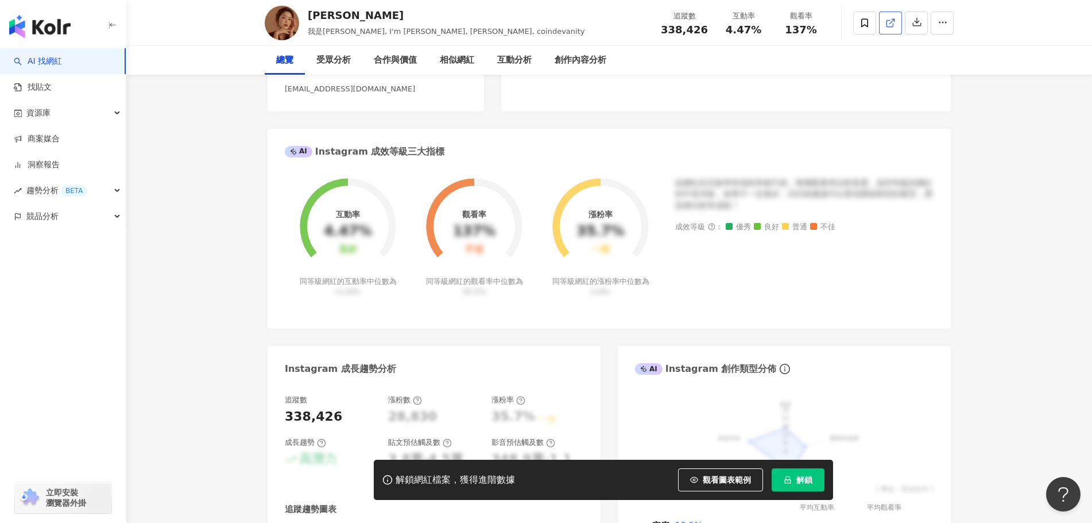
click at [894, 28] on icon at bounding box center [891, 23] width 10 height 10
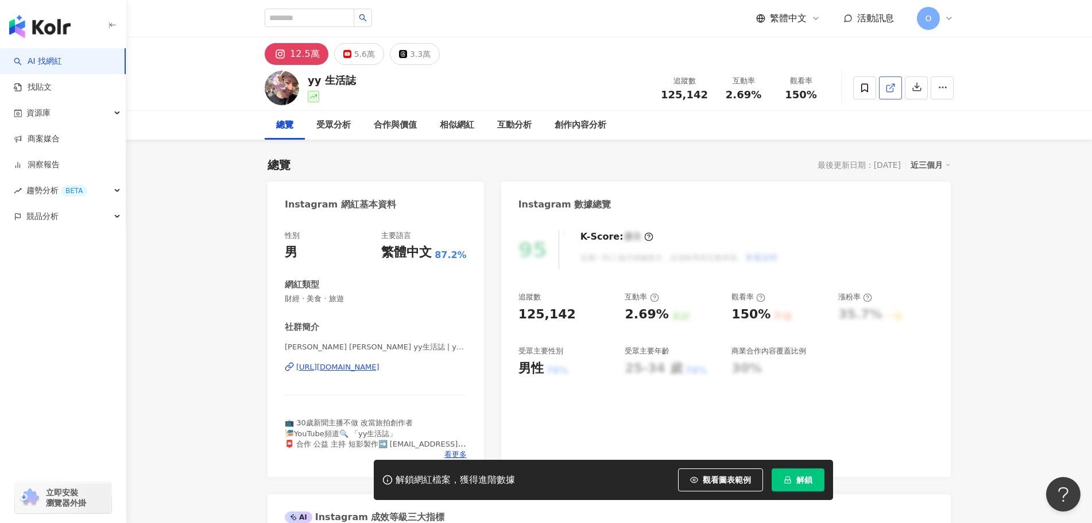
click at [893, 94] on span at bounding box center [891, 88] width 10 height 12
drag, startPoint x: 308, startPoint y: 79, endPoint x: 361, endPoint y: 83, distance: 53.6
click at [361, 83] on div "yy 生活誌 追蹤數 125,142 互動率 2.69% 觀看率 150%" at bounding box center [609, 87] width 735 height 45
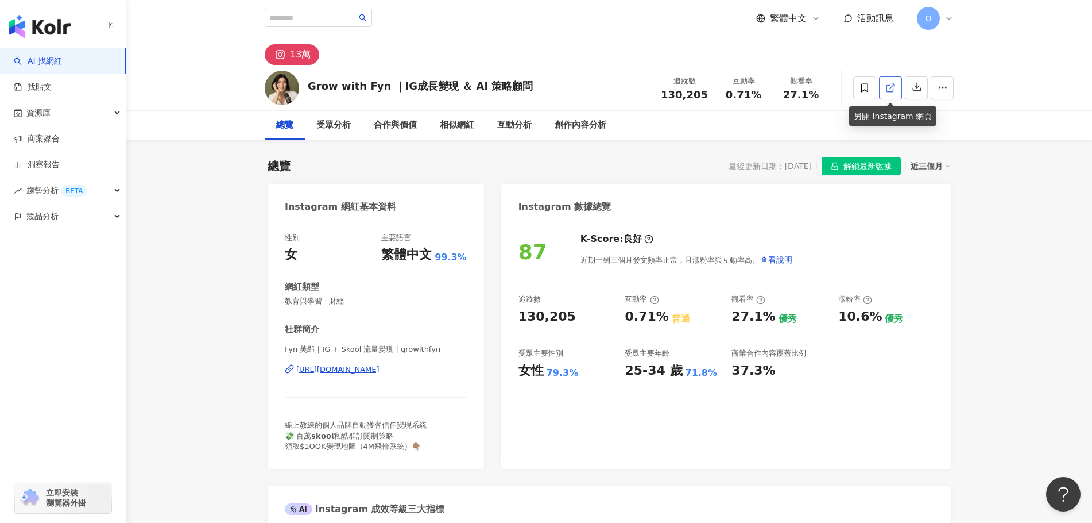
click at [892, 88] on icon at bounding box center [891, 88] width 10 height 10
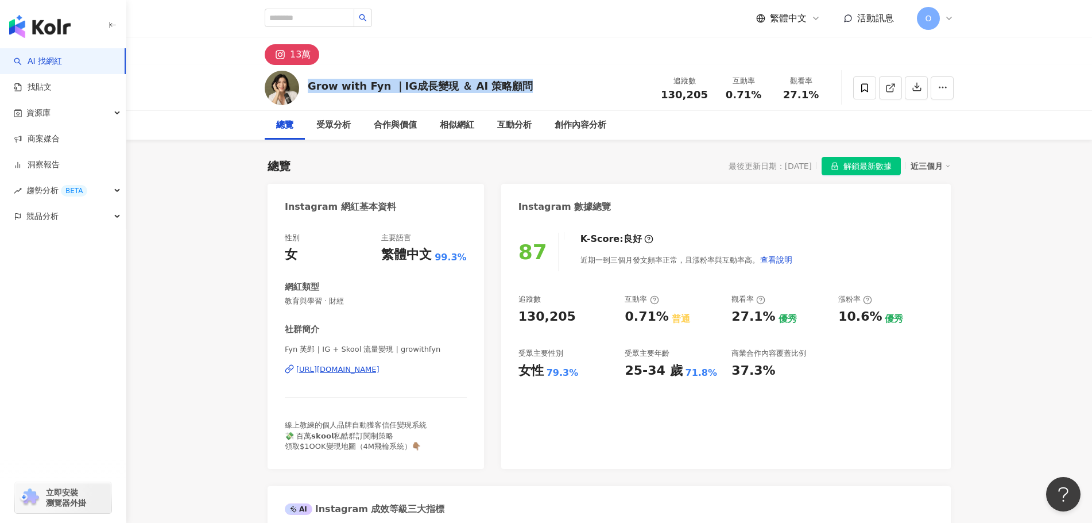
drag, startPoint x: 309, startPoint y: 84, endPoint x: 565, endPoint y: 74, distance: 255.7
click at [565, 74] on div "Grow with Fyn ｜IG成長變現 ＆ AI 策略顧問 追蹤數 130,205 互動率 0.71% 觀看率 27.1%" at bounding box center [609, 87] width 735 height 45
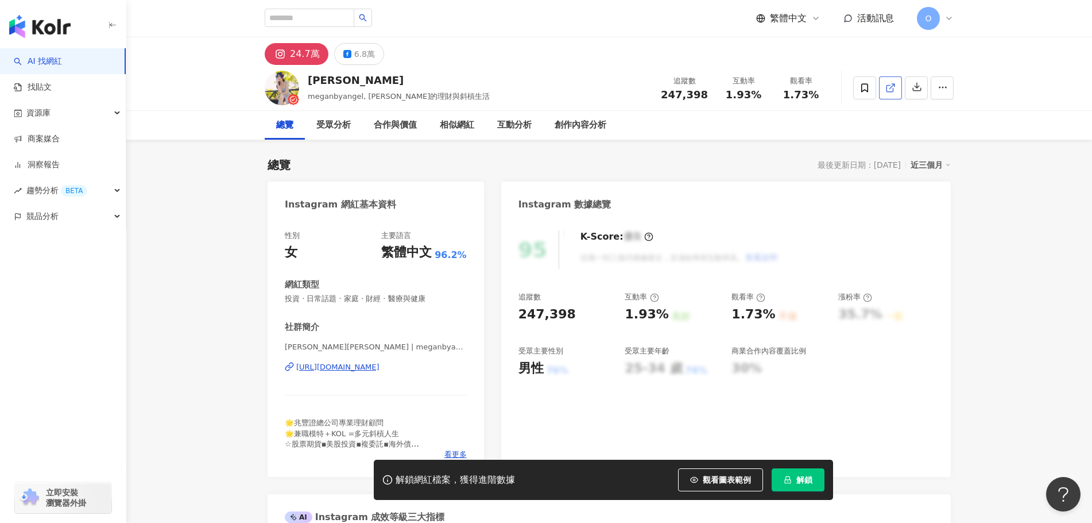
click at [890, 88] on line at bounding box center [892, 86] width 5 height 5
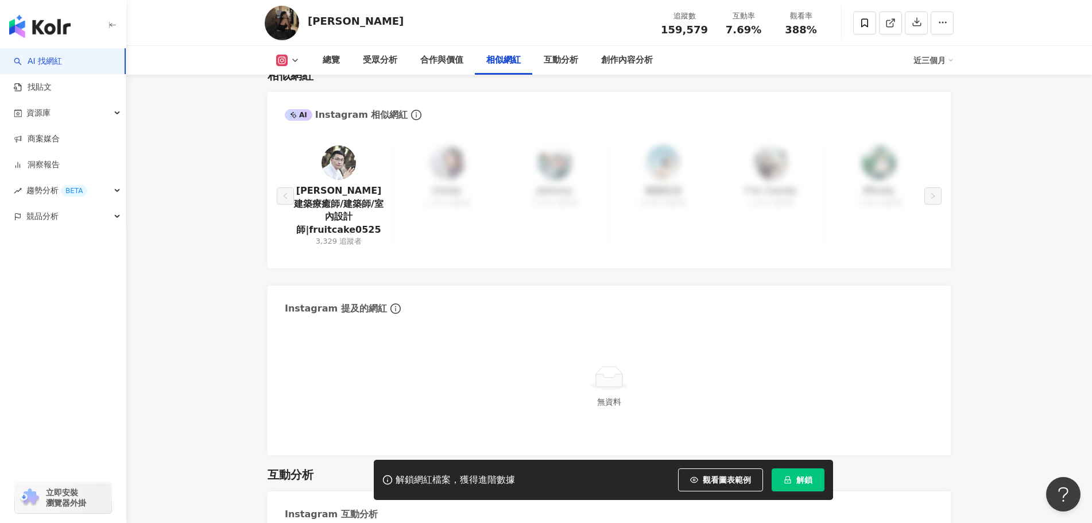
scroll to position [1953, 0]
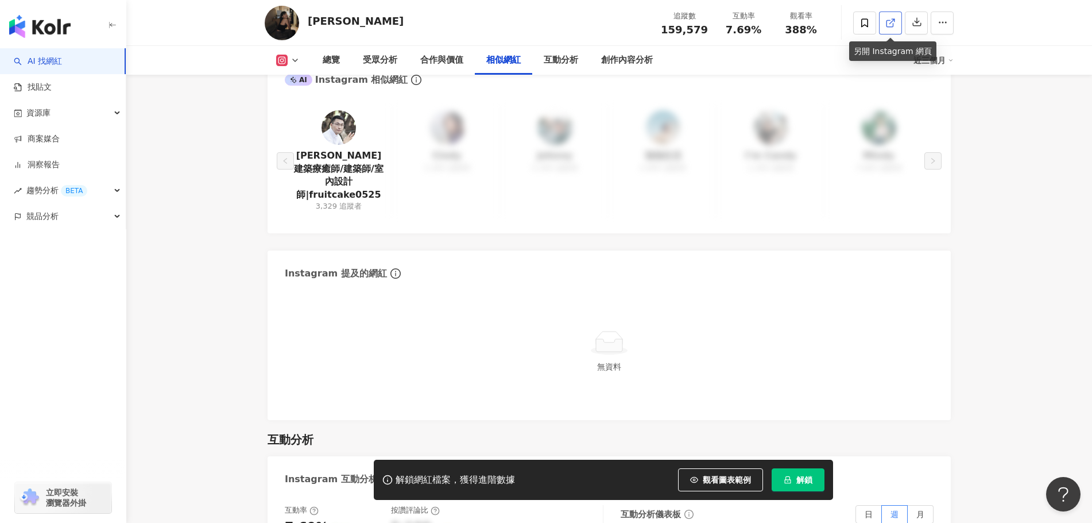
click at [893, 27] on icon at bounding box center [891, 23] width 10 height 10
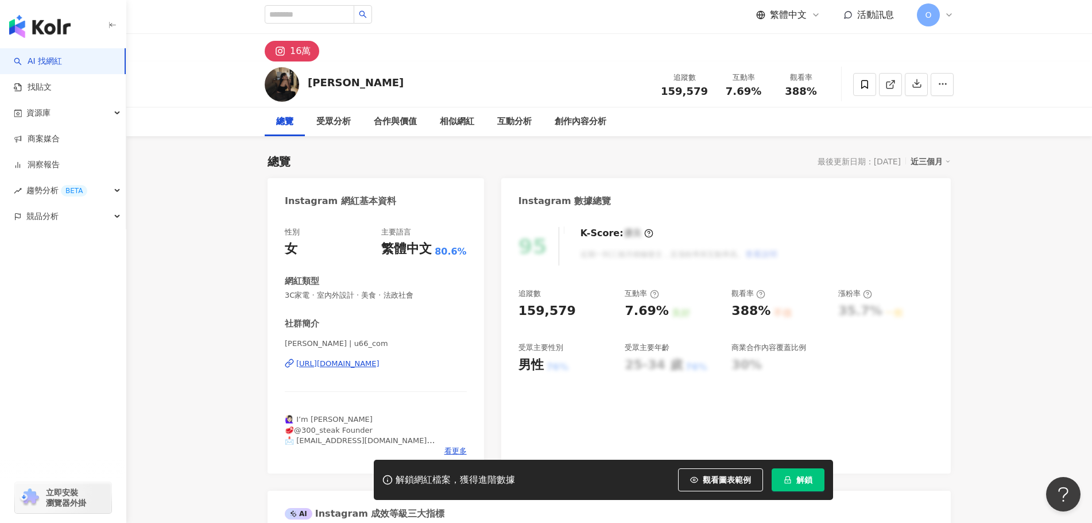
scroll to position [0, 0]
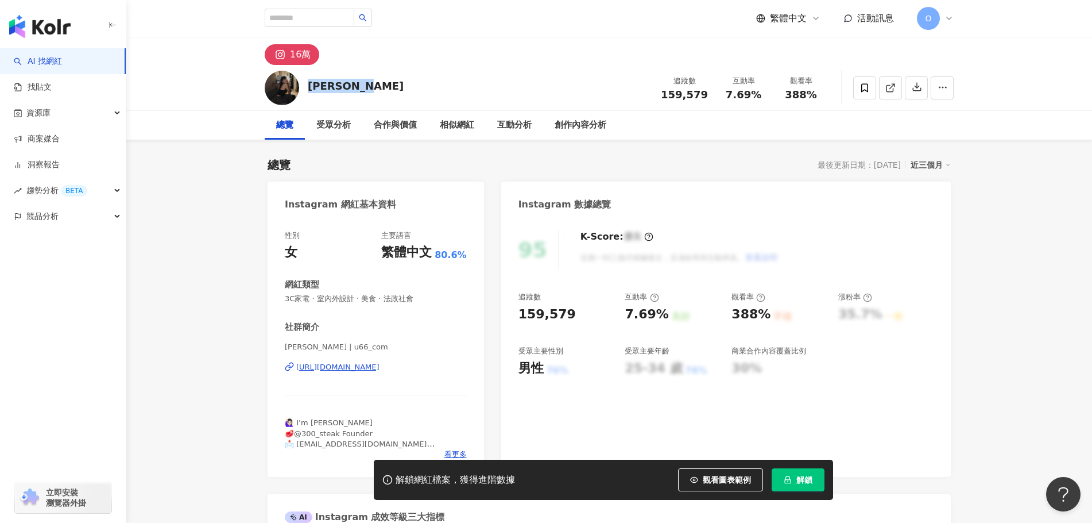
drag, startPoint x: 308, startPoint y: 86, endPoint x: 365, endPoint y: 86, distance: 56.3
click at [365, 86] on div "Lisa Sung 追蹤數 159,579 互動率 7.69% 觀看率 388%" at bounding box center [609, 87] width 735 height 45
copy div "Lisa Sung"
click at [450, 125] on div "相似網紅" at bounding box center [457, 125] width 34 height 14
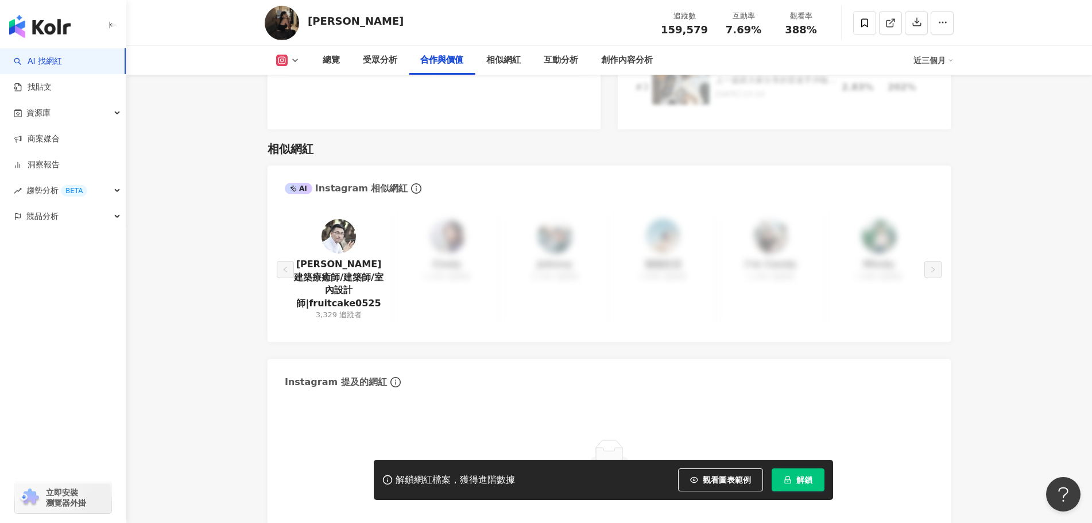
scroll to position [1824, 0]
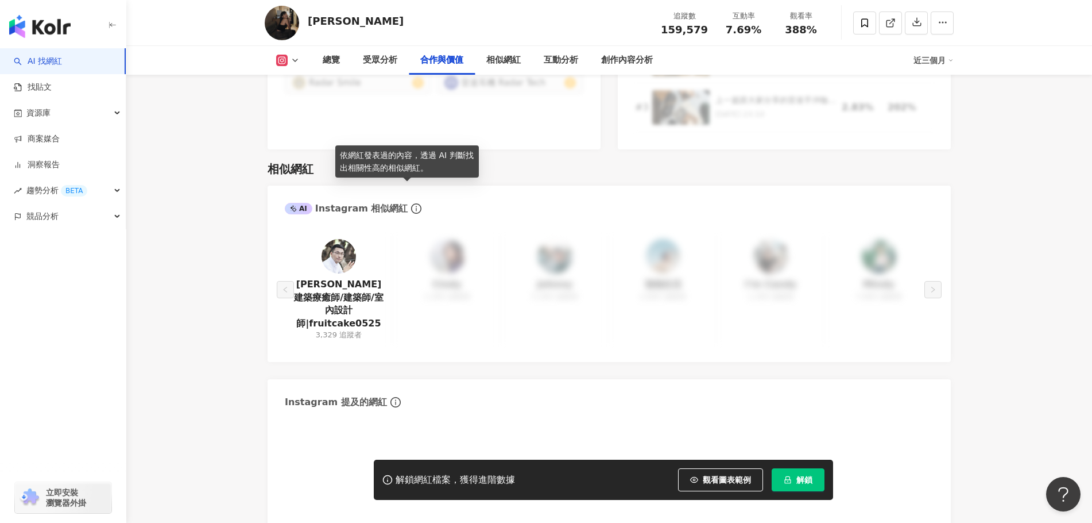
click at [411, 203] on icon "info-circle" at bounding box center [416, 208] width 10 height 10
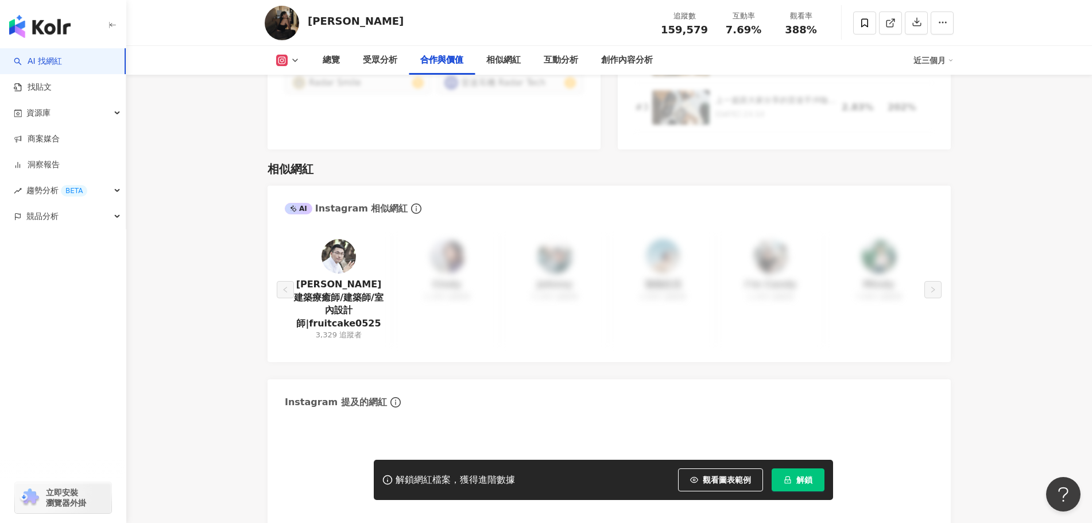
click at [471, 195] on div "AI Instagram 相似網紅" at bounding box center [609, 203] width 683 height 37
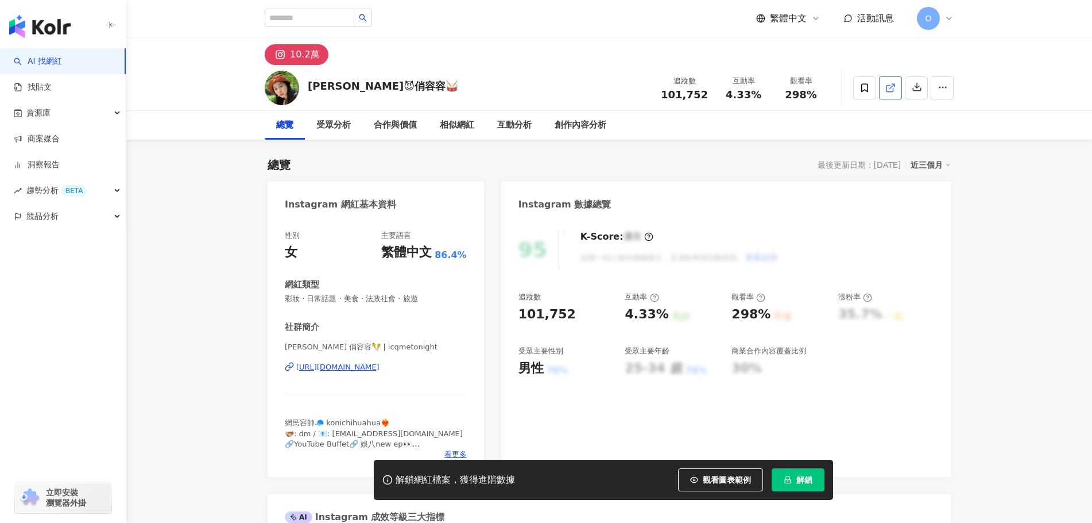
click at [889, 91] on icon at bounding box center [890, 88] width 6 height 6
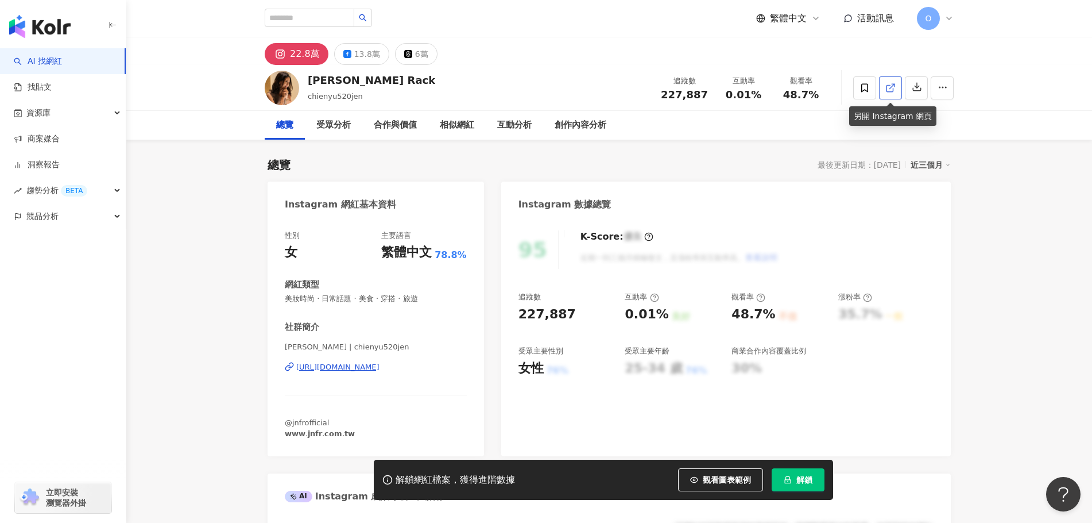
click at [888, 83] on icon at bounding box center [891, 88] width 10 height 10
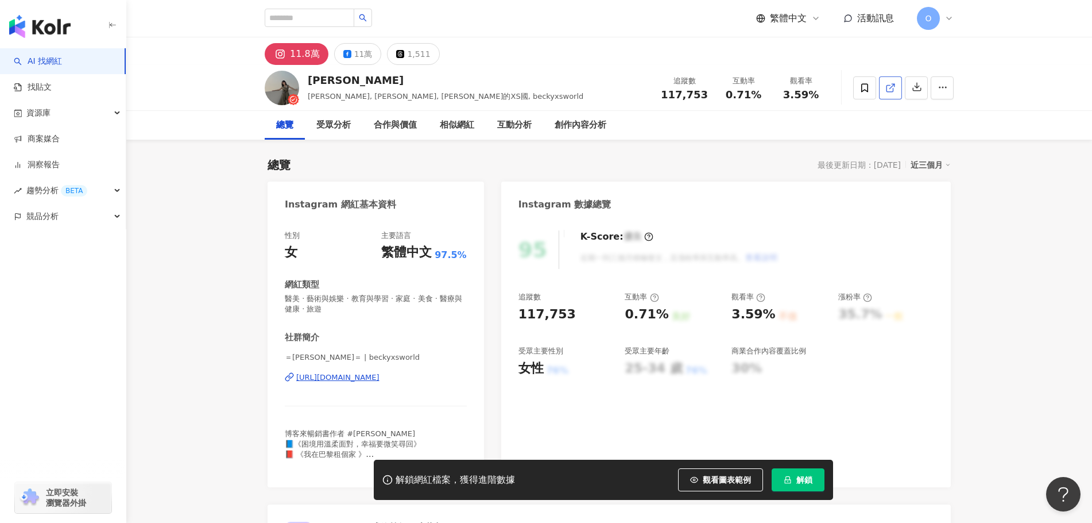
click at [890, 86] on icon at bounding box center [891, 88] width 10 height 10
drag, startPoint x: 310, startPoint y: 80, endPoint x: 334, endPoint y: 82, distance: 24.2
click at [334, 82] on div "貝姬" at bounding box center [446, 80] width 276 height 14
copy div "貝姬"
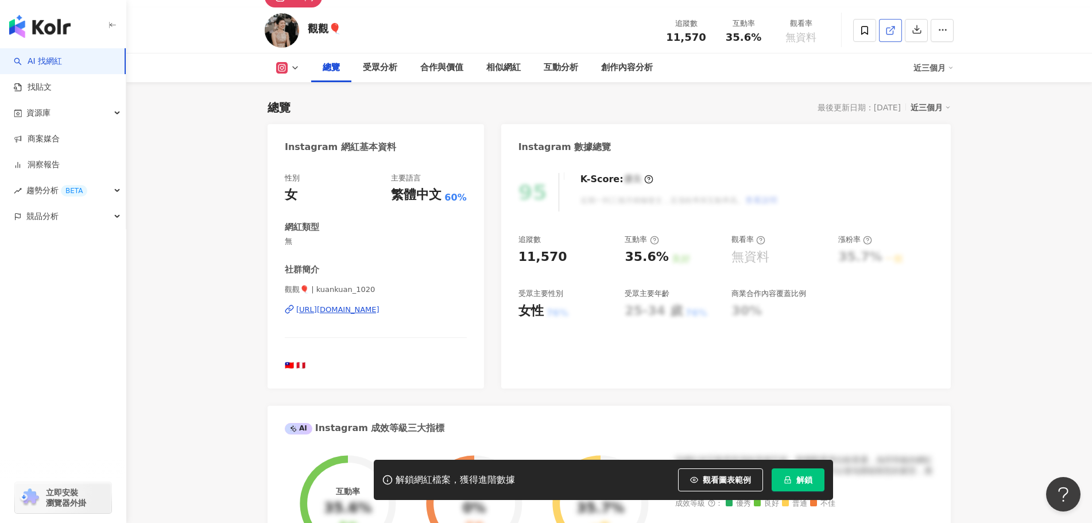
click at [884, 42] on link at bounding box center [890, 30] width 23 height 23
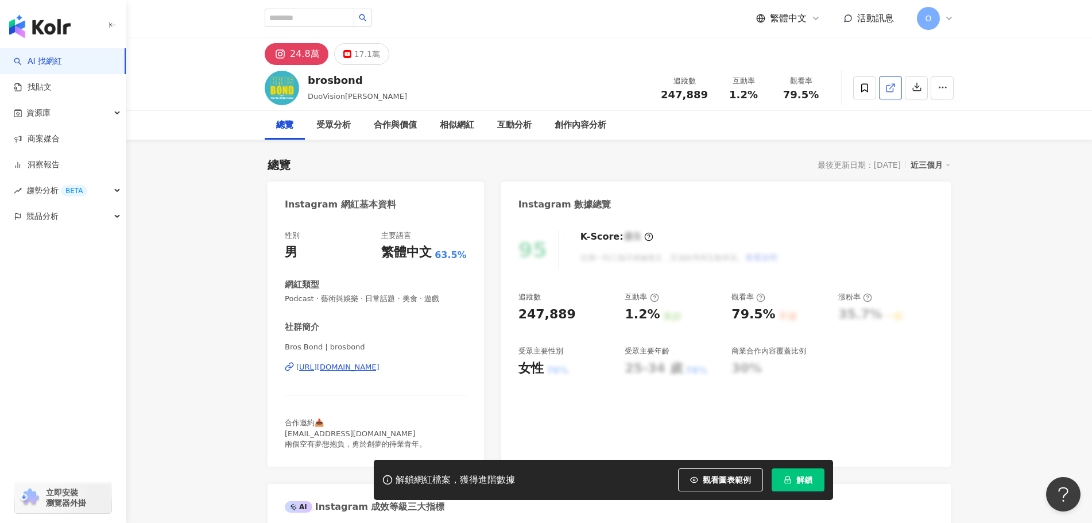
click at [897, 83] on link at bounding box center [890, 87] width 23 height 23
click at [311, 80] on div "brosbond" at bounding box center [357, 80] width 99 height 14
copy div "brosbond"
click at [379, 82] on div "brosbond DuoVision多比炫 追蹤數 247,889 互動率 1.2% 觀看率 79.5%" at bounding box center [609, 87] width 735 height 45
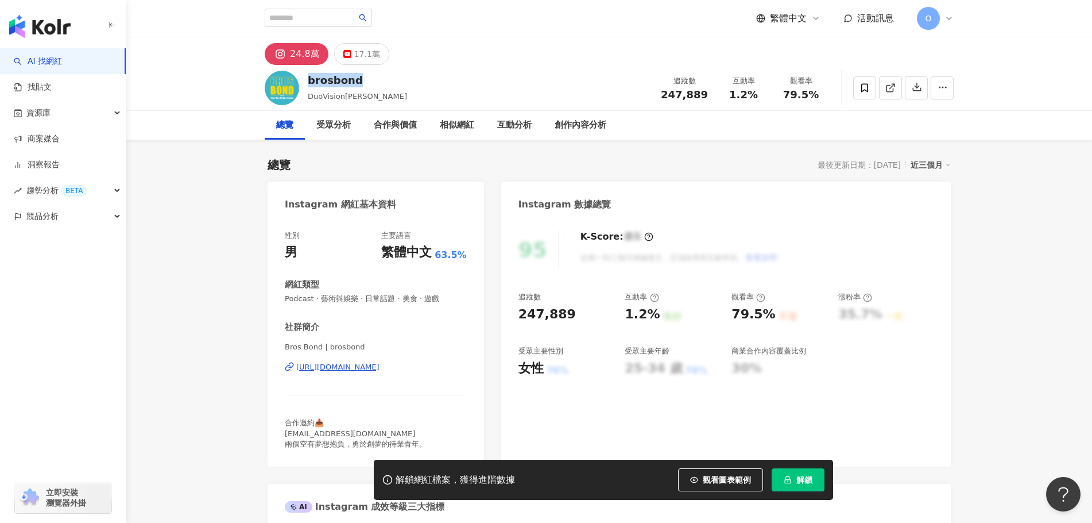
drag, startPoint x: 370, startPoint y: 78, endPoint x: 308, endPoint y: 79, distance: 62.0
click at [308, 79] on div "brosbond DuoVision多比炫 追蹤數 247,889 互動率 1.2% 觀看率 79.5%" at bounding box center [609, 87] width 735 height 45
copy div "brosbond"
click at [458, 331] on div "社群簡介" at bounding box center [376, 327] width 182 height 12
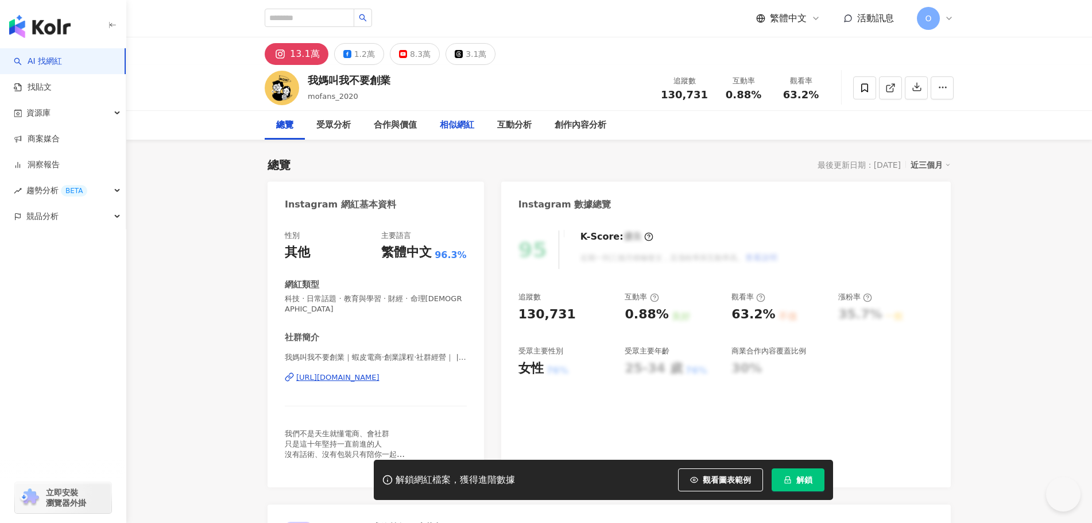
click at [458, 123] on div "相似網紅" at bounding box center [457, 125] width 34 height 14
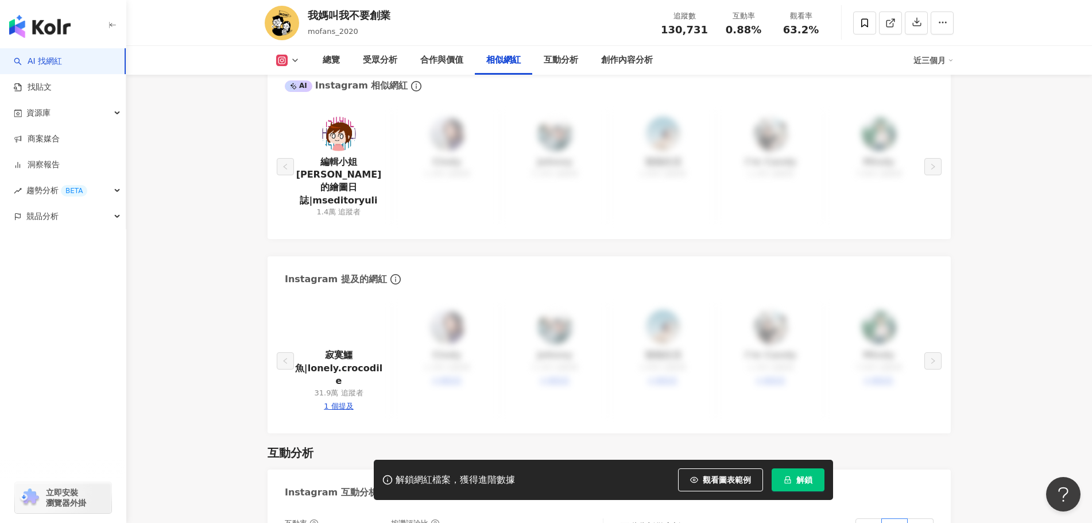
scroll to position [1846, 0]
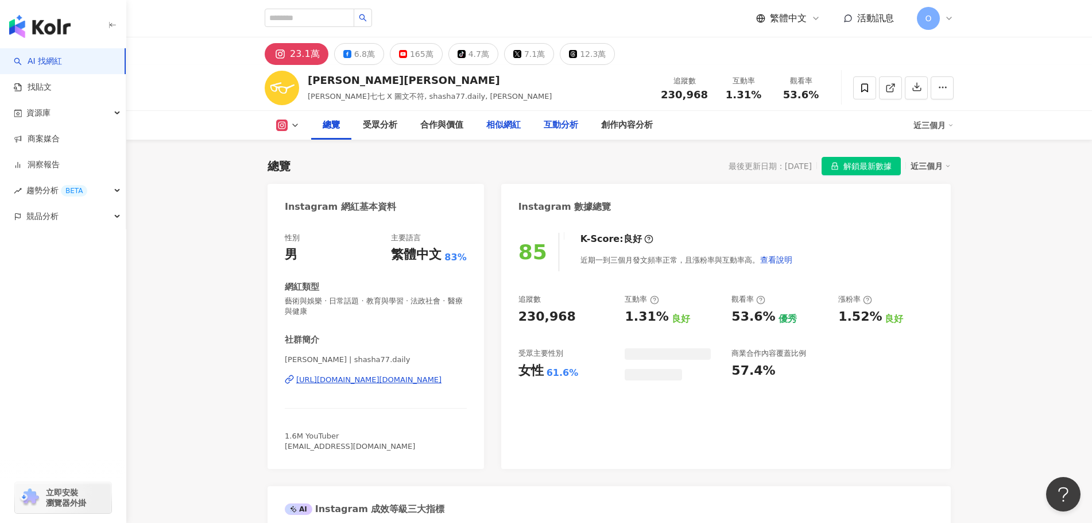
click at [544, 125] on div "互動分析" at bounding box center [561, 125] width 34 height 14
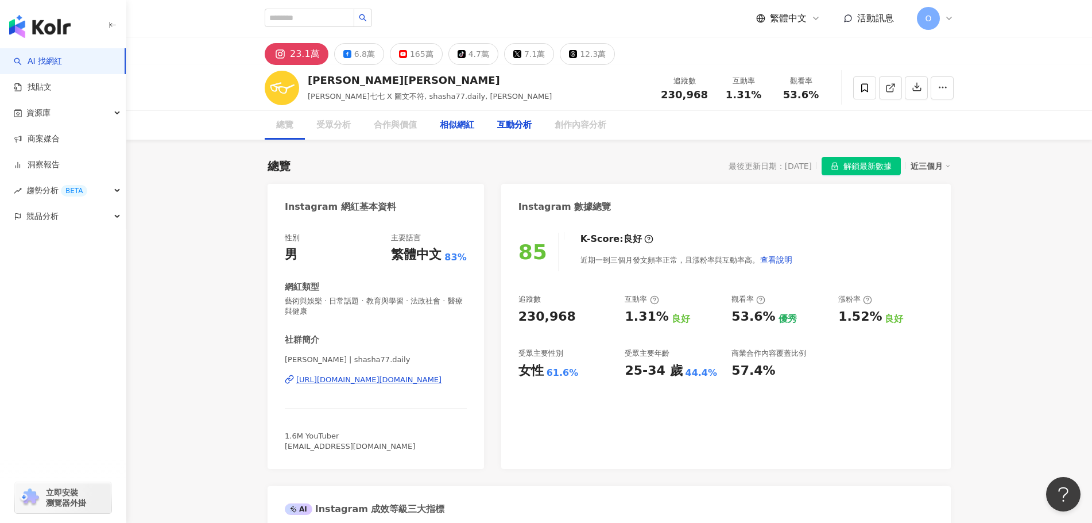
click at [461, 132] on div "相似網紅" at bounding box center [457, 125] width 34 height 14
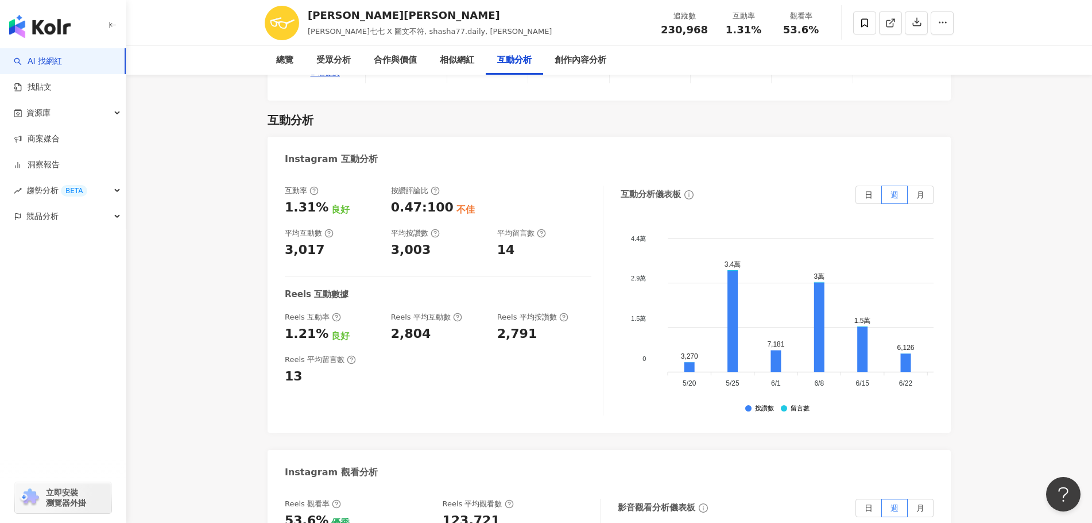
click at [458, 137] on div "Instagram 互動分析" at bounding box center [609, 155] width 683 height 37
click at [515, 64] on div "相似網紅" at bounding box center [503, 60] width 34 height 14
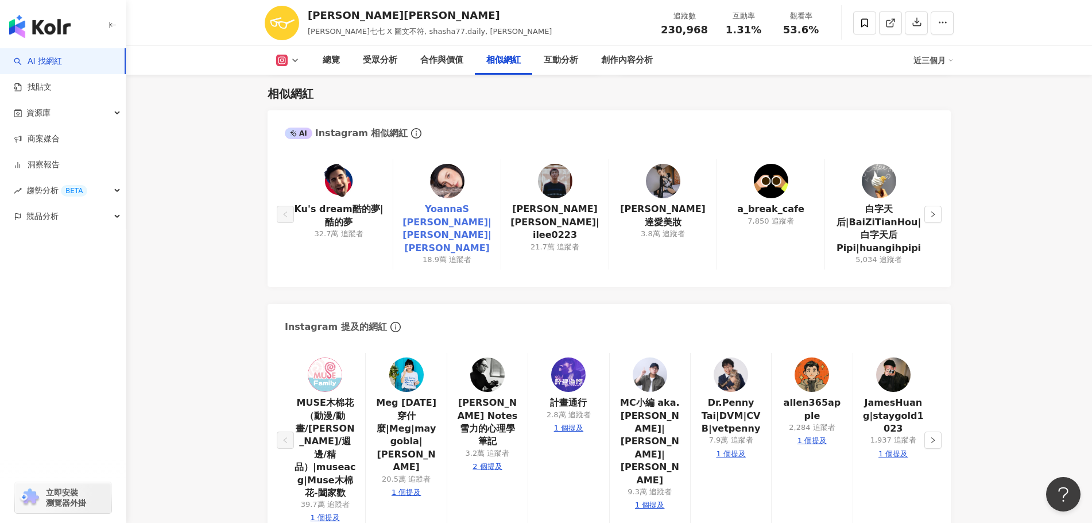
click at [438, 218] on link "YoannaS 孫尤安|YoannaS|孫尤安" at bounding box center [447, 229] width 89 height 52
click at [940, 211] on button "button" at bounding box center [933, 214] width 17 height 17
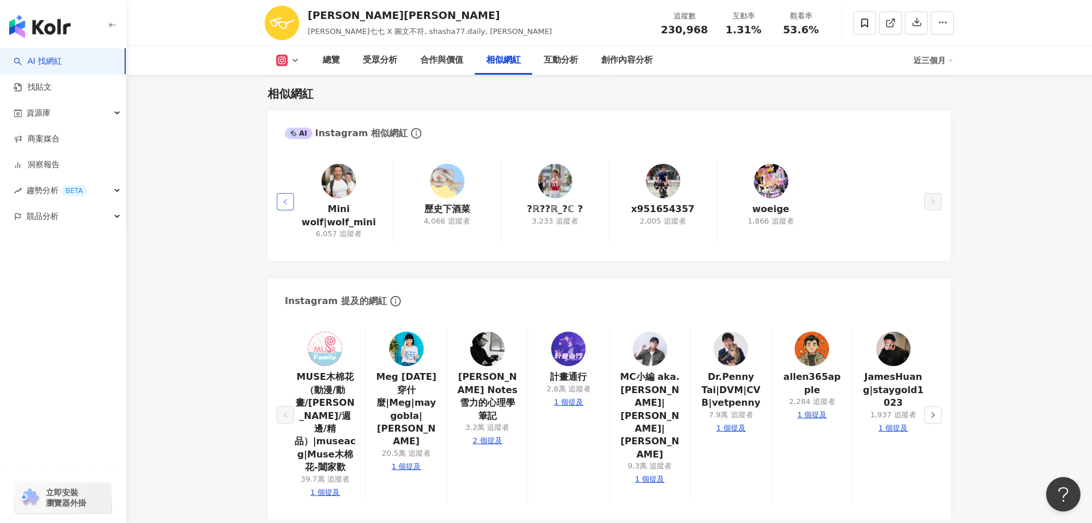
click at [286, 202] on button "button" at bounding box center [285, 201] width 17 height 17
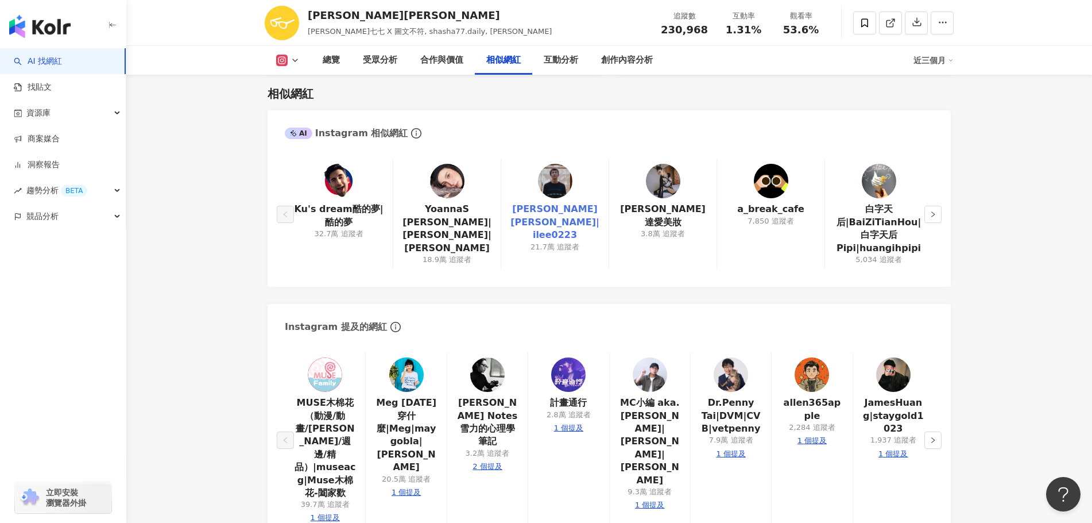
click at [533, 209] on link "Ian Lee|ilee0223" at bounding box center [555, 222] width 89 height 38
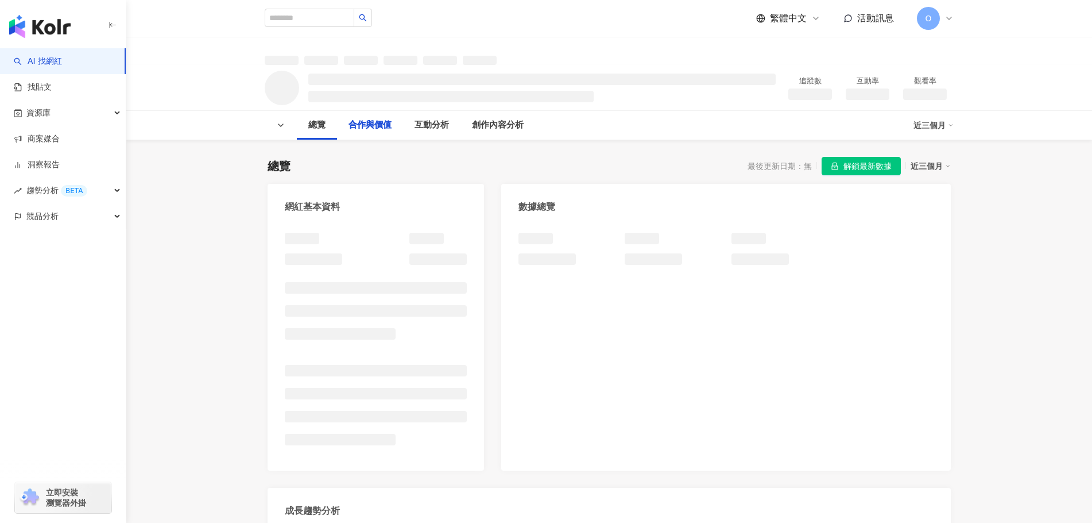
scroll to position [689, 0]
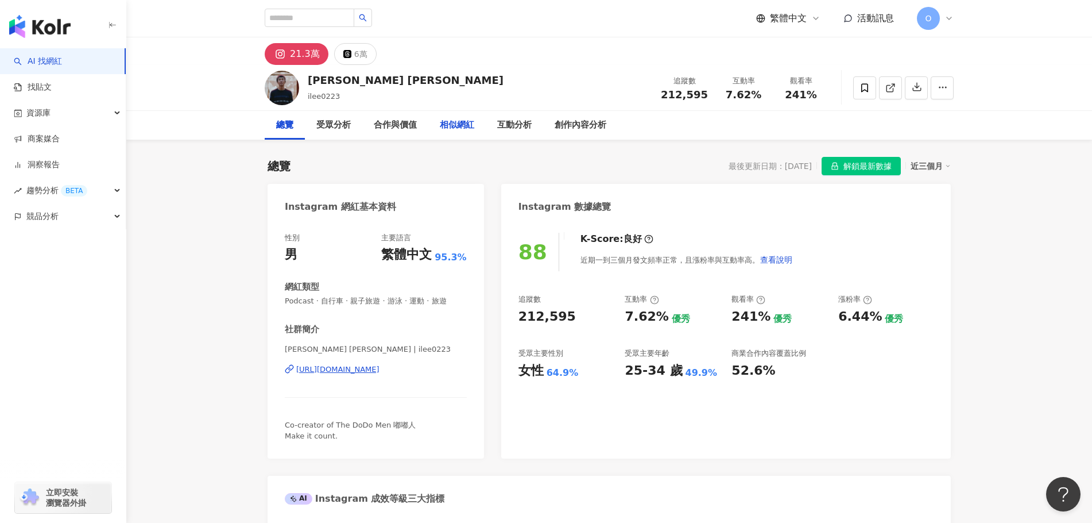
drag, startPoint x: 443, startPoint y: 129, endPoint x: 637, endPoint y: 307, distance: 263.0
click at [443, 129] on div "相似網紅" at bounding box center [457, 125] width 34 height 14
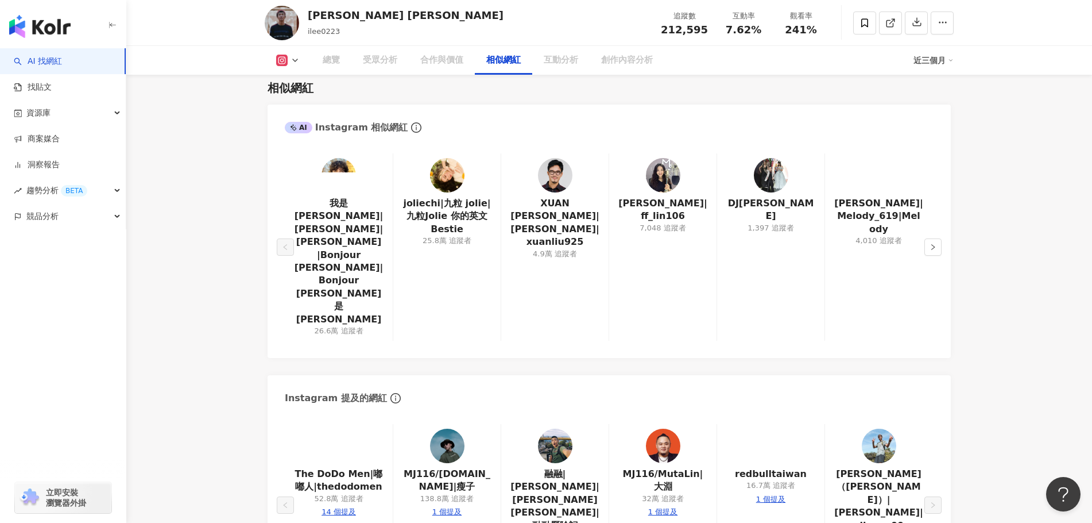
scroll to position [1863, 0]
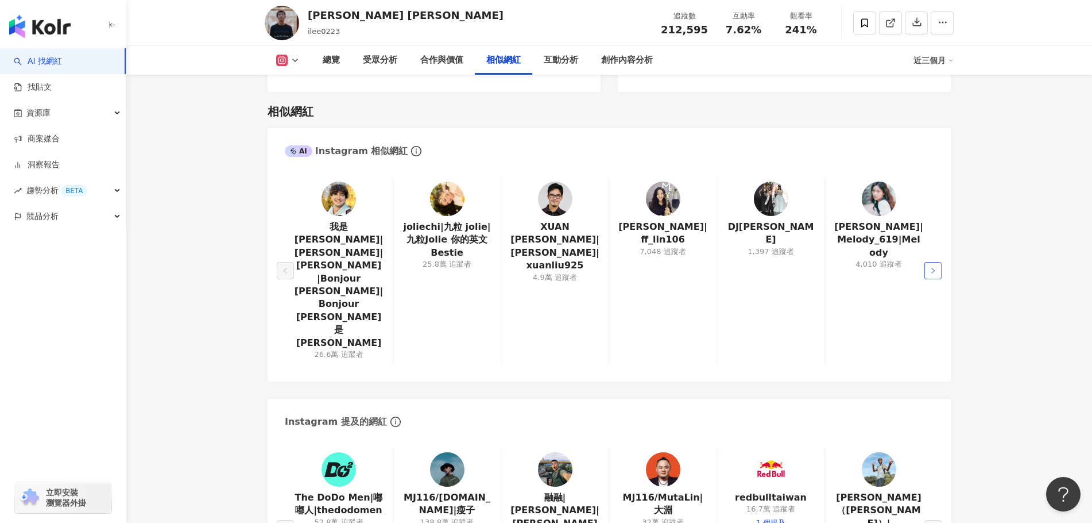
click at [938, 262] on button "button" at bounding box center [933, 270] width 17 height 17
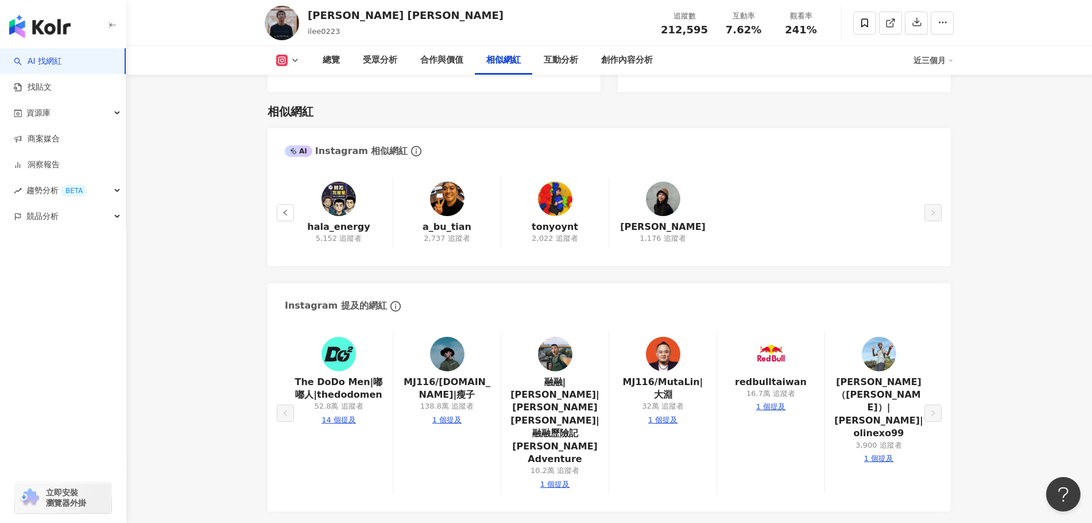
click at [274, 200] on div "hala_energy 5,152 追蹤者 a_bu_tian 2,737 追蹤者 tonyoynt 2,022 追蹤者 劉芳宇 1,176 追蹤者" at bounding box center [609, 215] width 683 height 100
click at [280, 204] on button "button" at bounding box center [285, 212] width 17 height 17
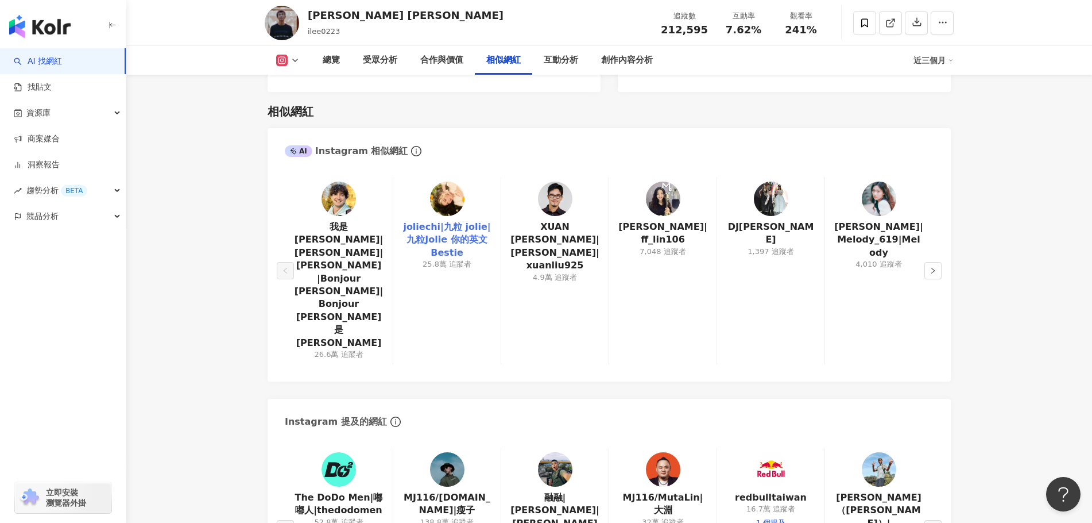
click at [463, 221] on link "joliechi|九粒 jolie|九粒Jolie 你的英文Bestie" at bounding box center [447, 240] width 89 height 38
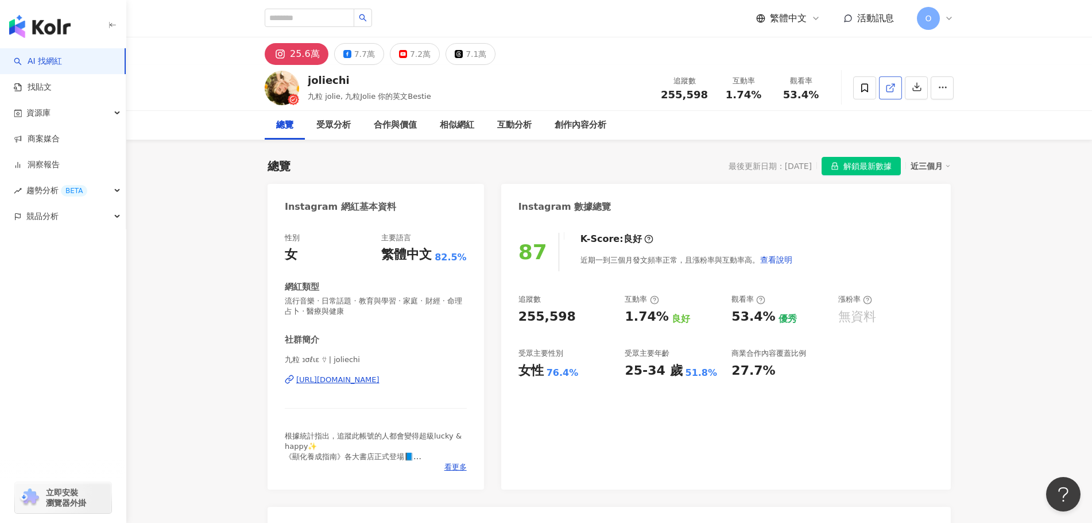
click at [891, 92] on icon at bounding box center [891, 88] width 10 height 10
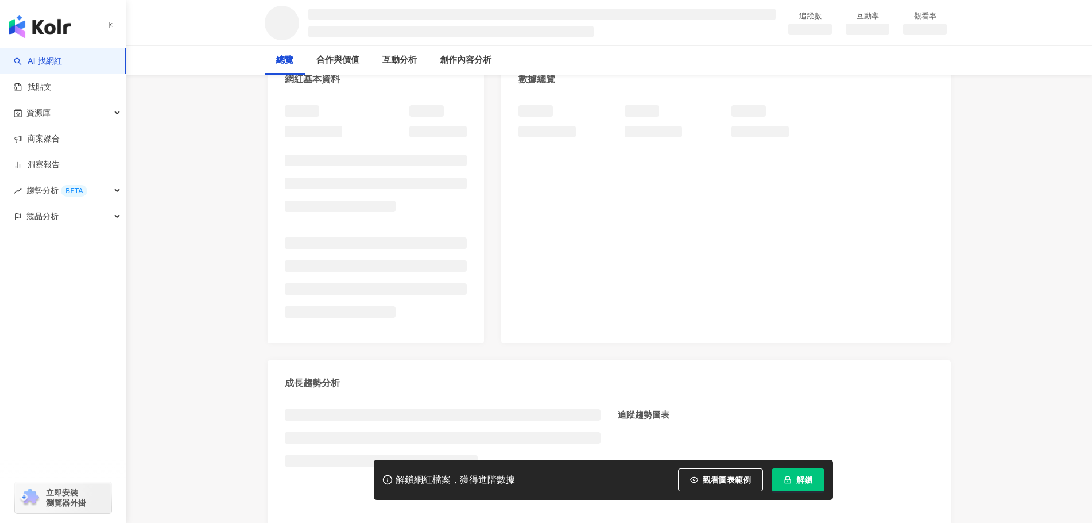
scroll to position [172, 0]
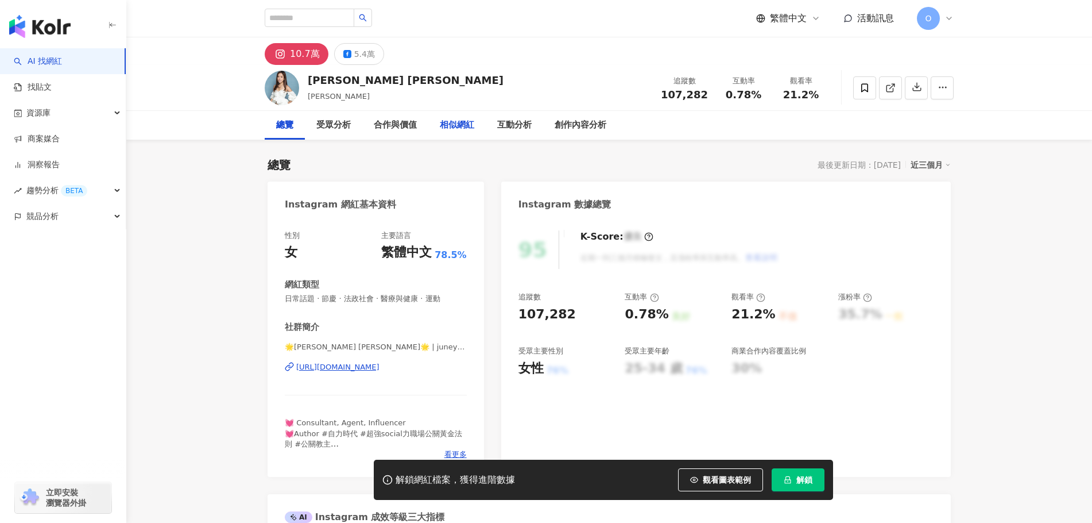
click at [467, 129] on div "相似網紅" at bounding box center [457, 125] width 34 height 14
click at [892, 83] on icon at bounding box center [891, 88] width 10 height 10
drag, startPoint x: 306, startPoint y: 84, endPoint x: 382, endPoint y: 83, distance: 76.4
click at [382, 83] on div "June Yu 于長君 于長君 追蹤數 107,282 互動率 0.78% 觀看率 21.2%" at bounding box center [609, 87] width 735 height 45
copy div "June Yu 于長君"
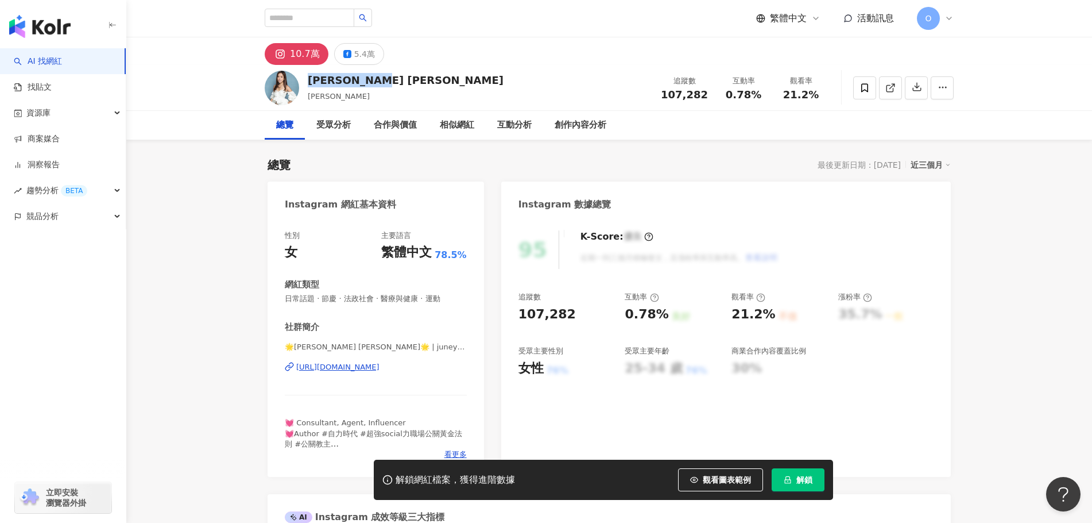
click at [705, 95] on span "107,282" at bounding box center [684, 94] width 47 height 12
drag, startPoint x: 701, startPoint y: 95, endPoint x: 668, endPoint y: 95, distance: 32.7
click at [668, 95] on span "107,282" at bounding box center [684, 94] width 47 height 12
copy span "107,282"
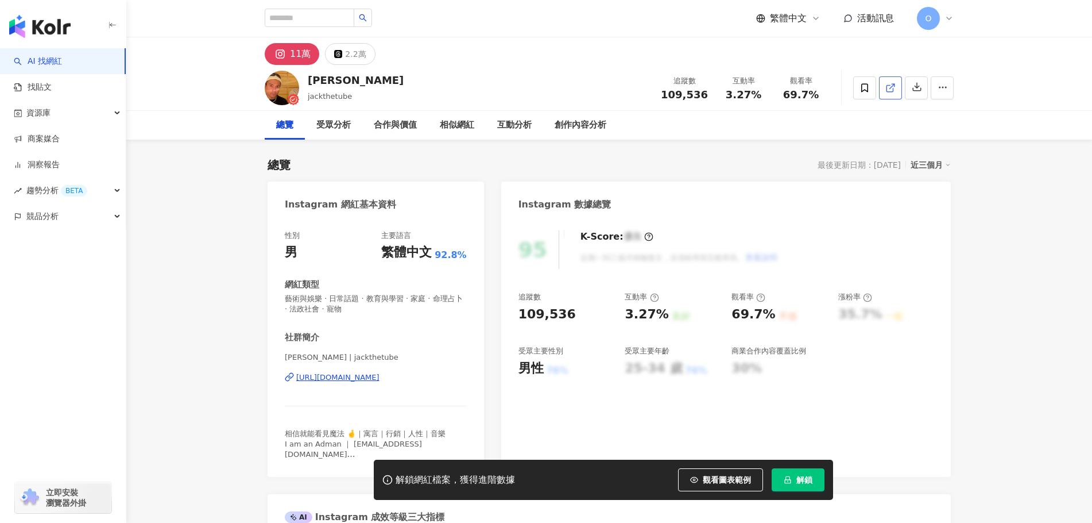
click at [886, 91] on link at bounding box center [890, 87] width 23 height 23
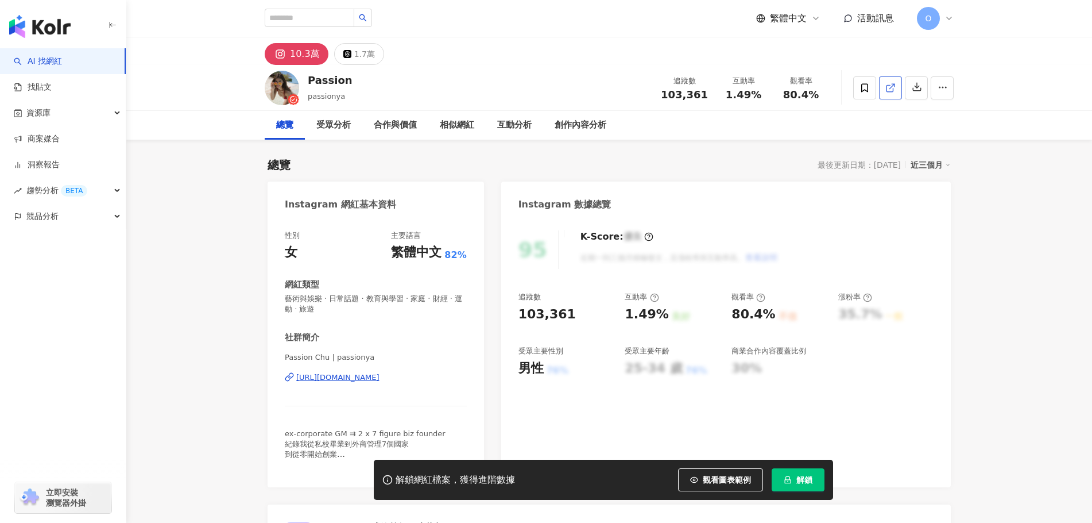
click at [890, 84] on icon at bounding box center [891, 88] width 10 height 10
drag, startPoint x: 335, startPoint y: 80, endPoint x: 355, endPoint y: 82, distance: 20.1
click at [355, 82] on div "Passion passionya 追蹤數 103,361 互動率 1.49% 觀看率 80.4%" at bounding box center [609, 87] width 735 height 45
click at [396, 62] on div "10.3萬 1.7萬" at bounding box center [609, 51] width 735 height 28
drag, startPoint x: 349, startPoint y: 78, endPoint x: 300, endPoint y: 79, distance: 49.4
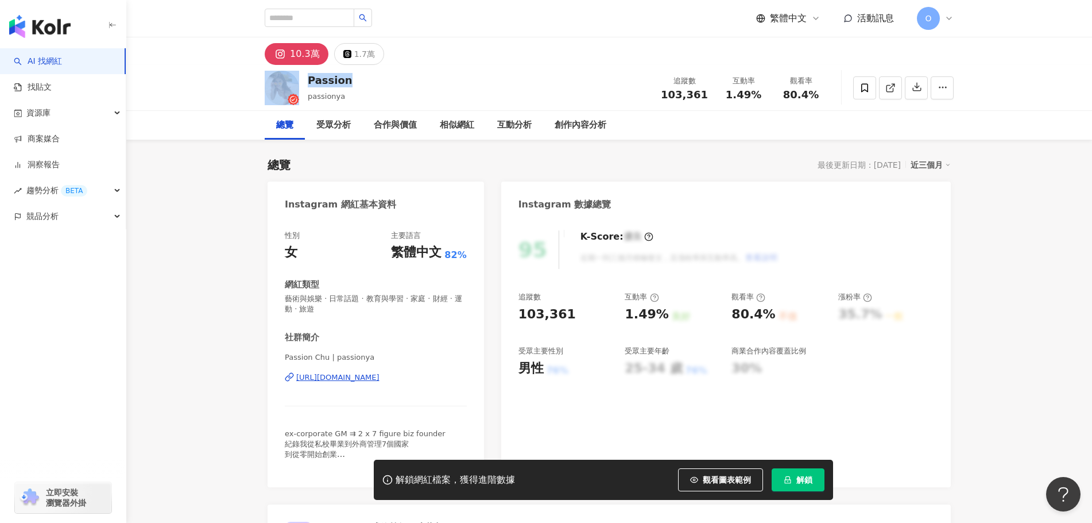
click at [300, 79] on div "Passion passionya 追蹤數 103,361 互動率 1.49% 觀看率 80.4%" at bounding box center [609, 87] width 735 height 45
copy div "Passion"
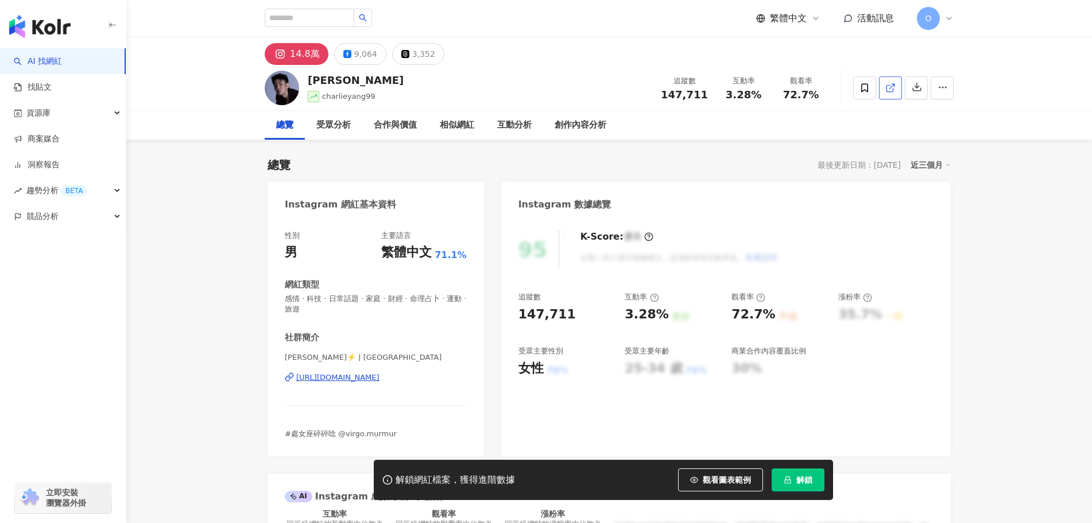
click at [888, 86] on icon at bounding box center [891, 88] width 10 height 10
drag, startPoint x: 310, startPoint y: 82, endPoint x: 357, endPoint y: 82, distance: 46.5
click at [357, 82] on div "楊翰" at bounding box center [356, 80] width 96 height 14
copy div "楊翰"
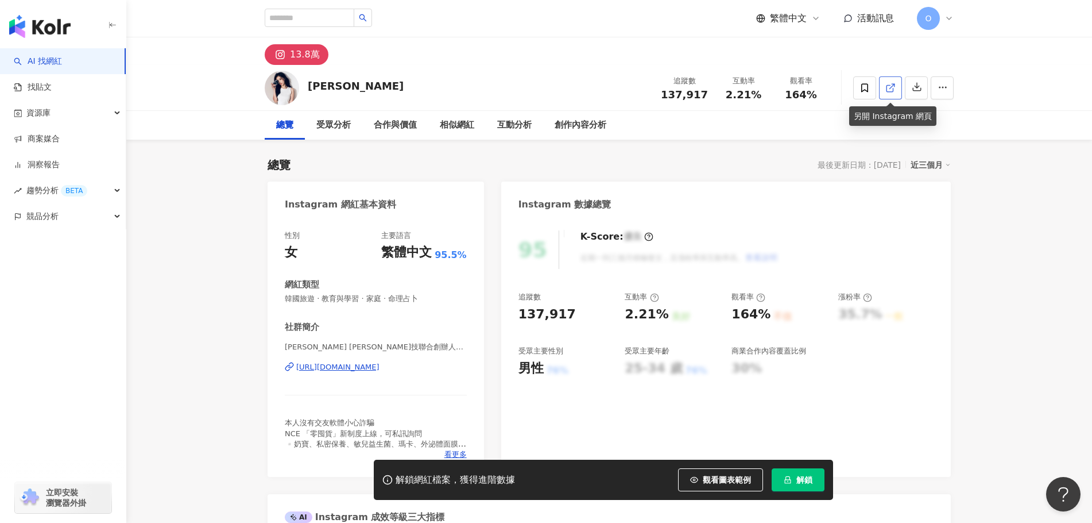
click at [883, 92] on link at bounding box center [890, 87] width 23 height 23
